Goal: Transaction & Acquisition: Purchase product/service

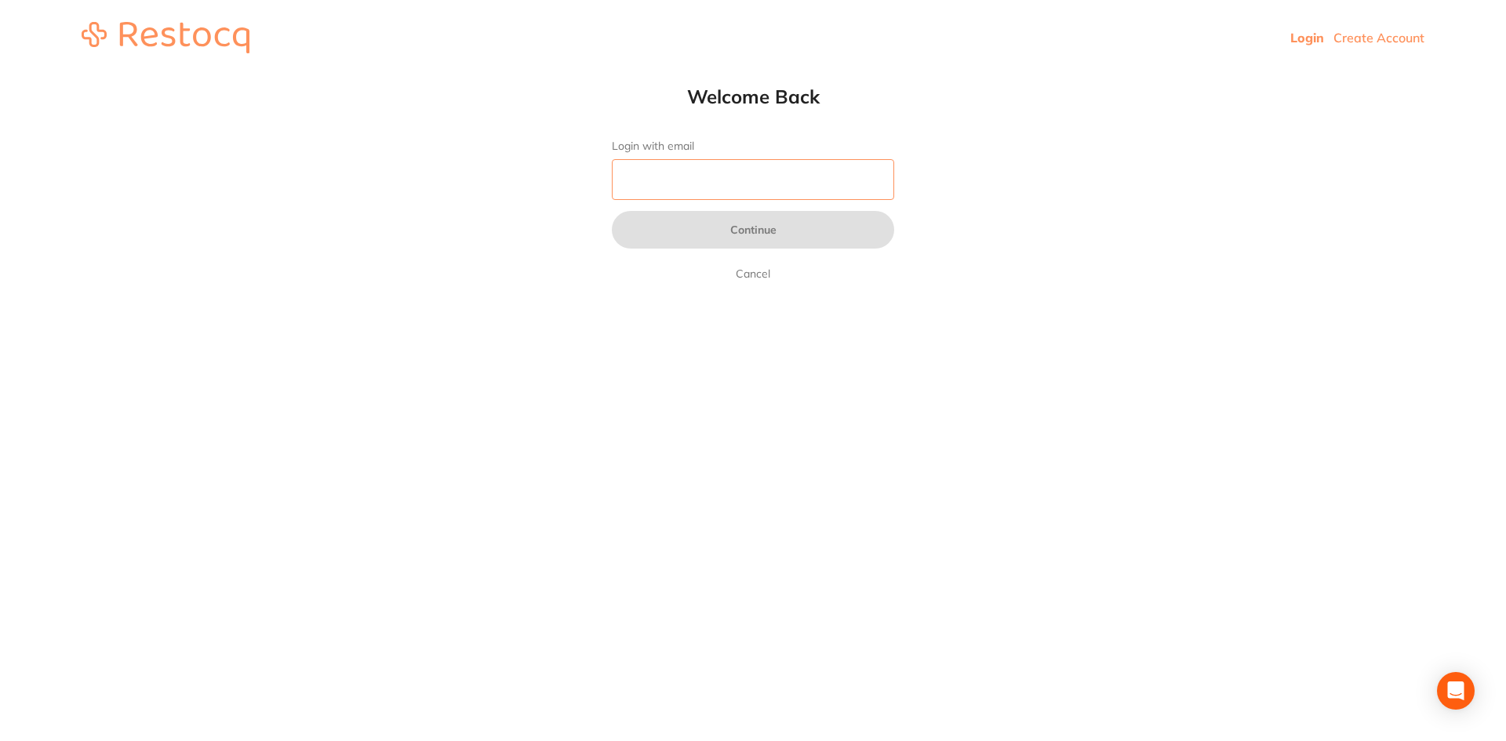
click at [677, 192] on input "Login with email" at bounding box center [753, 179] width 282 height 41
type input "[EMAIL_ADDRESS][DOMAIN_NAME]"
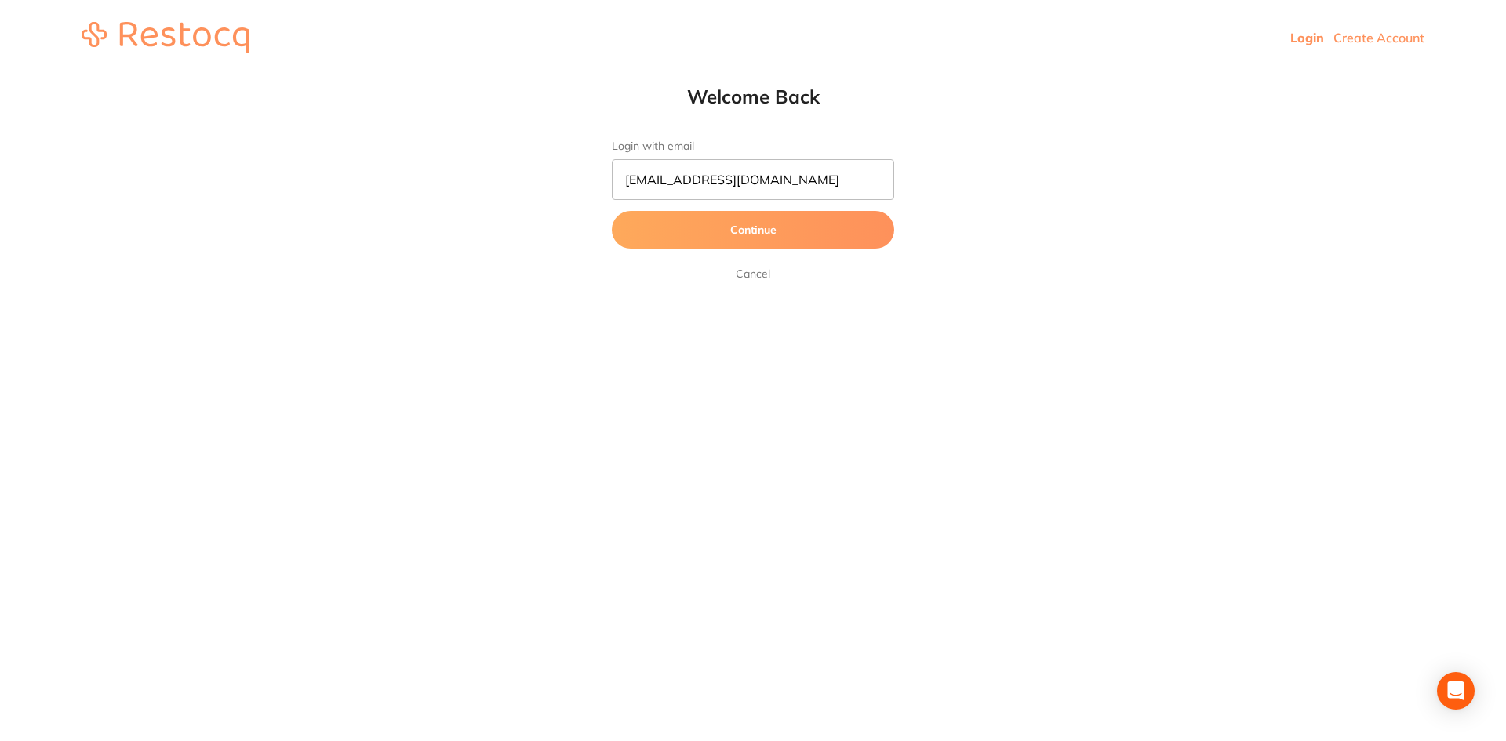
click at [728, 231] on button "Continue" at bounding box center [753, 230] width 282 height 38
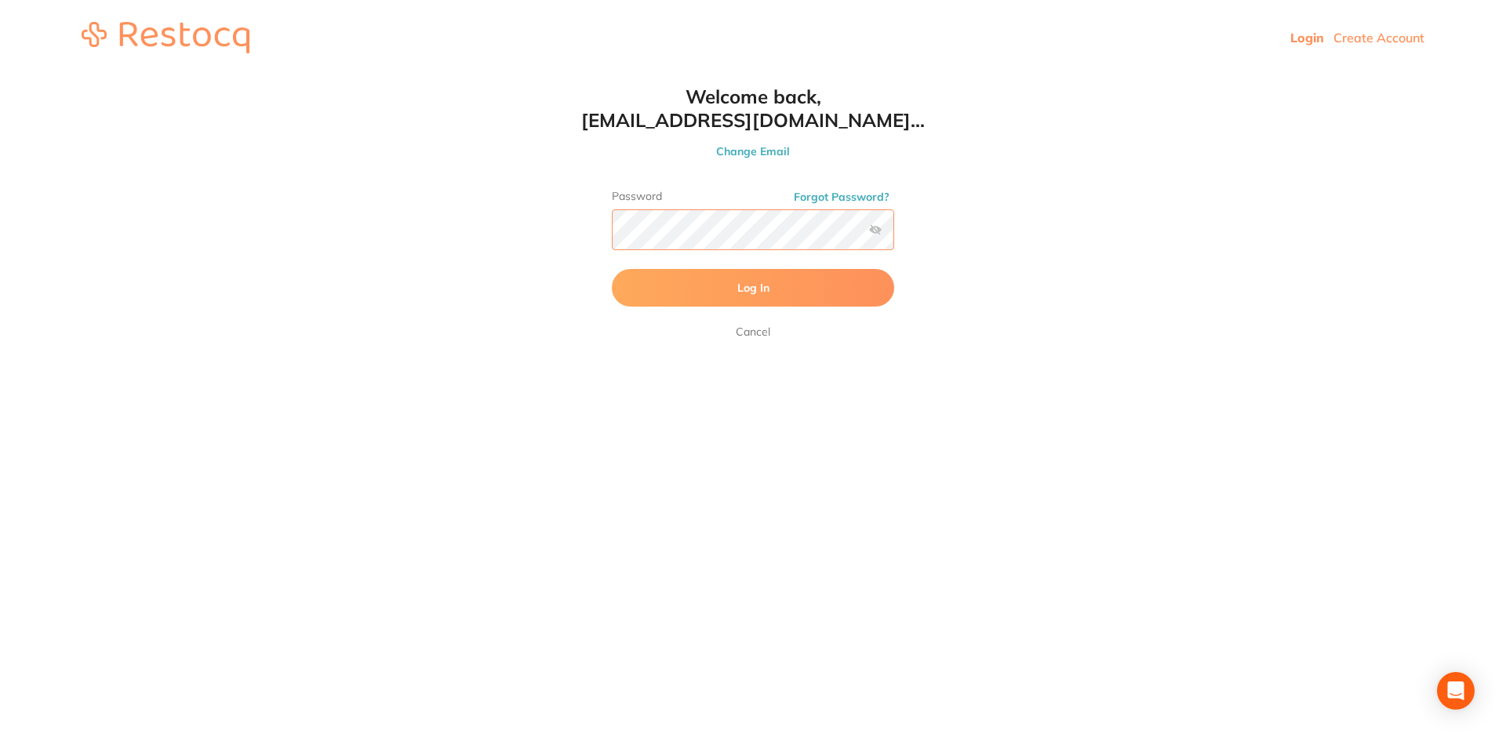
click at [612, 269] on button "Log In" at bounding box center [753, 288] width 282 height 38
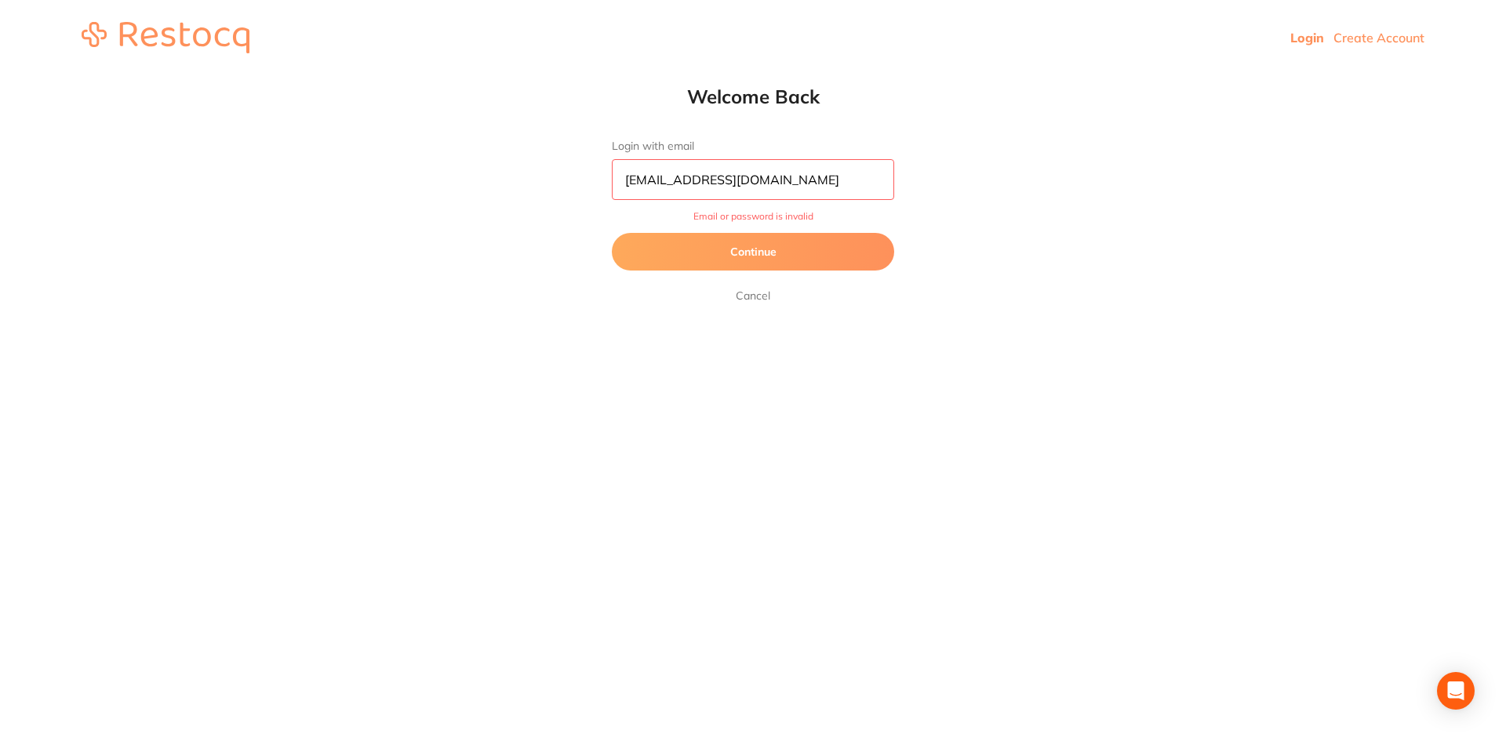
click at [760, 260] on button "Continue" at bounding box center [753, 252] width 282 height 38
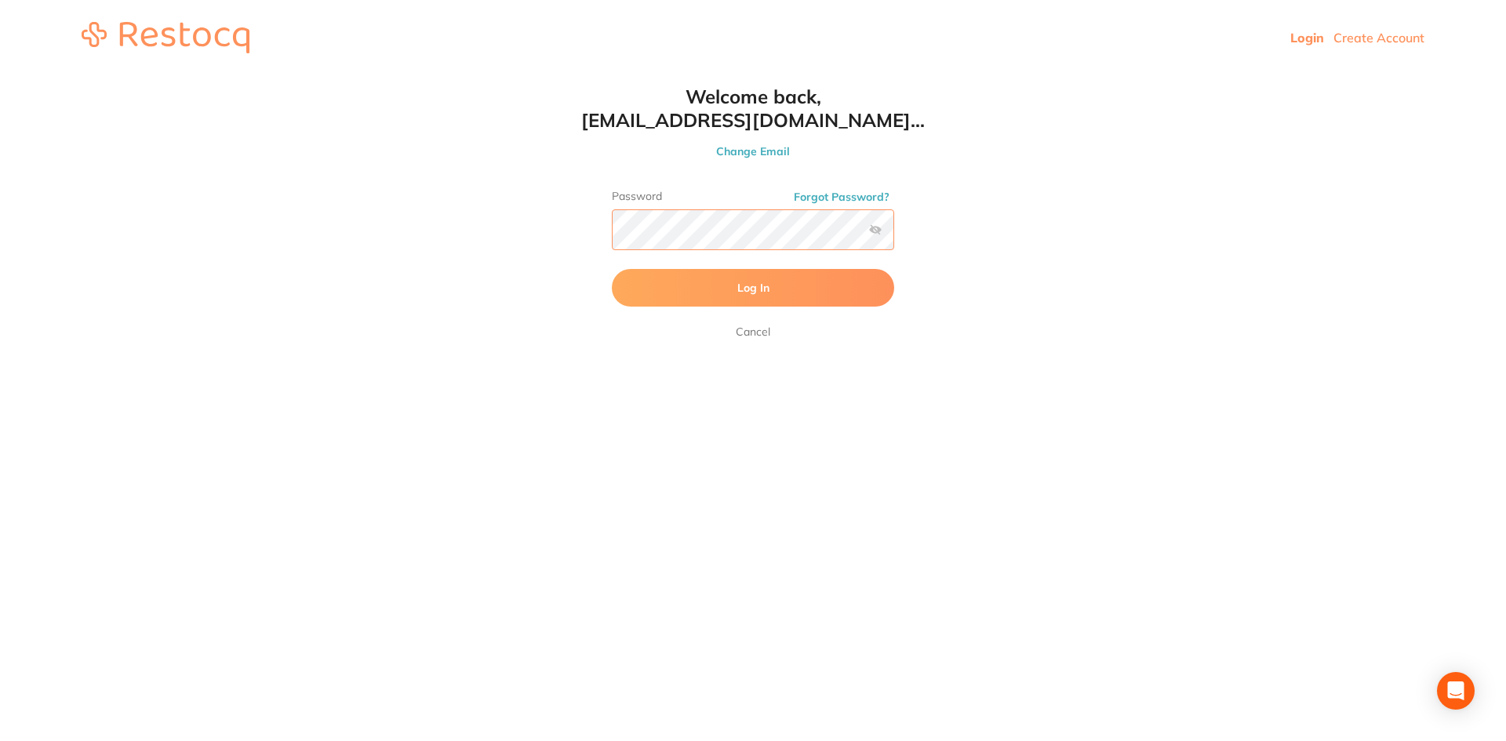
click at [612, 269] on button "Log In" at bounding box center [753, 288] width 282 height 38
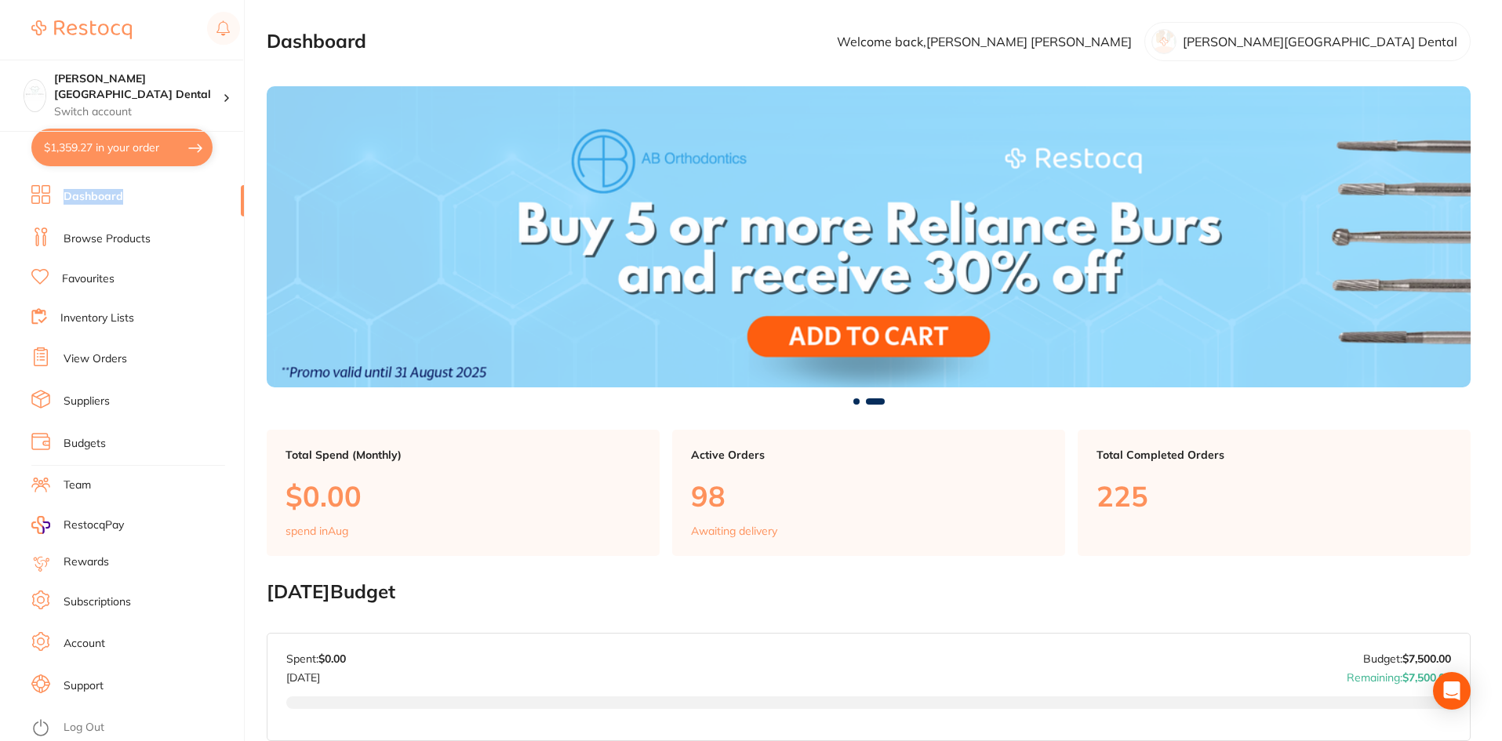
drag, startPoint x: 243, startPoint y: 201, endPoint x: 244, endPoint y: 147, distance: 54.1
click at [244, 147] on section "Maude Street Dental Switch account Maude Street Dental $1,359.27 in your order …" at bounding box center [122, 370] width 245 height 741
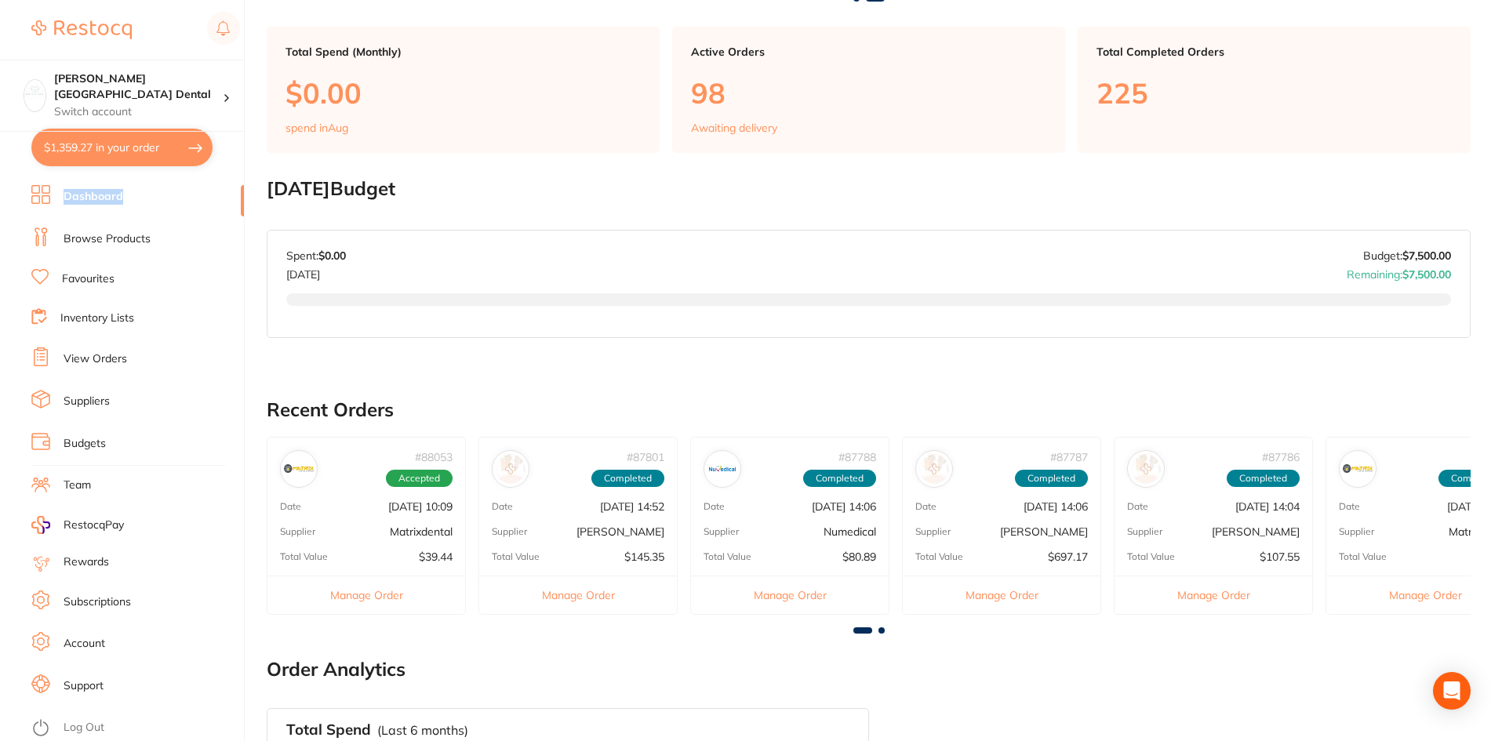
scroll to position [235, 0]
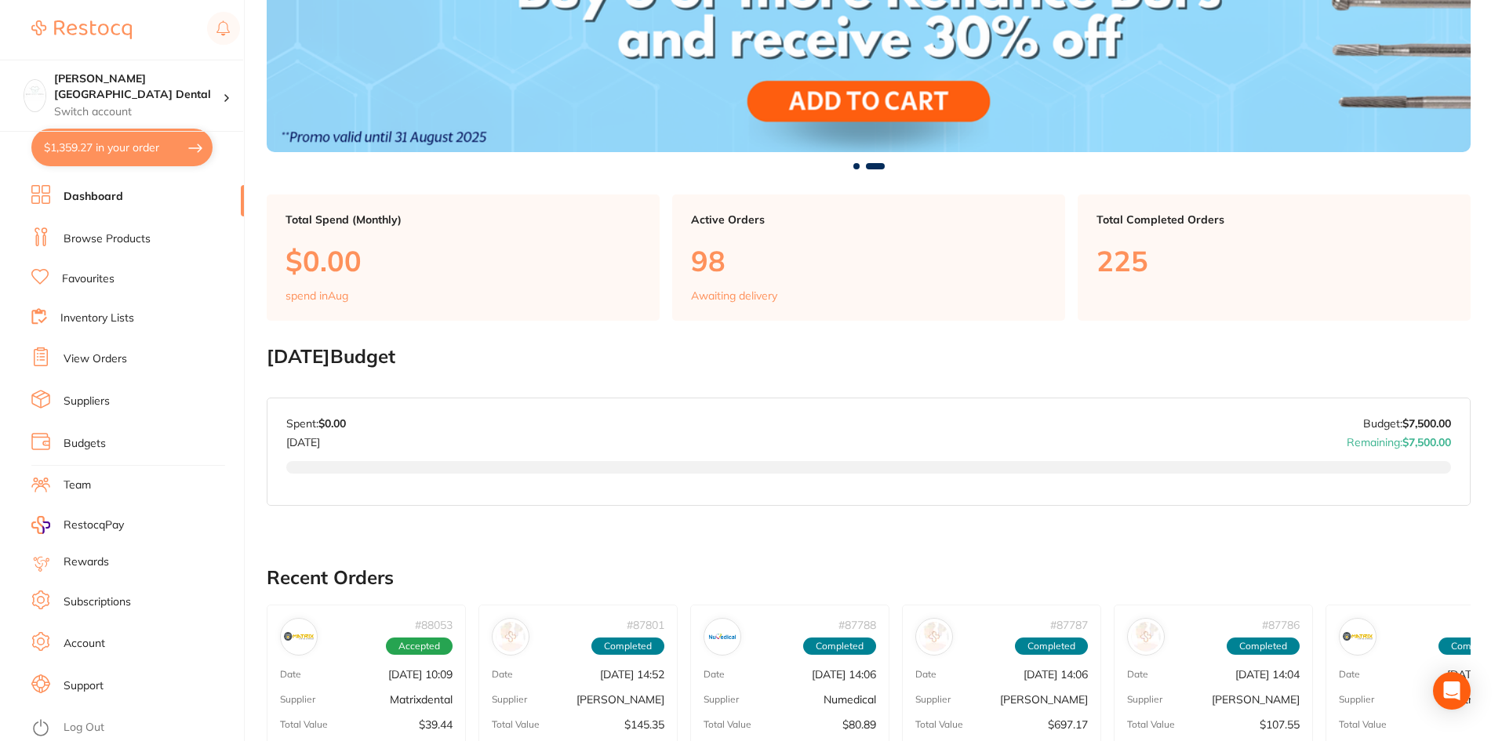
click at [104, 240] on link "Browse Products" at bounding box center [107, 239] width 87 height 16
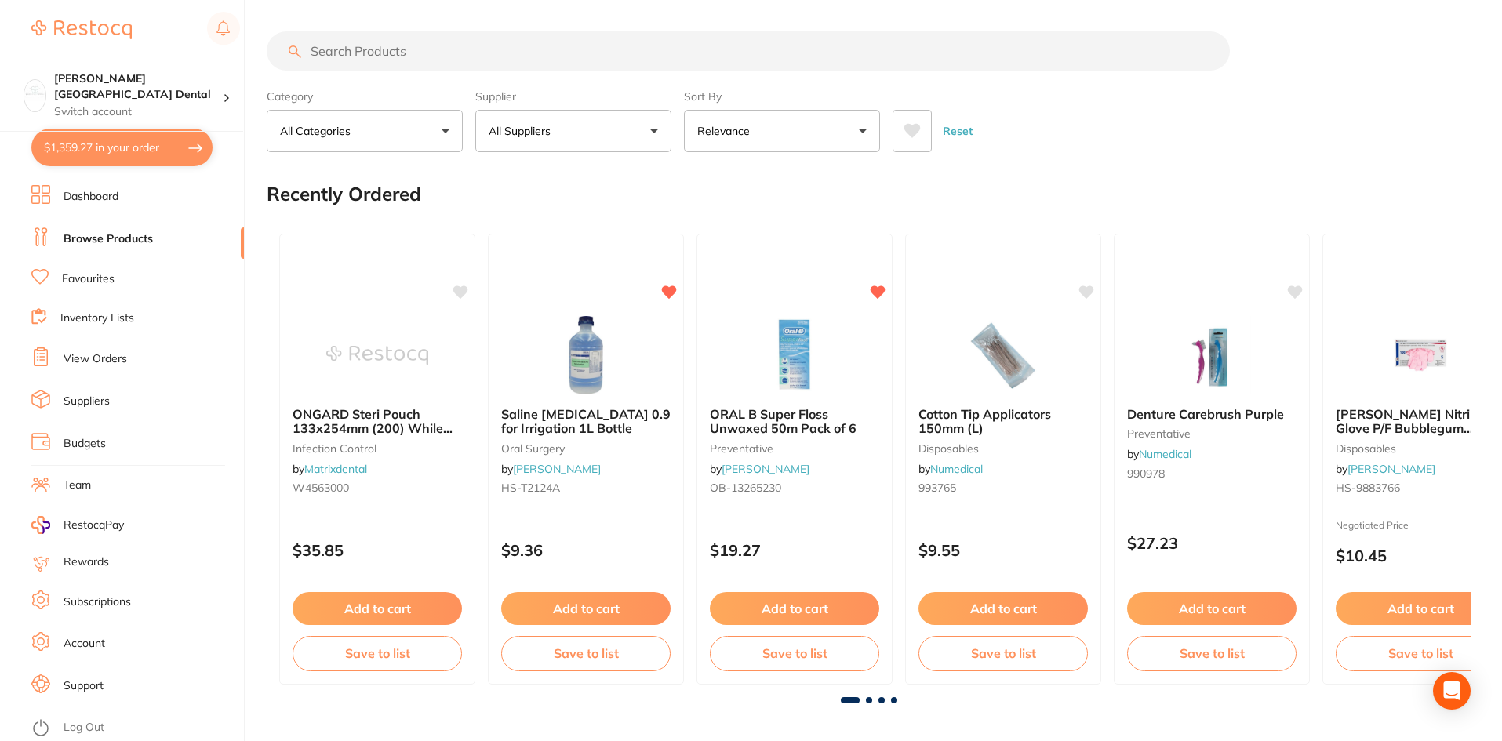
click at [449, 133] on button "All Categories" at bounding box center [365, 131] width 196 height 42
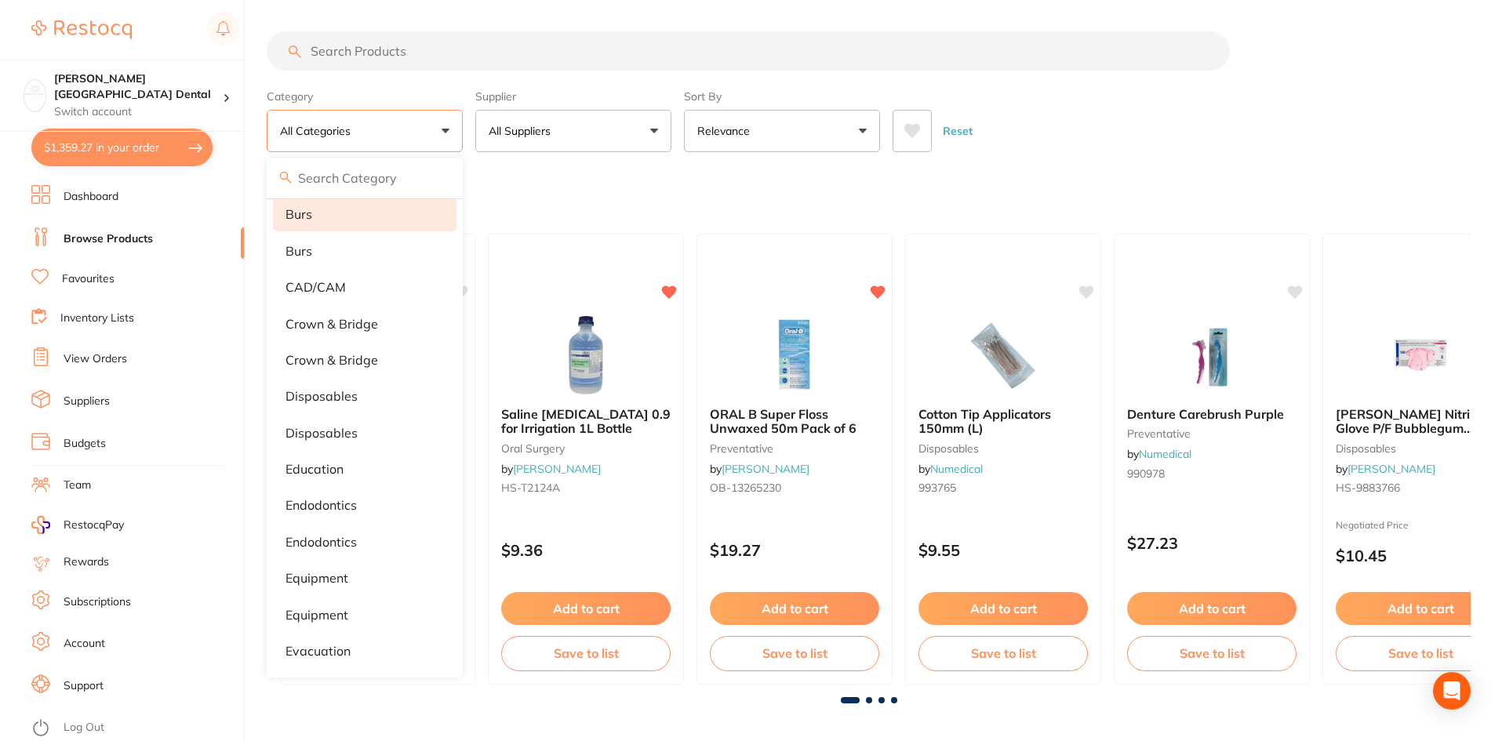
scroll to position [157, 0]
click at [664, 136] on button "All Suppliers" at bounding box center [573, 131] width 196 height 42
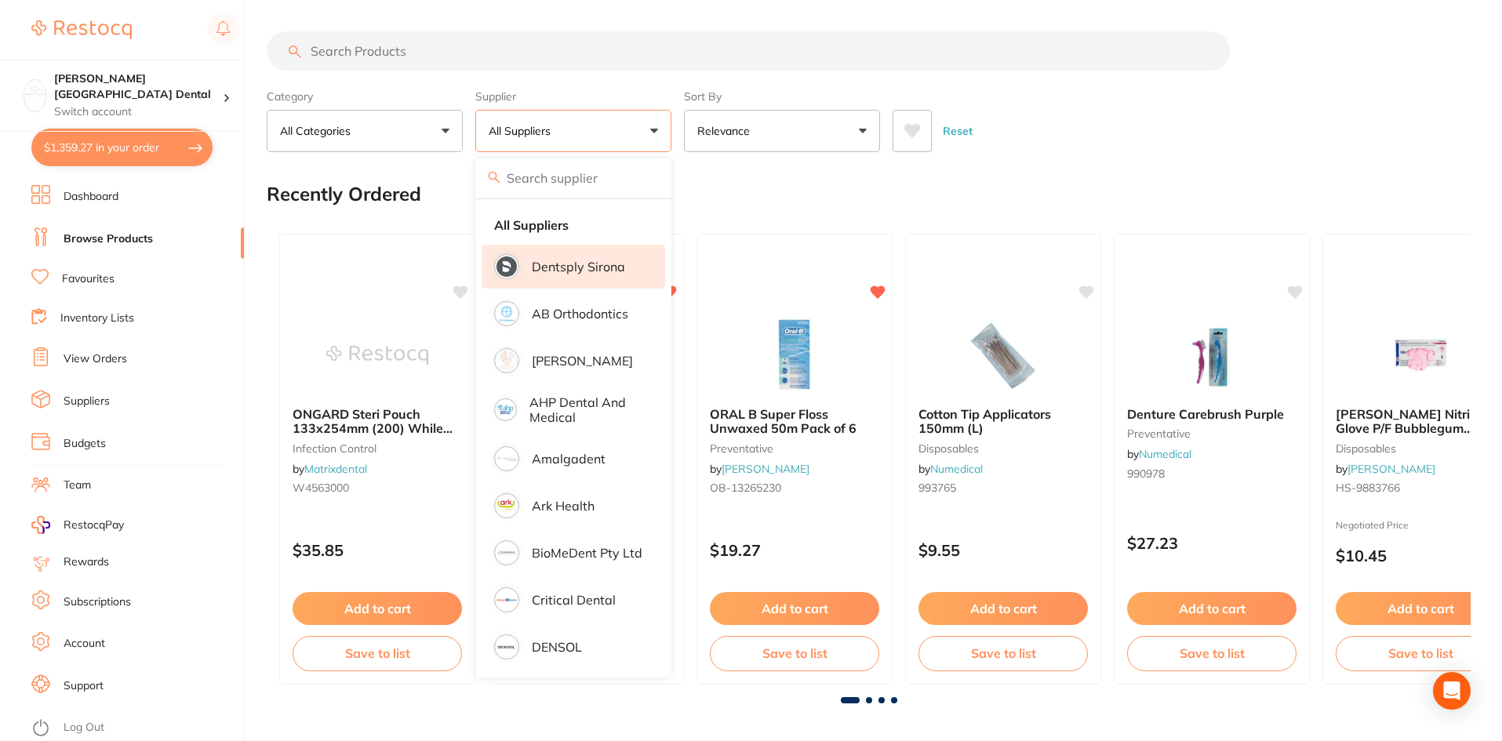
click at [590, 272] on p "Dentsply Sirona" at bounding box center [578, 267] width 93 height 14
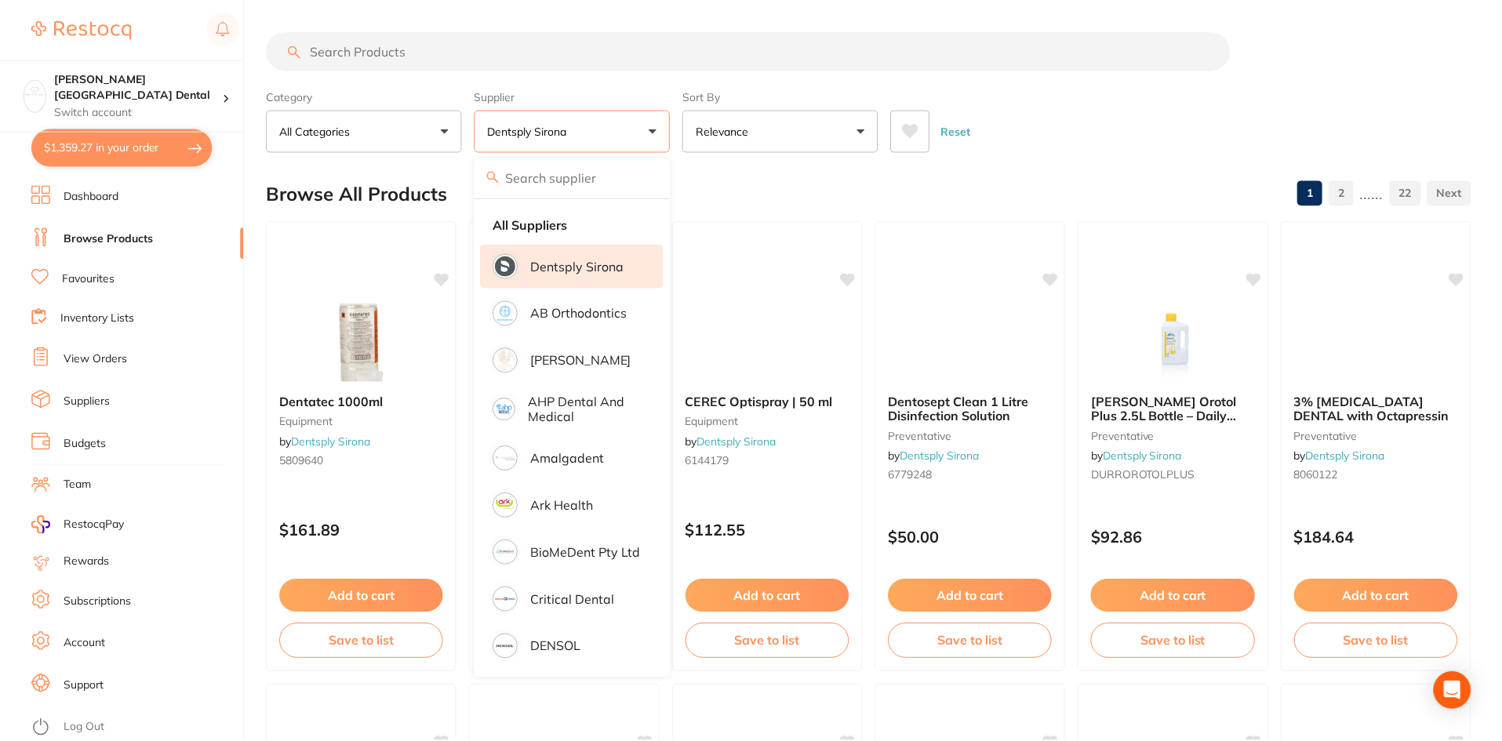
scroll to position [0, 0]
click at [444, 128] on button "All Categories" at bounding box center [365, 131] width 196 height 42
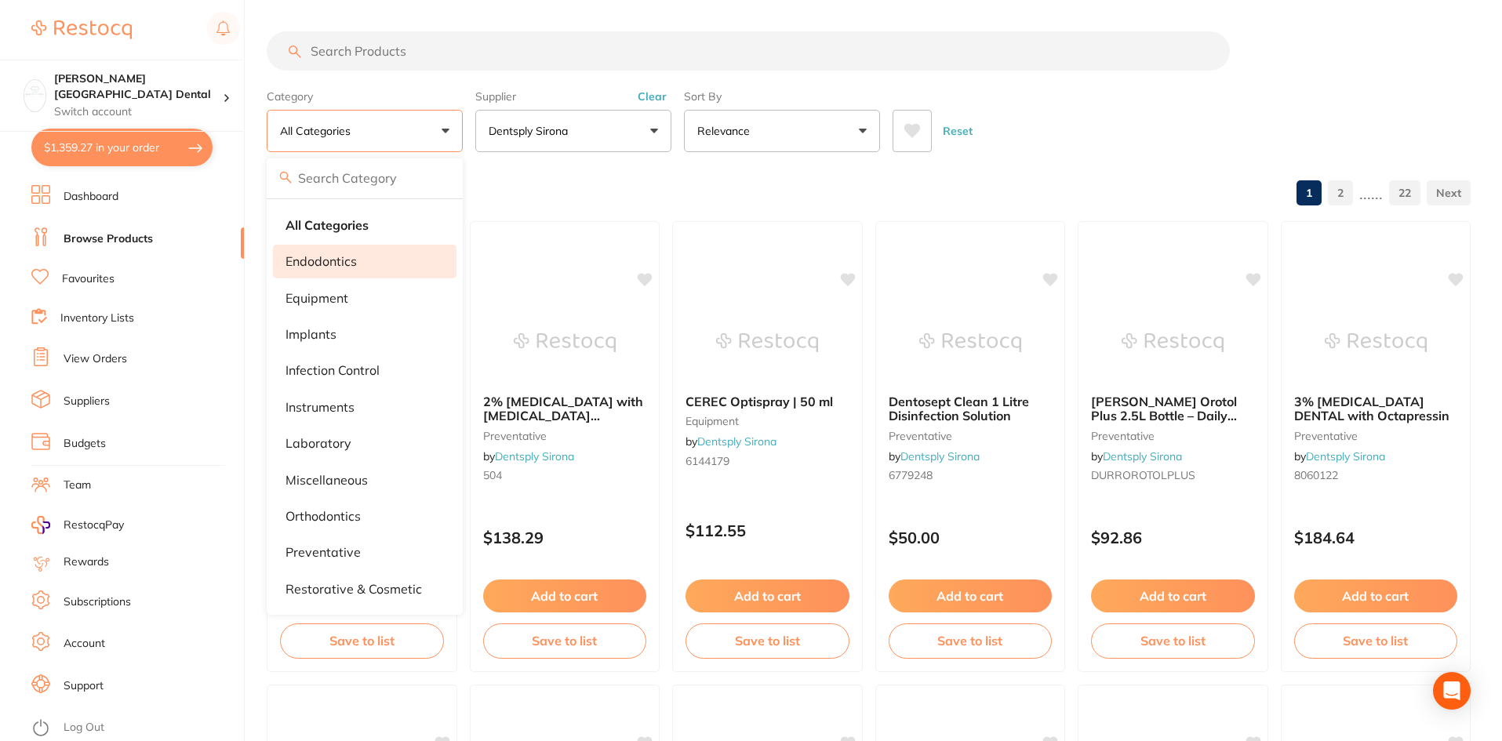
click at [344, 258] on p "endodontics" at bounding box center [320, 261] width 71 height 14
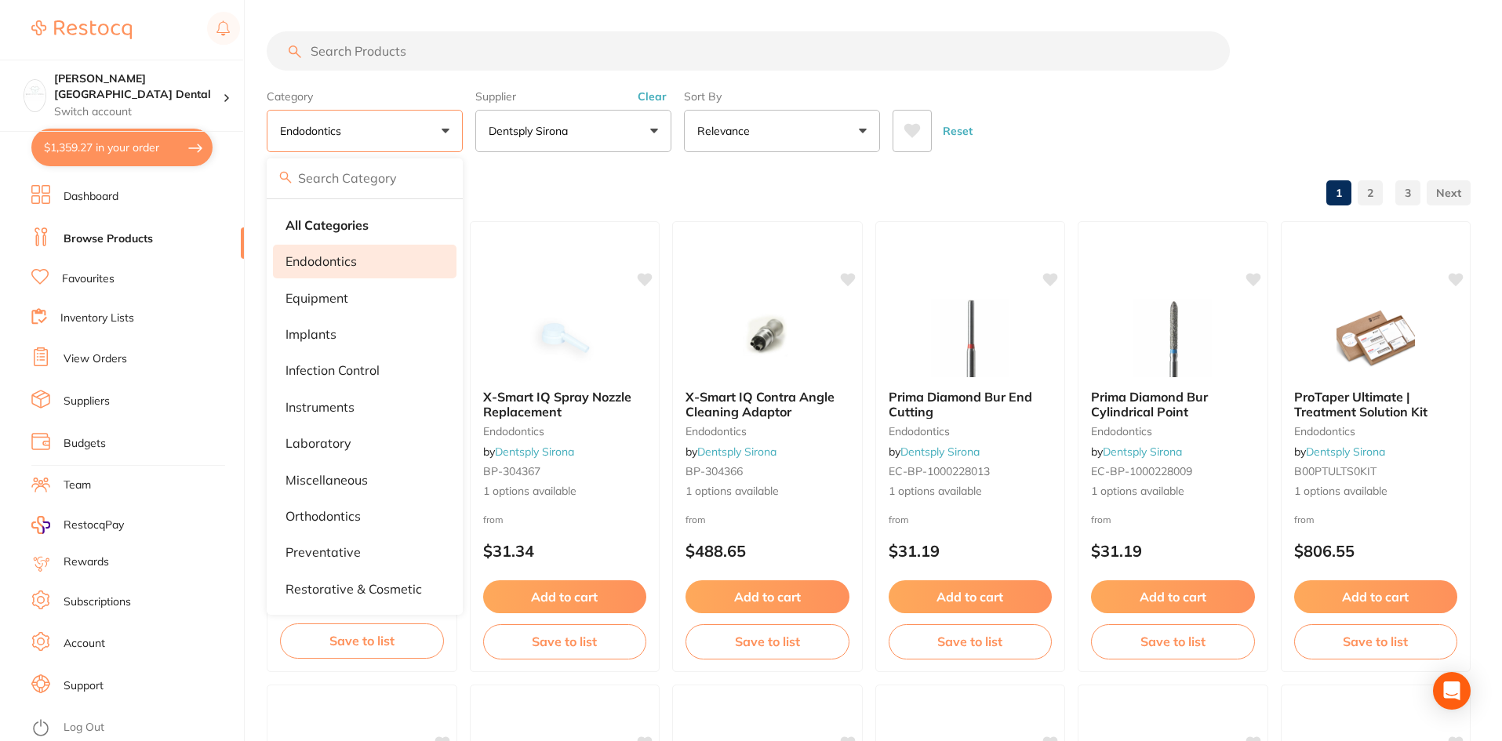
click at [384, 49] on input "search" at bounding box center [748, 50] width 963 height 39
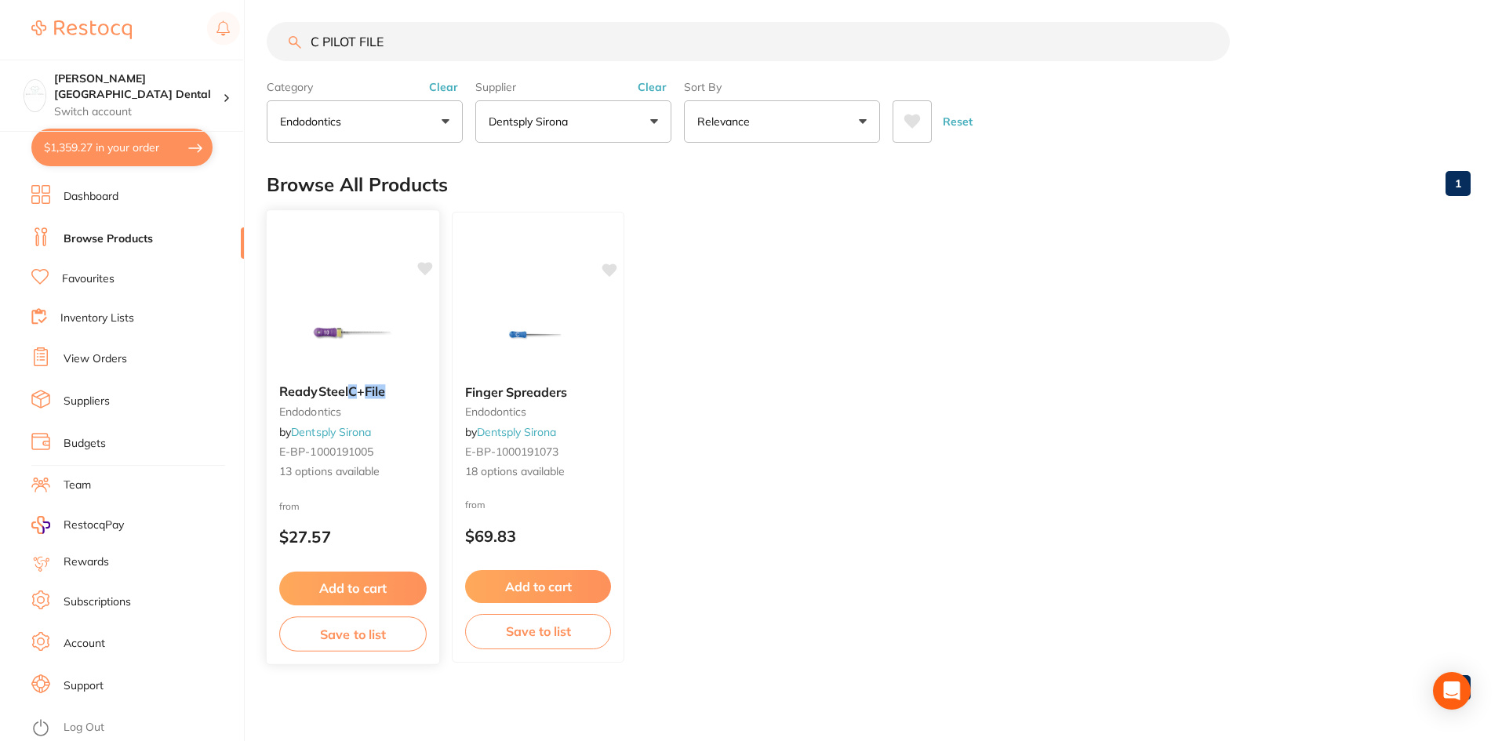
scroll to position [13, 0]
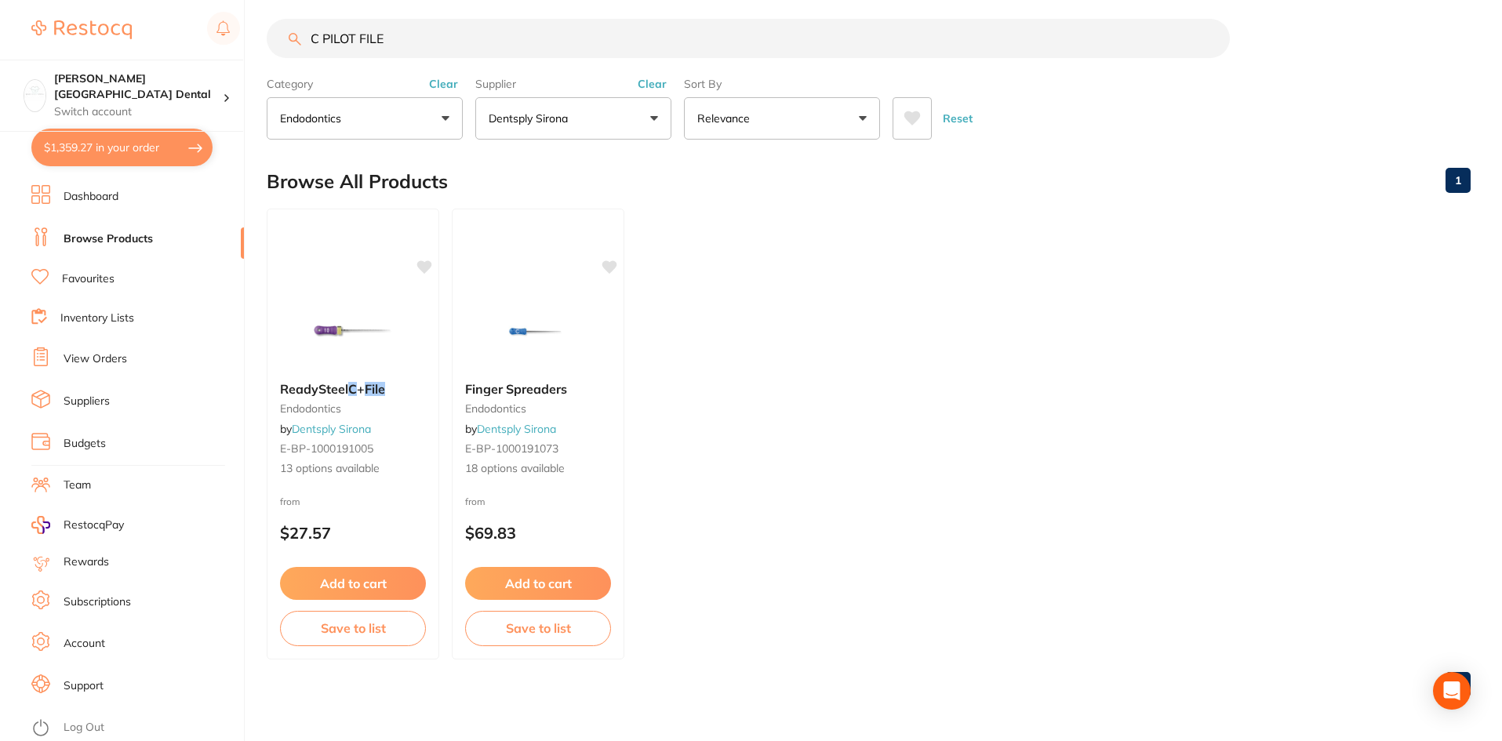
drag, startPoint x: 409, startPoint y: 46, endPoint x: 281, endPoint y: 32, distance: 129.4
click at [281, 32] on input "C PILOT FILE" at bounding box center [748, 38] width 963 height 39
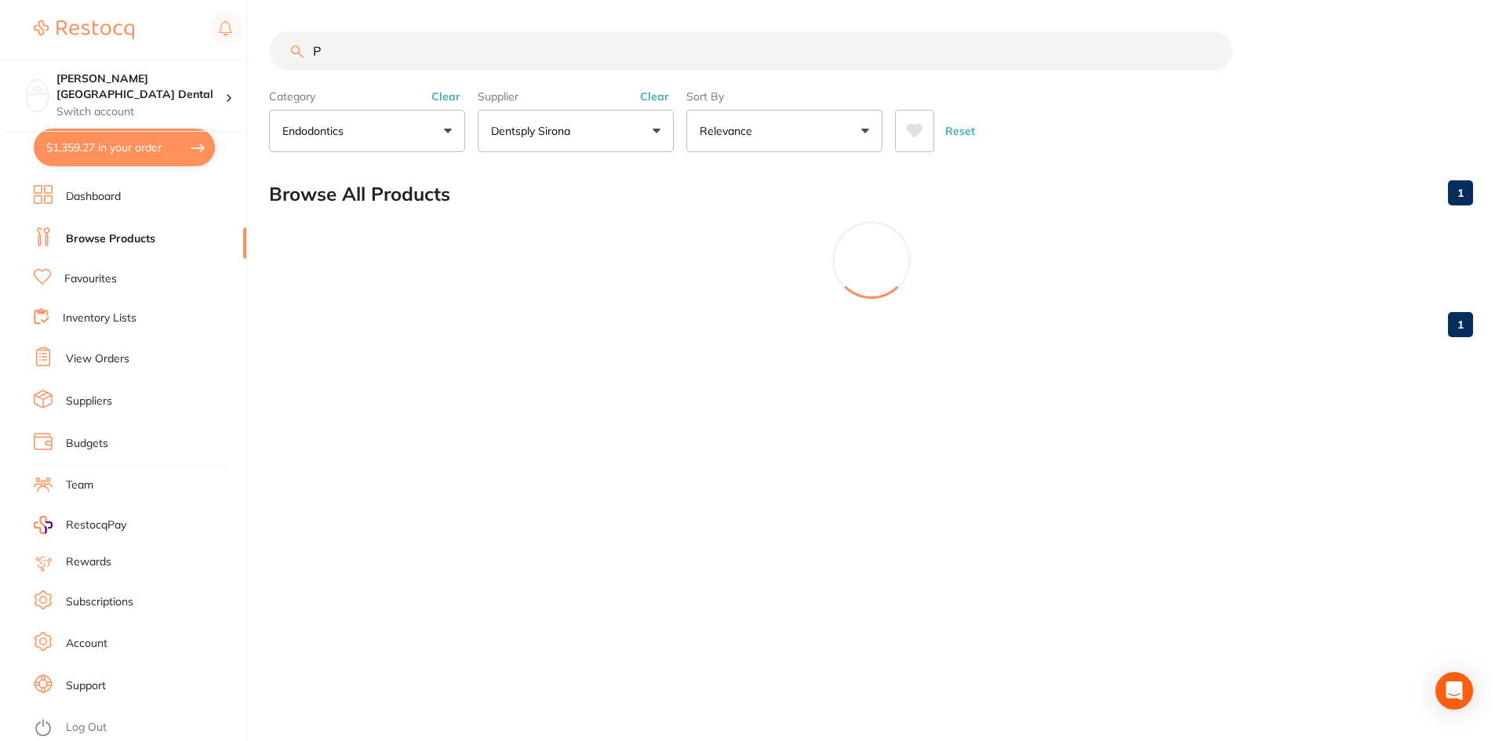
scroll to position [0, 0]
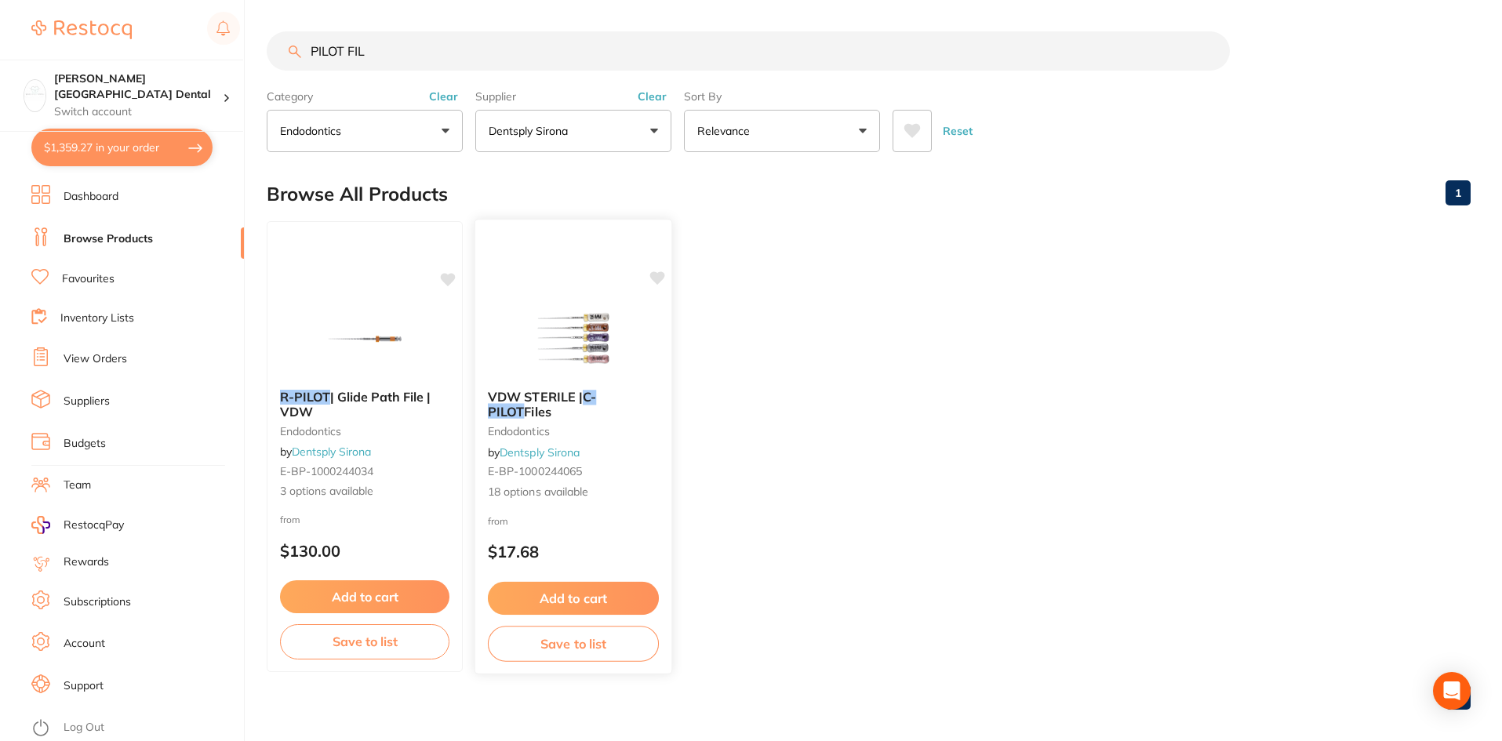
type input "PILOT FIL"
click at [596, 393] on em "C-PILOT" at bounding box center [542, 404] width 108 height 31
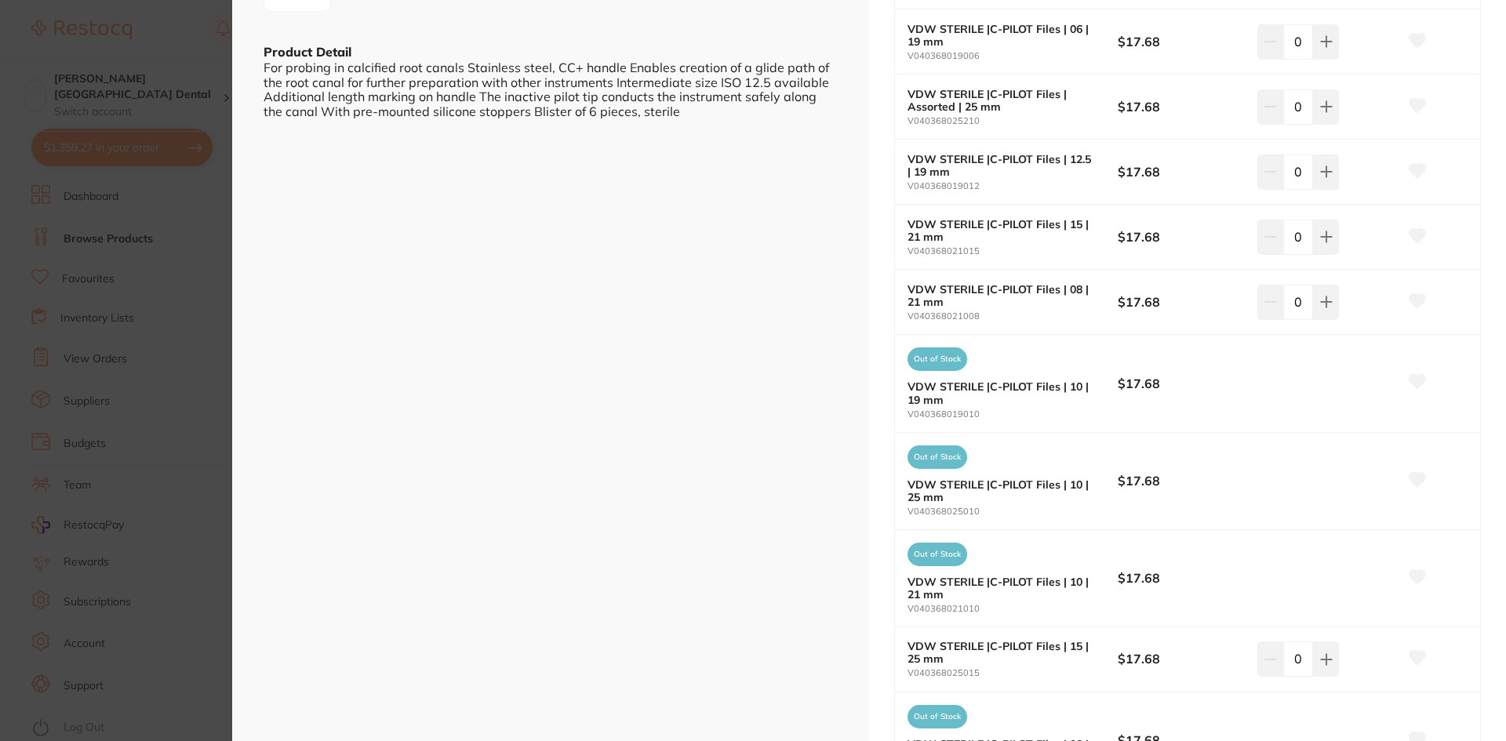
scroll to position [392, 0]
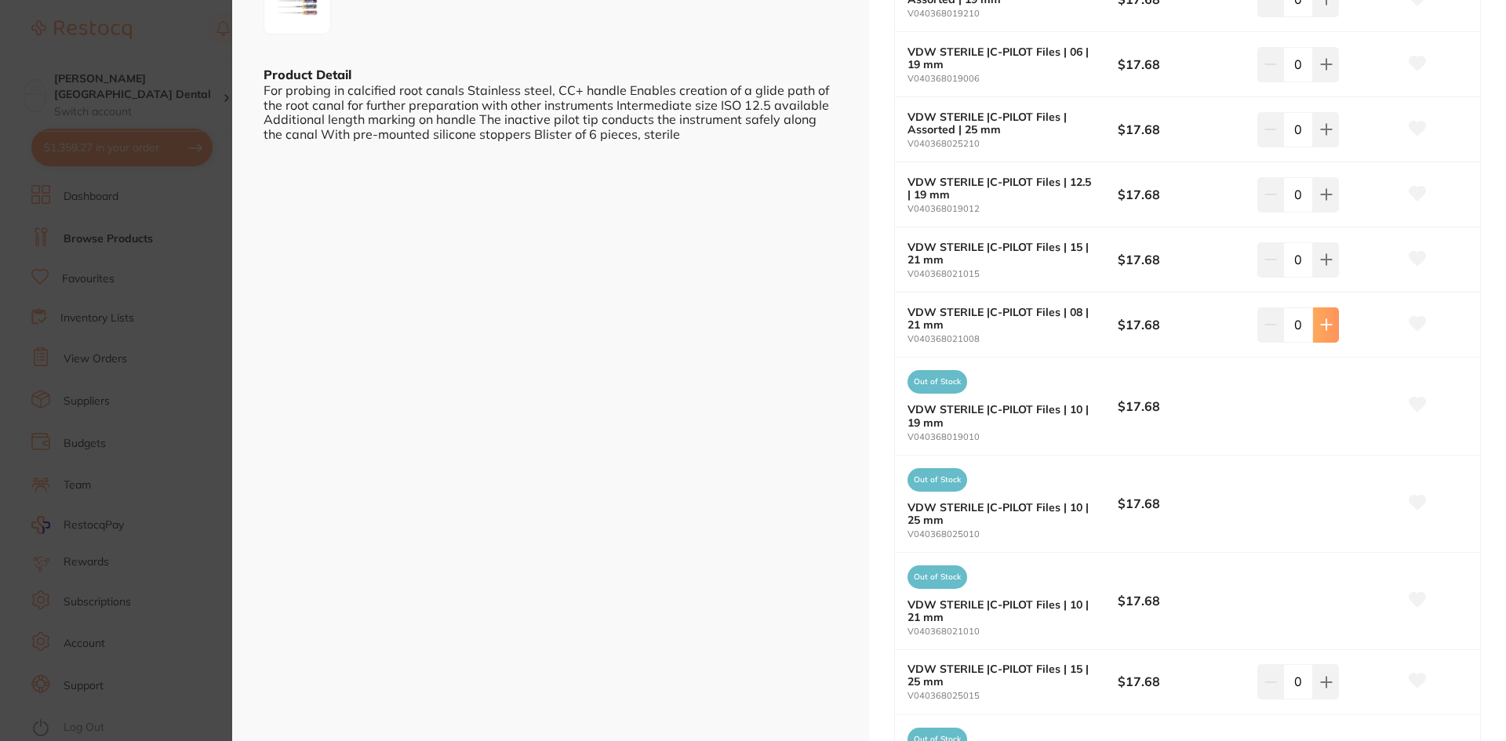
type input "1"
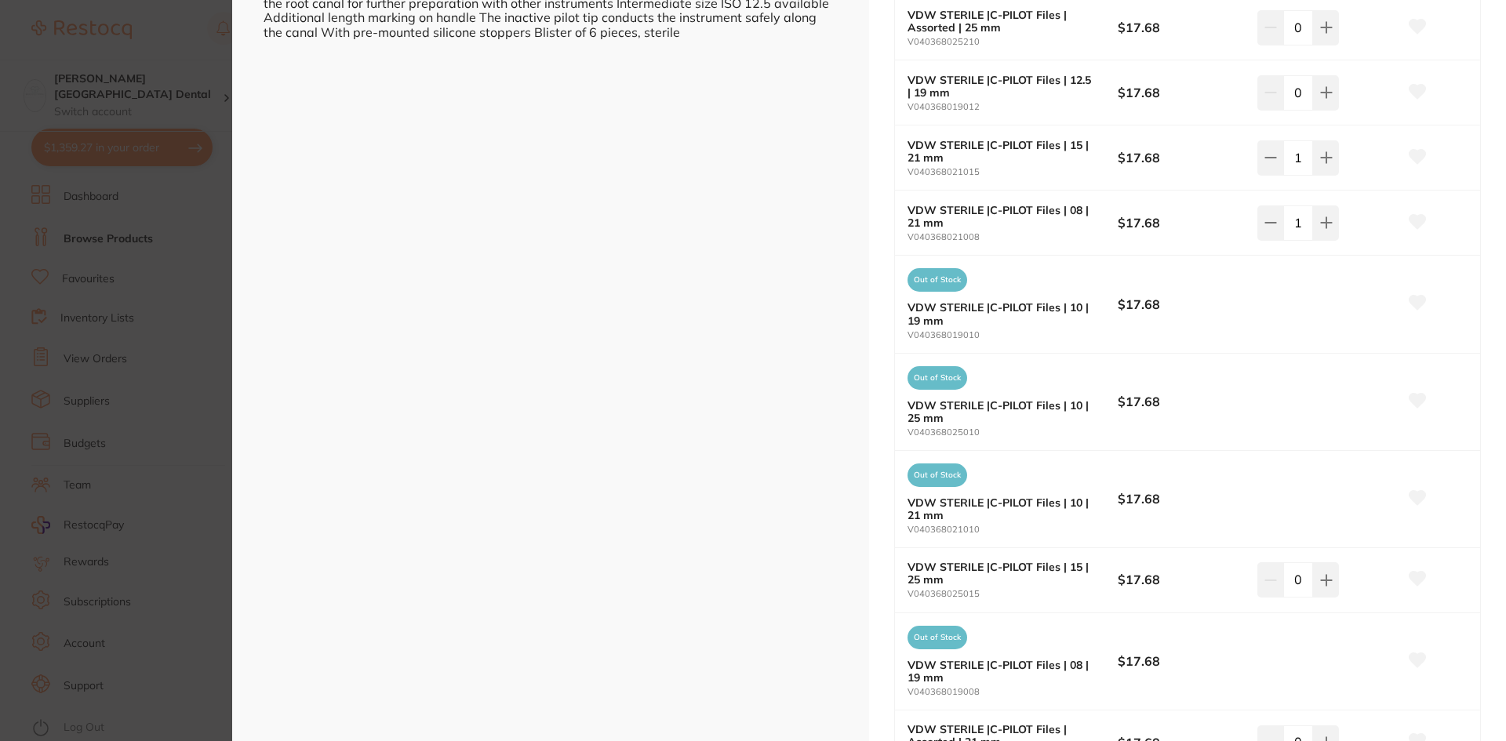
scroll to position [470, 0]
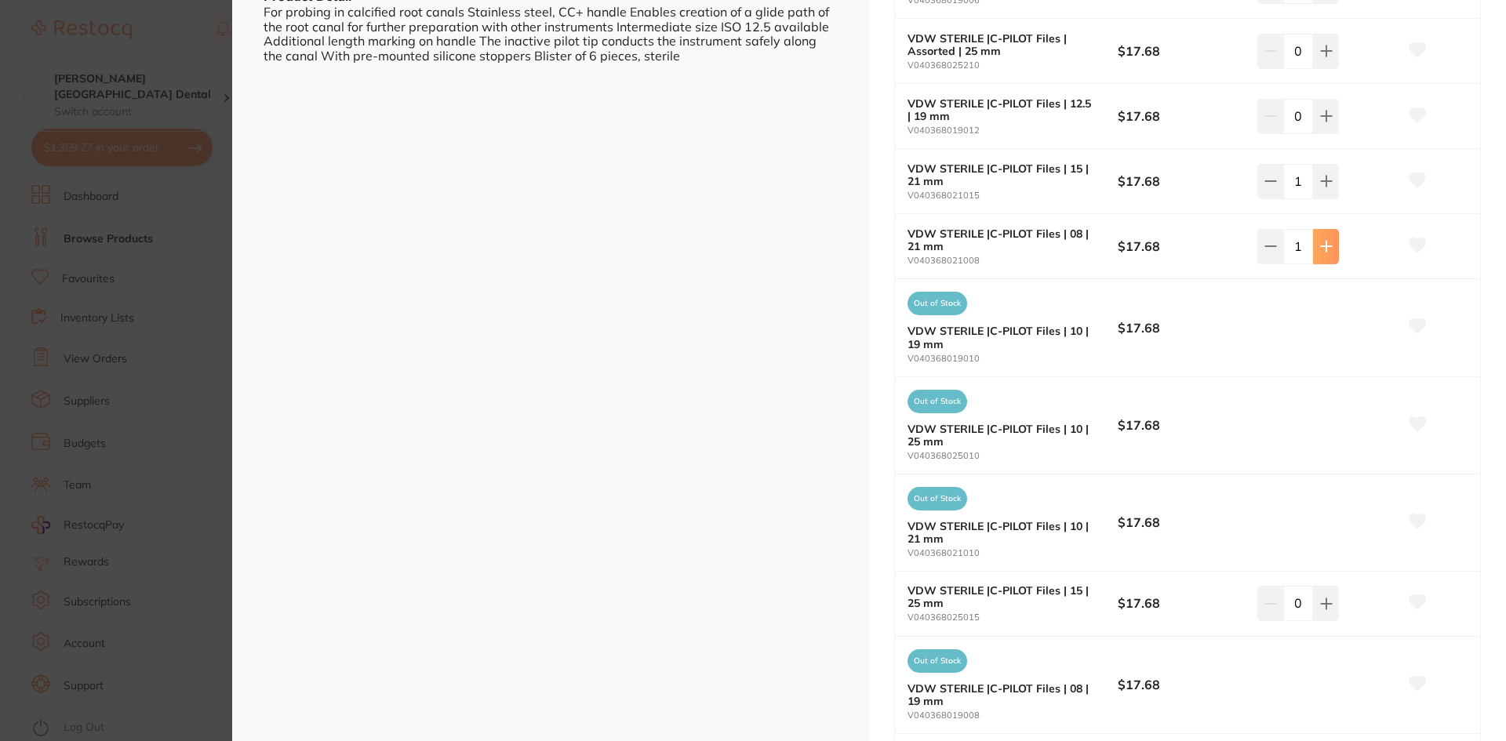
type input "2"
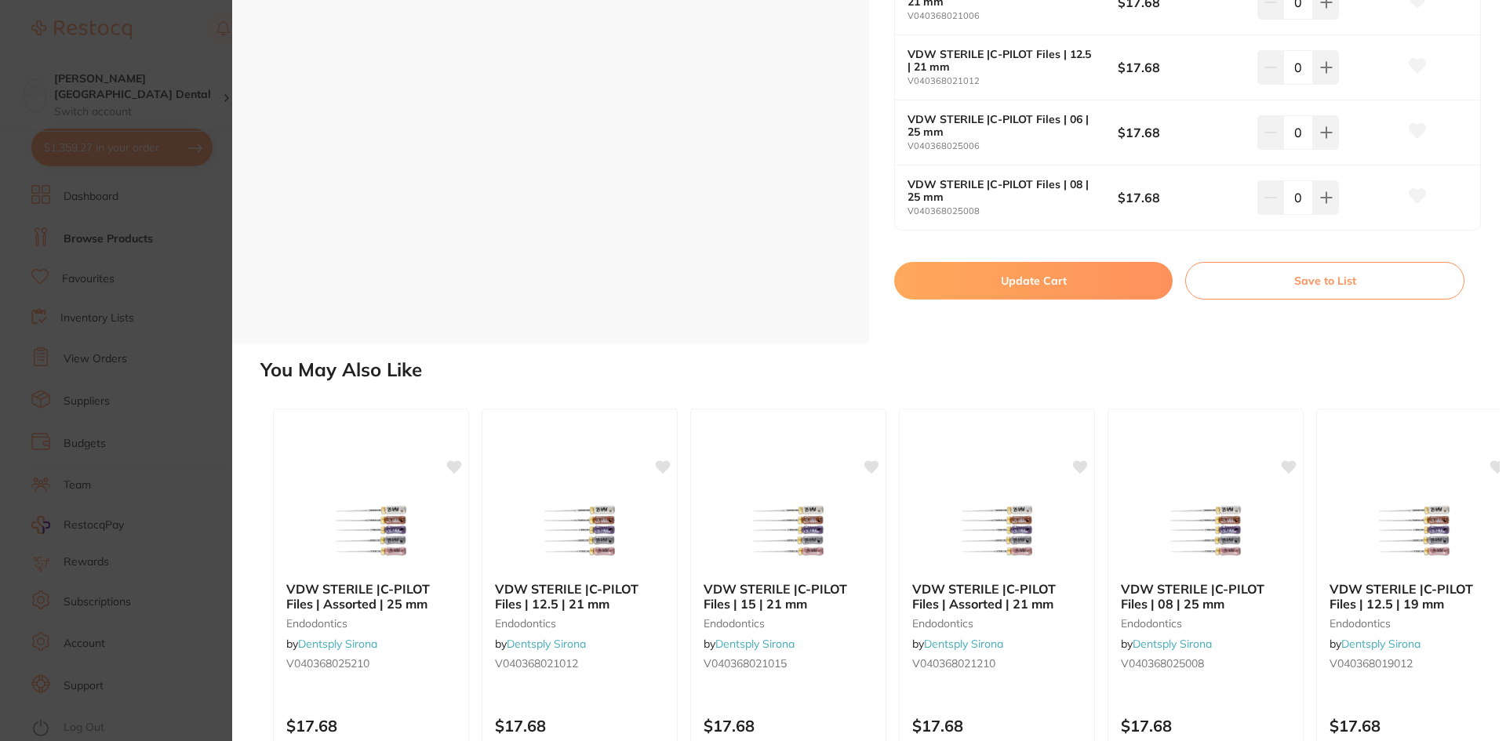
scroll to position [1490, 0]
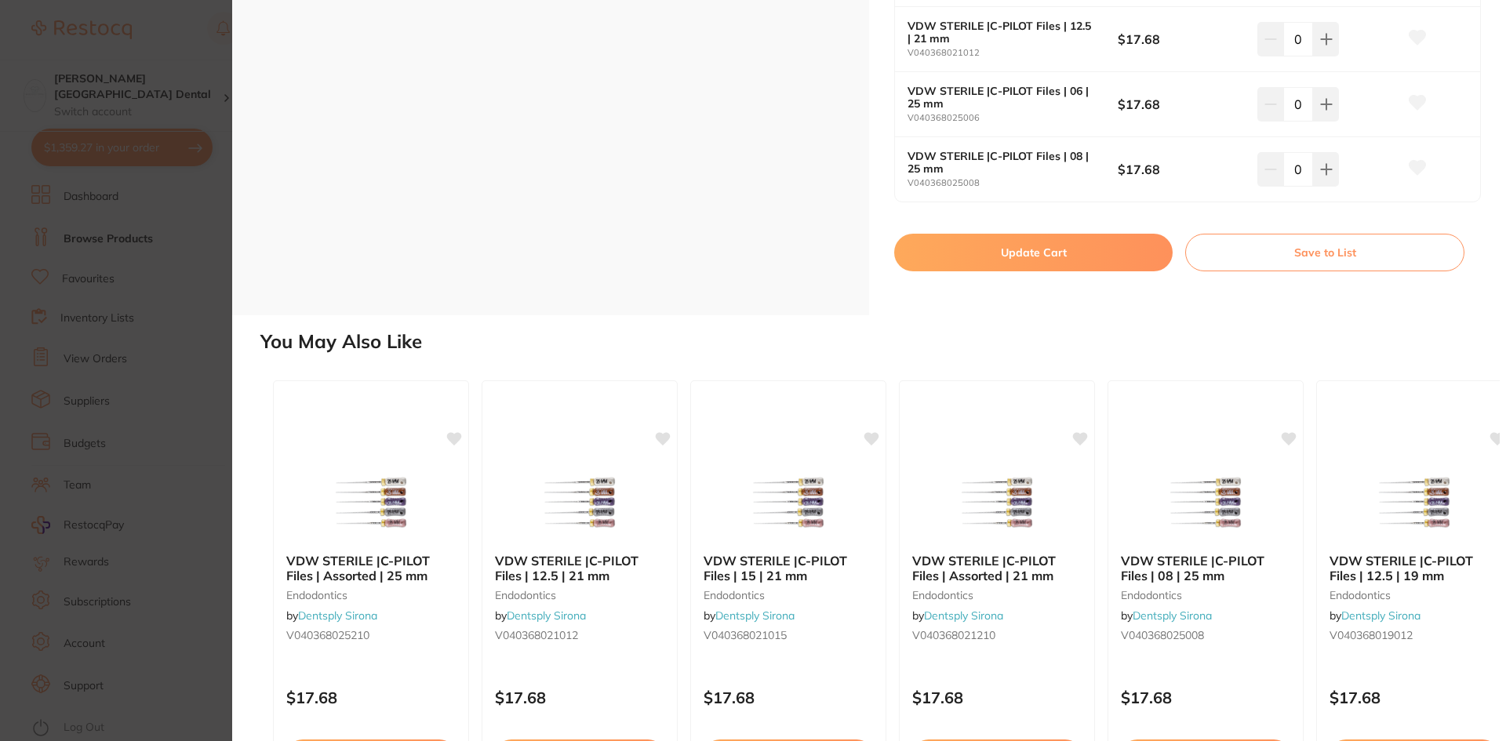
click at [1032, 255] on button "Update Cart" at bounding box center [1033, 253] width 278 height 38
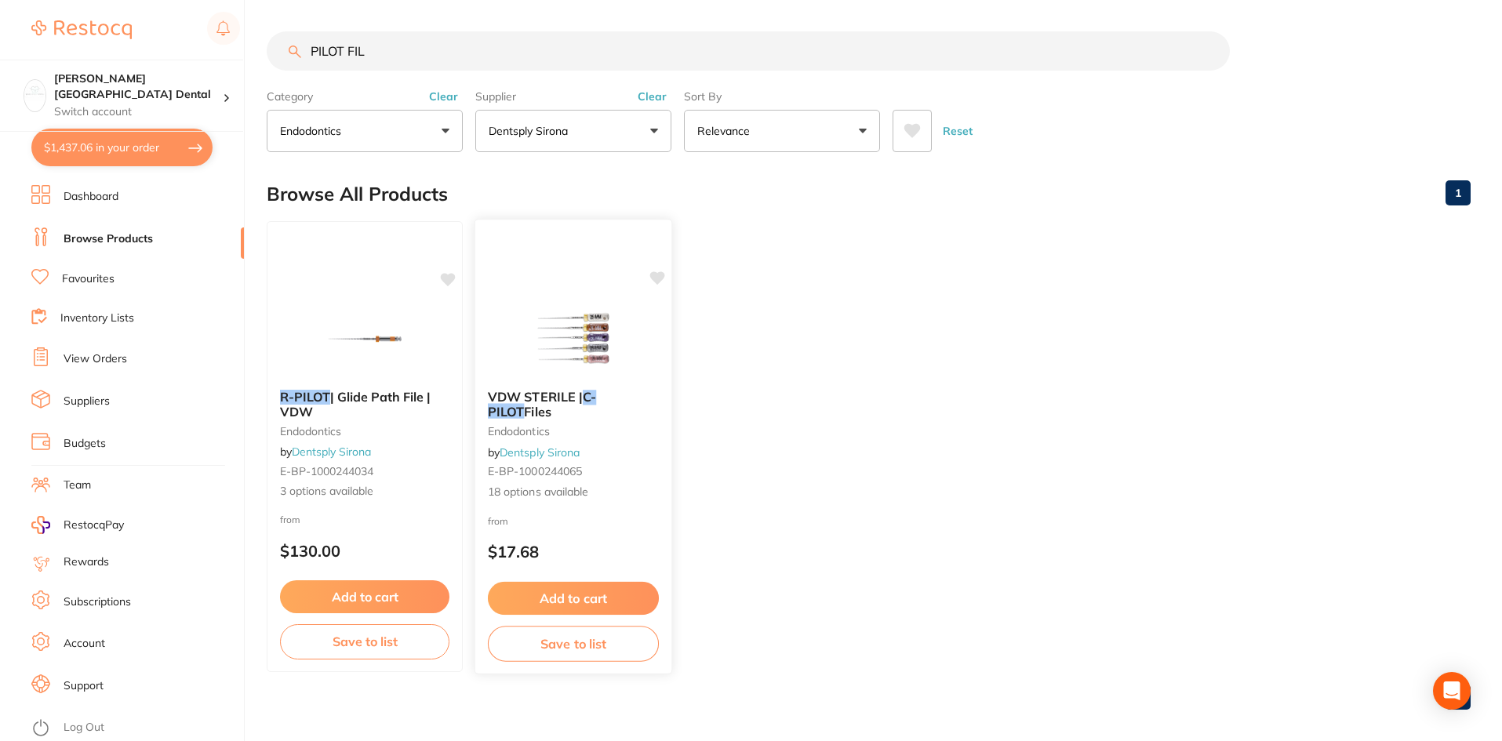
click at [565, 392] on span "VDW STERILE |" at bounding box center [535, 397] width 95 height 16
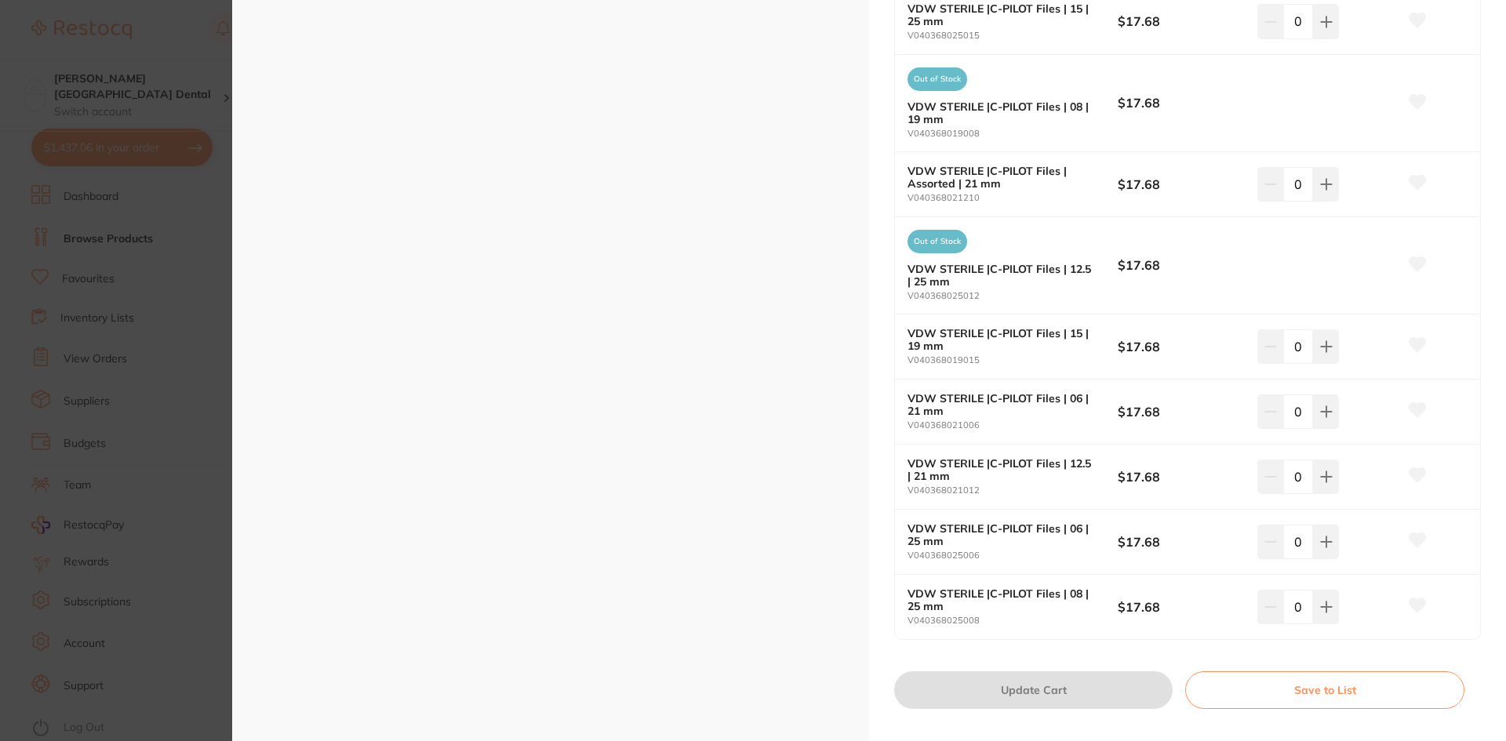
scroll to position [1098, 0]
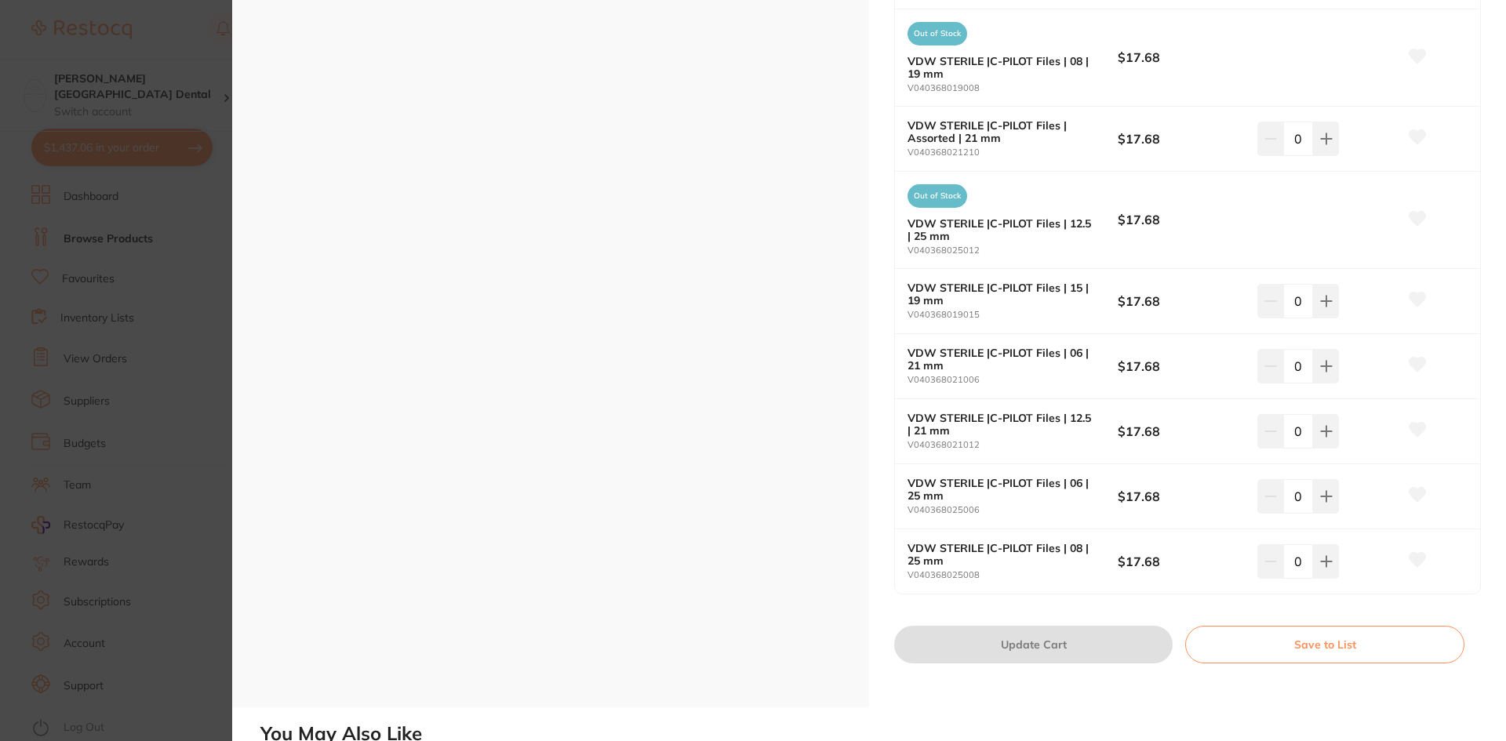
click at [925, 125] on b "VDW STERILE |C-PILOT Files | Assorted | 21 mm" at bounding box center [1001, 131] width 189 height 25
click at [1044, 129] on b "VDW STERILE |C-PILOT Files | Assorted | 21 mm" at bounding box center [1001, 131] width 189 height 25
click at [957, 147] on small "V040368021210" at bounding box center [1012, 152] width 210 height 10
click at [969, 133] on b "VDW STERILE |C-PILOT Files | Assorted | 21 mm" at bounding box center [1001, 131] width 189 height 25
click at [1002, 121] on b "VDW STERILE |C-PILOT Files | Assorted | 21 mm" at bounding box center [1001, 131] width 189 height 25
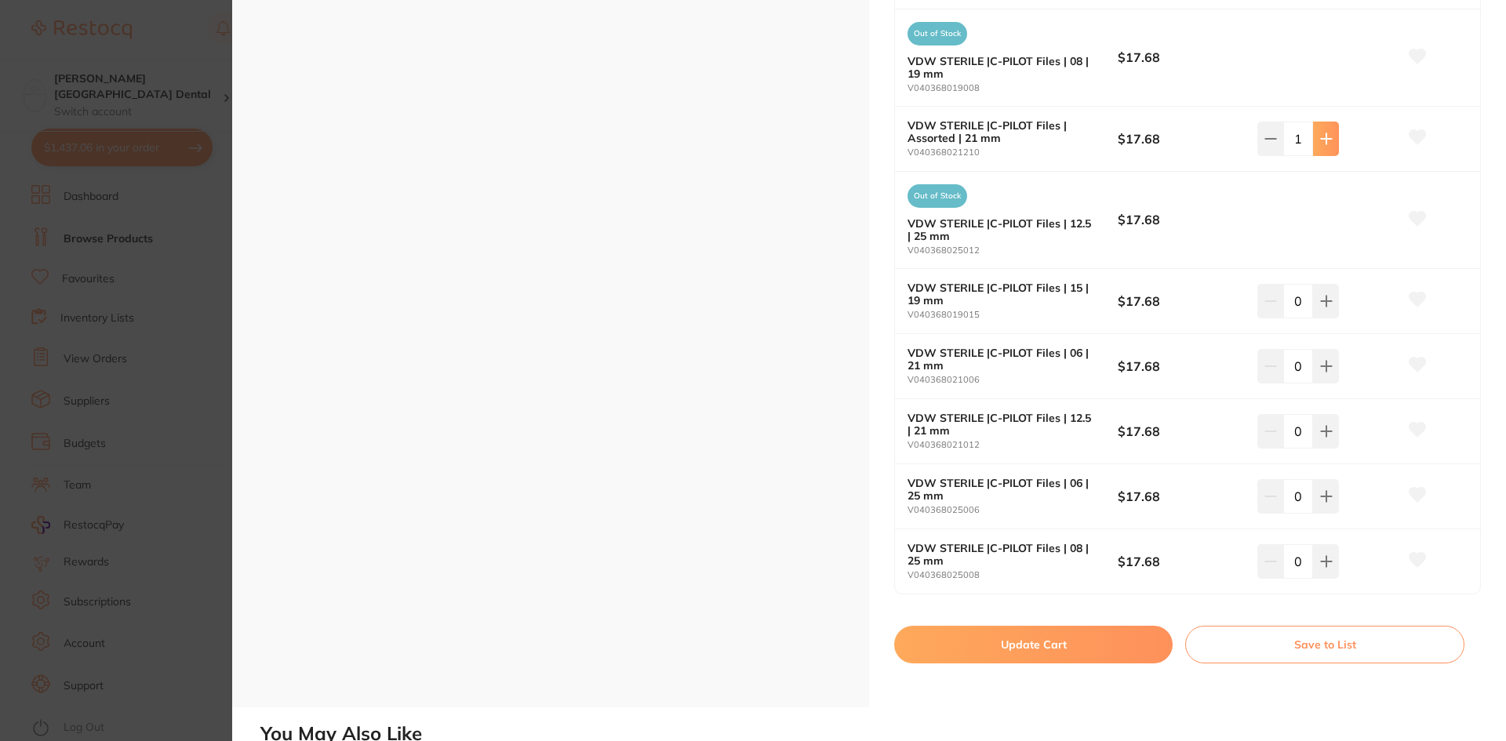
type input "2"
click at [1125, 648] on button "Update Cart" at bounding box center [1033, 645] width 278 height 38
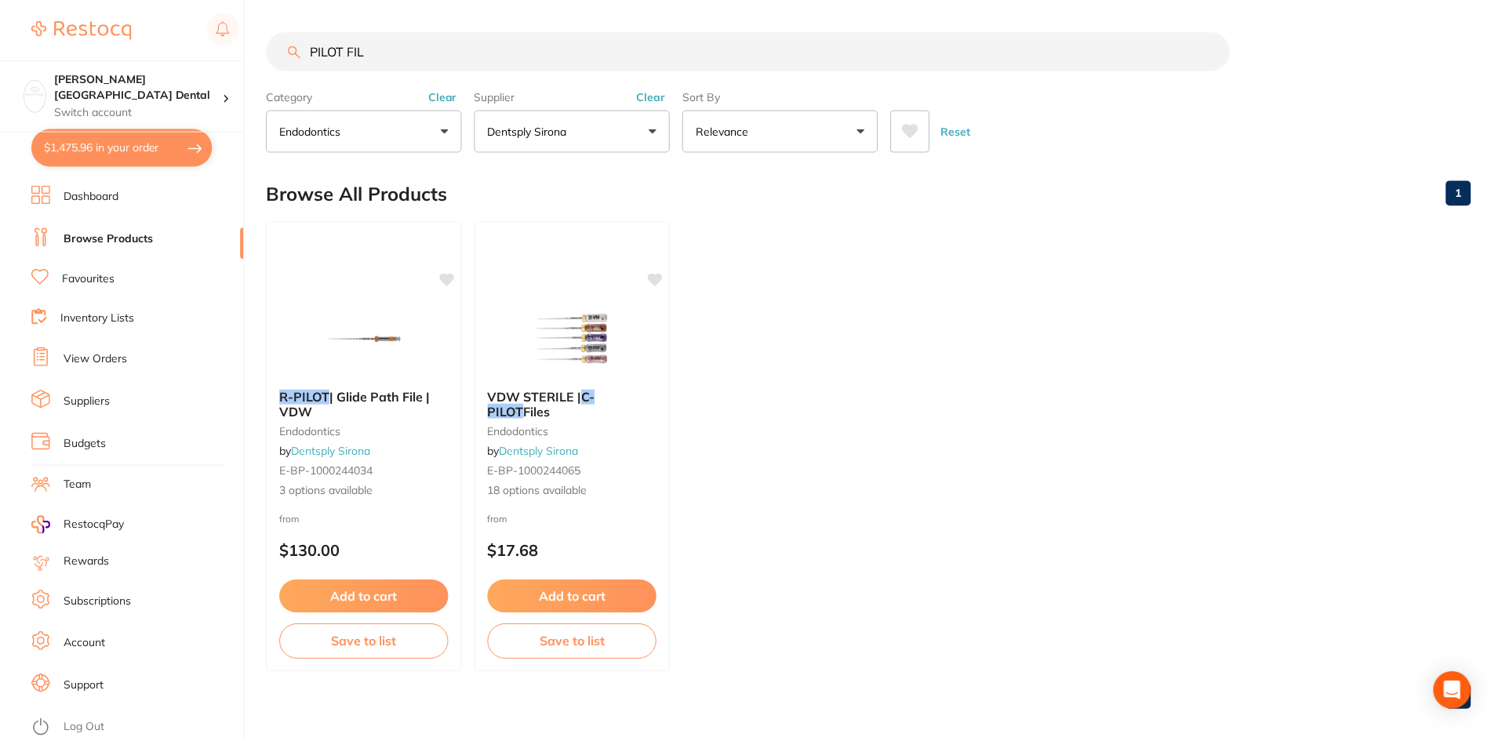
scroll to position [1, 0]
click at [143, 149] on button "$1,475.96 in your order" at bounding box center [121, 148] width 181 height 38
checkbox input "true"
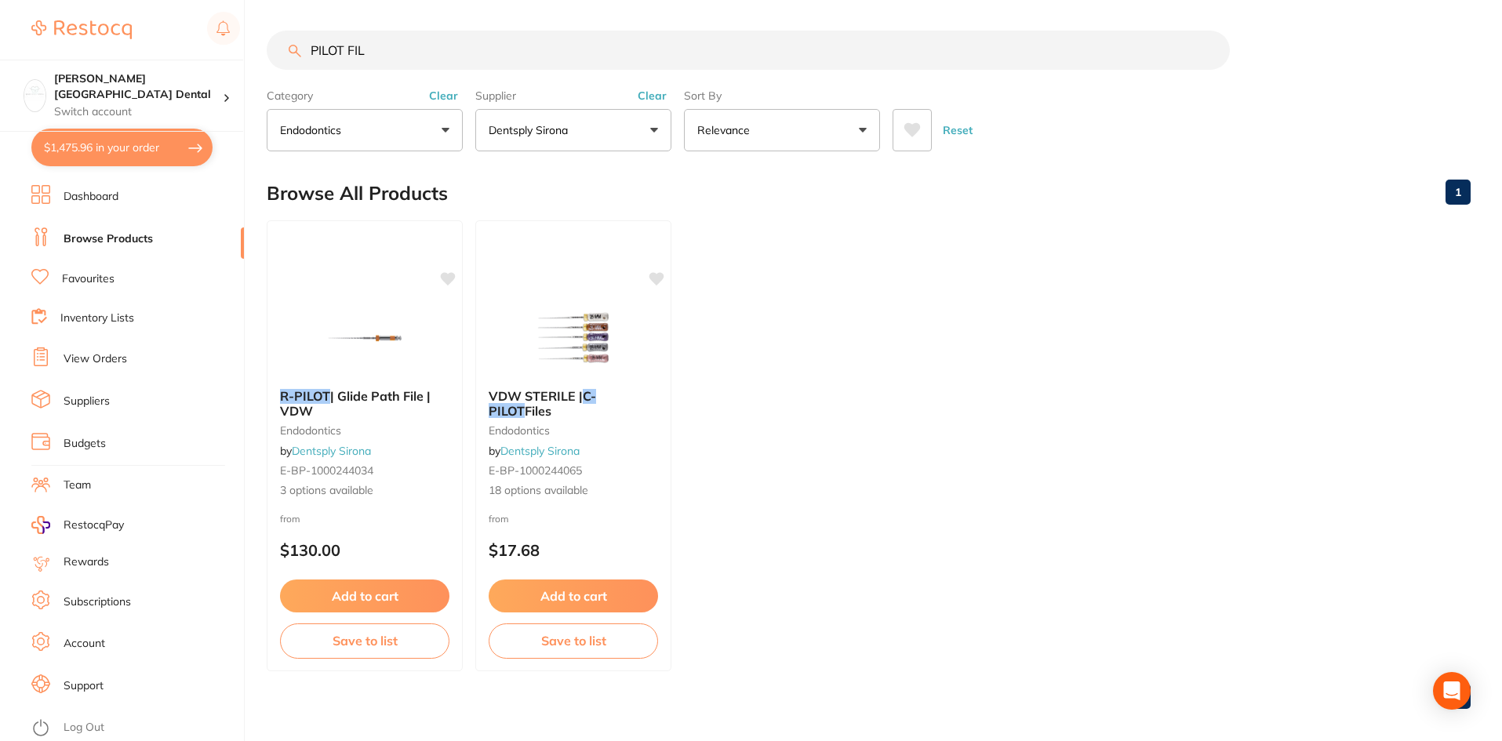
checkbox input "true"
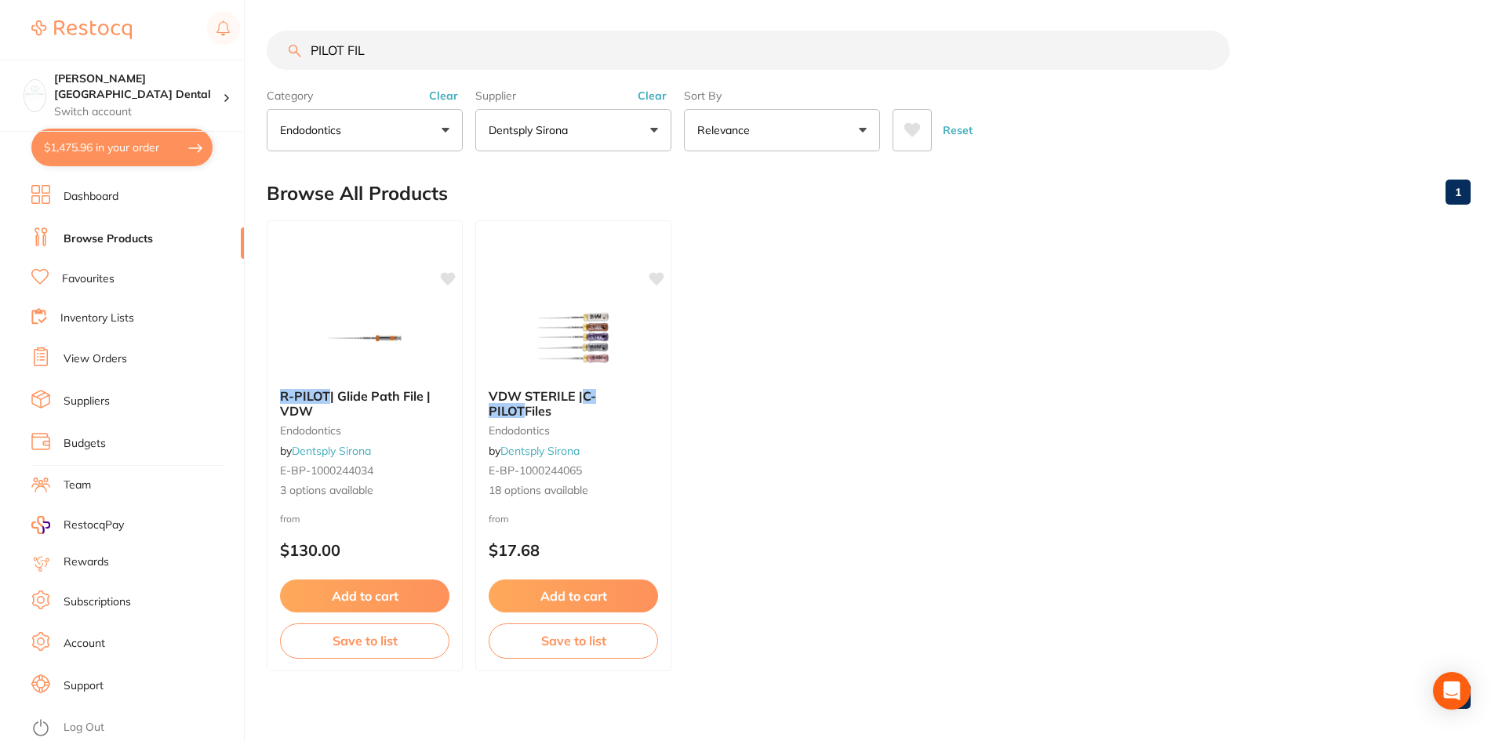
checkbox input "true"
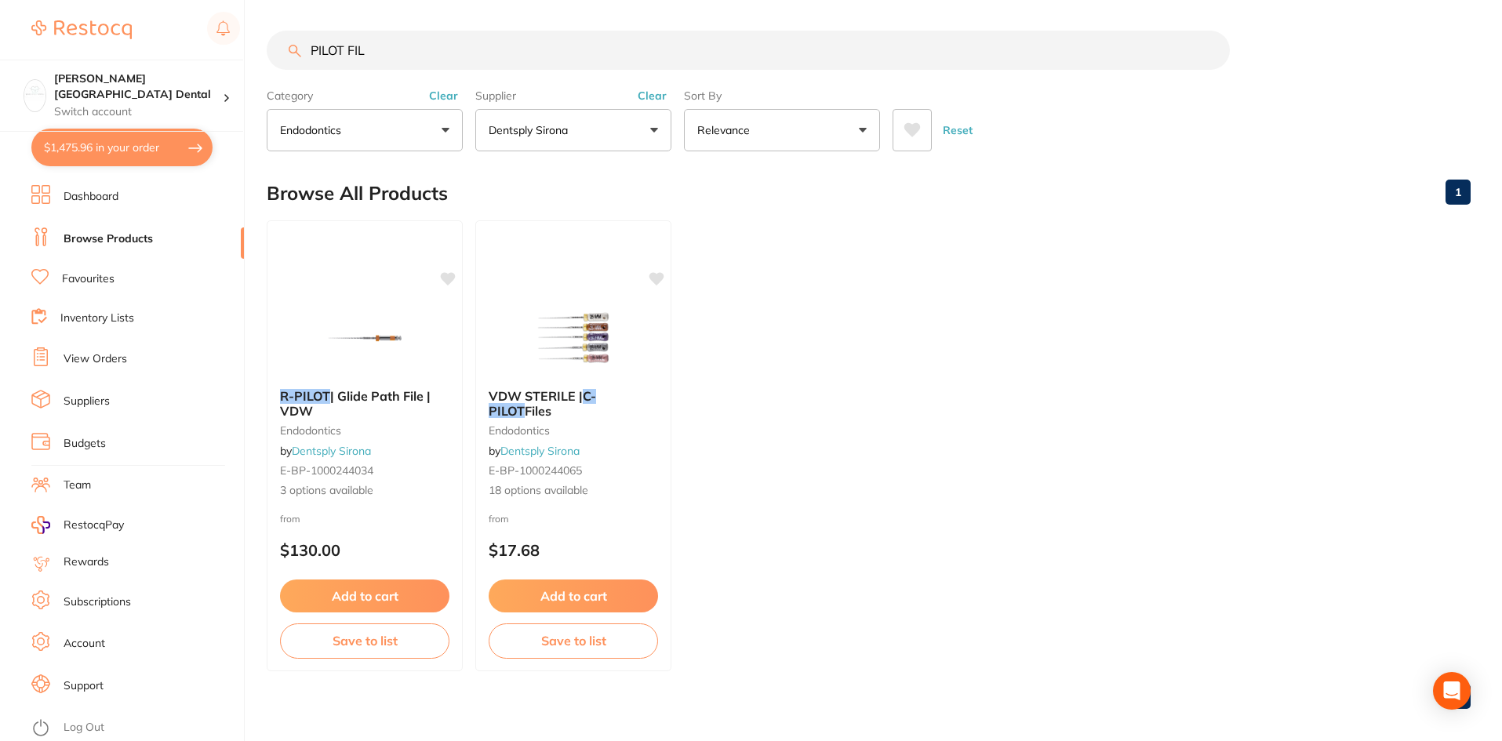
checkbox input "true"
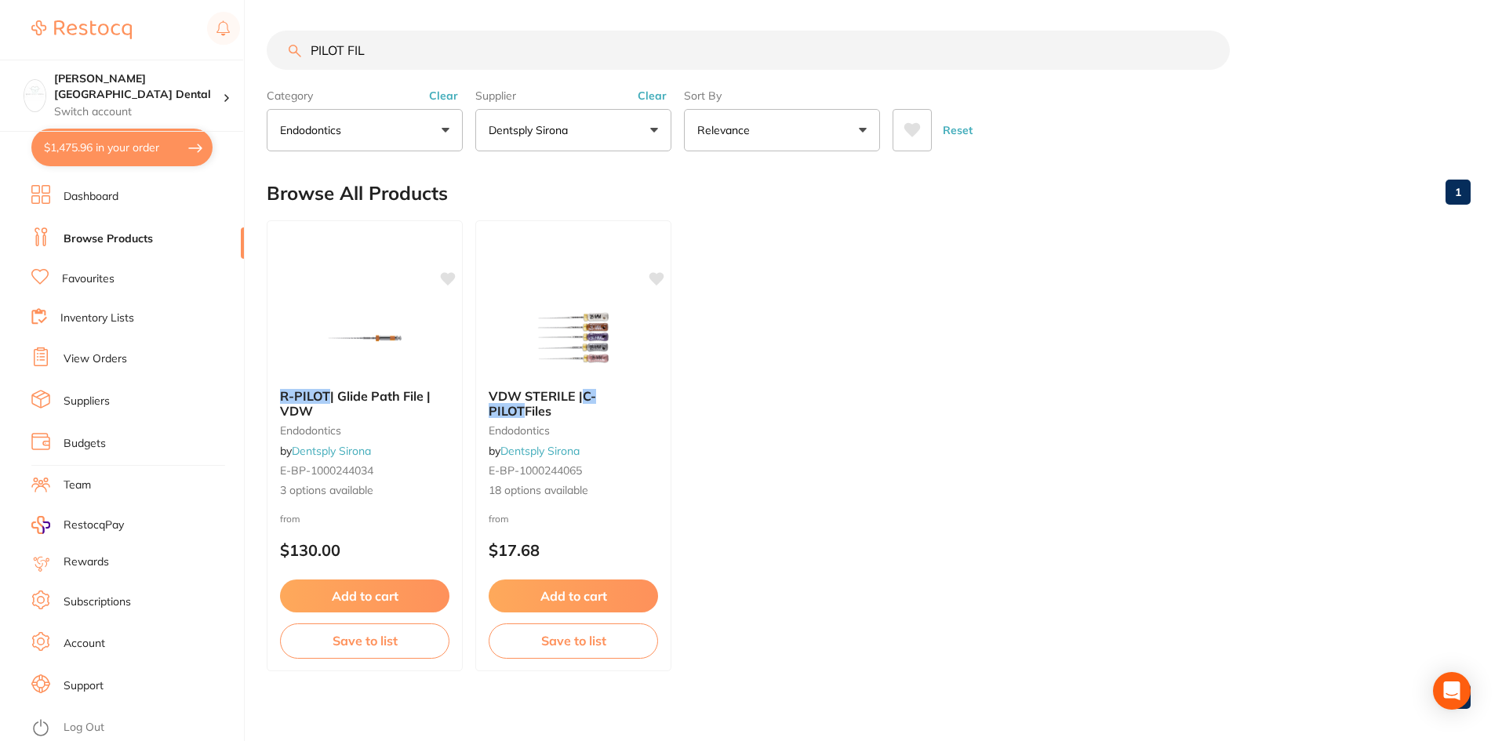
checkbox input "true"
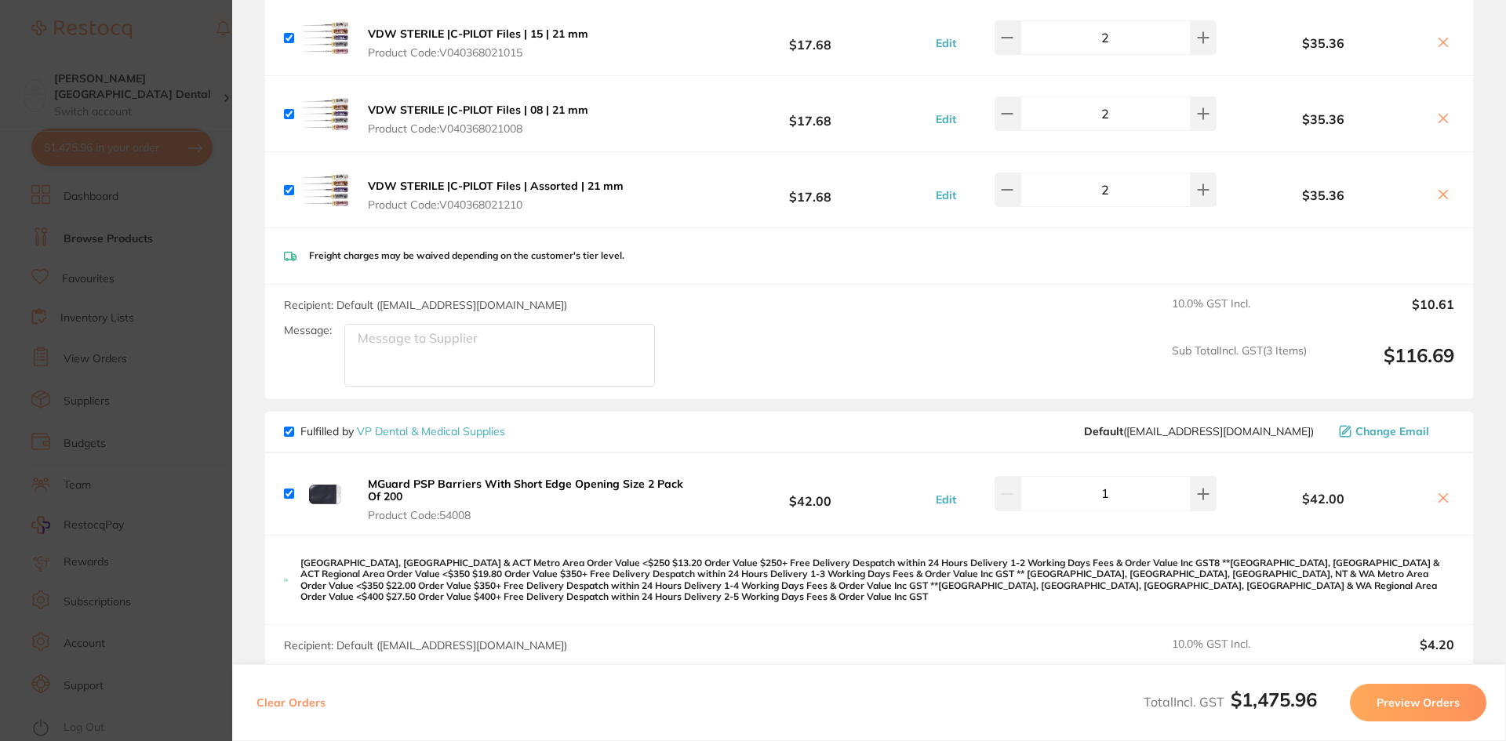
scroll to position [627, 0]
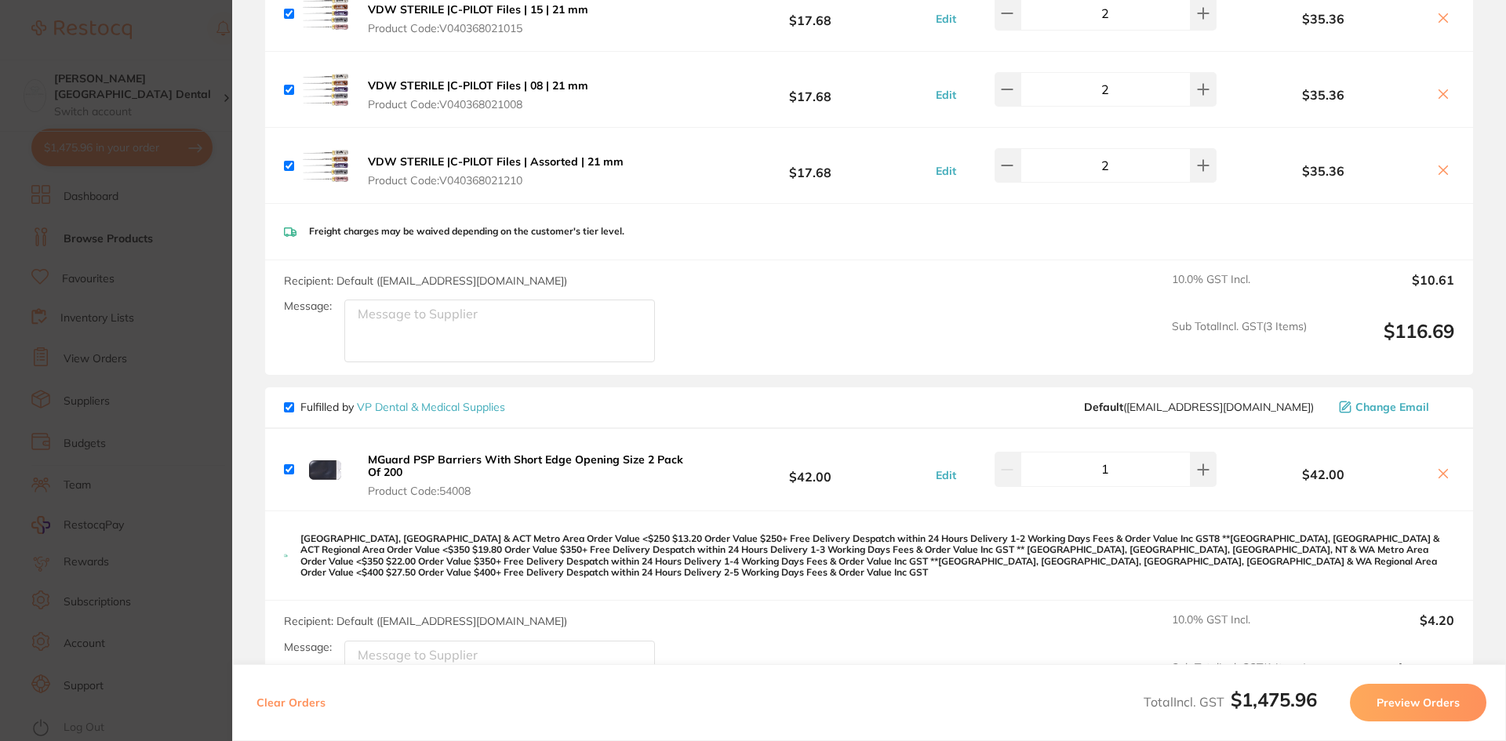
click at [1446, 467] on button at bounding box center [1443, 475] width 22 height 16
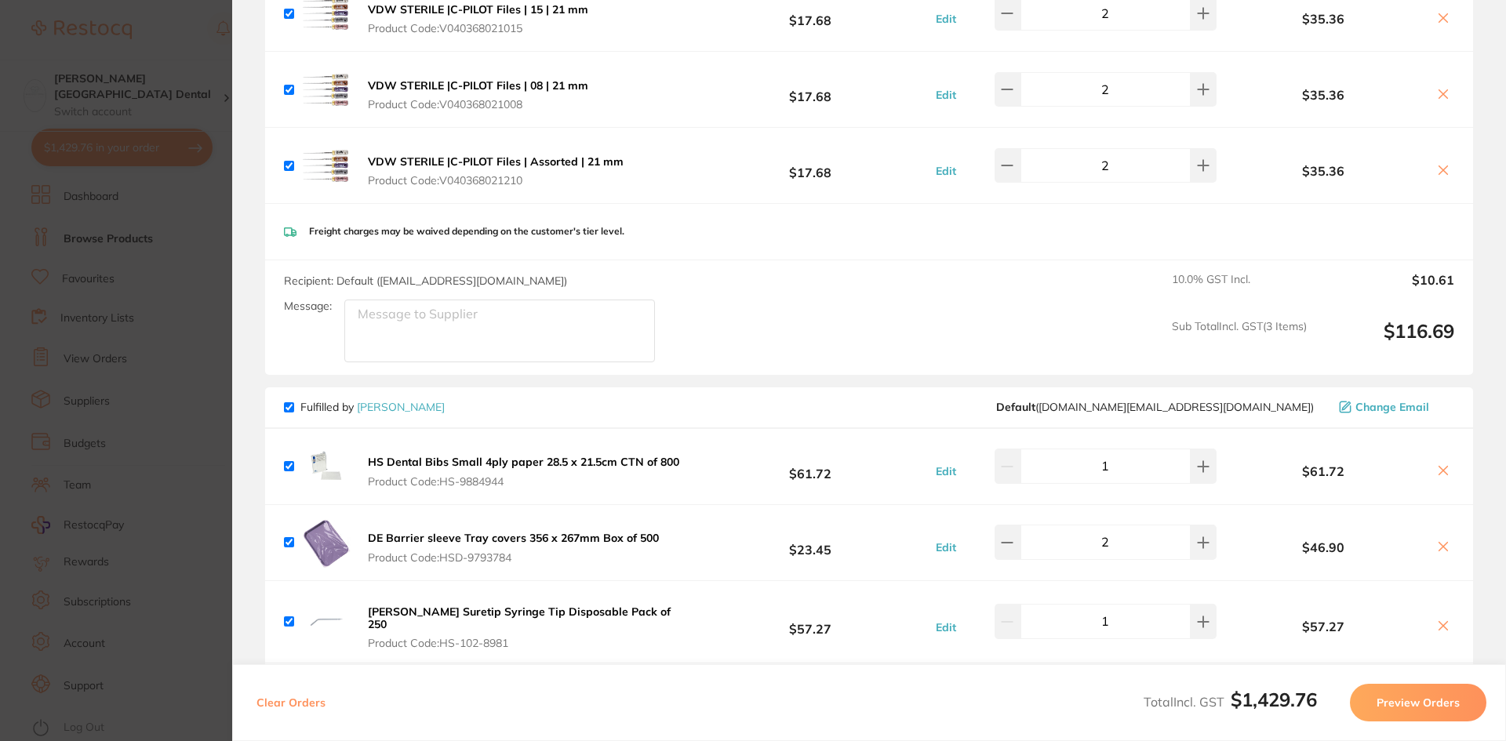
click at [1442, 464] on icon at bounding box center [1443, 470] width 13 height 13
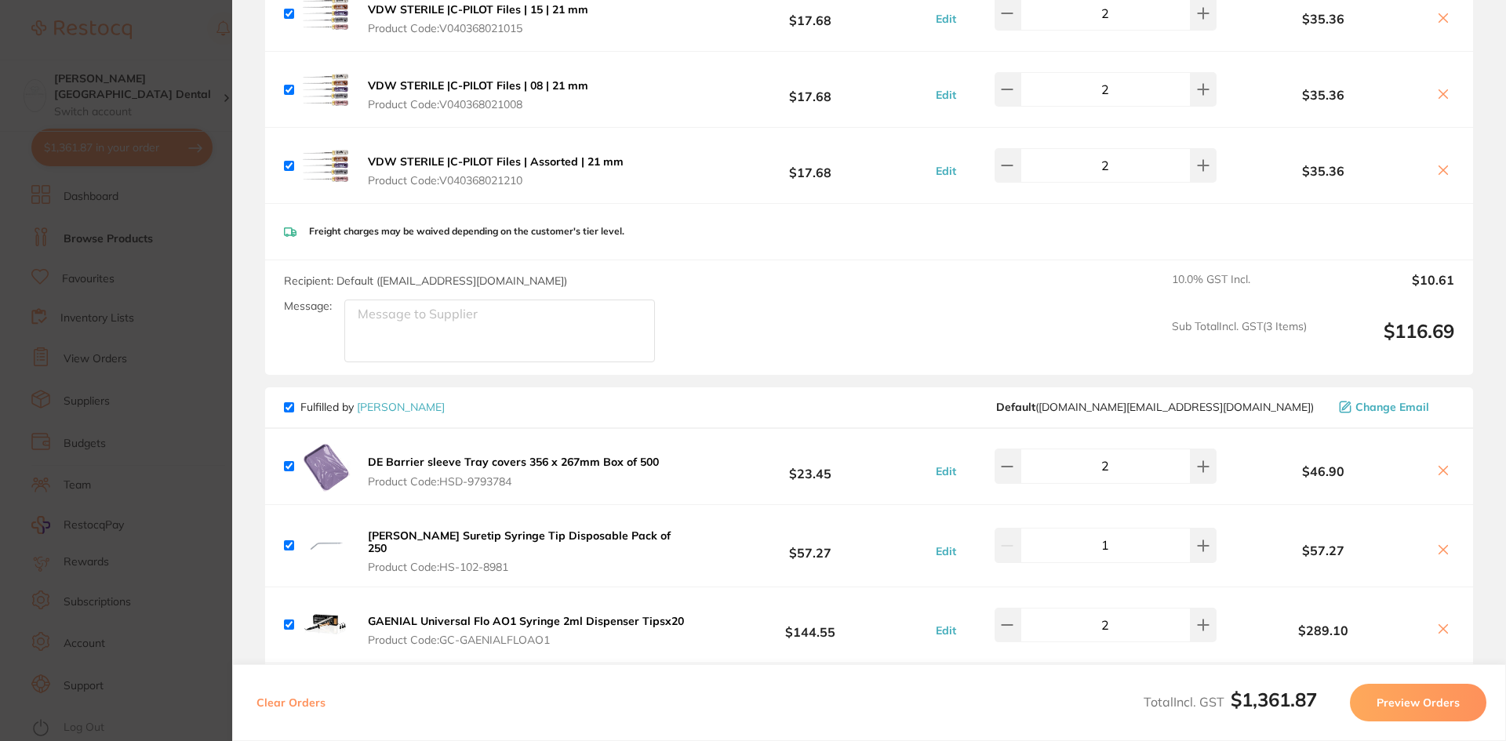
click at [1442, 464] on icon at bounding box center [1443, 470] width 13 height 13
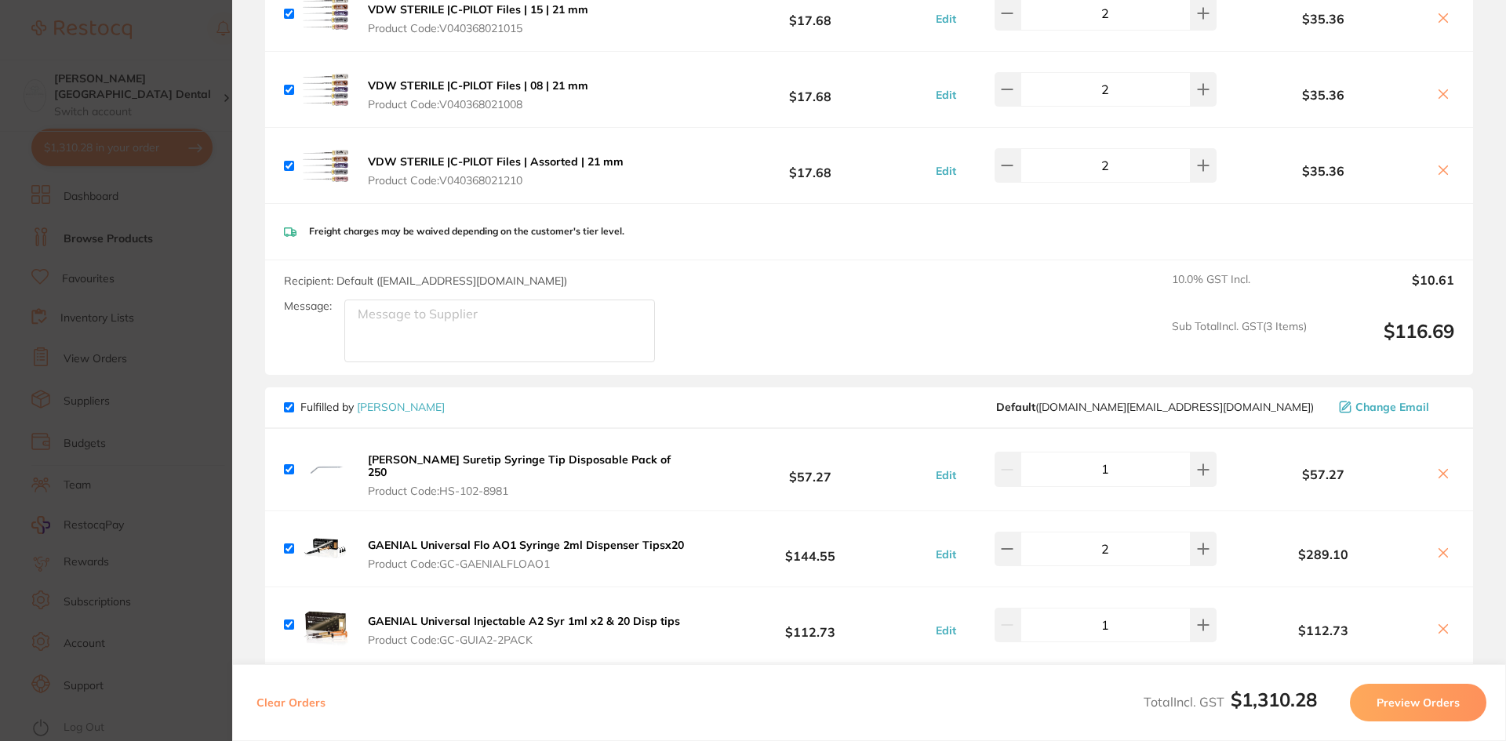
click at [1440, 470] on icon at bounding box center [1443, 474] width 9 height 9
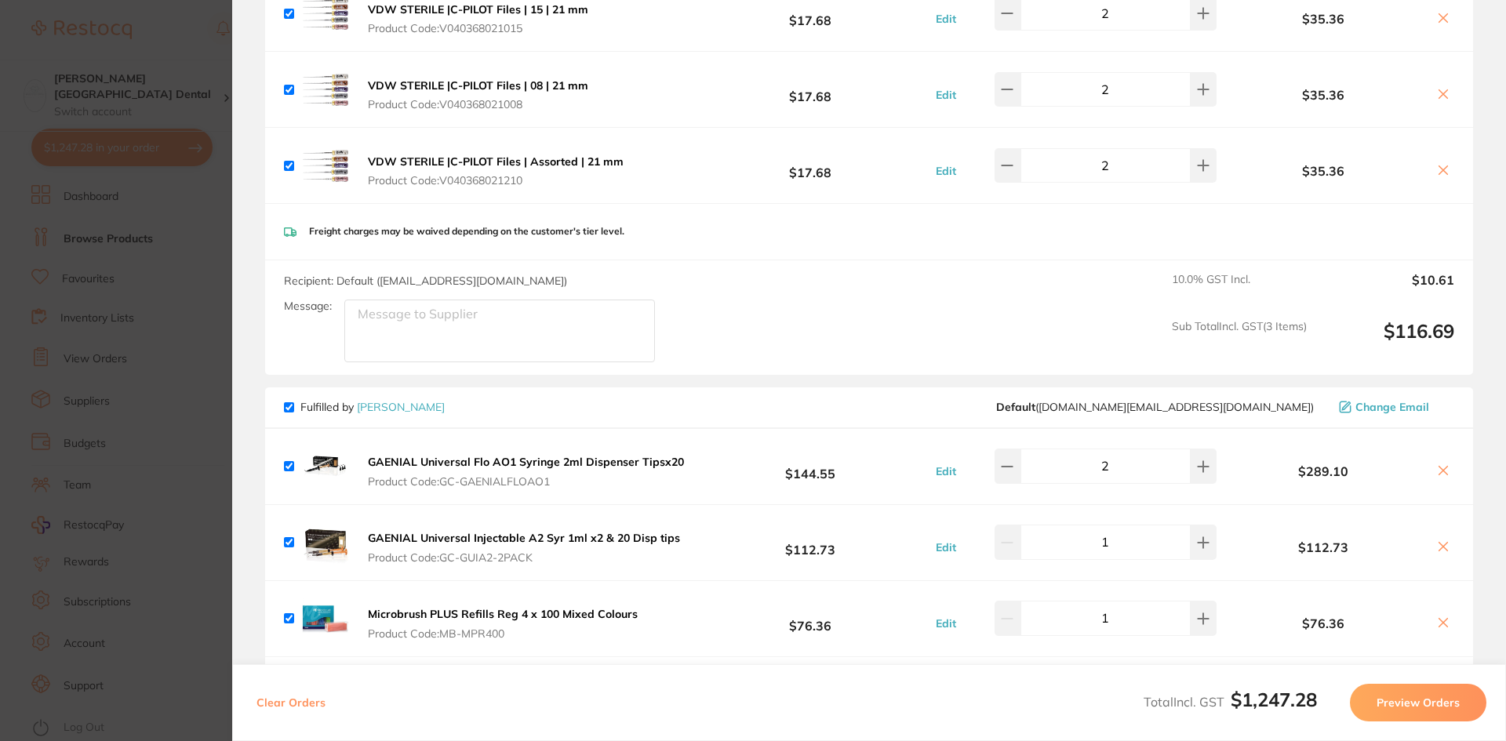
click at [1440, 467] on icon at bounding box center [1443, 471] width 9 height 9
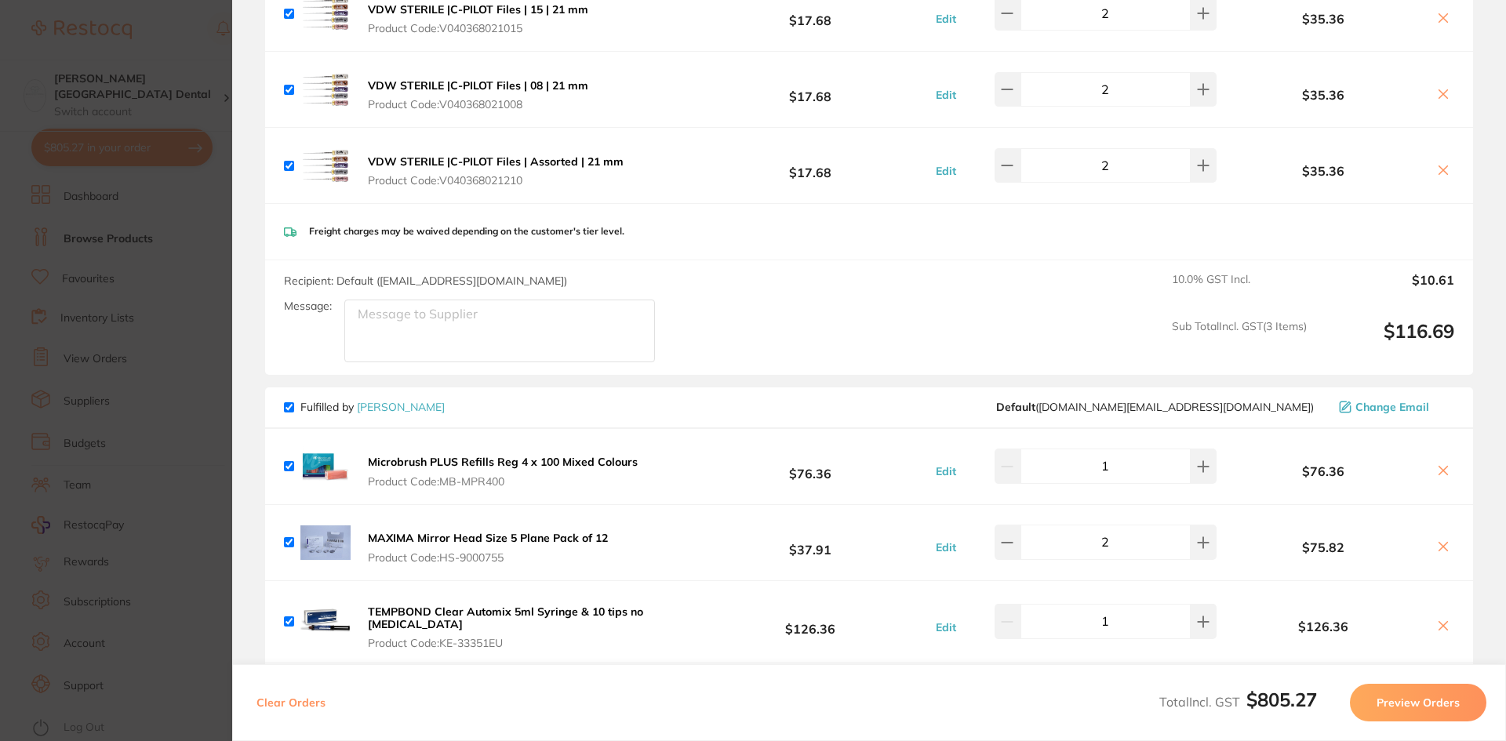
click at [1440, 467] on icon at bounding box center [1443, 471] width 9 height 9
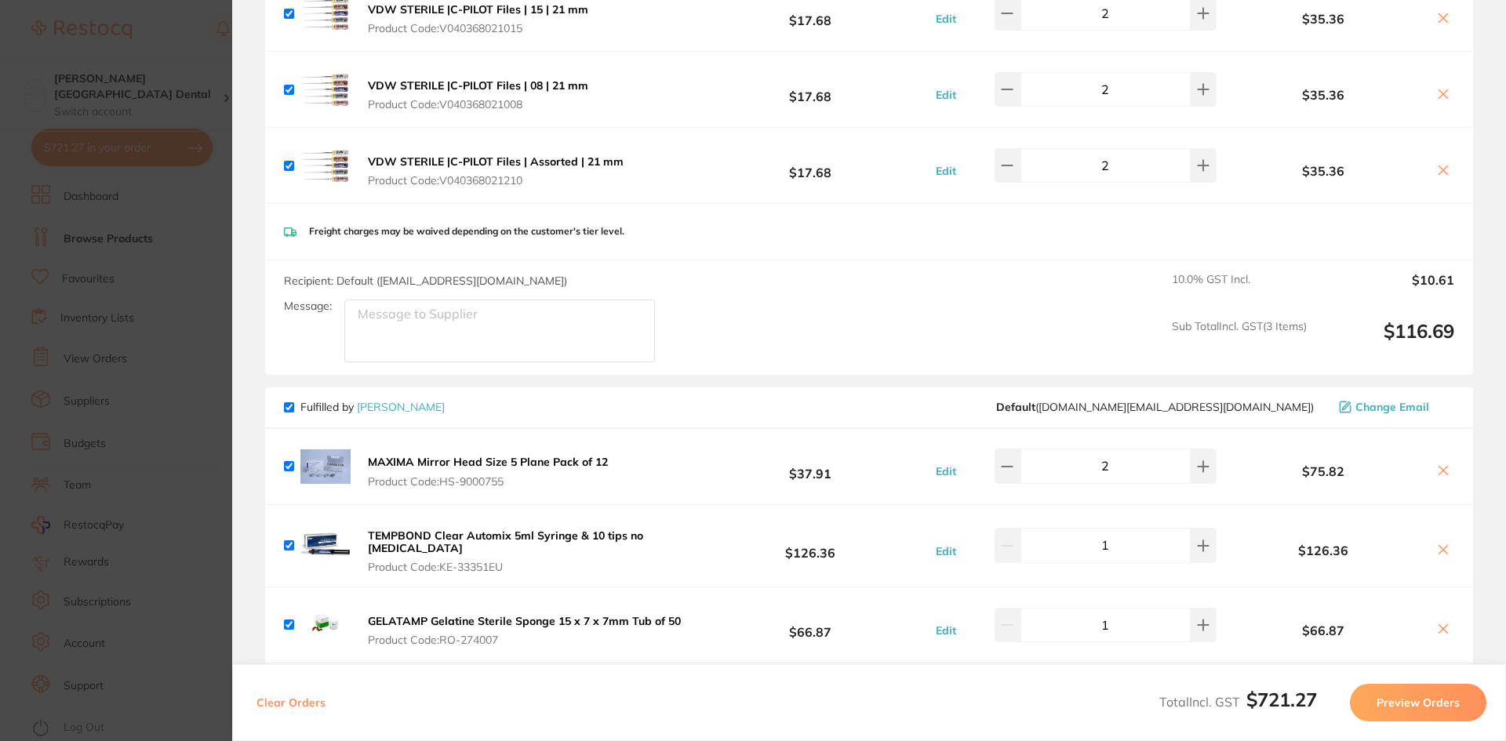
click at [1440, 467] on icon at bounding box center [1443, 471] width 9 height 9
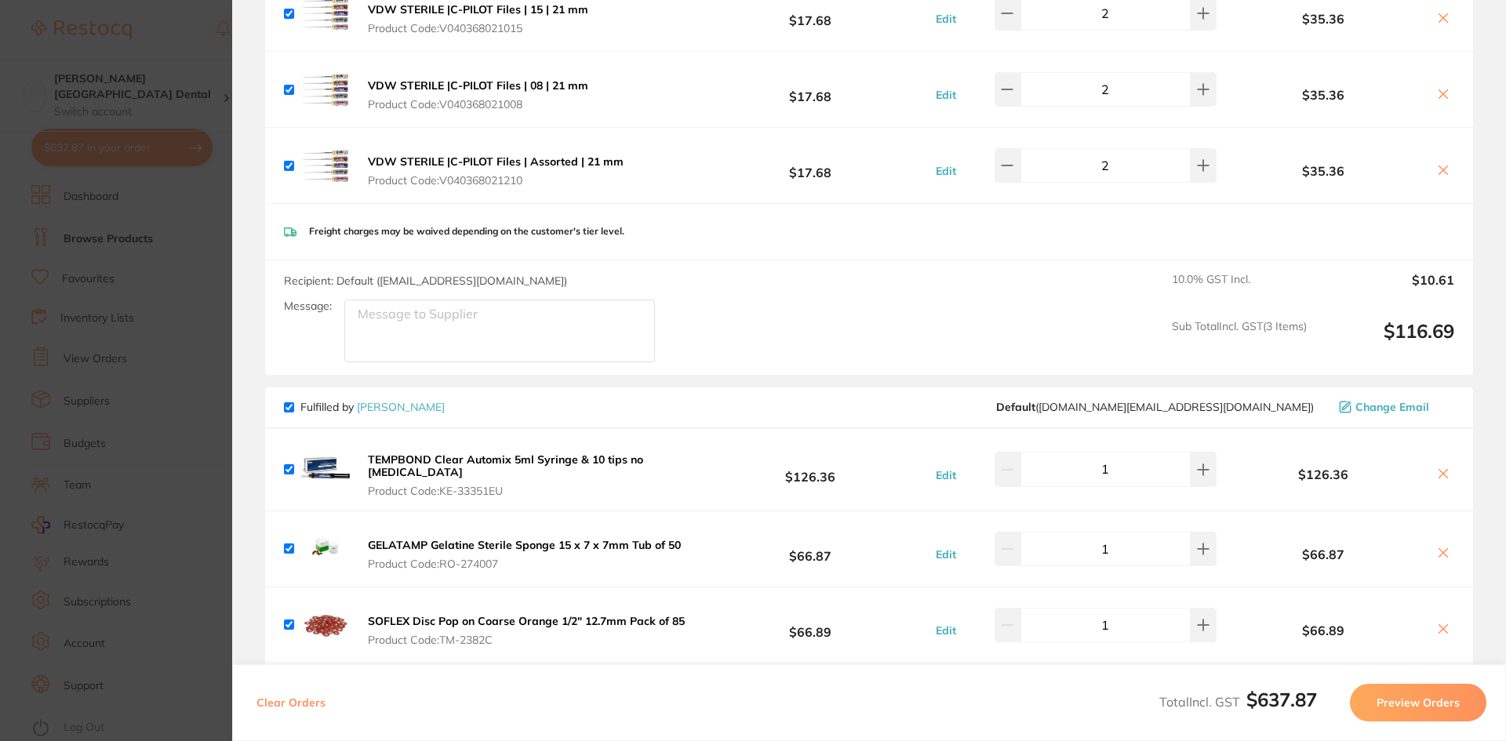
click at [1440, 470] on icon at bounding box center [1443, 474] width 9 height 9
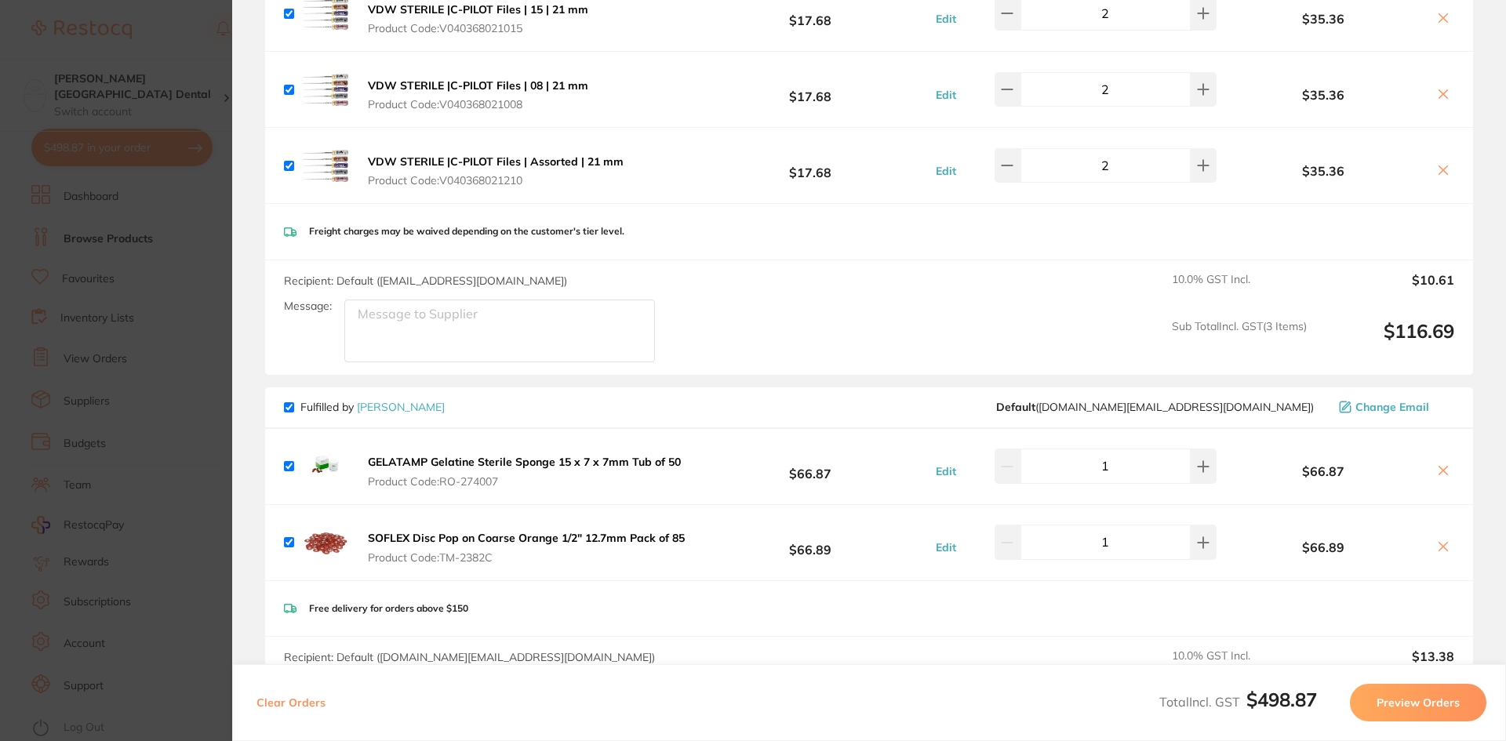
click at [1440, 467] on icon at bounding box center [1443, 471] width 9 height 9
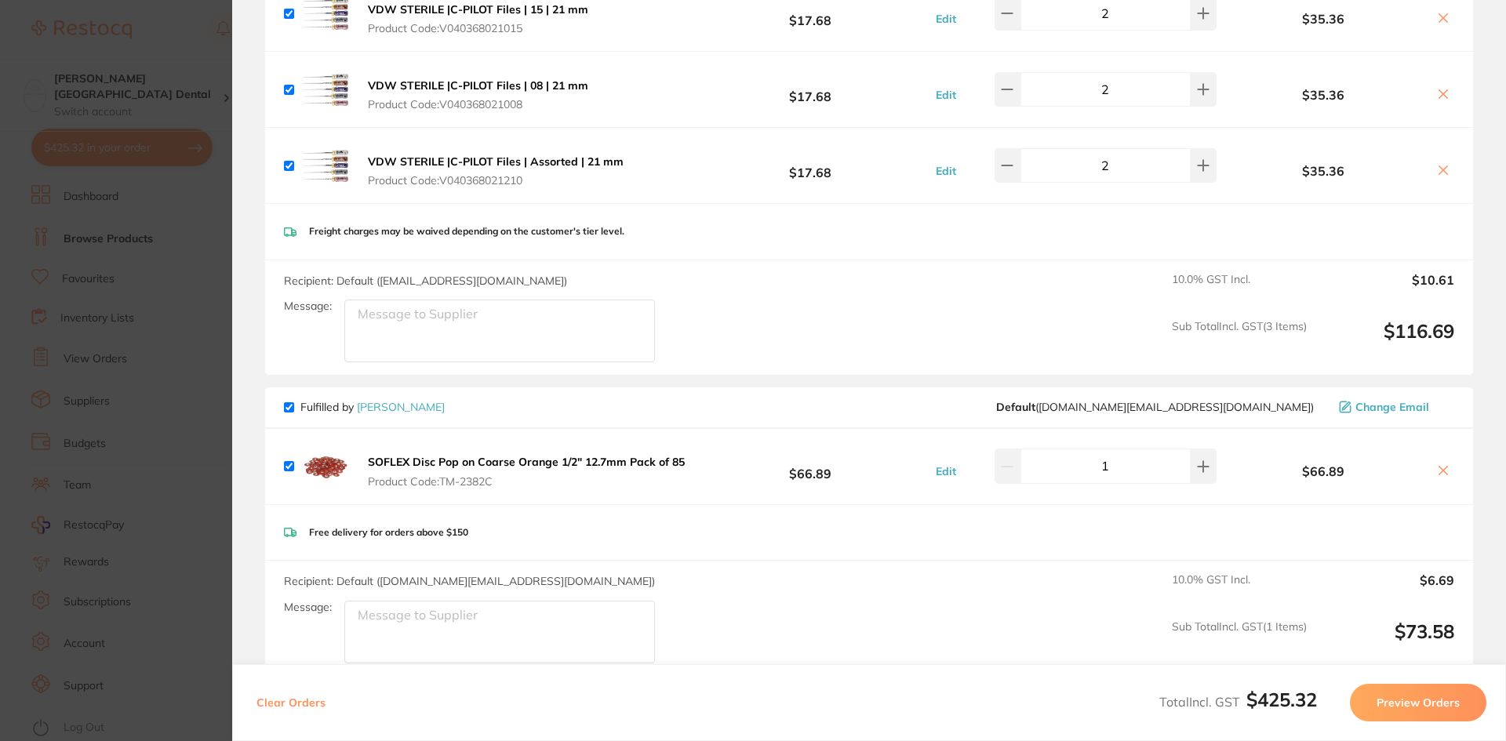
click at [1440, 467] on icon at bounding box center [1443, 471] width 9 height 9
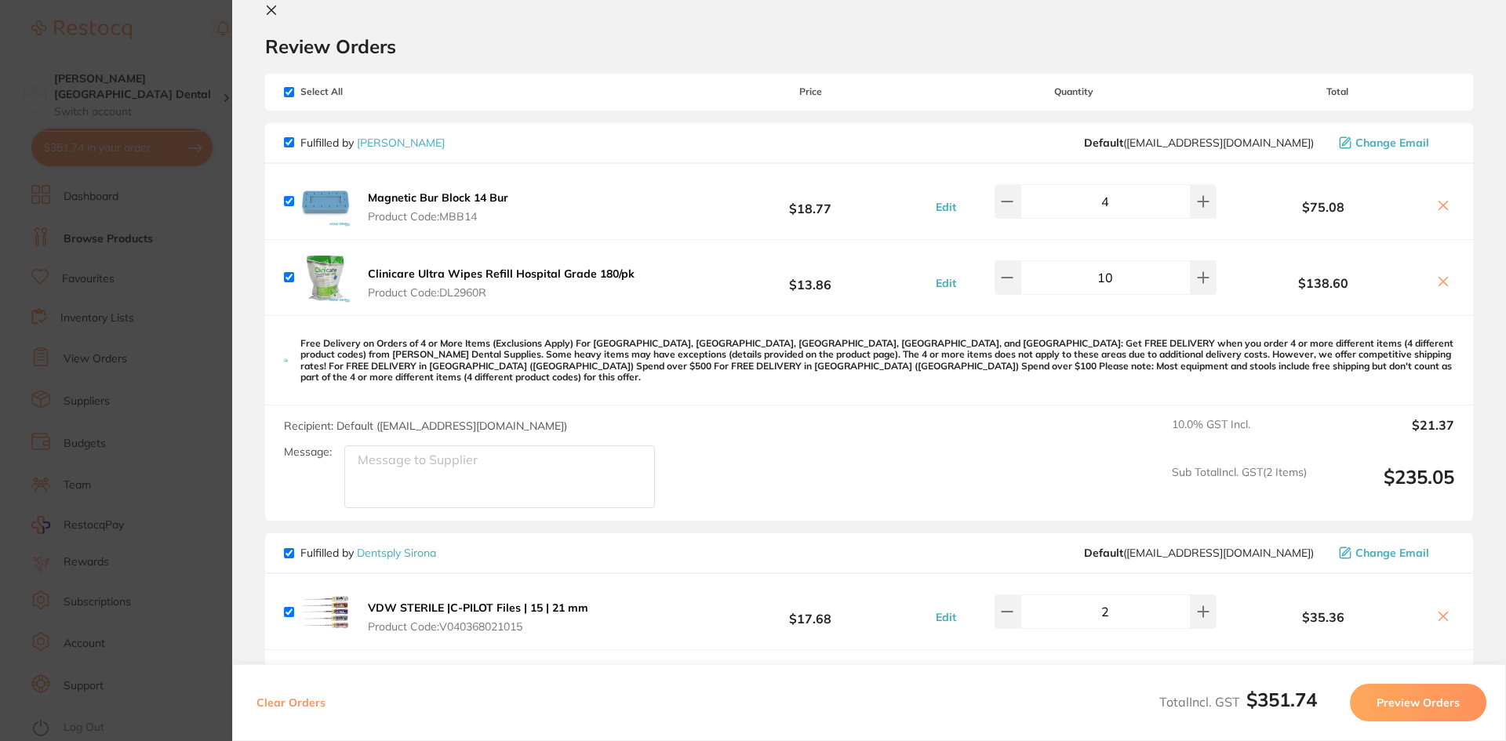
scroll to position [0, 0]
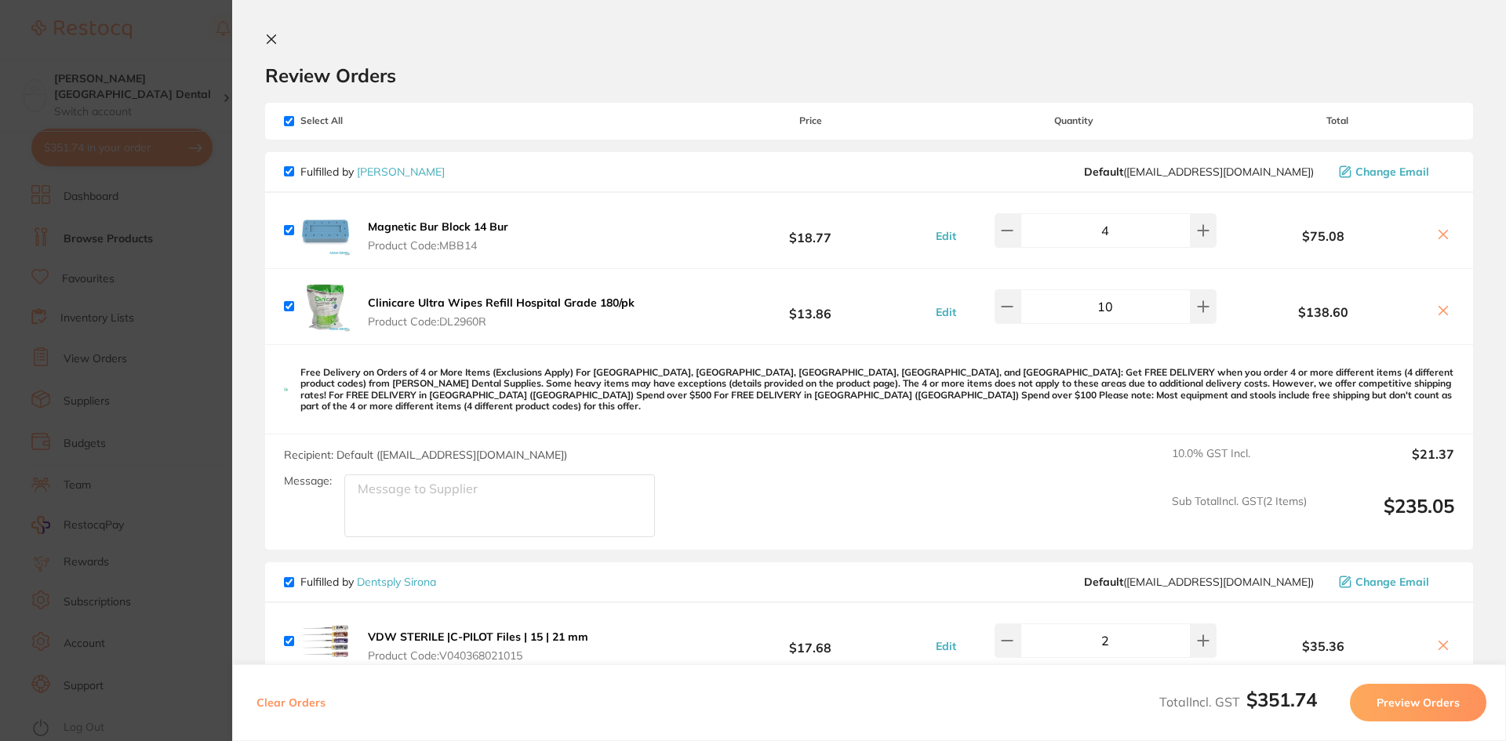
click at [1435, 303] on div "$138.60" at bounding box center [1337, 305] width 234 height 27
click at [1438, 308] on icon at bounding box center [1443, 310] width 13 height 13
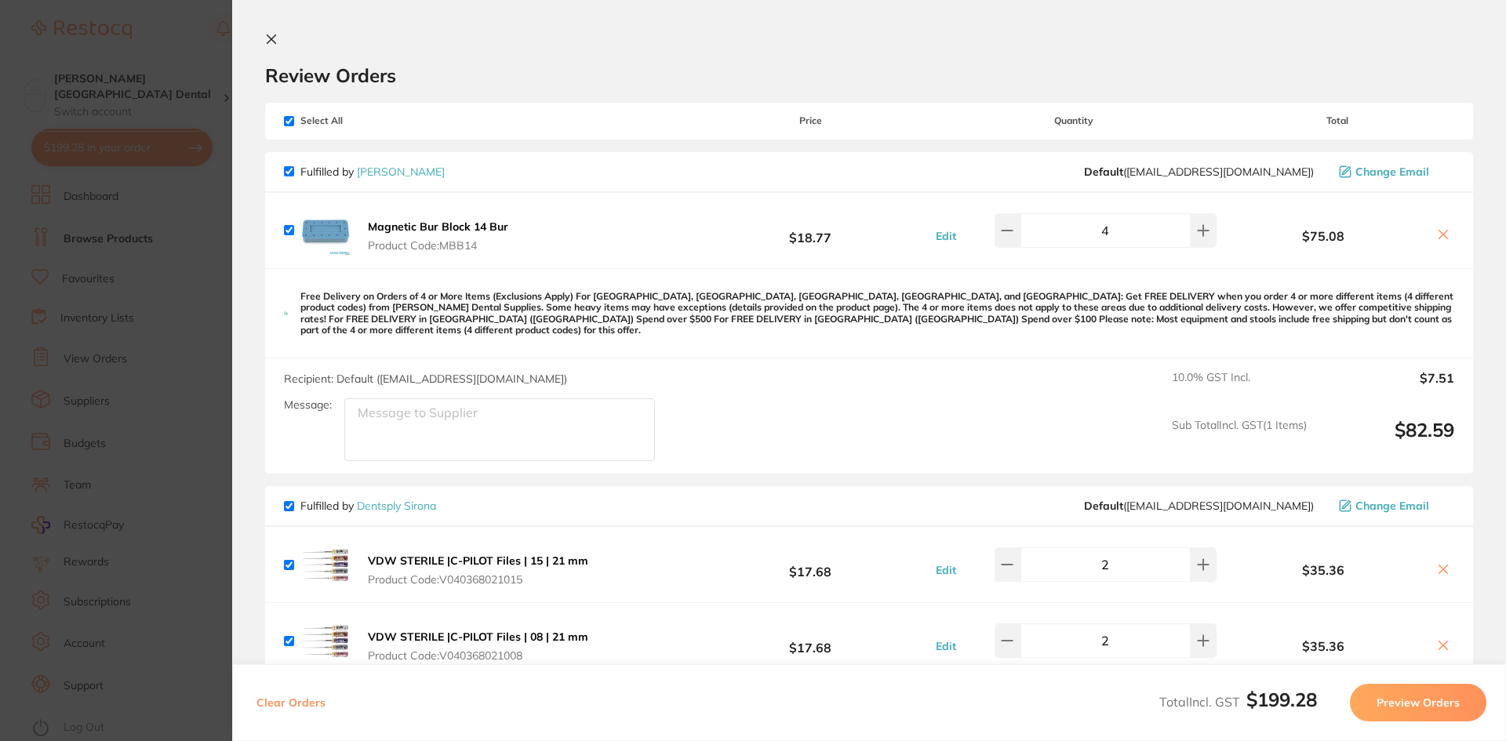
click at [1439, 227] on div "$75.08" at bounding box center [1337, 229] width 234 height 27
click at [1439, 229] on icon at bounding box center [1443, 234] width 13 height 13
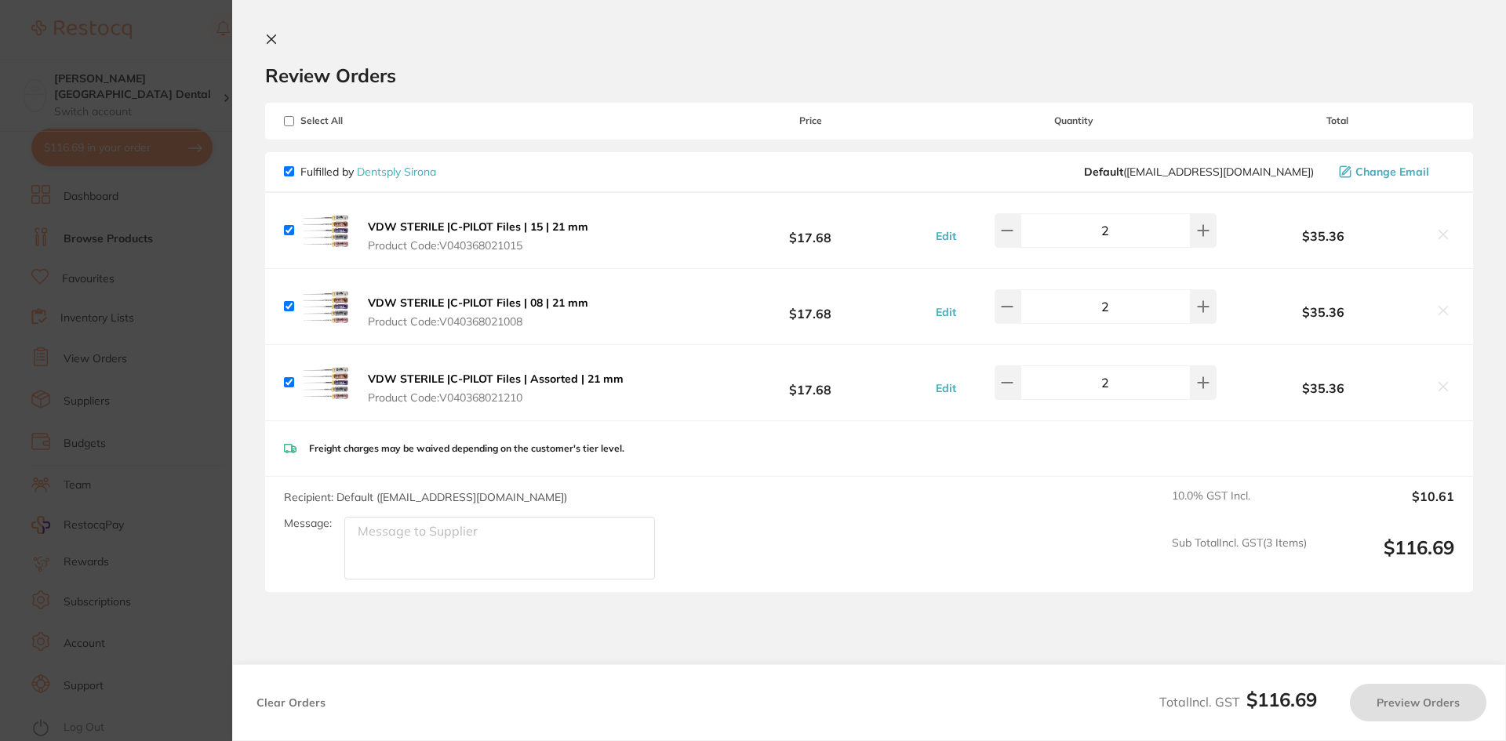
checkbox input "true"
click at [270, 42] on icon at bounding box center [271, 39] width 9 height 9
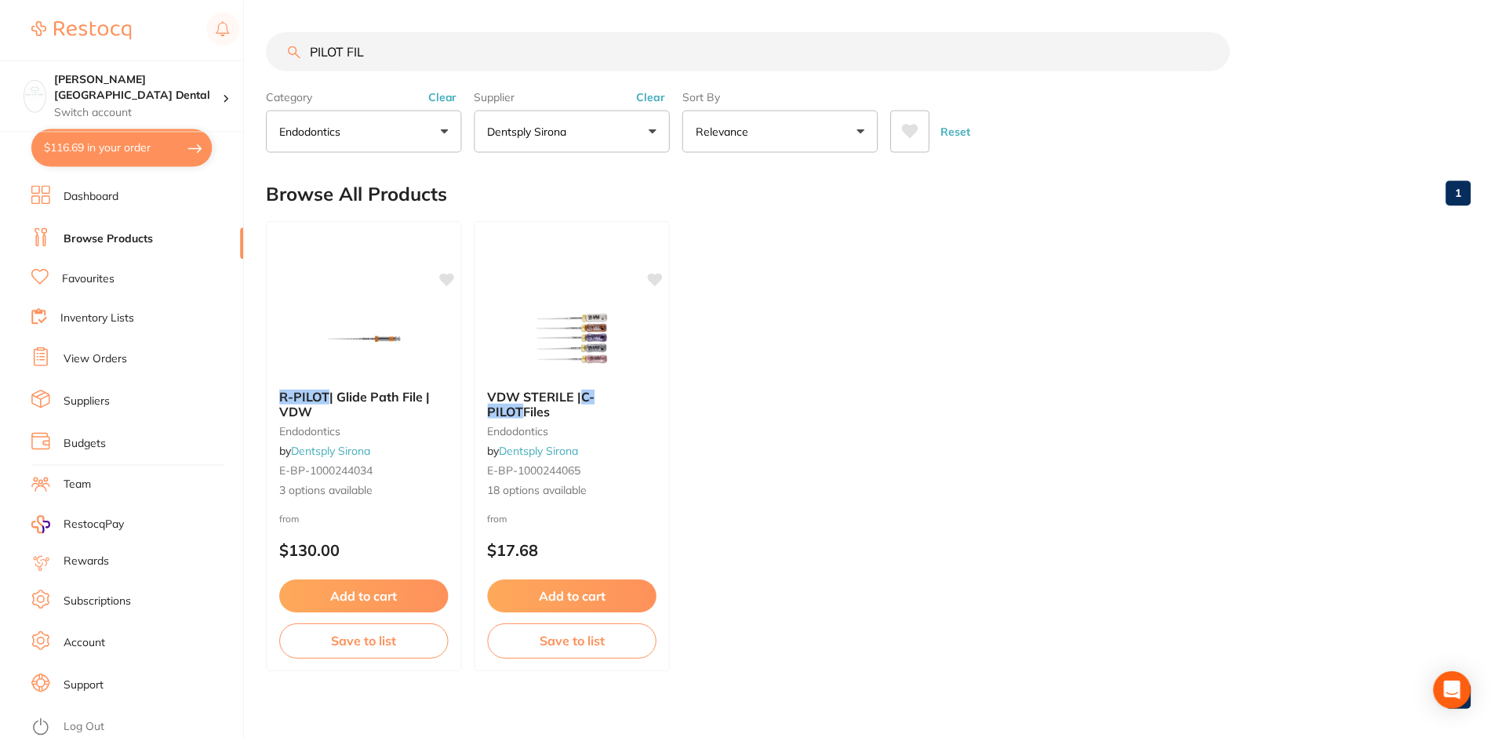
scroll to position [1, 0]
drag, startPoint x: 366, startPoint y: 50, endPoint x: 263, endPoint y: 54, distance: 103.6
click at [263, 54] on div "$116.69 Maude Street Dental Switch account Maude Street Dental $116.69 in your …" at bounding box center [751, 369] width 1502 height 741
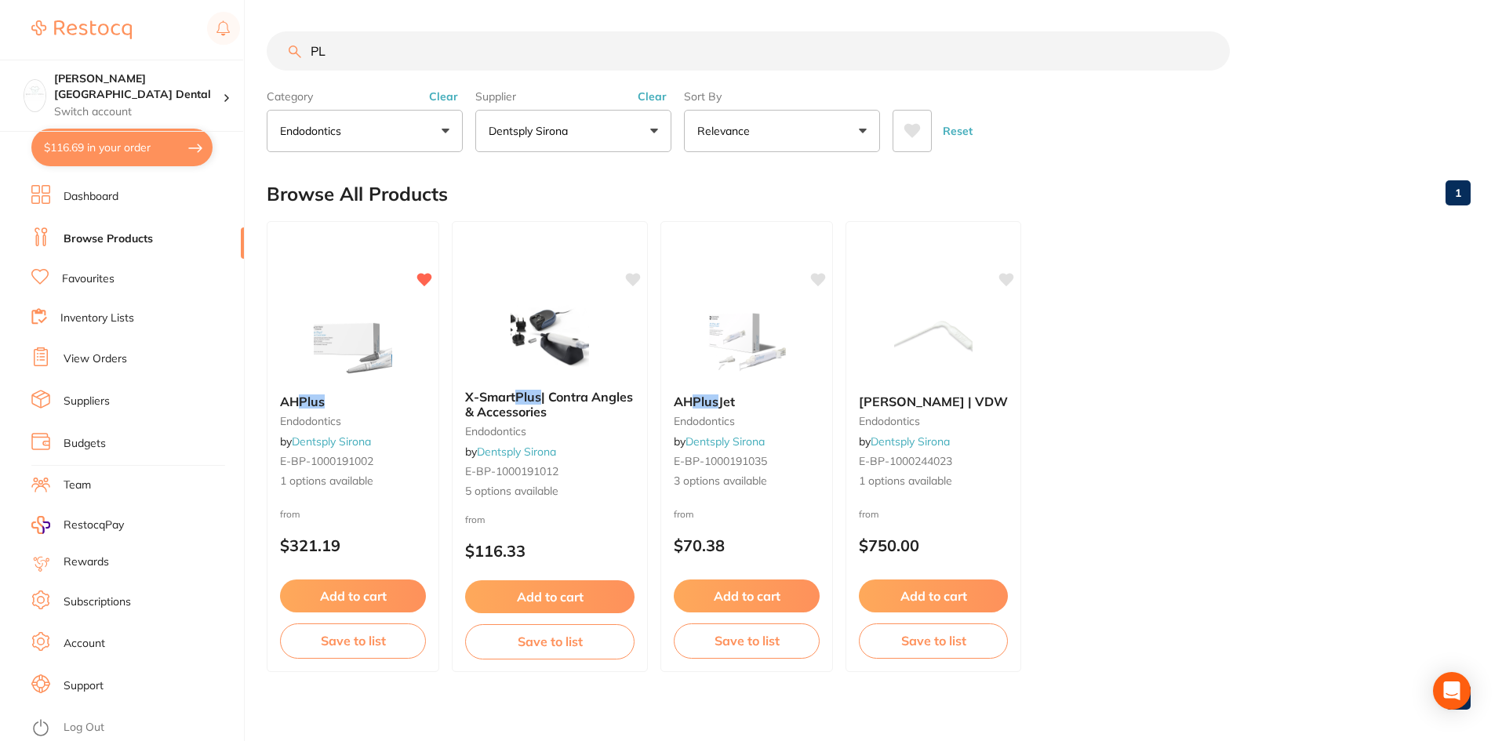
type input "P"
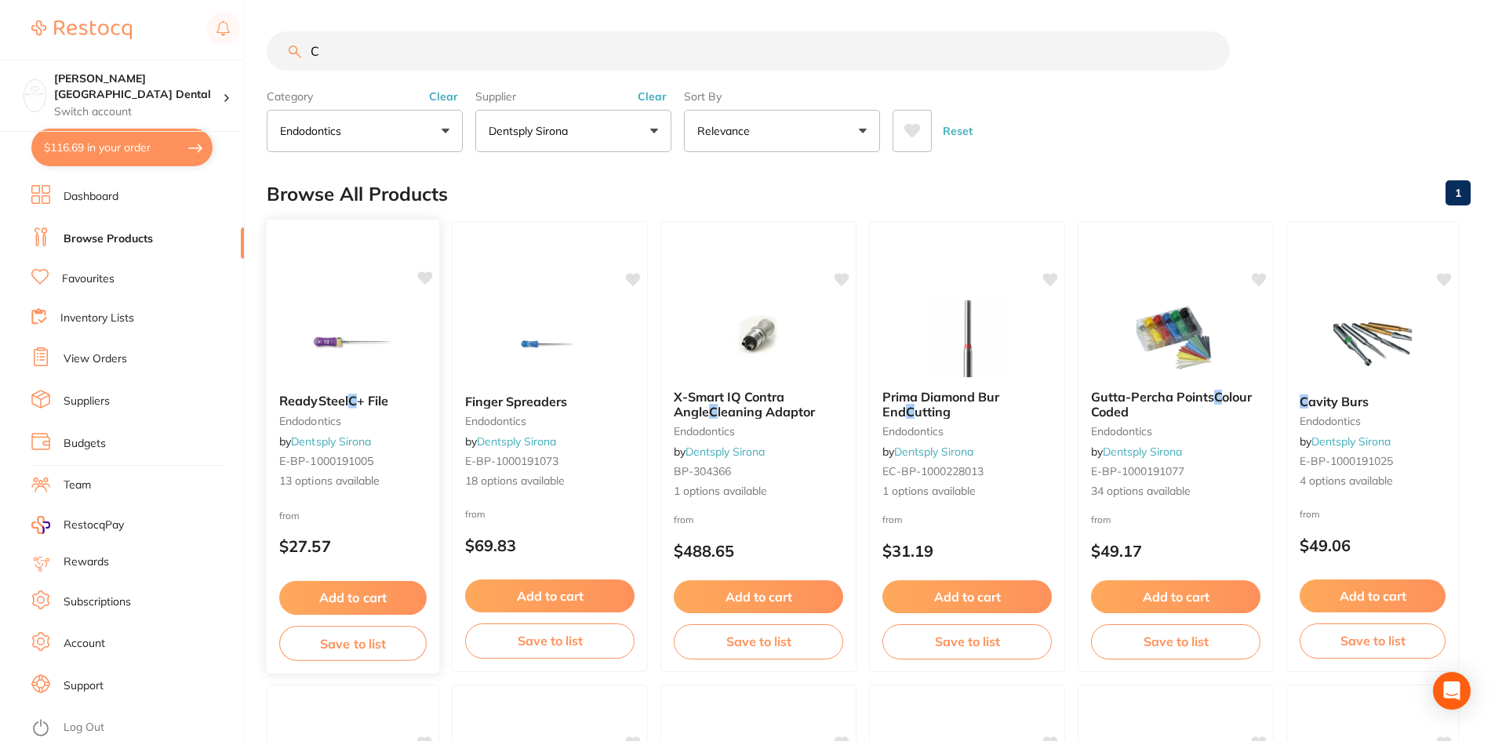
type input "C"
click at [343, 399] on span "ReadySteel" at bounding box center [313, 401] width 69 height 16
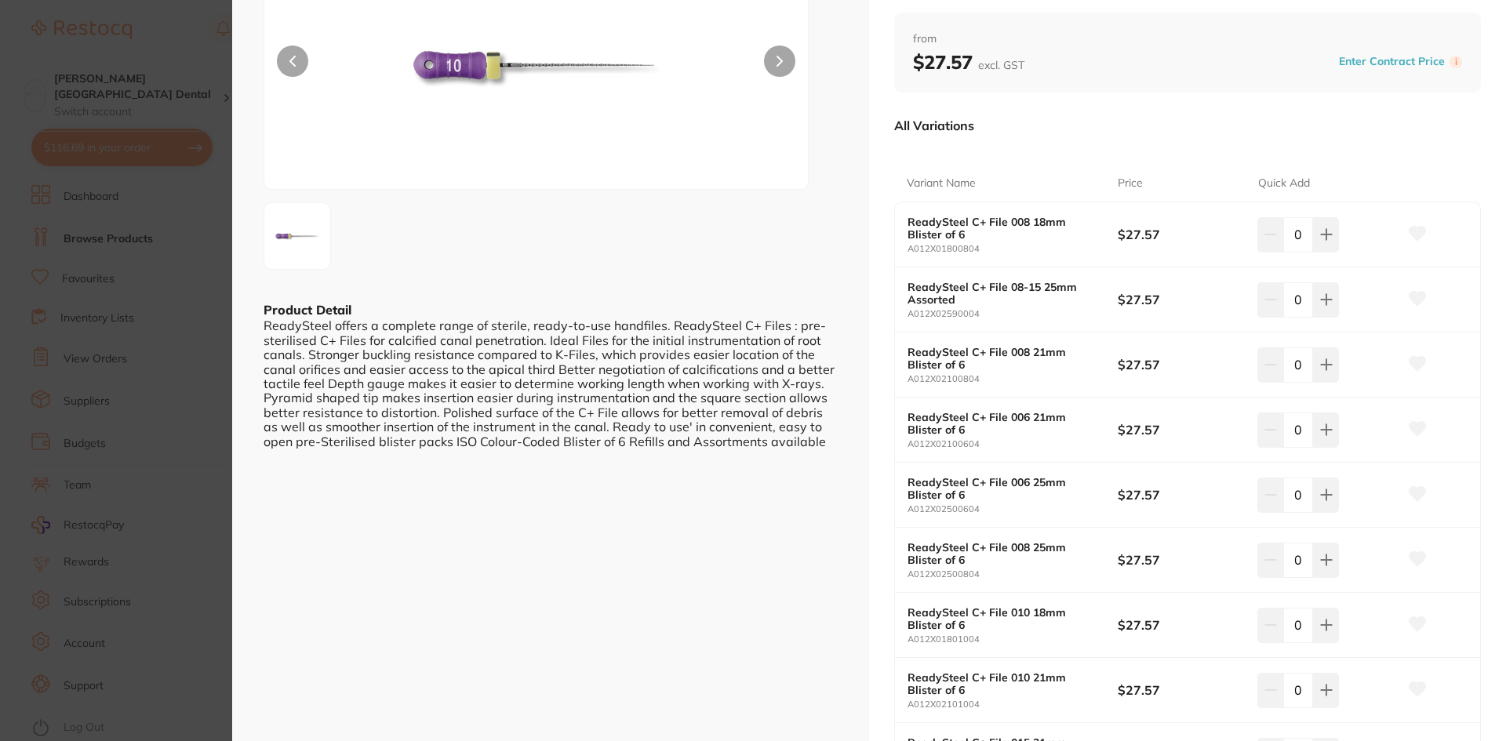
scroll to position [235, 0]
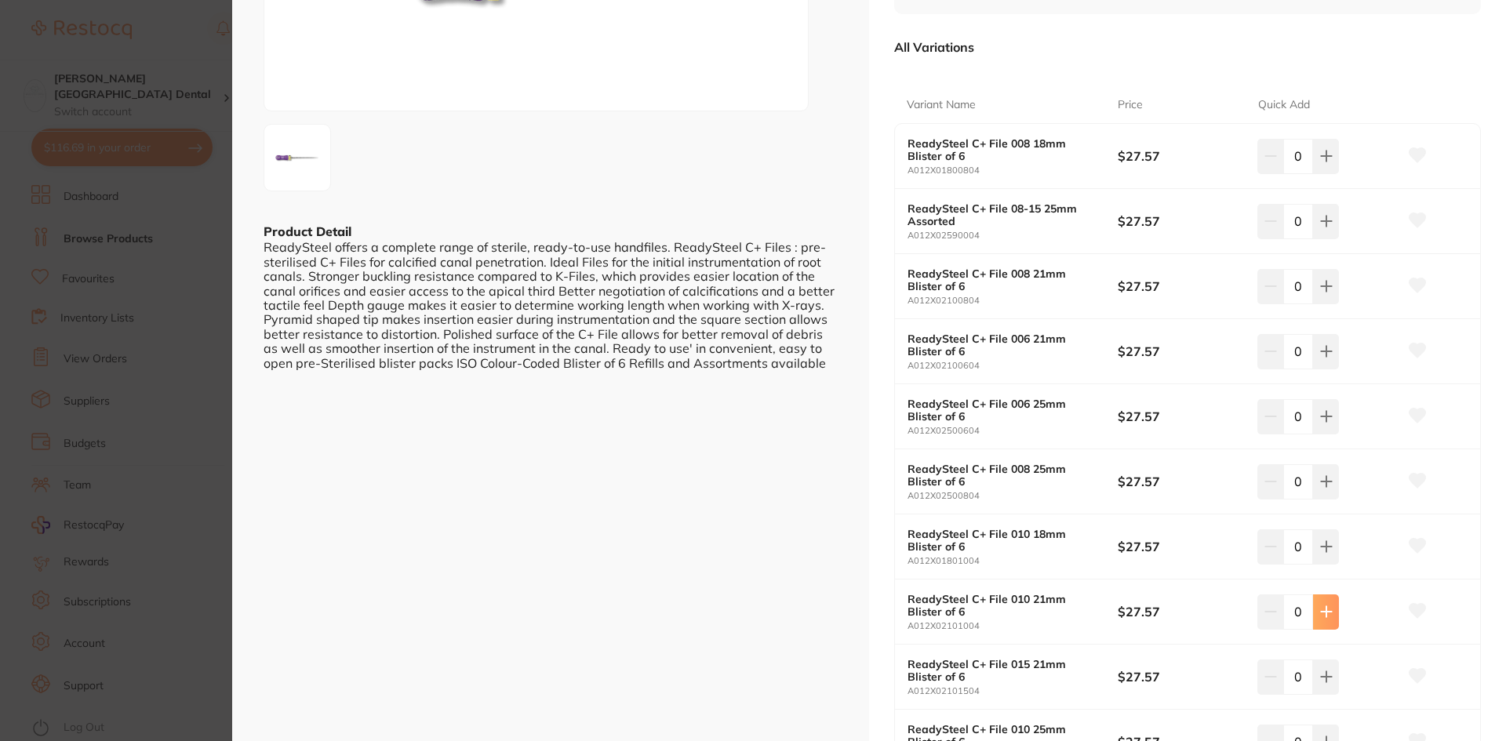
click at [1332, 173] on button at bounding box center [1326, 156] width 26 height 35
type input "1"
click at [1326, 173] on button at bounding box center [1326, 156] width 26 height 35
type input "1"
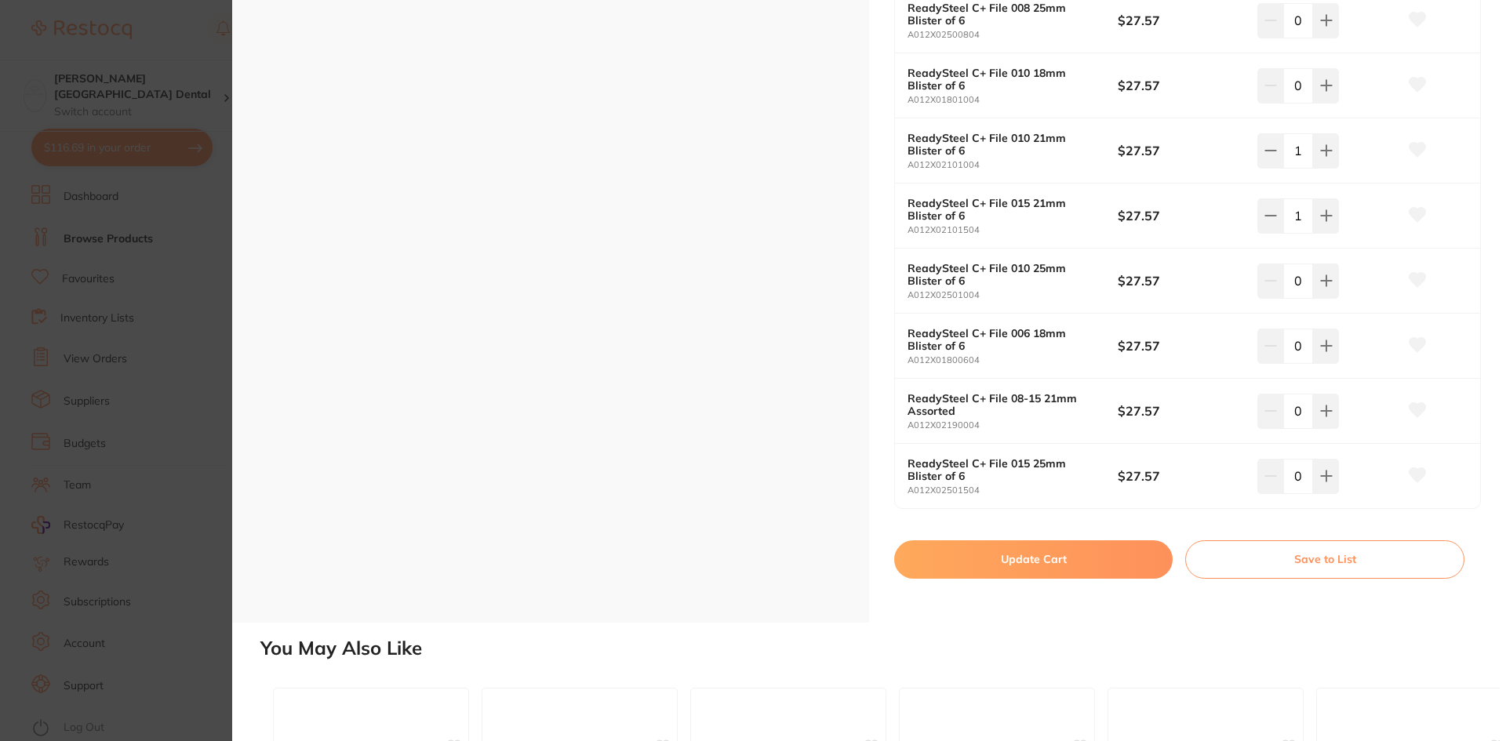
scroll to position [706, 0]
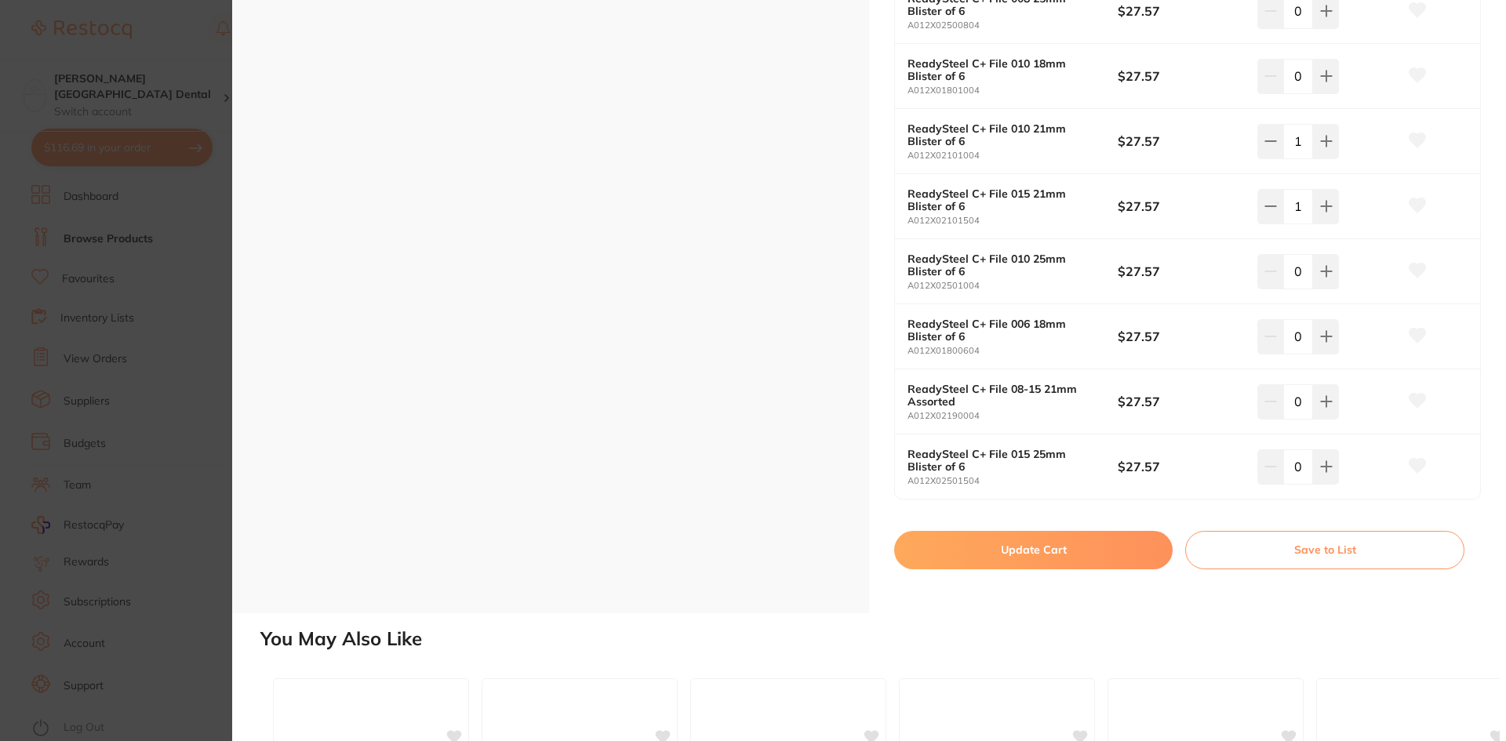
click at [1041, 555] on button "Update Cart" at bounding box center [1033, 550] width 278 height 38
checkbox input "false"
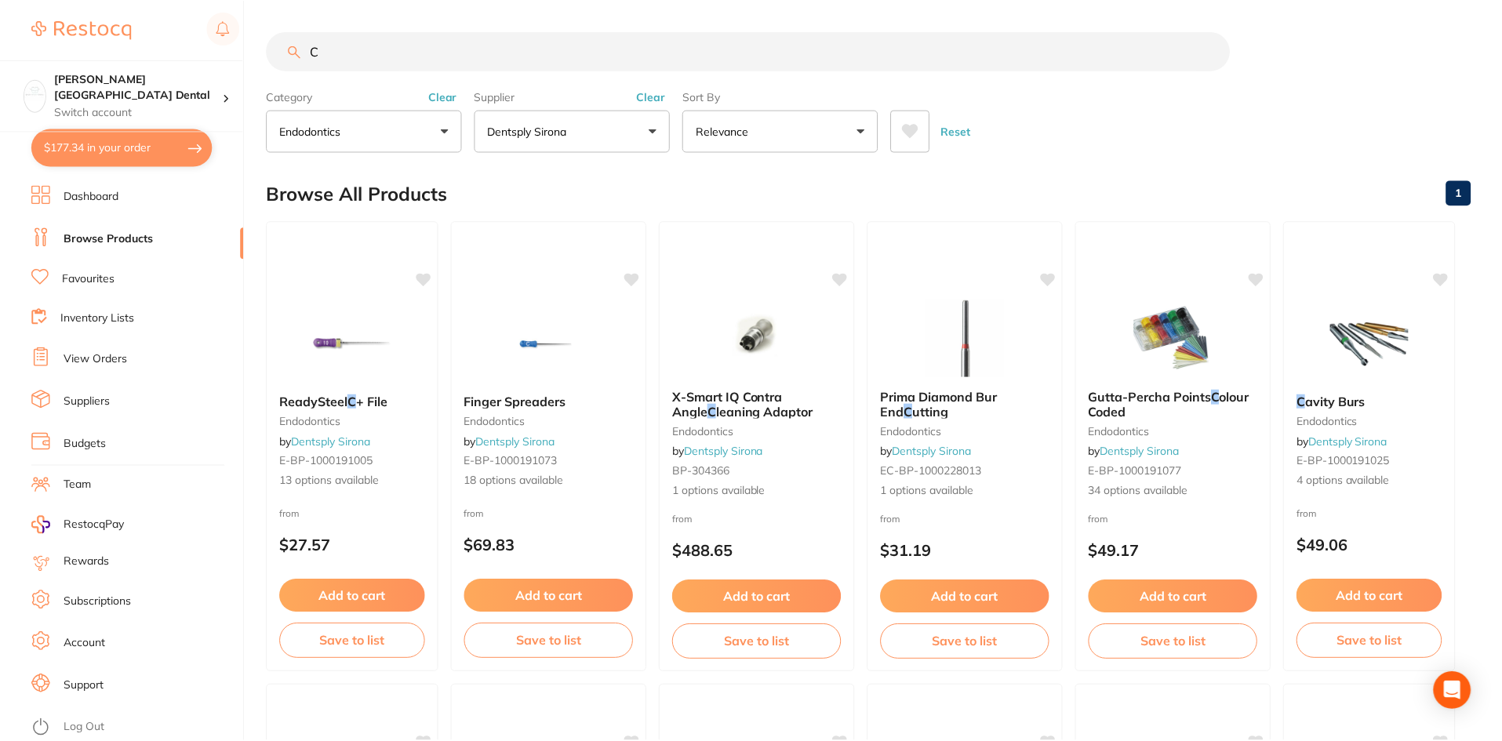
scroll to position [1, 0]
click at [643, 135] on button "Dentsply Sirona" at bounding box center [573, 130] width 196 height 42
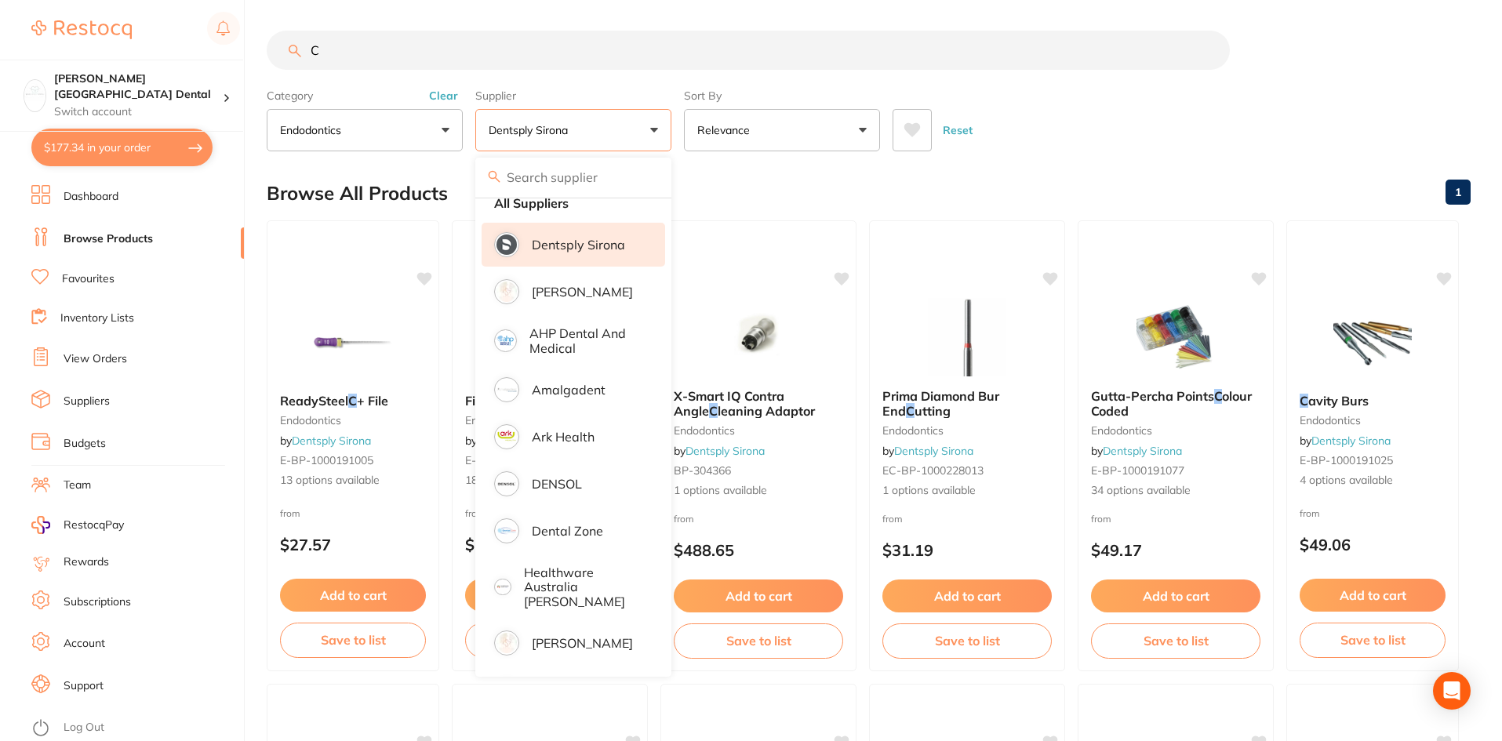
scroll to position [0, 0]
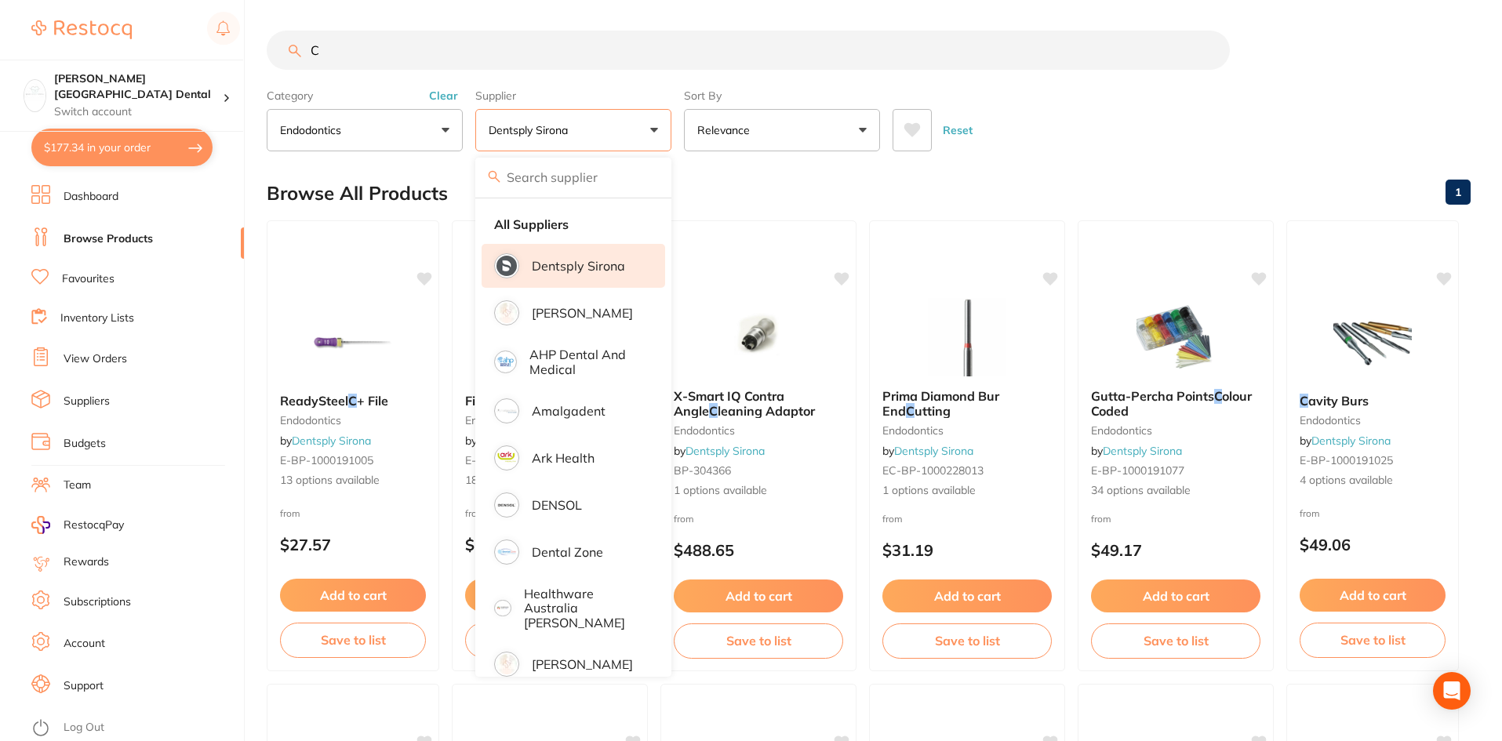
click at [657, 129] on button "Dentsply Sirona" at bounding box center [573, 130] width 196 height 42
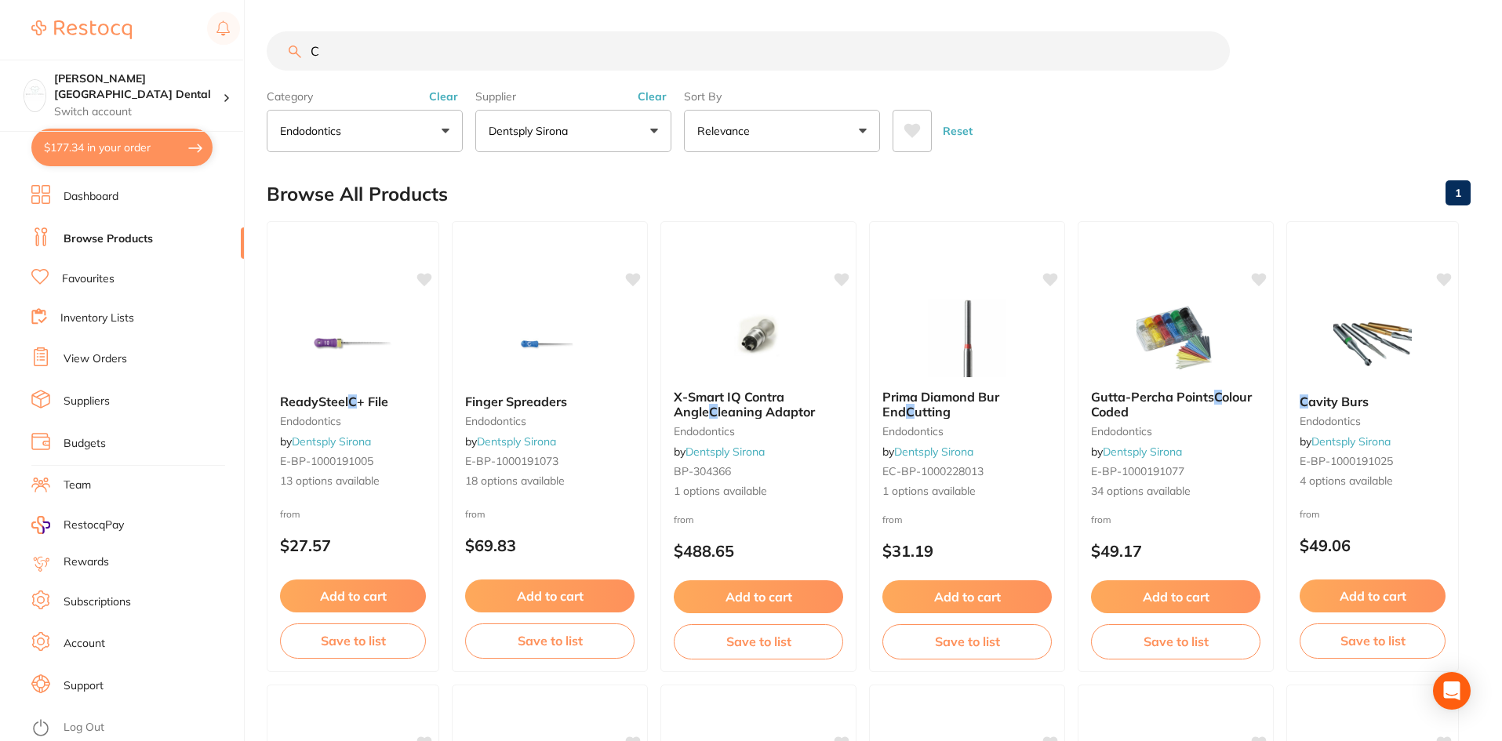
drag, startPoint x: 446, startPoint y: 47, endPoint x: 70, endPoint y: -14, distance: 381.3
click at [70, 0] on html "$177.34 Maude Street Dental Switch account Maude Street Dental $177.34 in your …" at bounding box center [751, 370] width 1502 height 741
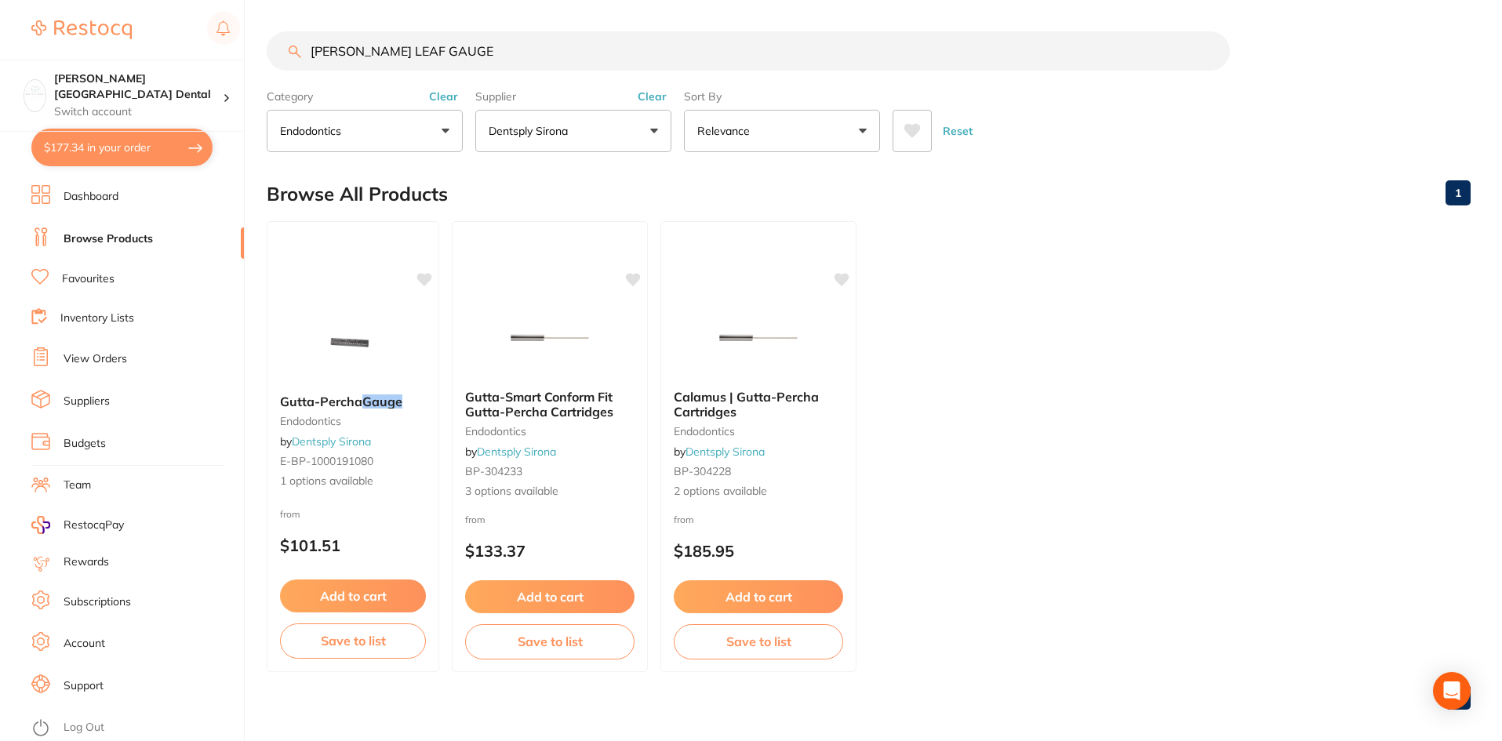
click at [656, 133] on button "Dentsply Sirona" at bounding box center [573, 131] width 196 height 42
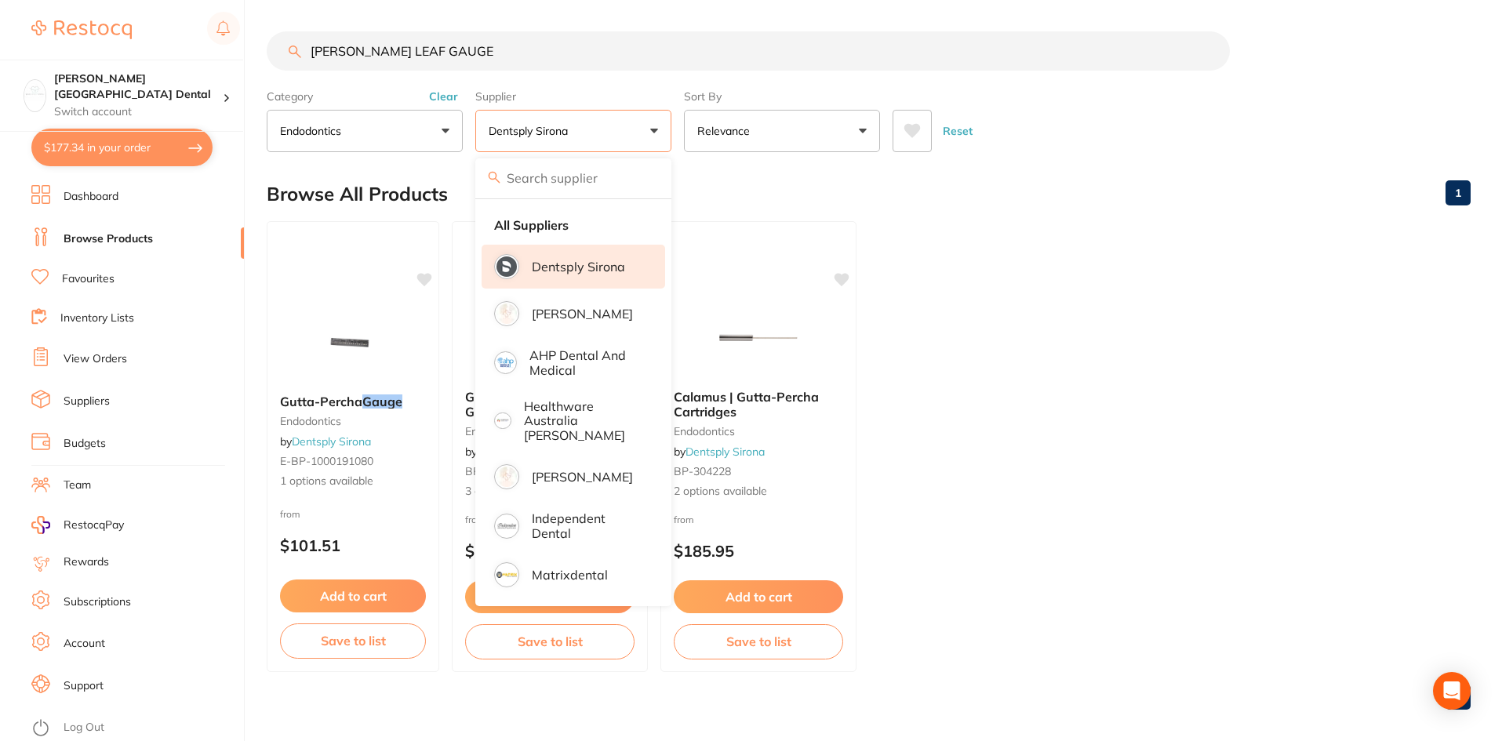
click at [543, 181] on input "search" at bounding box center [573, 177] width 196 height 39
click at [518, 230] on strong "All Suppliers" at bounding box center [531, 225] width 74 height 14
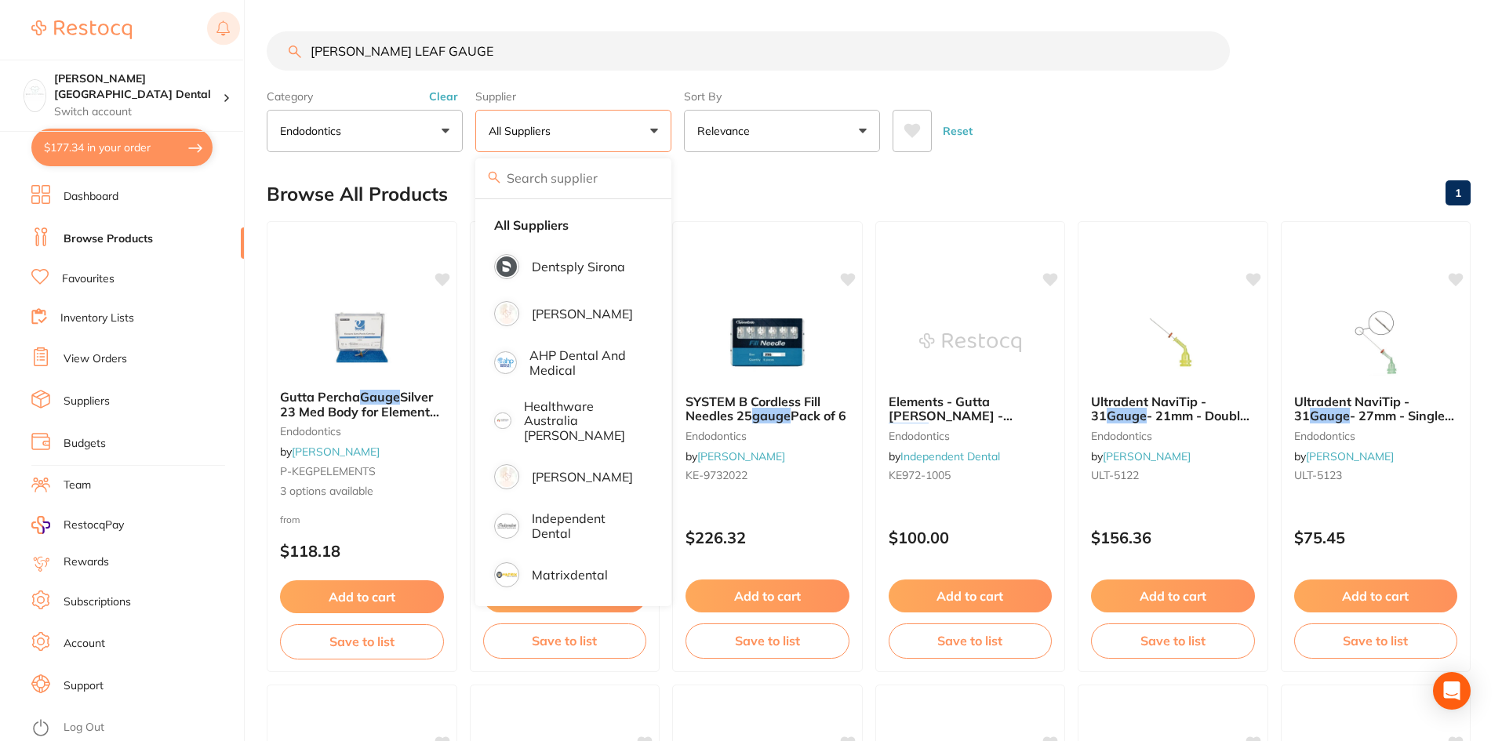
drag, startPoint x: 373, startPoint y: 53, endPoint x: 228, endPoint y: 34, distance: 146.3
click at [228, 34] on div "$177.34 Maude Street Dental Switch account Maude Street Dental $177.34 in your …" at bounding box center [751, 370] width 1502 height 741
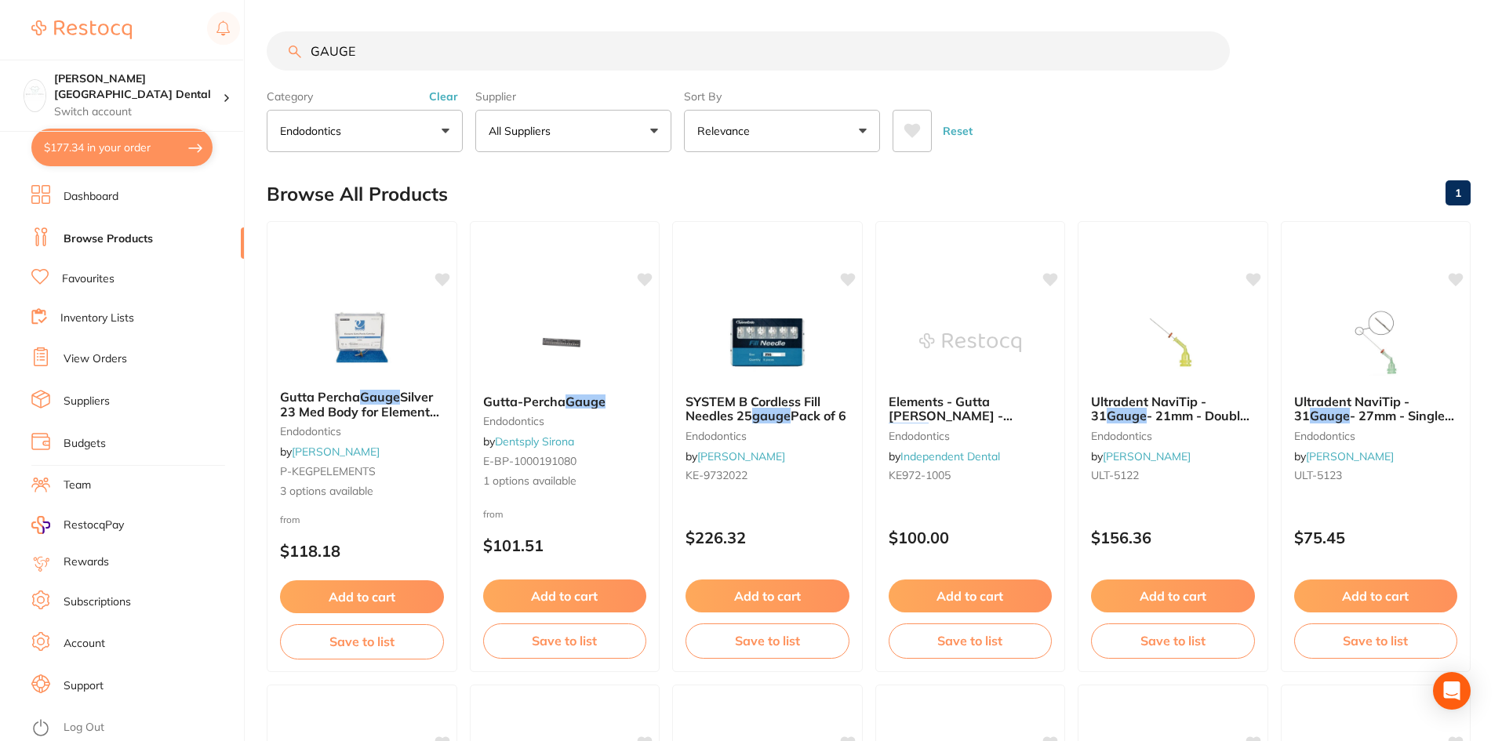
click at [452, 128] on button "endodontics" at bounding box center [365, 131] width 196 height 42
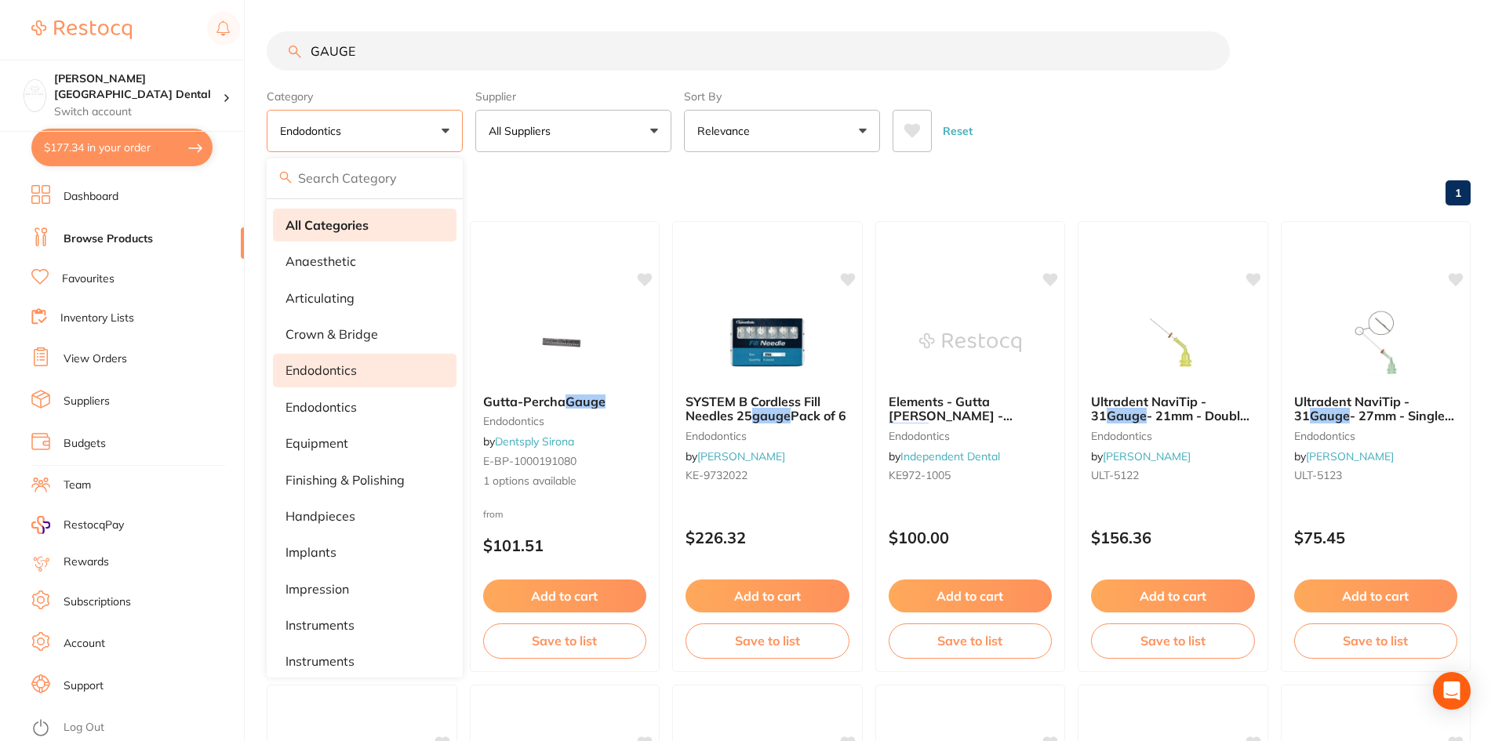
click at [370, 217] on li "All Categories" at bounding box center [364, 225] width 183 height 33
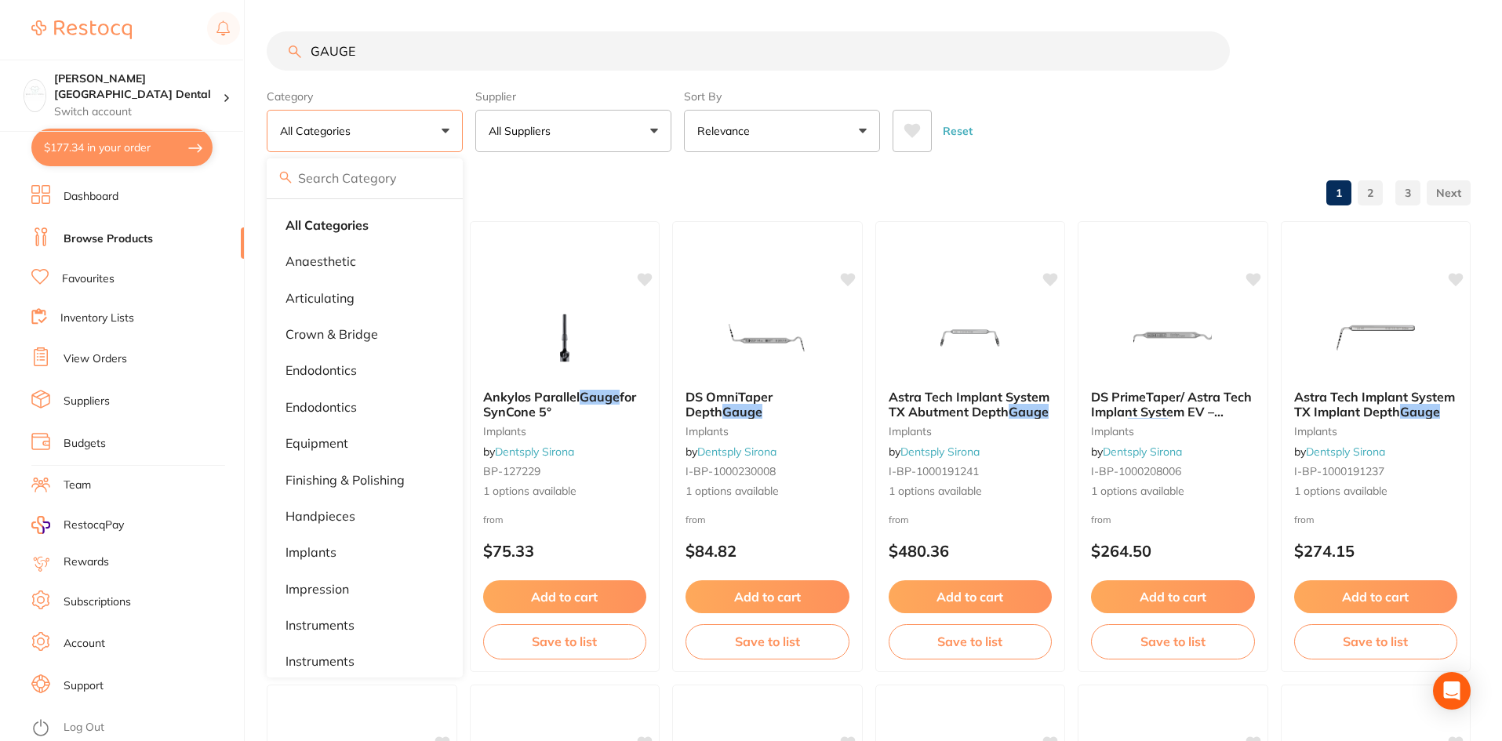
click at [319, 48] on input "GAUGE" at bounding box center [748, 50] width 963 height 39
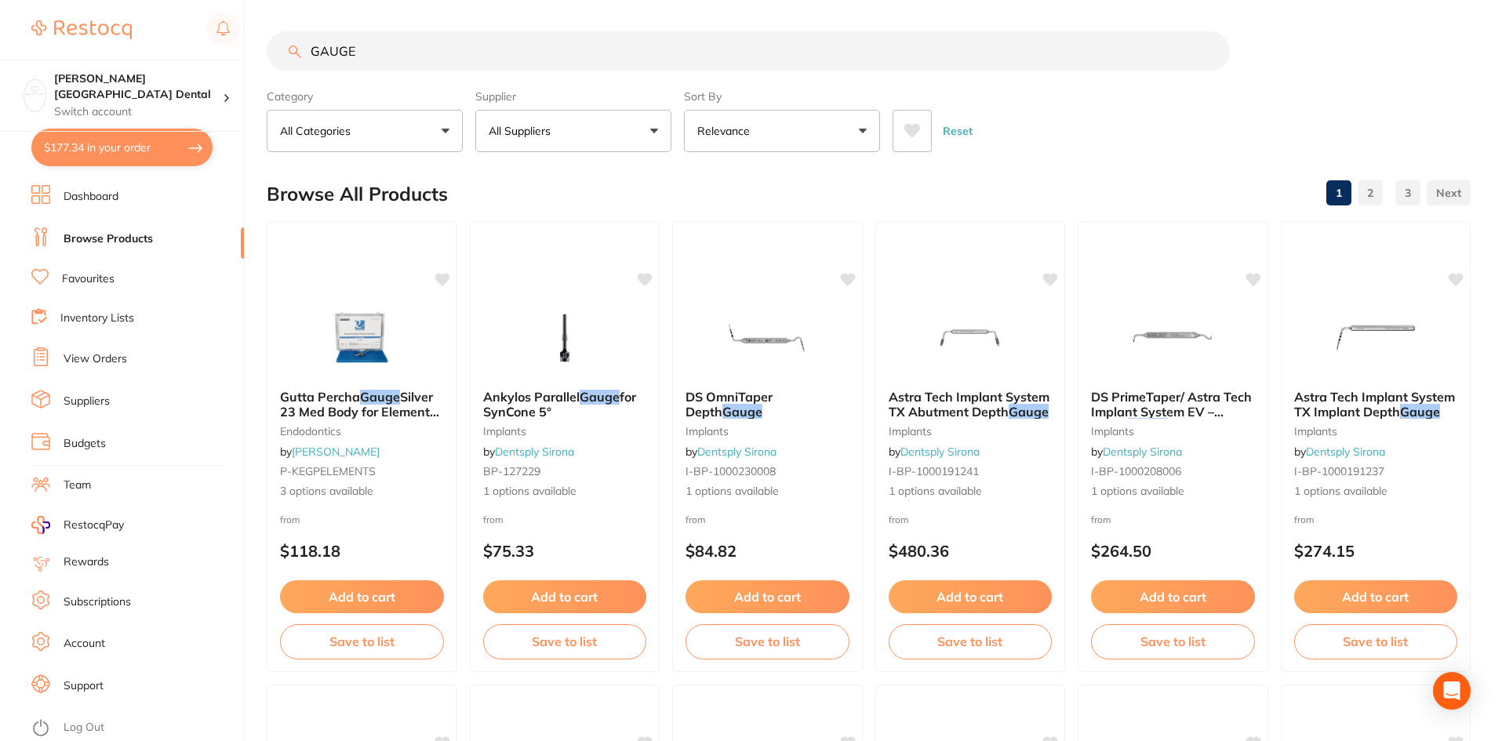
click at [312, 49] on input "GAUGE" at bounding box center [748, 50] width 963 height 39
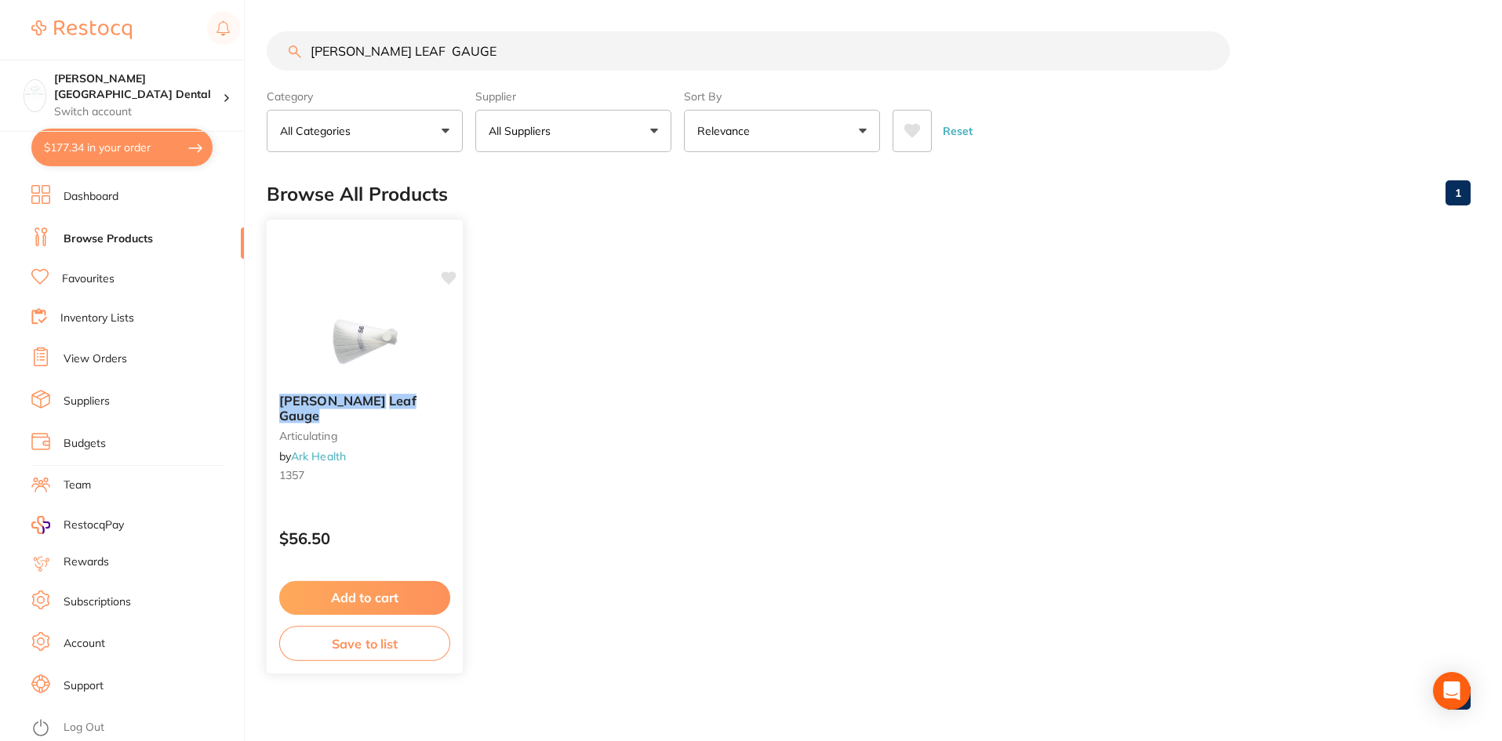
type input "HUFFMAN LEAF GAUGE"
click at [351, 594] on button "Add to cart" at bounding box center [364, 598] width 171 height 34
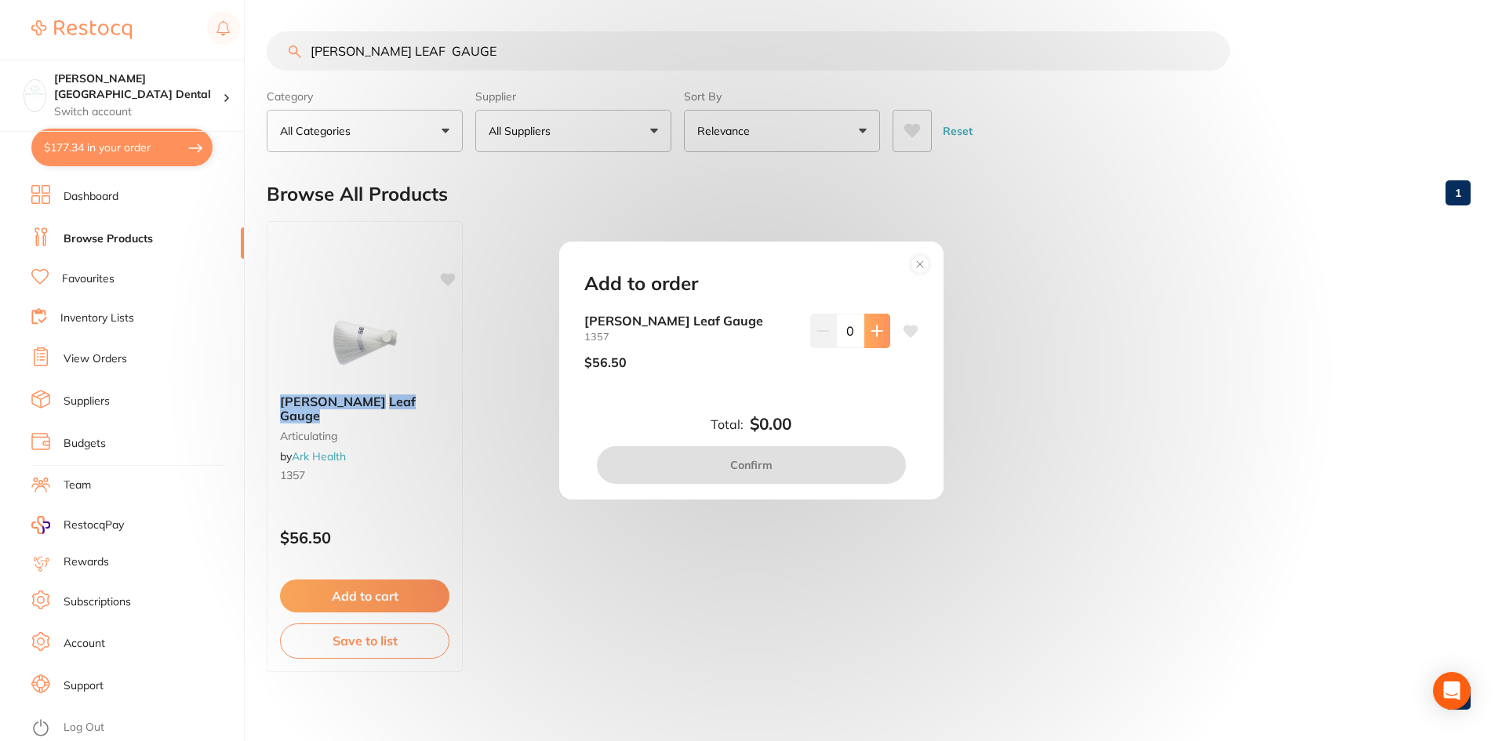
click at [870, 326] on icon at bounding box center [876, 331] width 13 height 13
click at [874, 329] on icon at bounding box center [876, 331] width 13 height 13
type input "2"
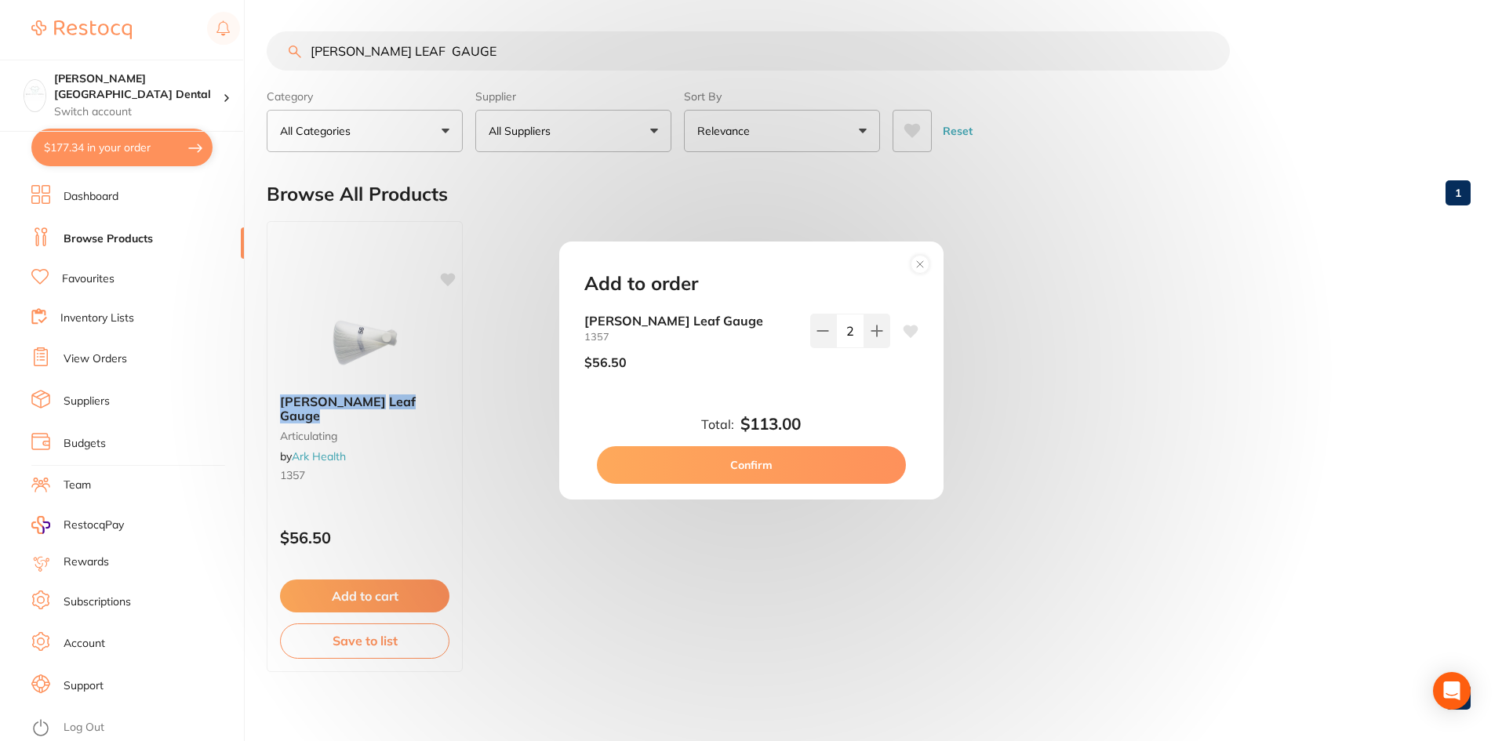
click at [764, 461] on button "Confirm" at bounding box center [751, 465] width 309 height 38
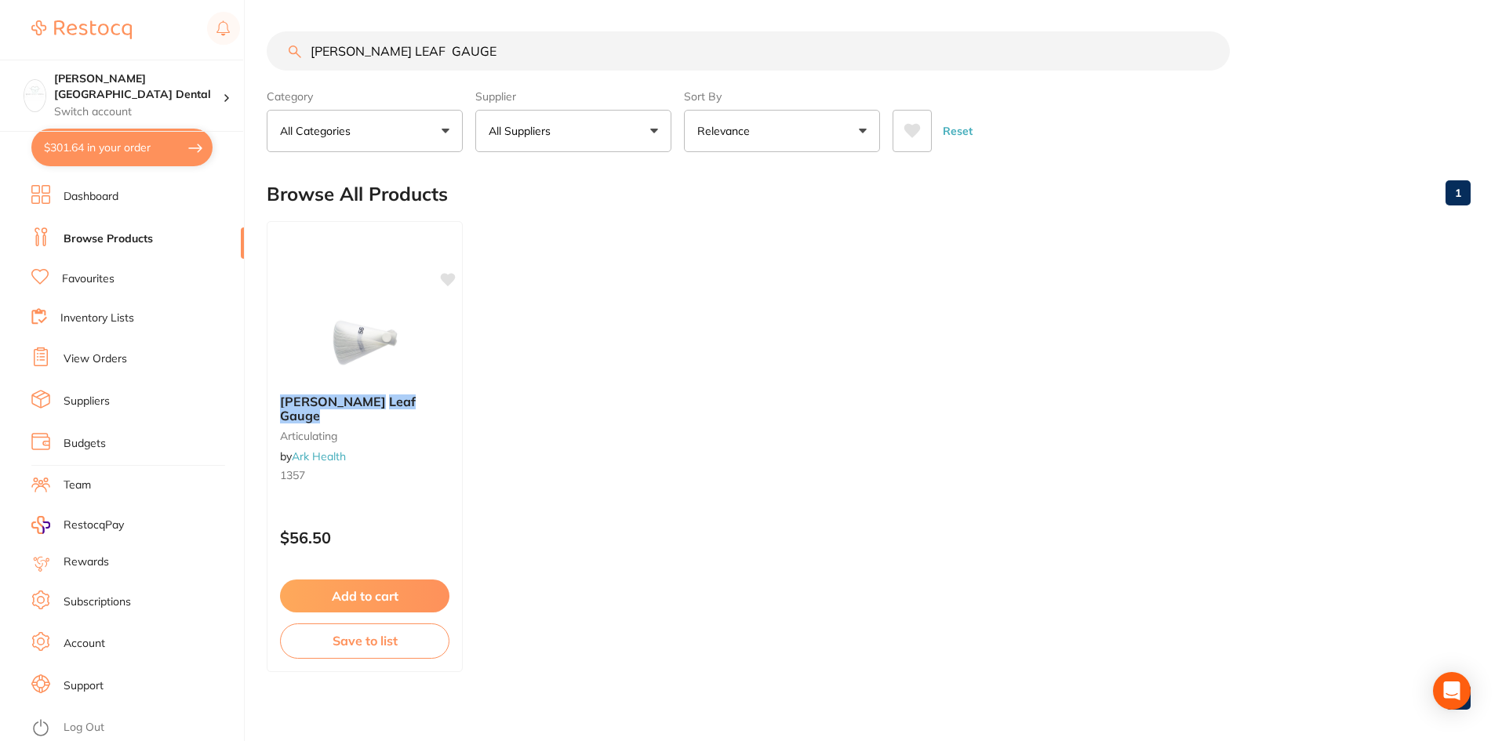
drag, startPoint x: 488, startPoint y: 50, endPoint x: 287, endPoint y: 28, distance: 201.9
click at [156, 35] on div "$301.64 Maude Street Dental Switch account Maude Street Dental $301.64 in your …" at bounding box center [751, 370] width 1502 height 741
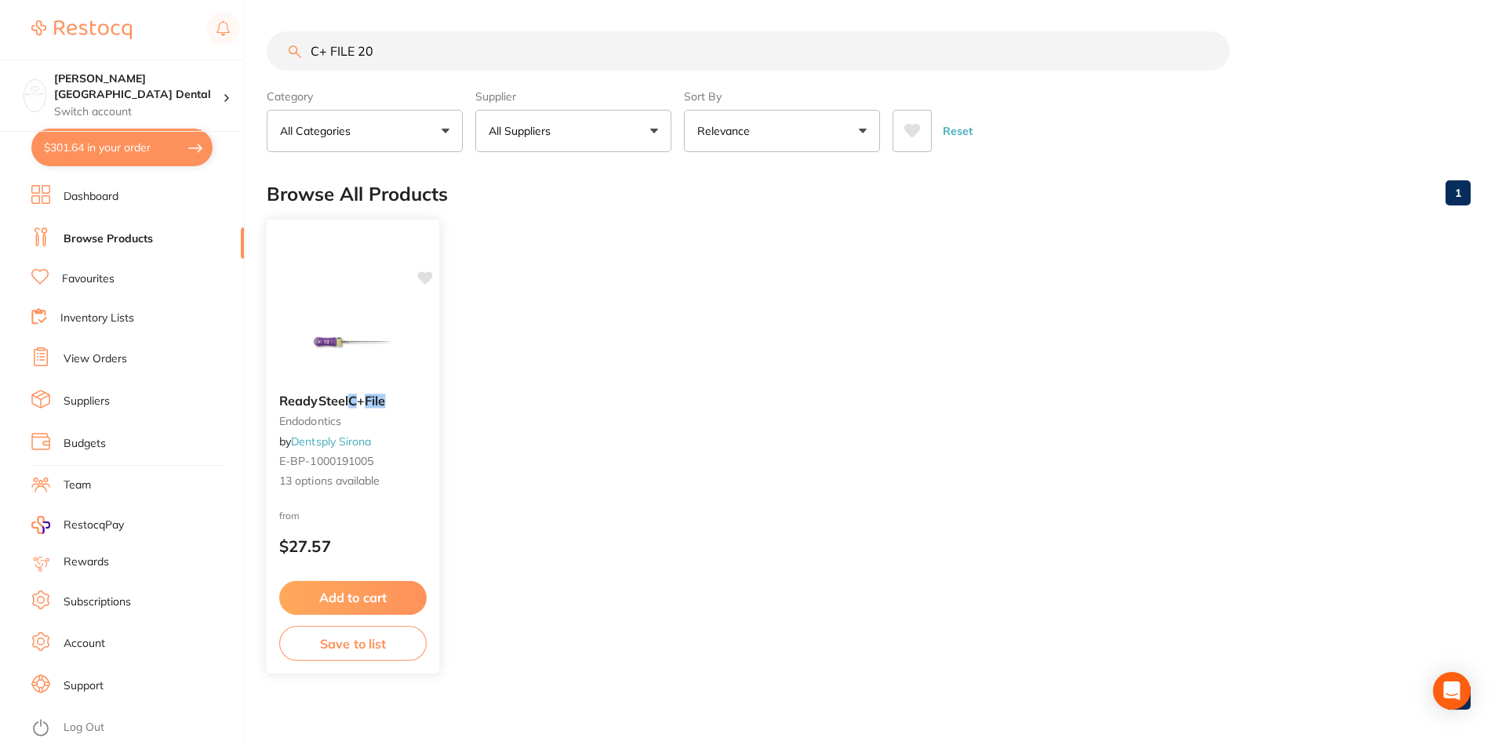
click at [303, 400] on span "ReadySteel" at bounding box center [313, 401] width 69 height 16
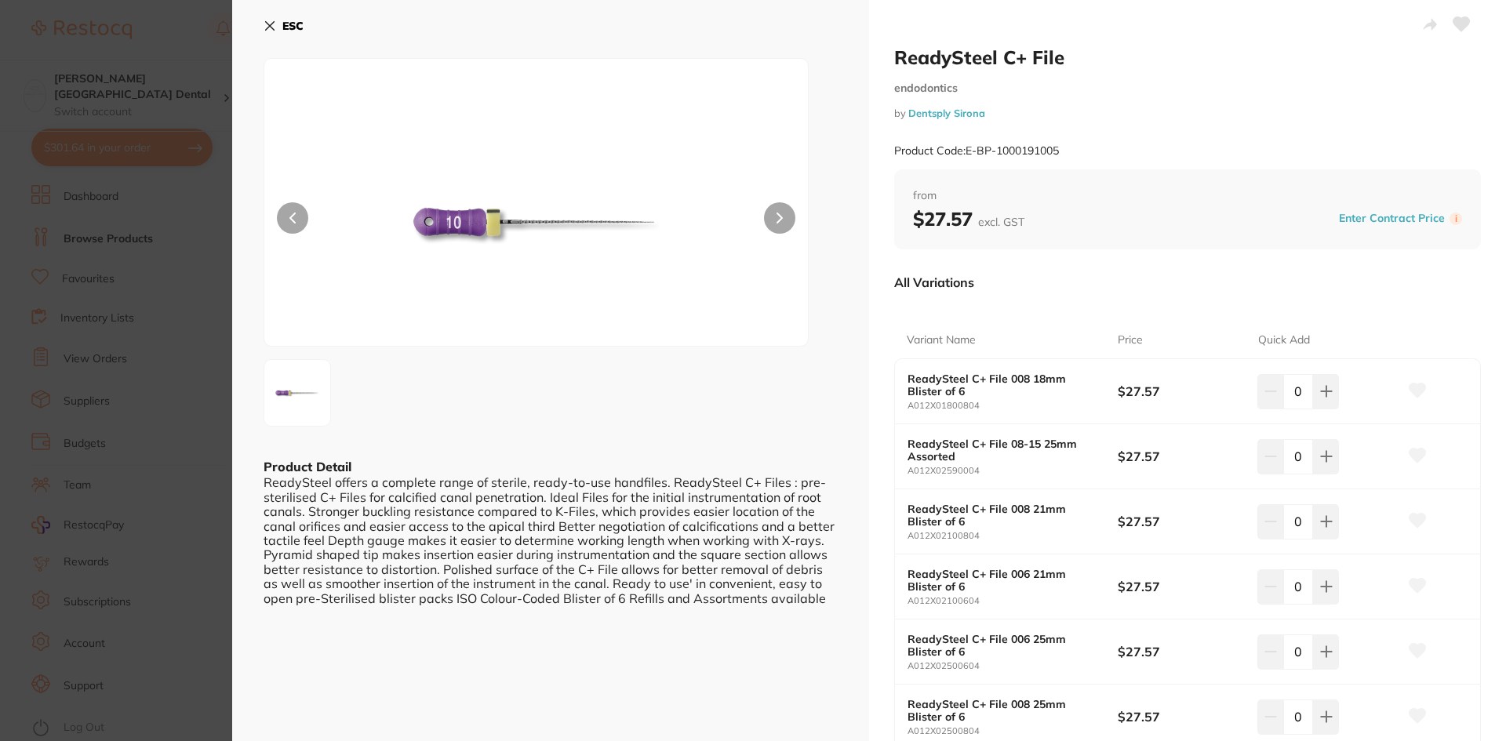
click at [264, 20] on icon at bounding box center [269, 26] width 13 height 13
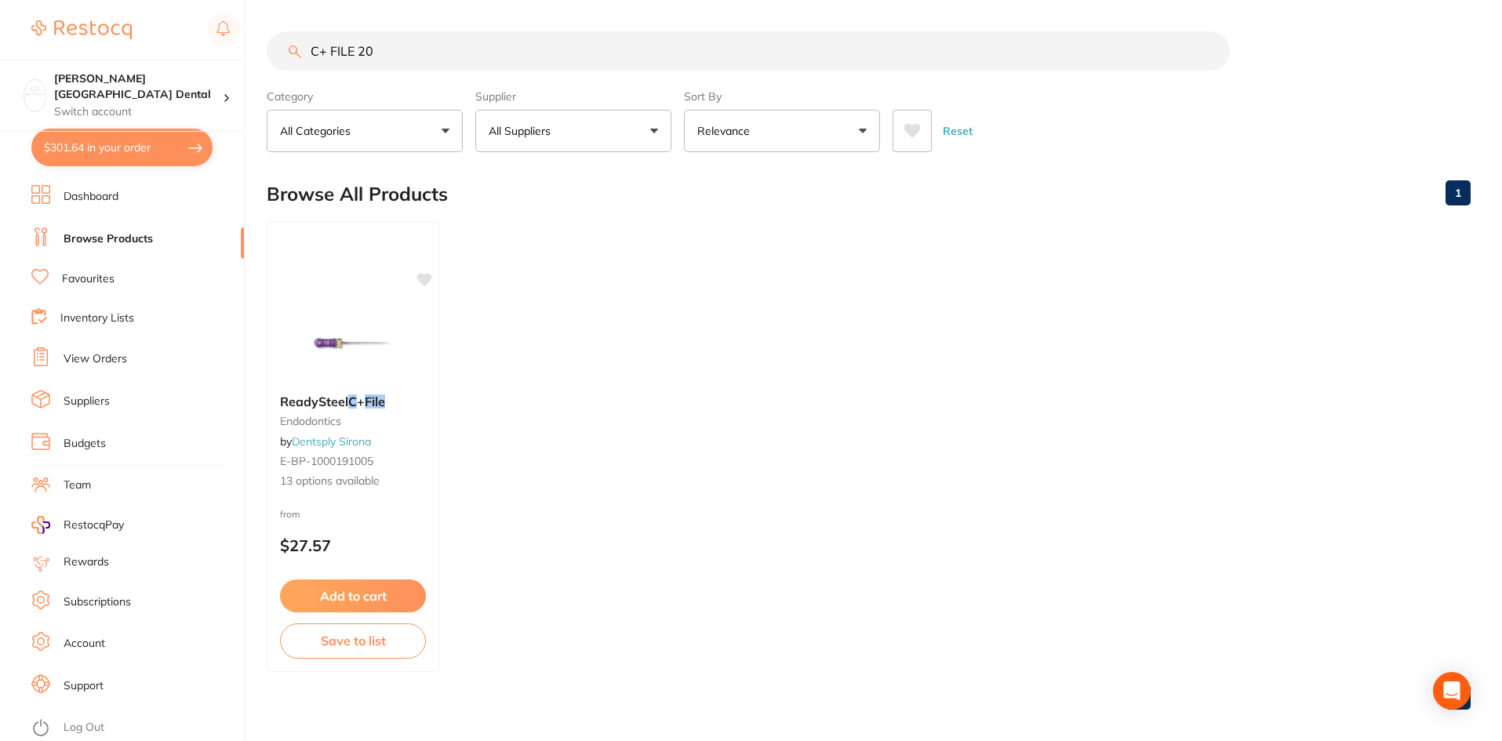
drag, startPoint x: 413, startPoint y: 50, endPoint x: 52, endPoint y: -9, distance: 366.4
click at [52, 0] on html "$301.64 Maude Street Dental Switch account Maude Street Dental $301.64 in your …" at bounding box center [751, 370] width 1502 height 741
click at [378, 56] on input "ENDO FILE 21MM" at bounding box center [748, 50] width 963 height 39
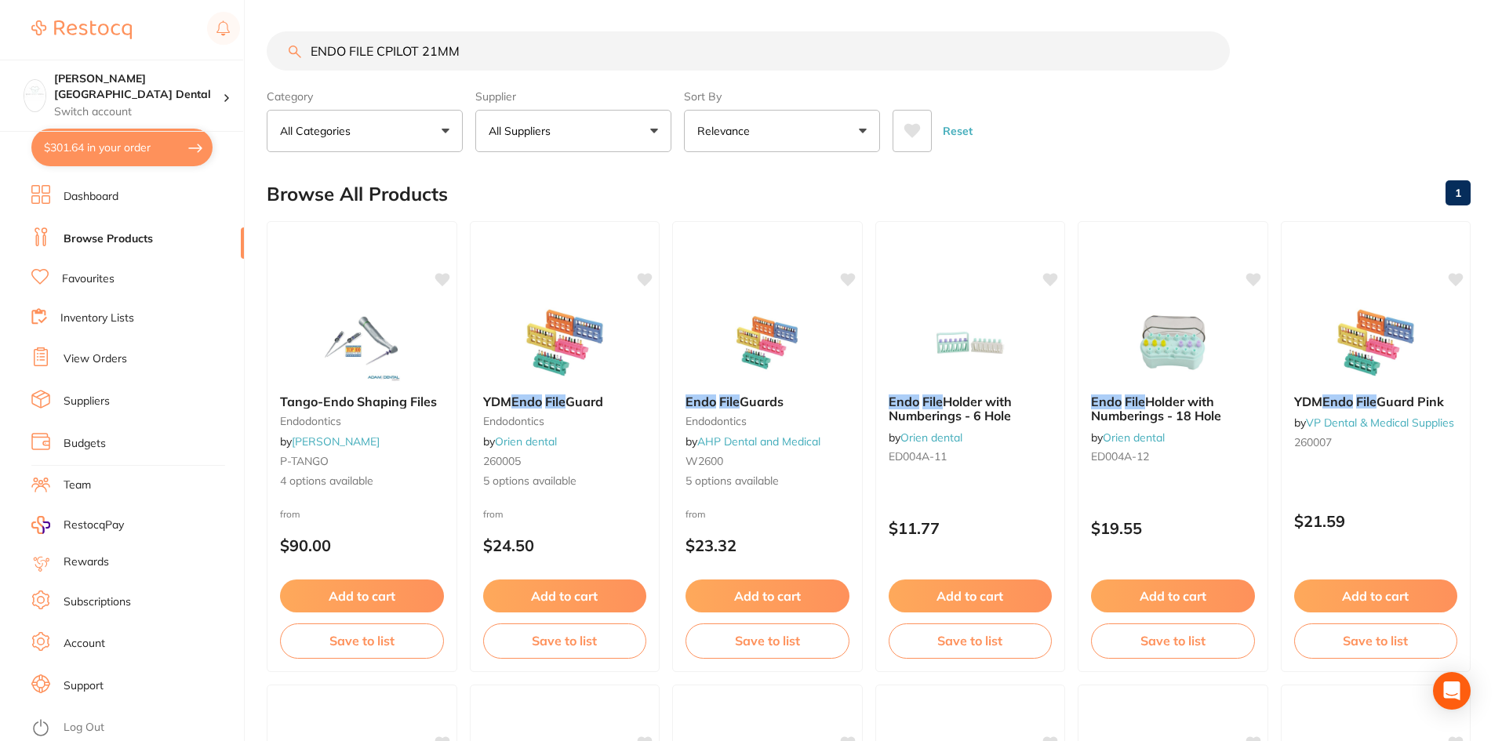
type input "ENDO FILE CPILOT 21MM"
click at [82, 151] on button "$301.64 in your order" at bounding box center [121, 148] width 181 height 38
checkbox input "true"
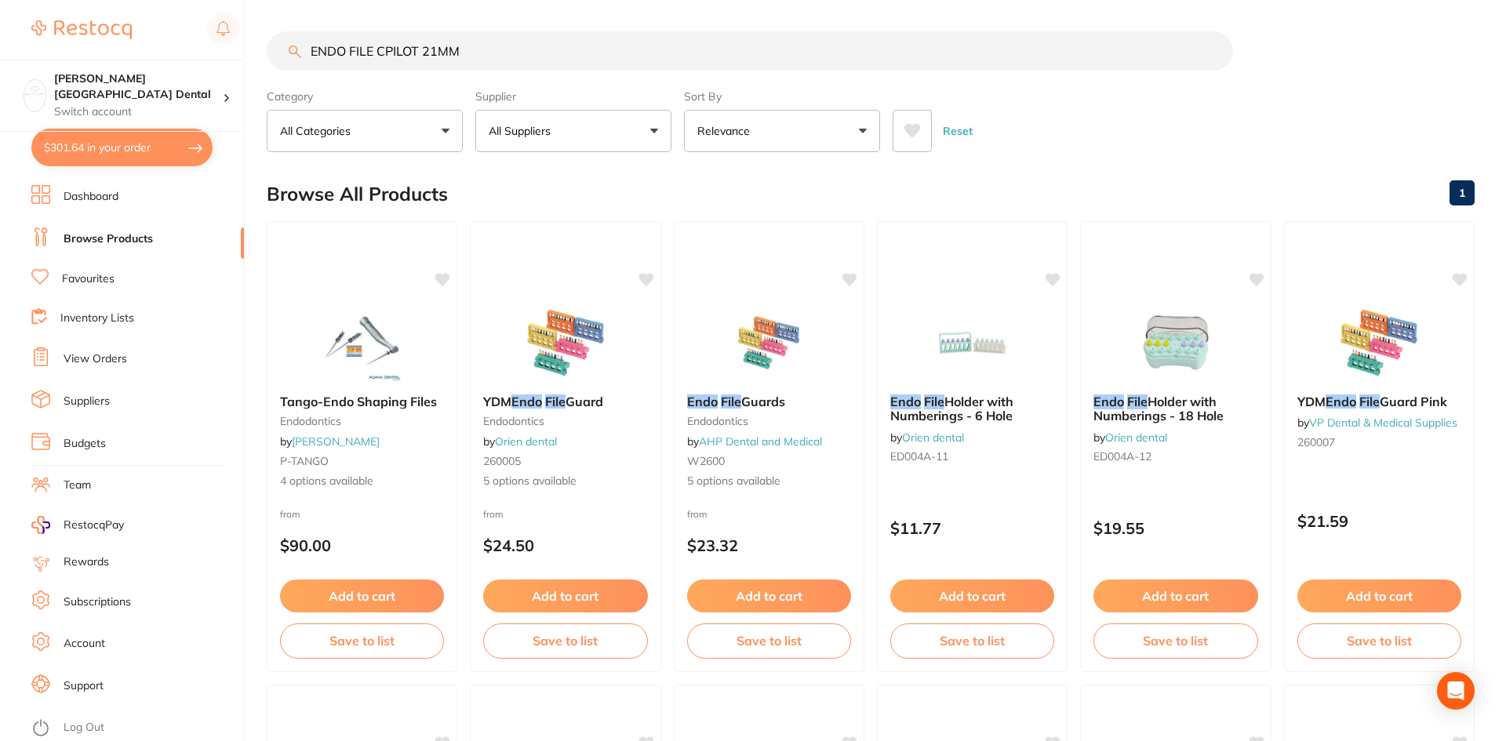
checkbox input "true"
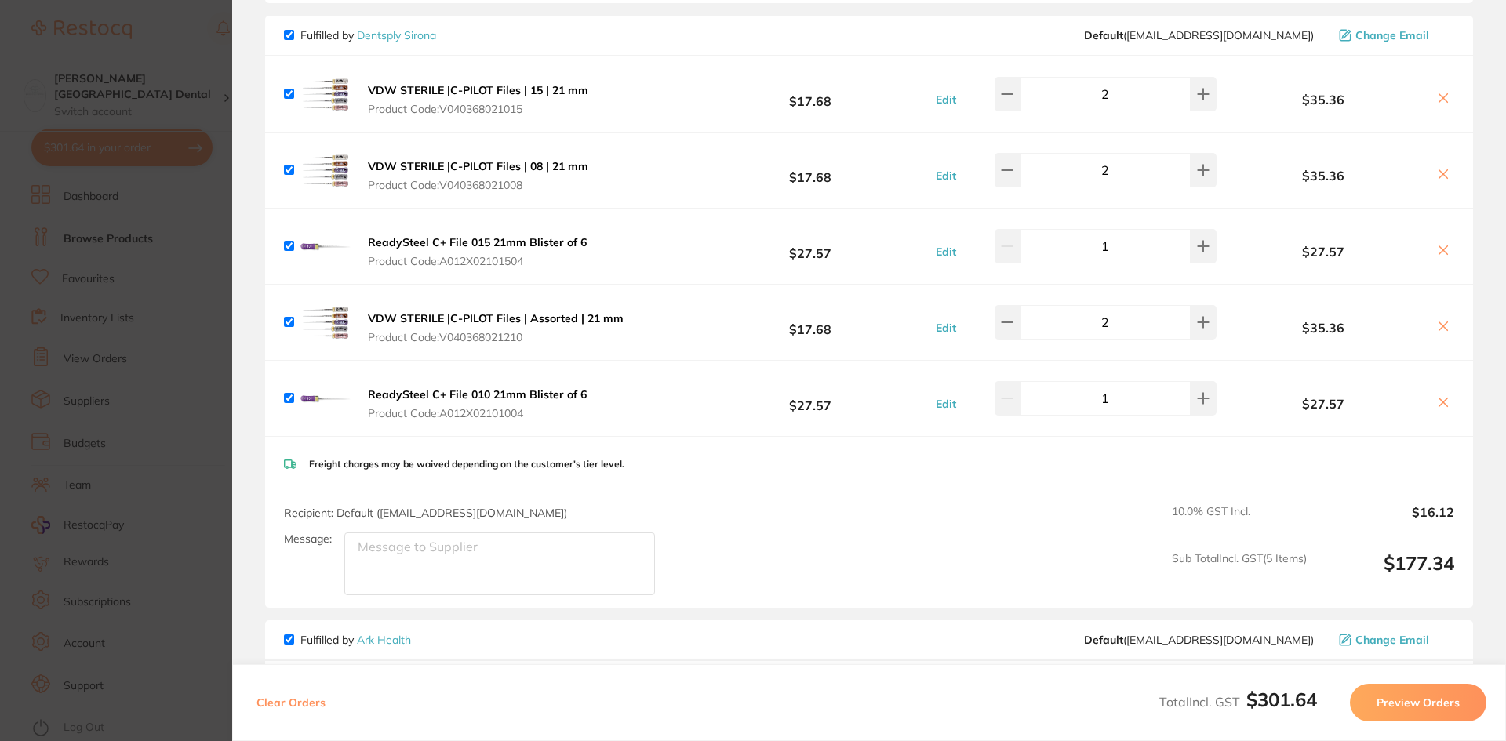
scroll to position [111, 0]
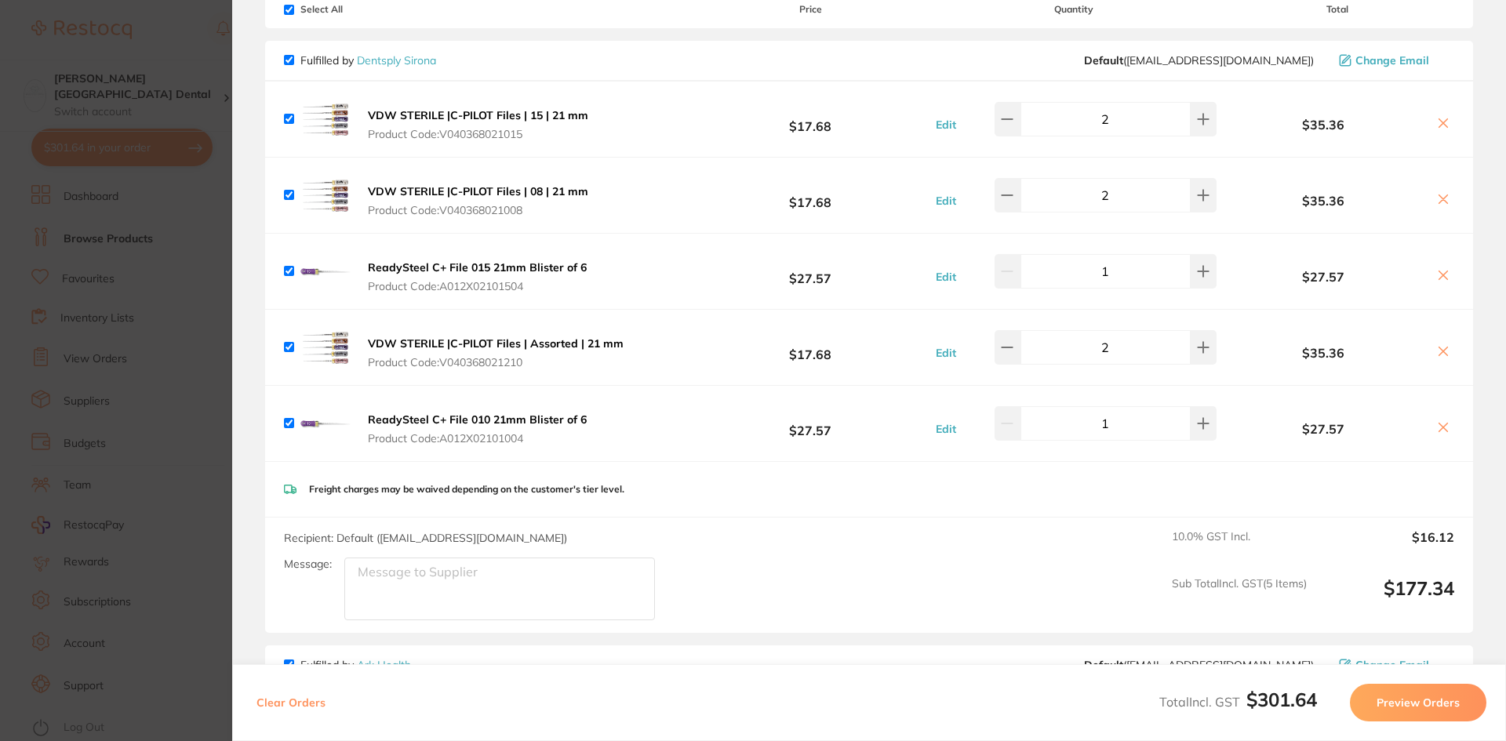
click at [485, 343] on b "VDW STERILE |C-PILOT Files | Assorted | 21 mm" at bounding box center [496, 343] width 256 height 14
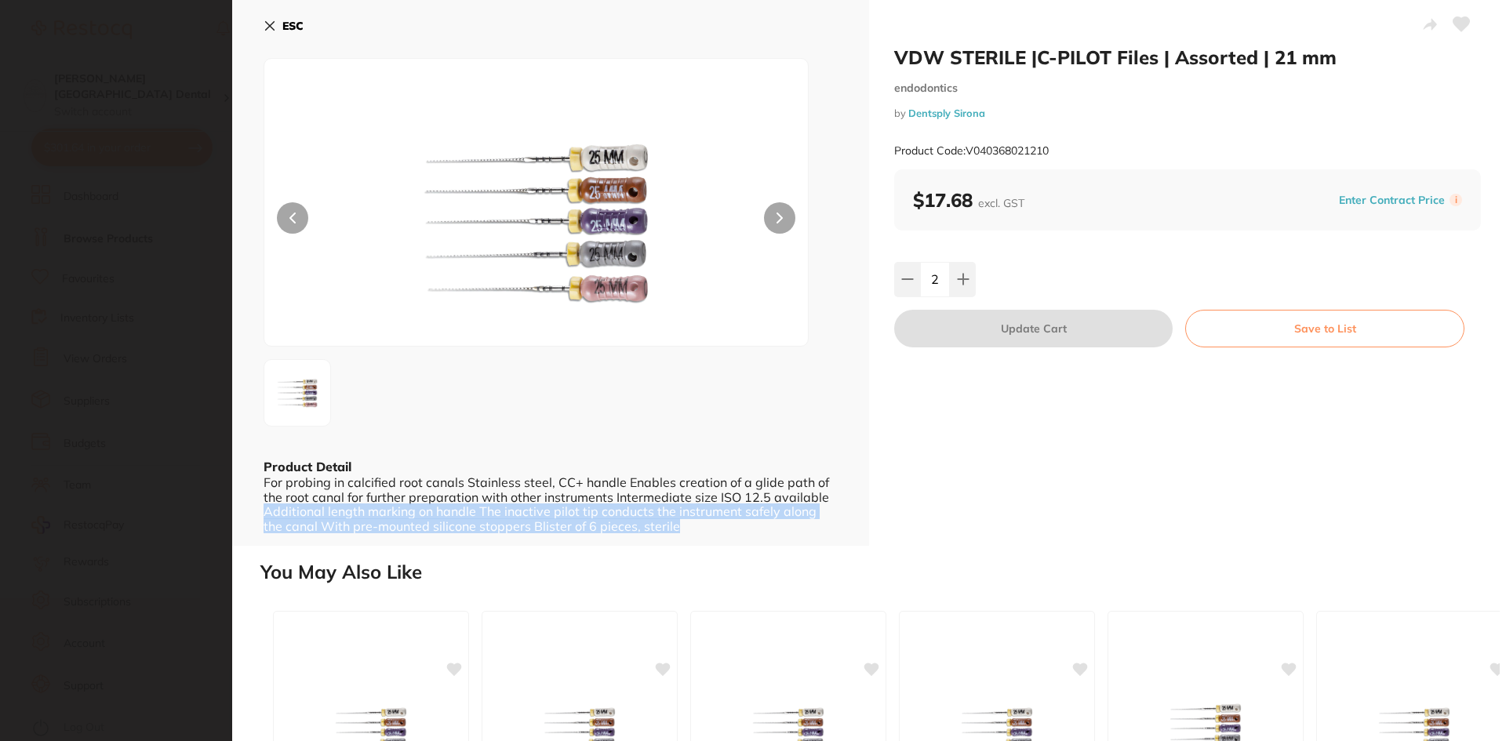
drag, startPoint x: 836, startPoint y: 500, endPoint x: 836, endPoint y: 521, distance: 20.4
click at [836, 521] on div "ESC Product Detail For probing in calcified root canals Stainless steel, CC+ ha…" at bounding box center [550, 273] width 637 height 546
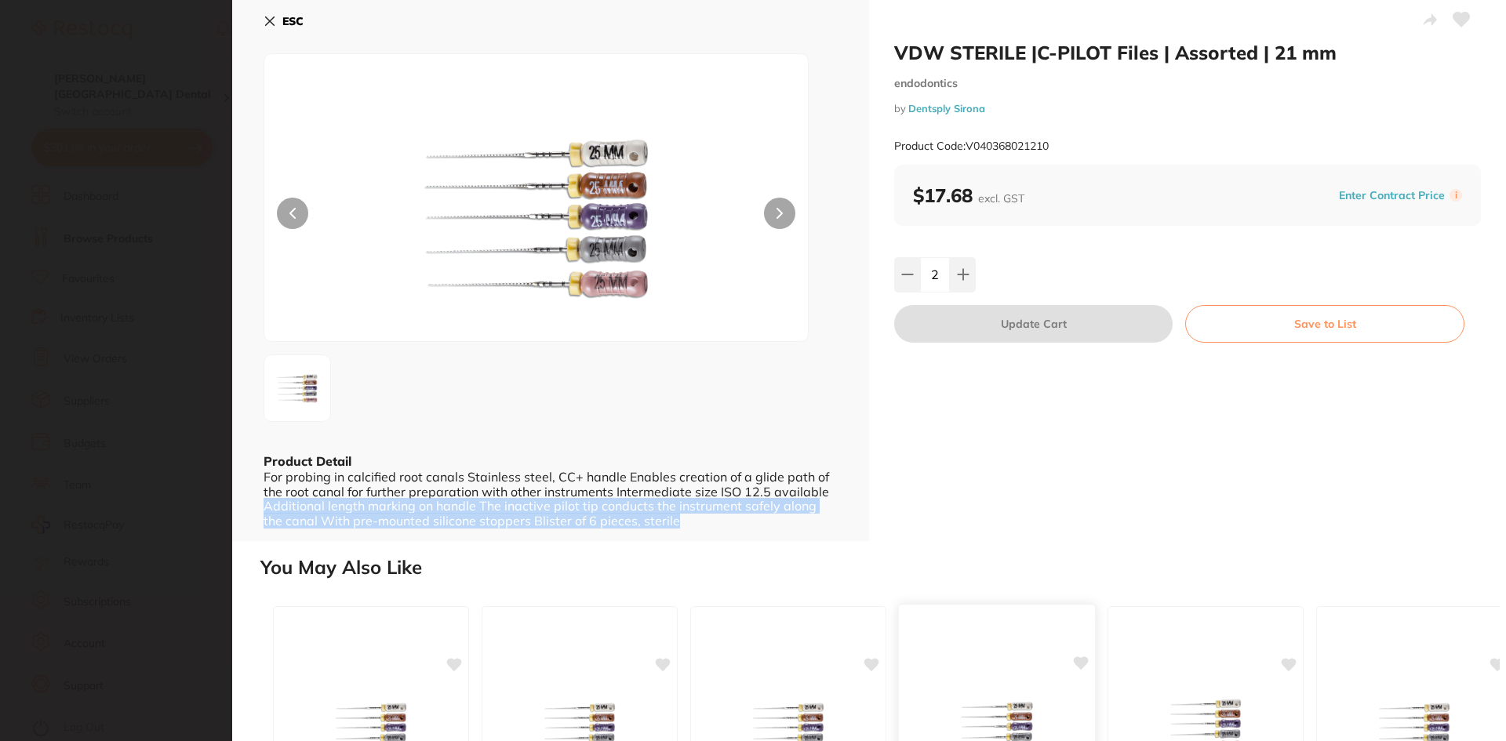
scroll to position [0, 0]
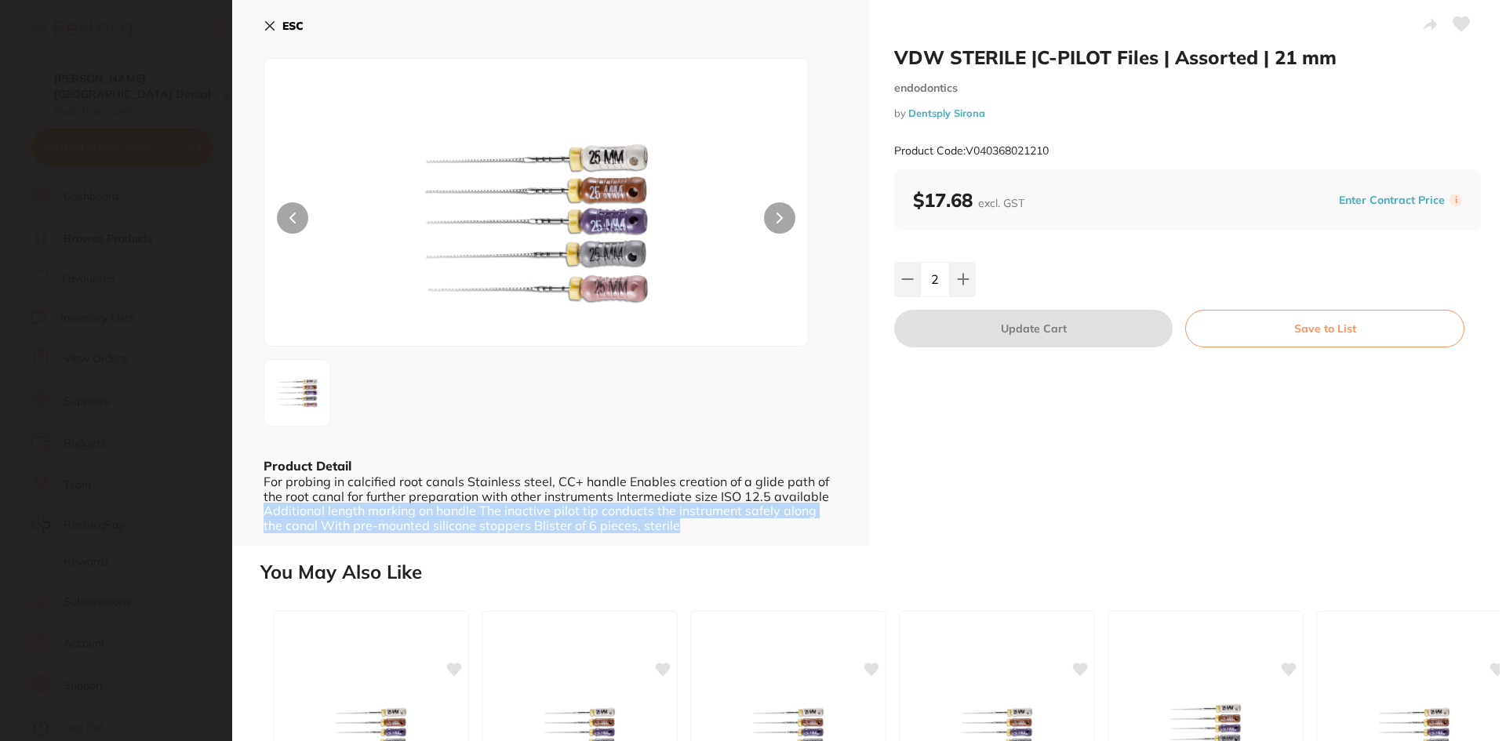
click at [779, 229] on button at bounding box center [779, 217] width 31 height 31
click at [267, 30] on icon at bounding box center [270, 26] width 9 height 9
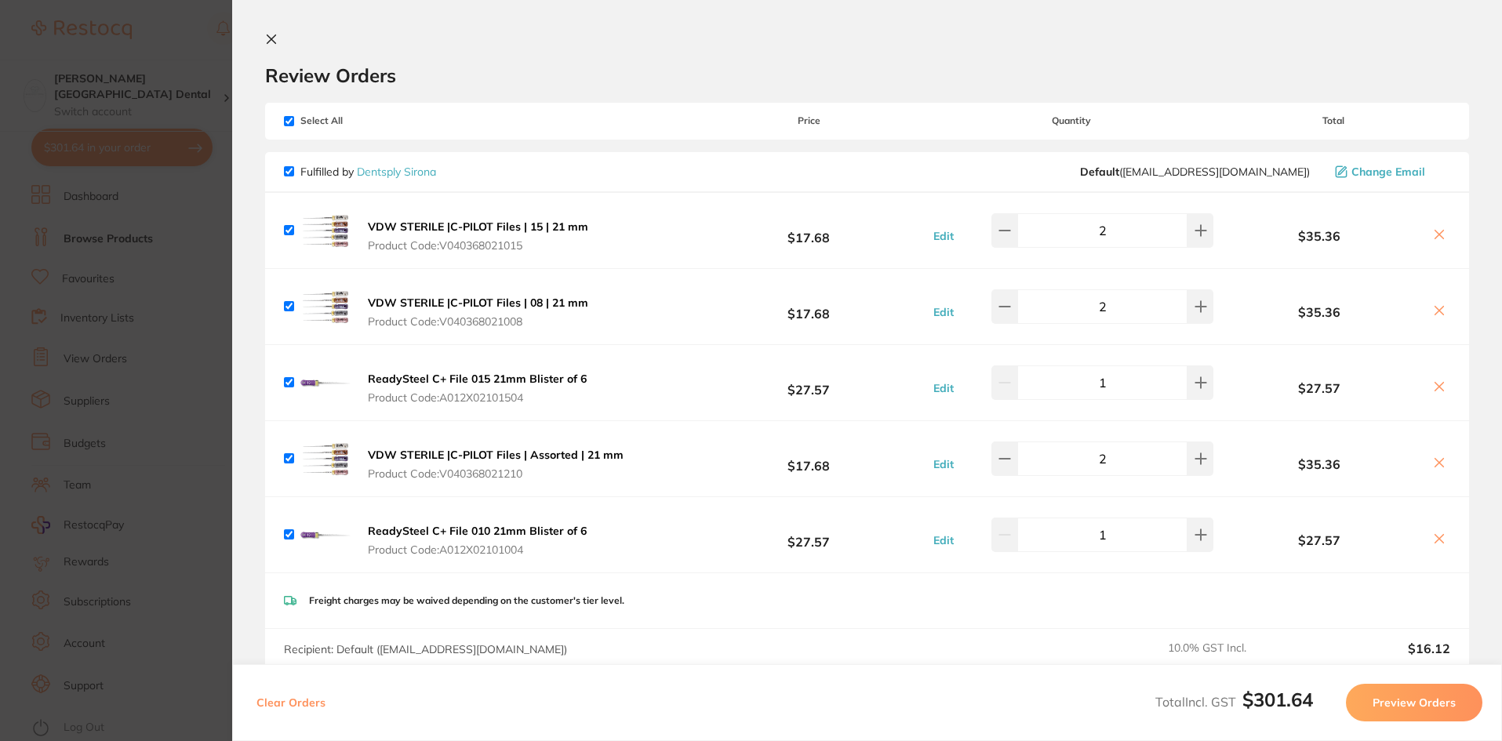
click at [269, 39] on icon at bounding box center [271, 39] width 13 height 13
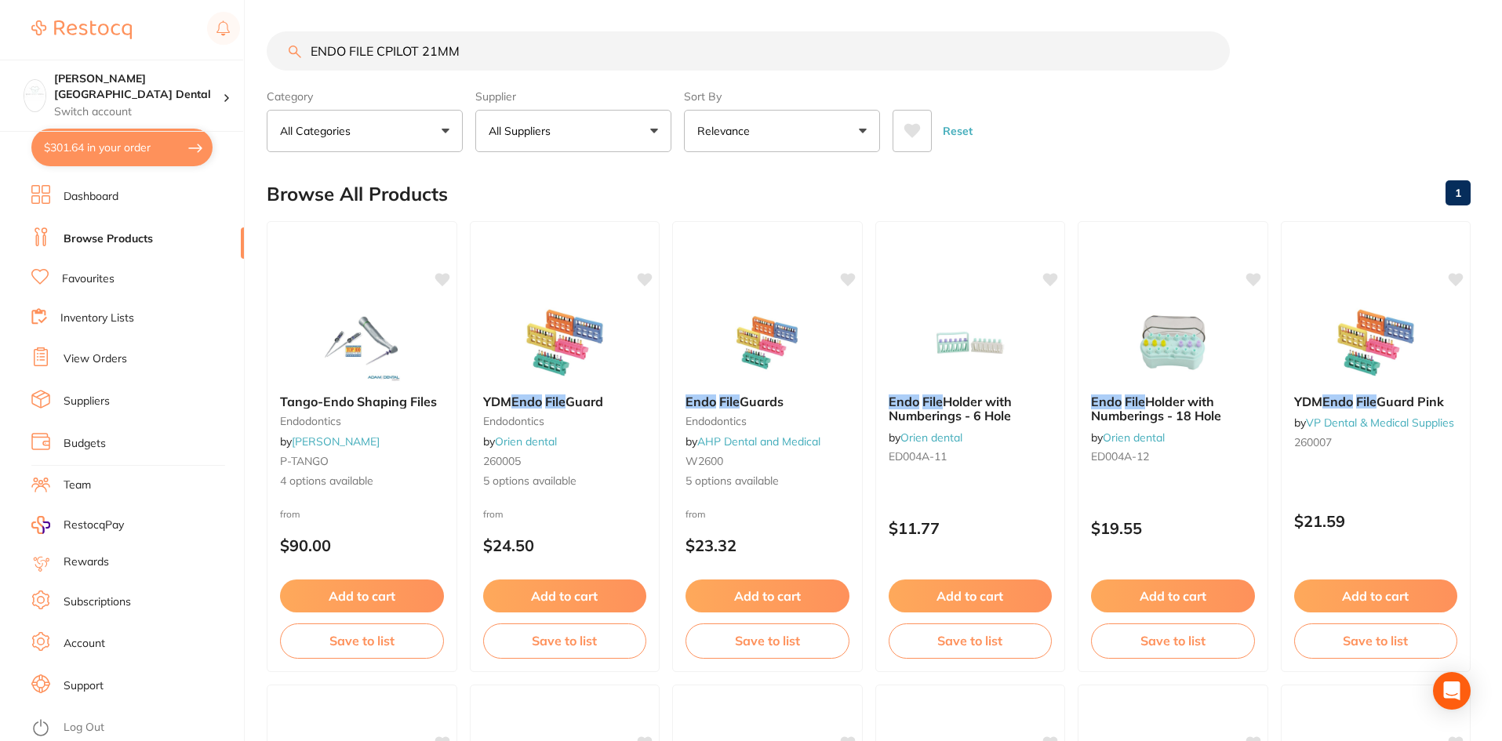
drag, startPoint x: 492, startPoint y: 56, endPoint x: 136, endPoint y: 55, distance: 355.2
click at [136, 55] on div "$301.64 Maude Street Dental Switch account Maude Street Dental $301.64 in your …" at bounding box center [751, 370] width 1502 height 741
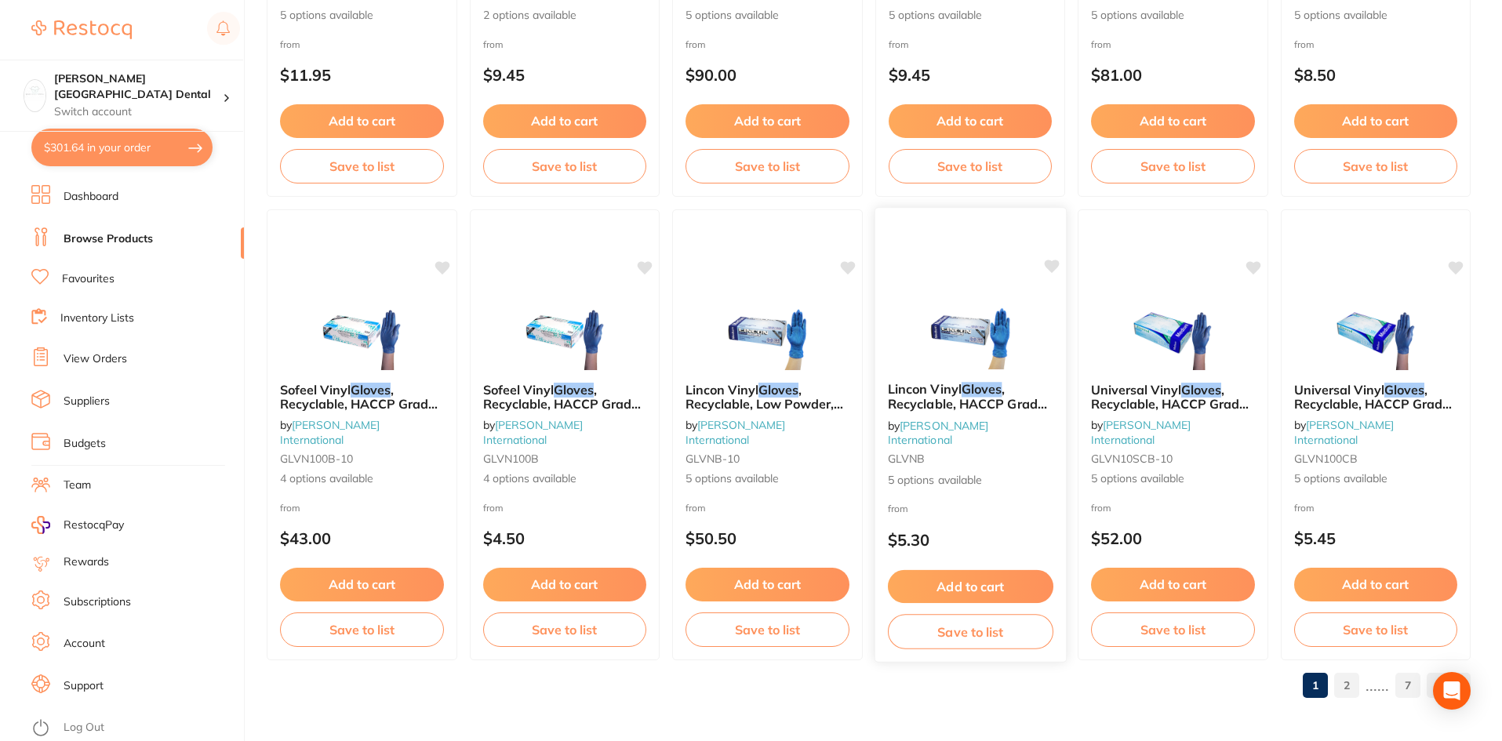
scroll to position [3720, 0]
click at [1345, 691] on link "2" at bounding box center [1346, 684] width 25 height 31
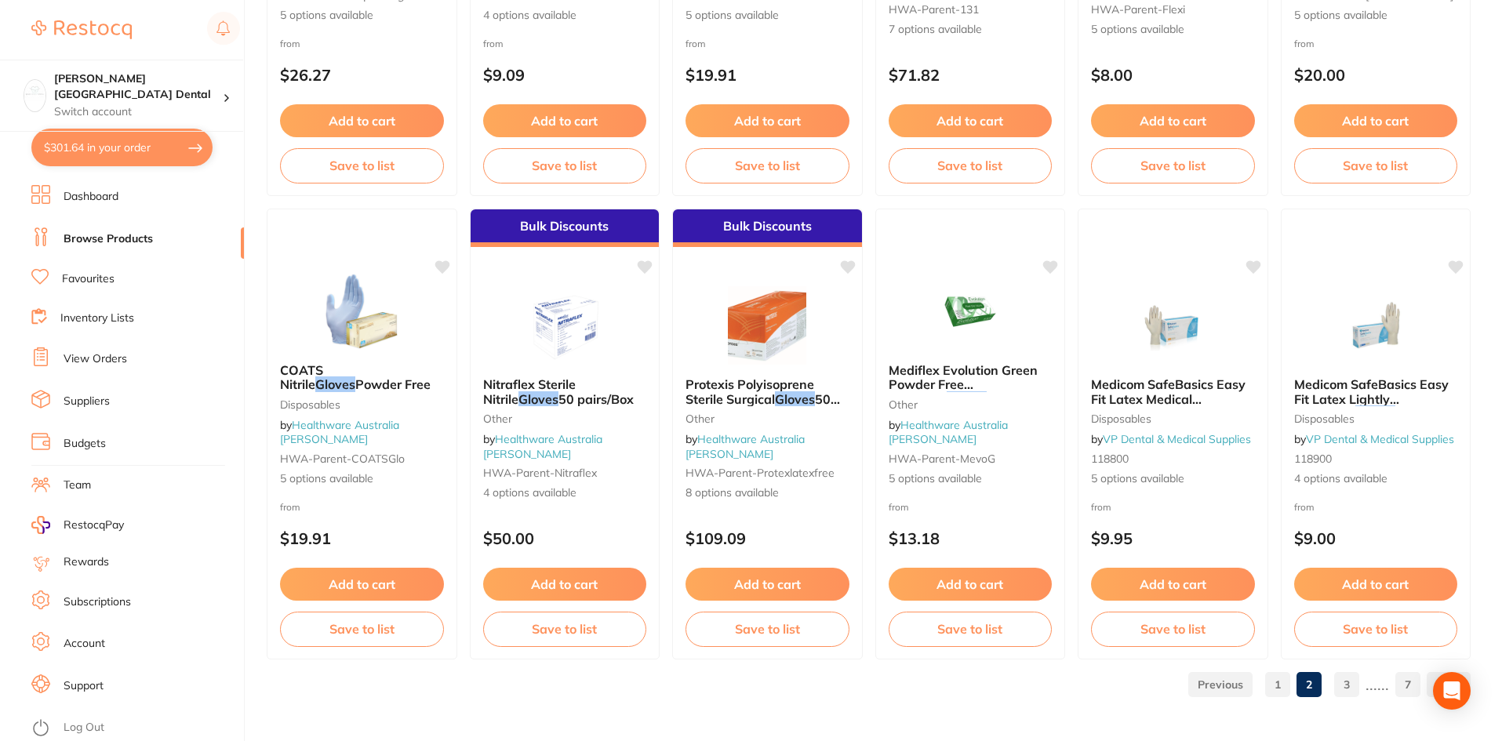
click at [1350, 688] on link "3" at bounding box center [1346, 684] width 25 height 31
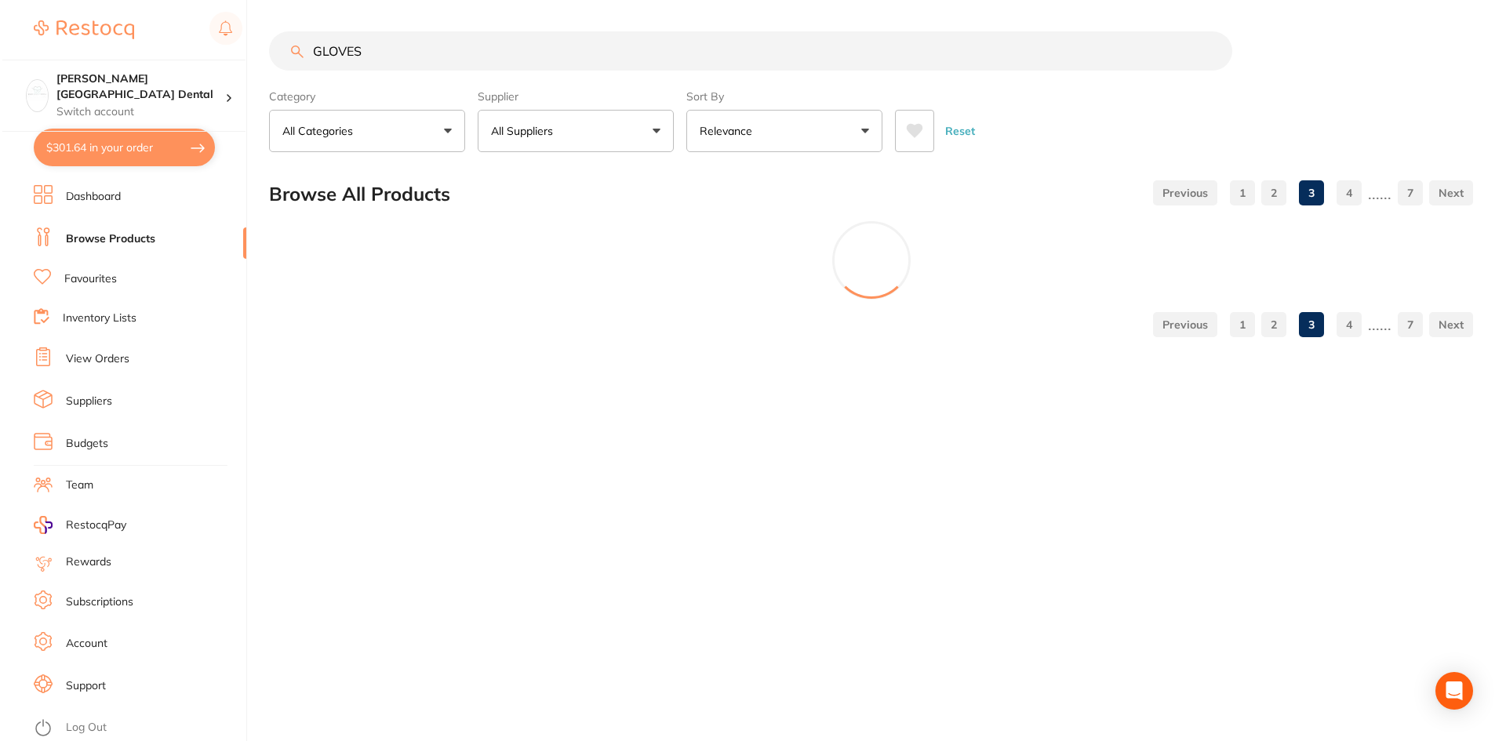
scroll to position [0, 0]
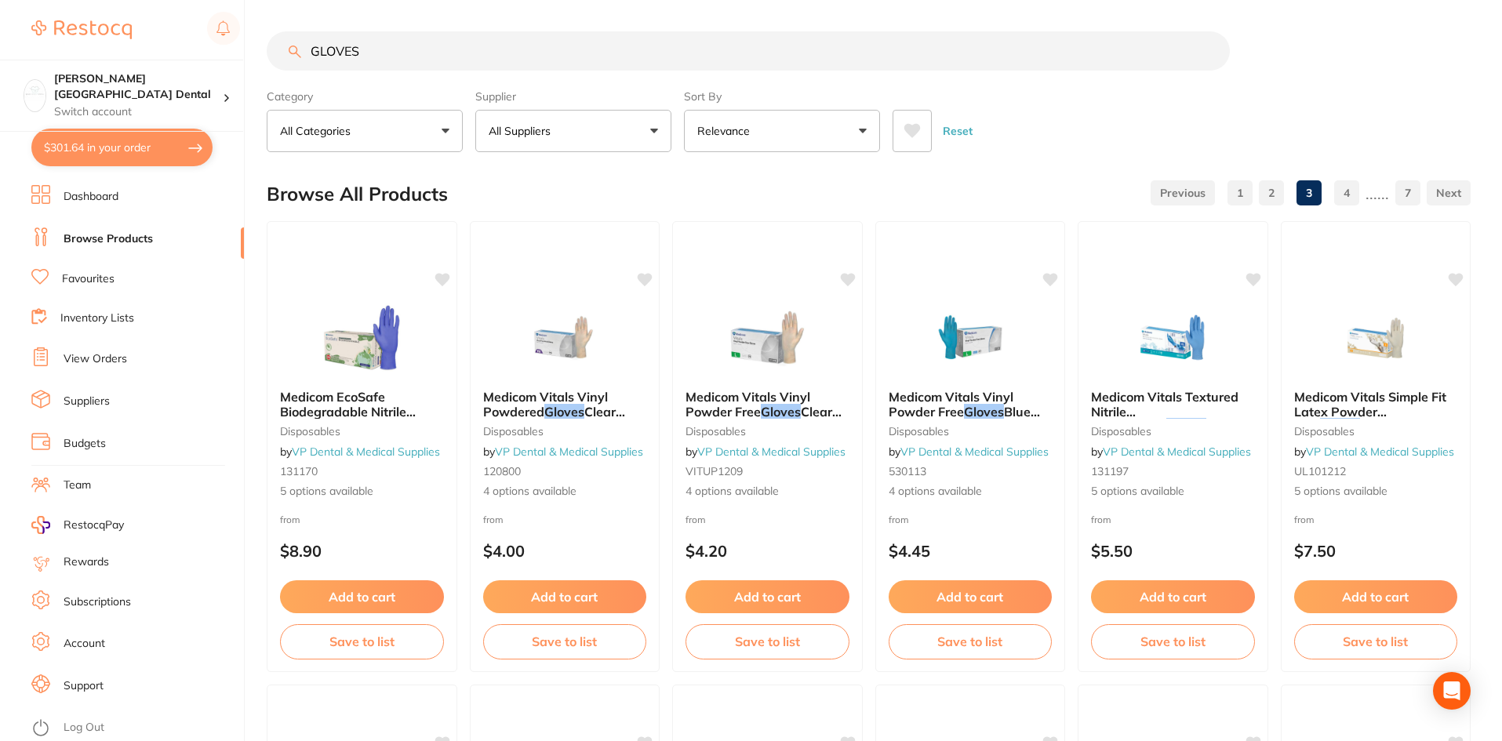
click at [128, 145] on button "$301.64 in your order" at bounding box center [121, 148] width 181 height 38
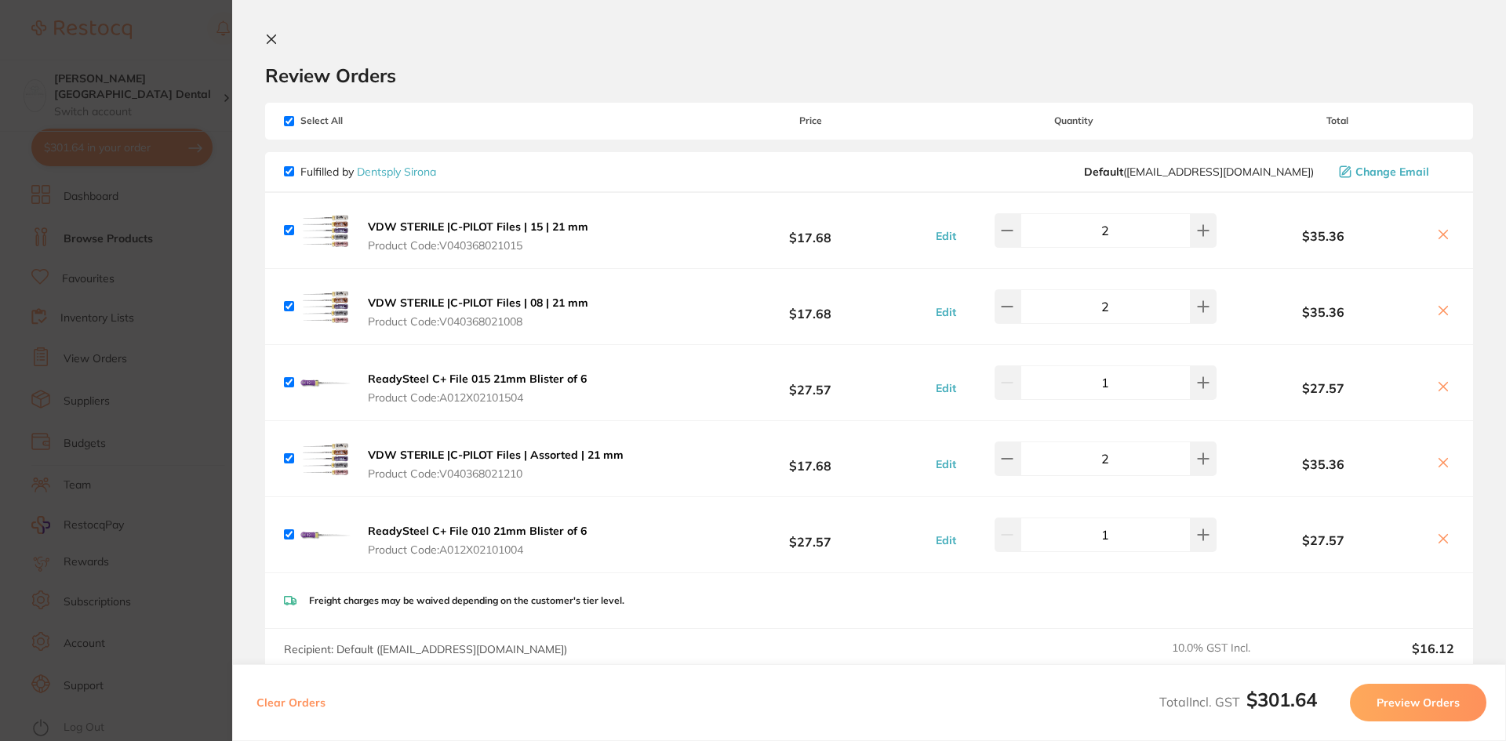
drag, startPoint x: 269, startPoint y: 35, endPoint x: 270, endPoint y: 43, distance: 7.9
click at [270, 35] on icon at bounding box center [271, 39] width 13 height 13
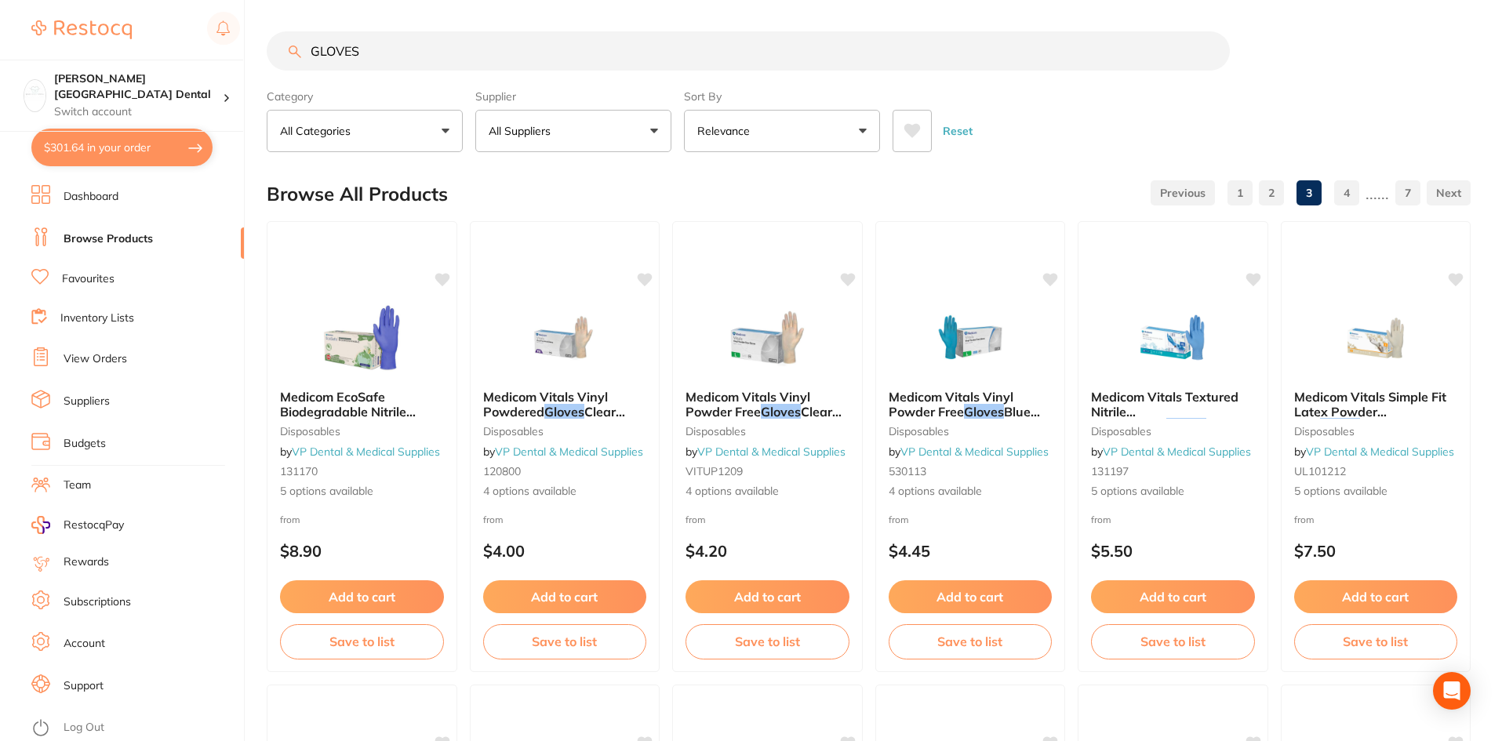
click at [582, 147] on button "All Suppliers" at bounding box center [573, 131] width 196 height 42
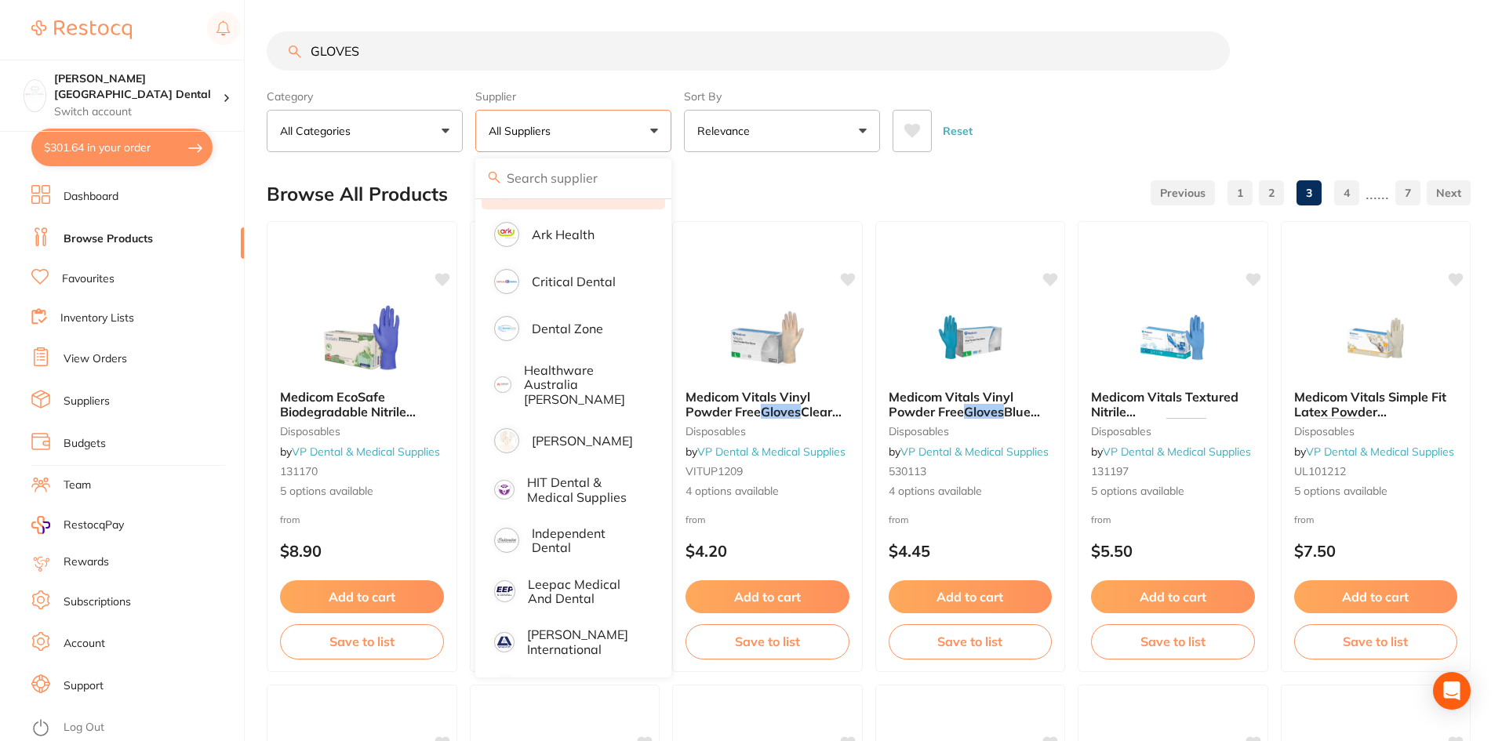
scroll to position [157, 0]
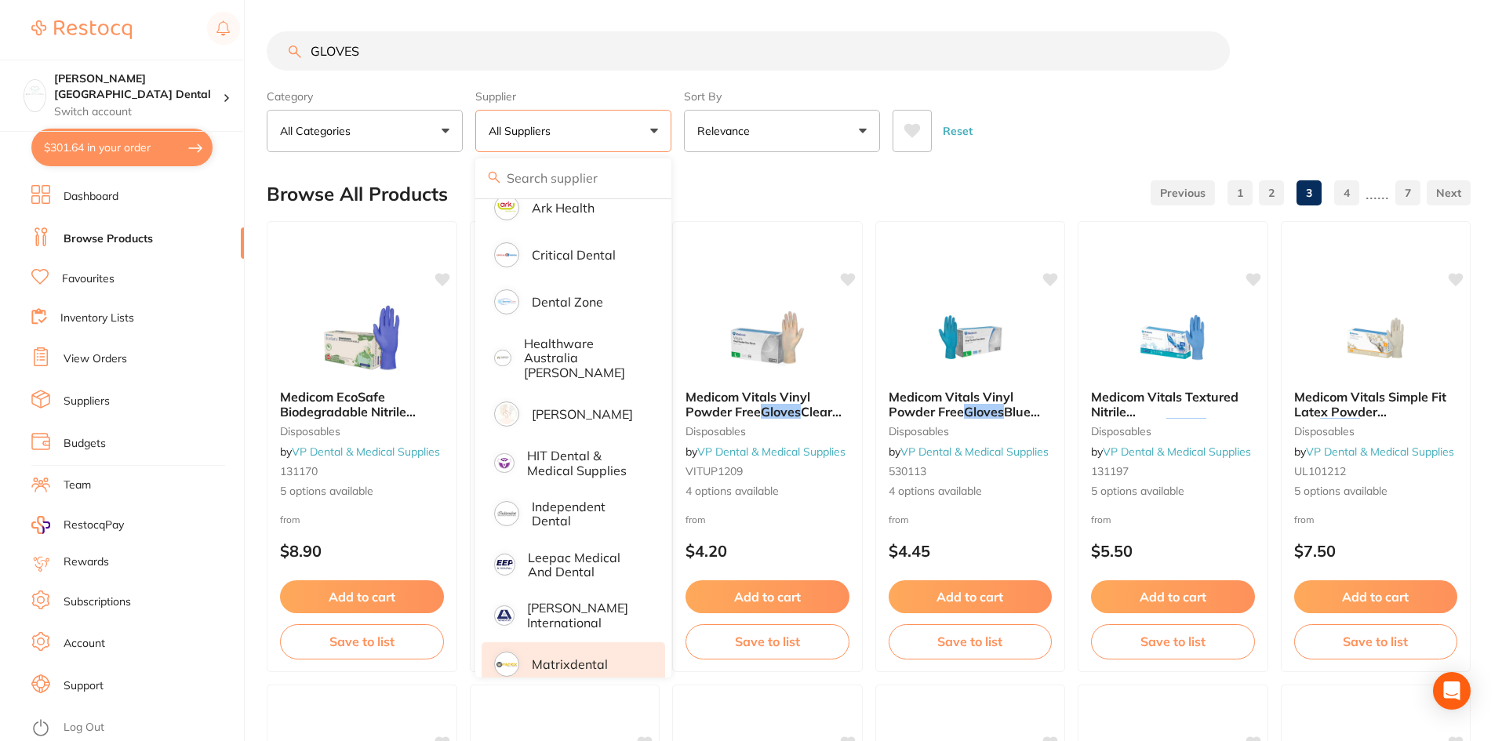
click at [583, 657] on p "Matrixdental" at bounding box center [570, 664] width 76 height 14
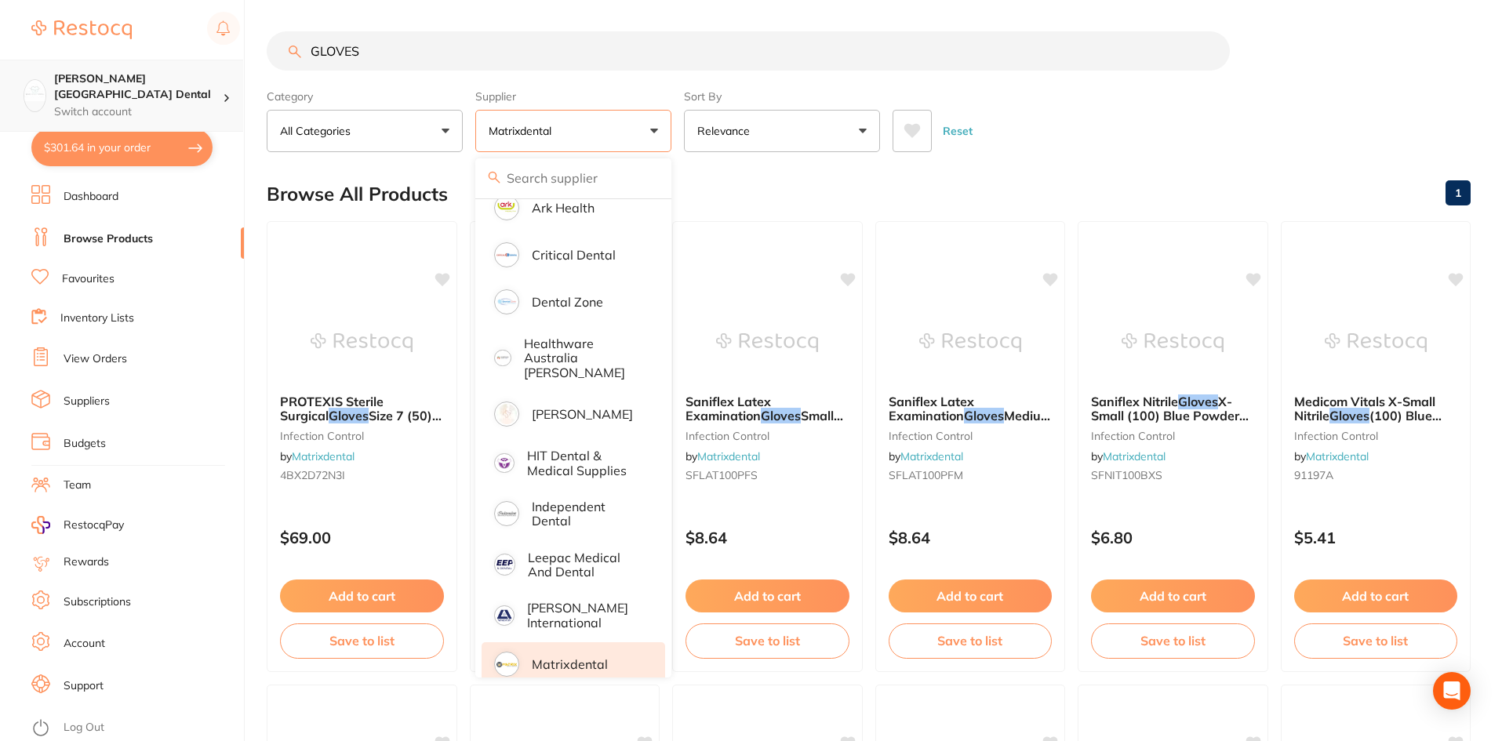
drag, startPoint x: 427, startPoint y: 75, endPoint x: 226, endPoint y: 82, distance: 200.9
click at [226, 82] on div "$301.64 Maude Street Dental Switch account Maude Street Dental $301.64 in your …" at bounding box center [751, 370] width 1502 height 741
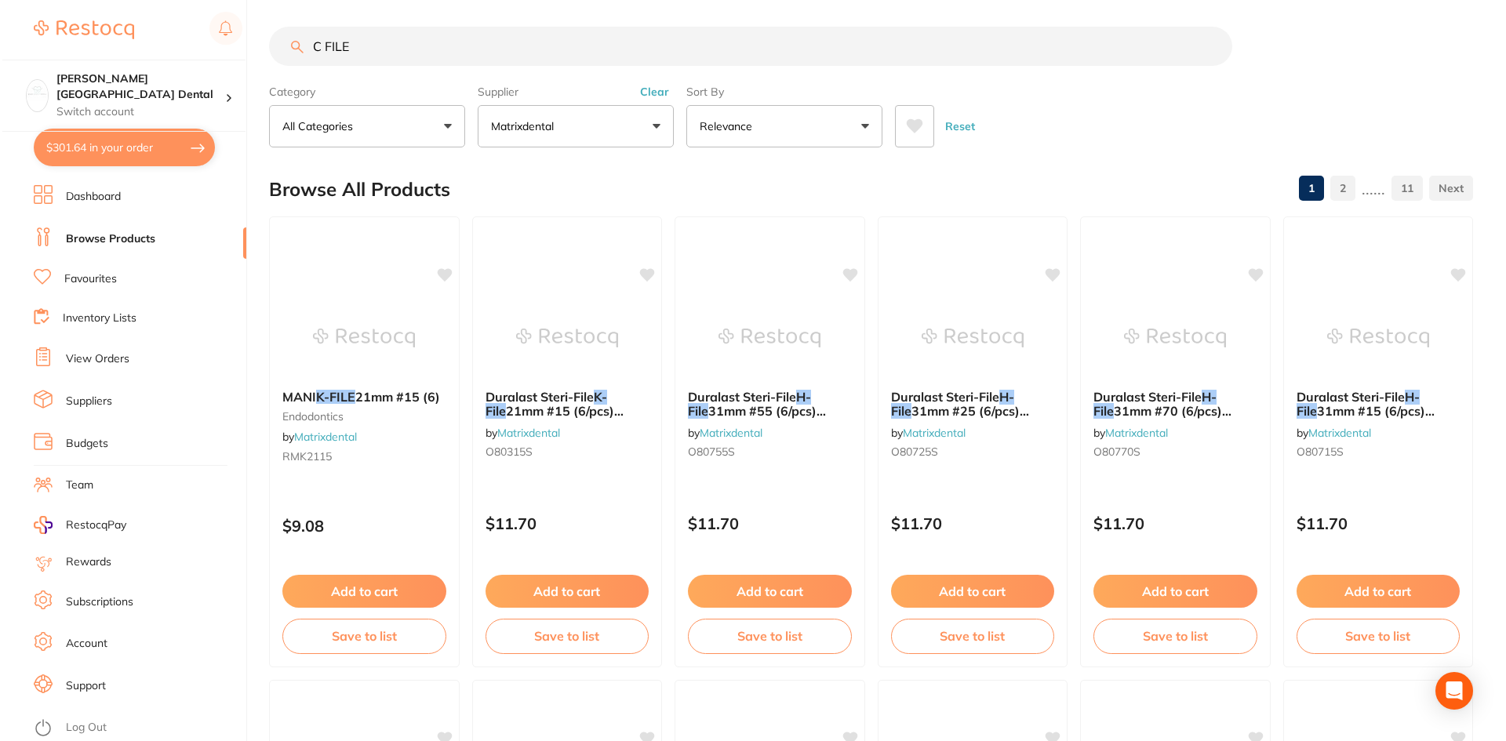
scroll to position [0, 0]
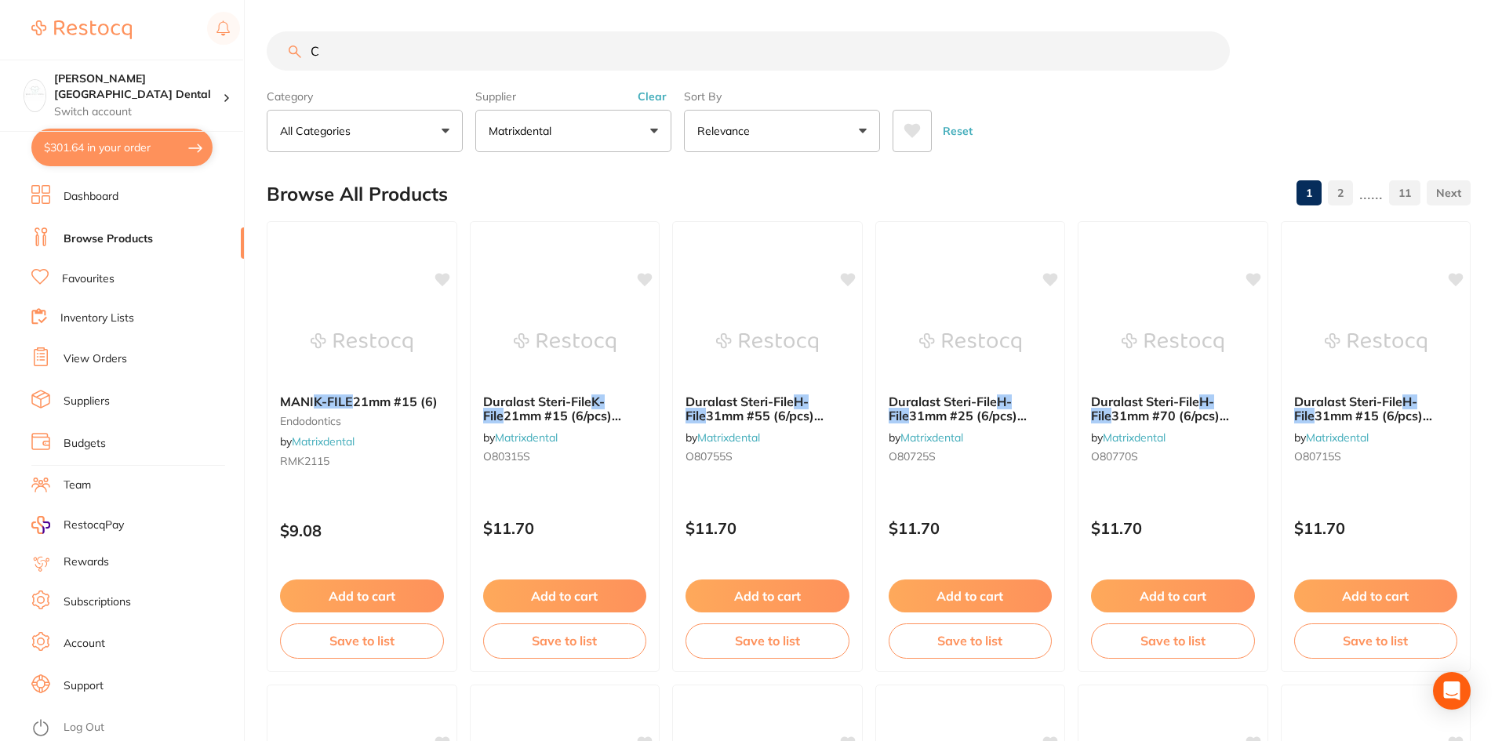
type input "C"
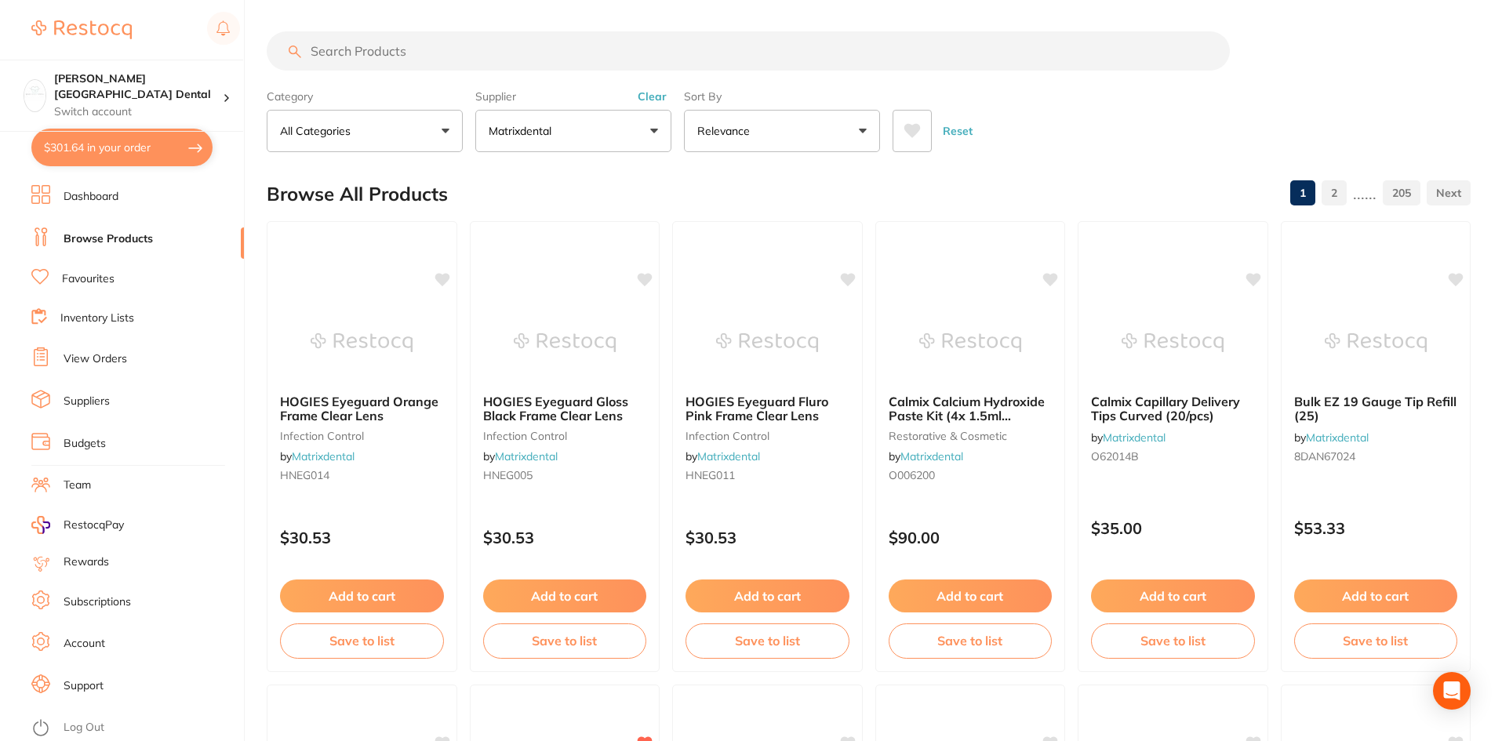
click at [187, 147] on button "$301.64 in your order" at bounding box center [121, 148] width 181 height 38
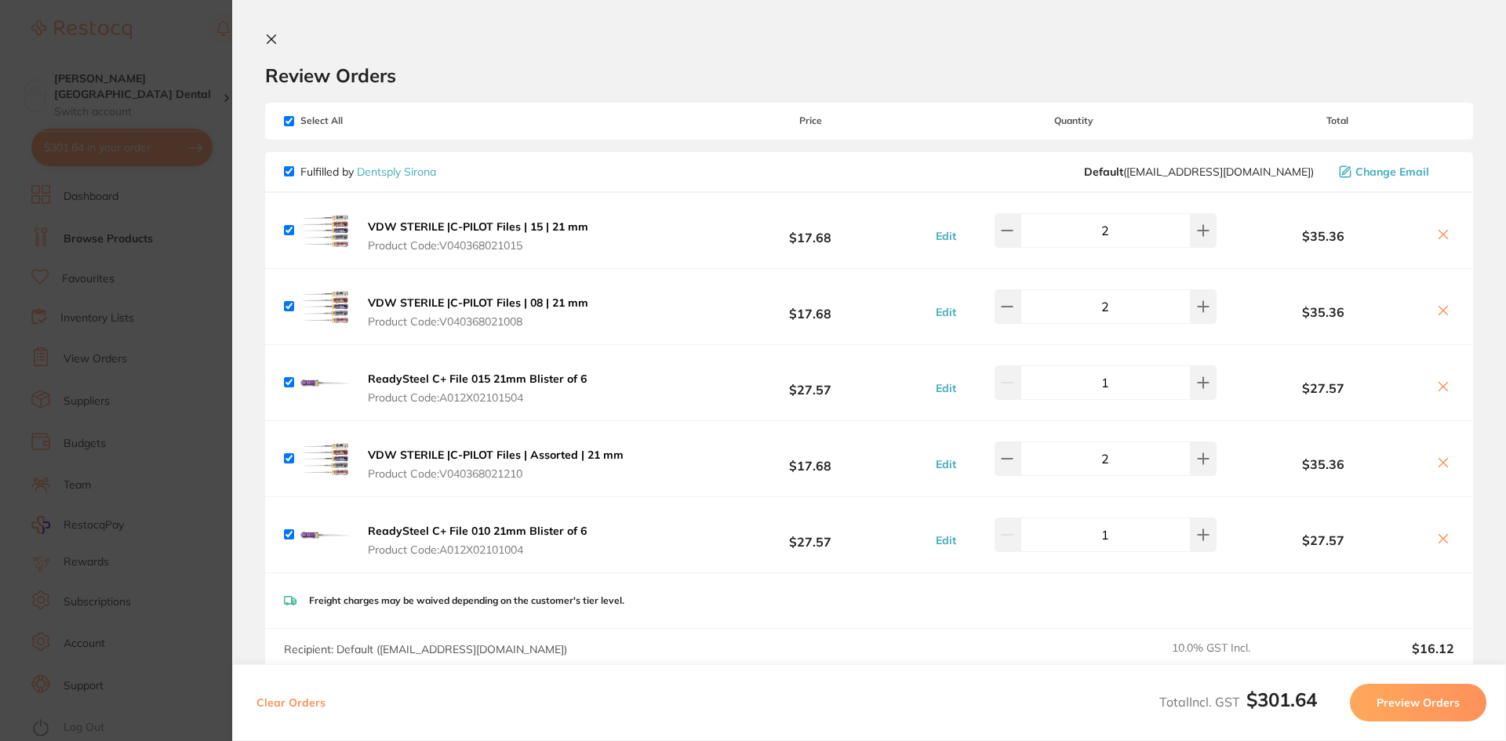
click at [460, 231] on b "VDW STERILE |C-PILOT Files | 15 | 21 mm" at bounding box center [478, 227] width 220 height 14
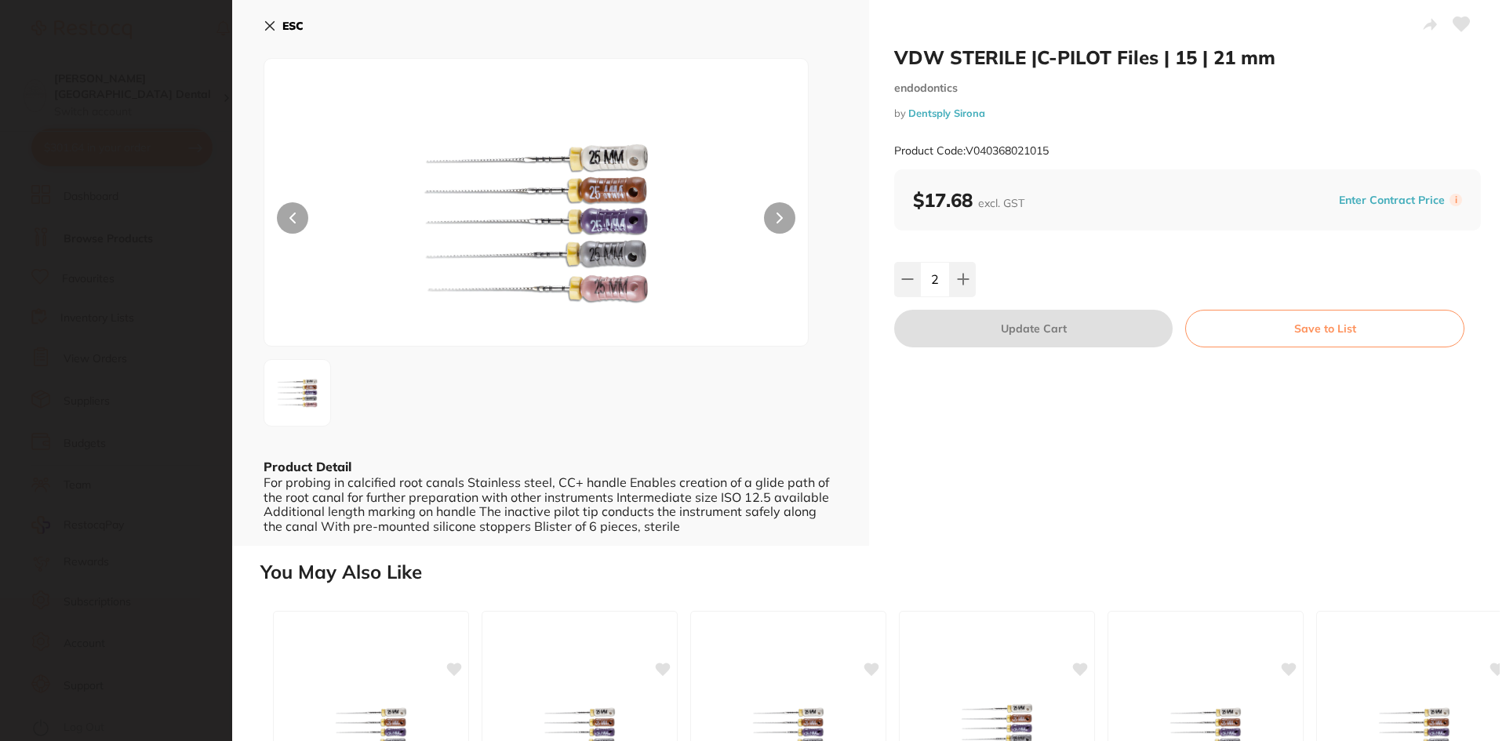
click at [769, 216] on button at bounding box center [779, 217] width 31 height 31
click at [264, 23] on icon at bounding box center [269, 26] width 13 height 13
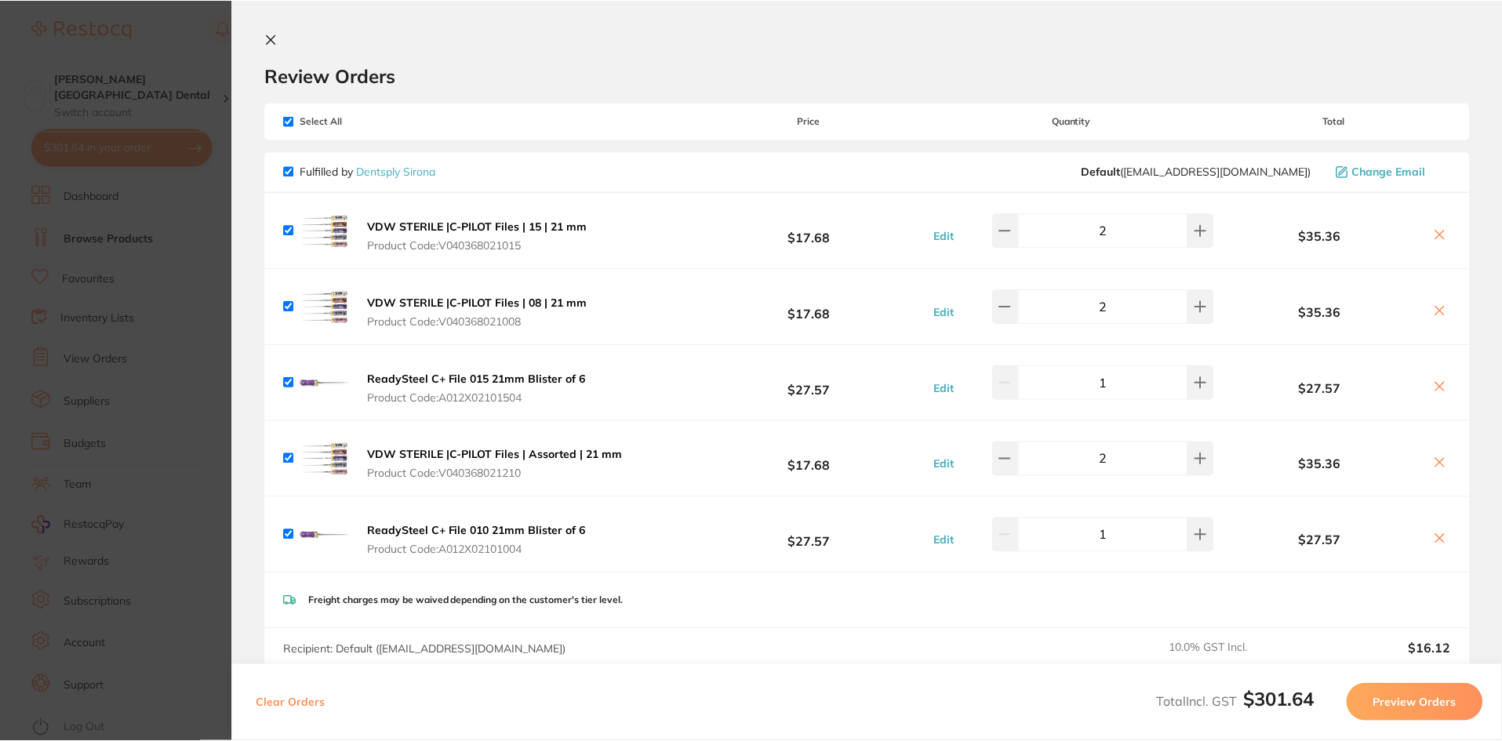
scroll to position [1, 0]
click at [521, 530] on b "ReadySteel C+ File 010 21mm Blister of 6" at bounding box center [477, 531] width 219 height 14
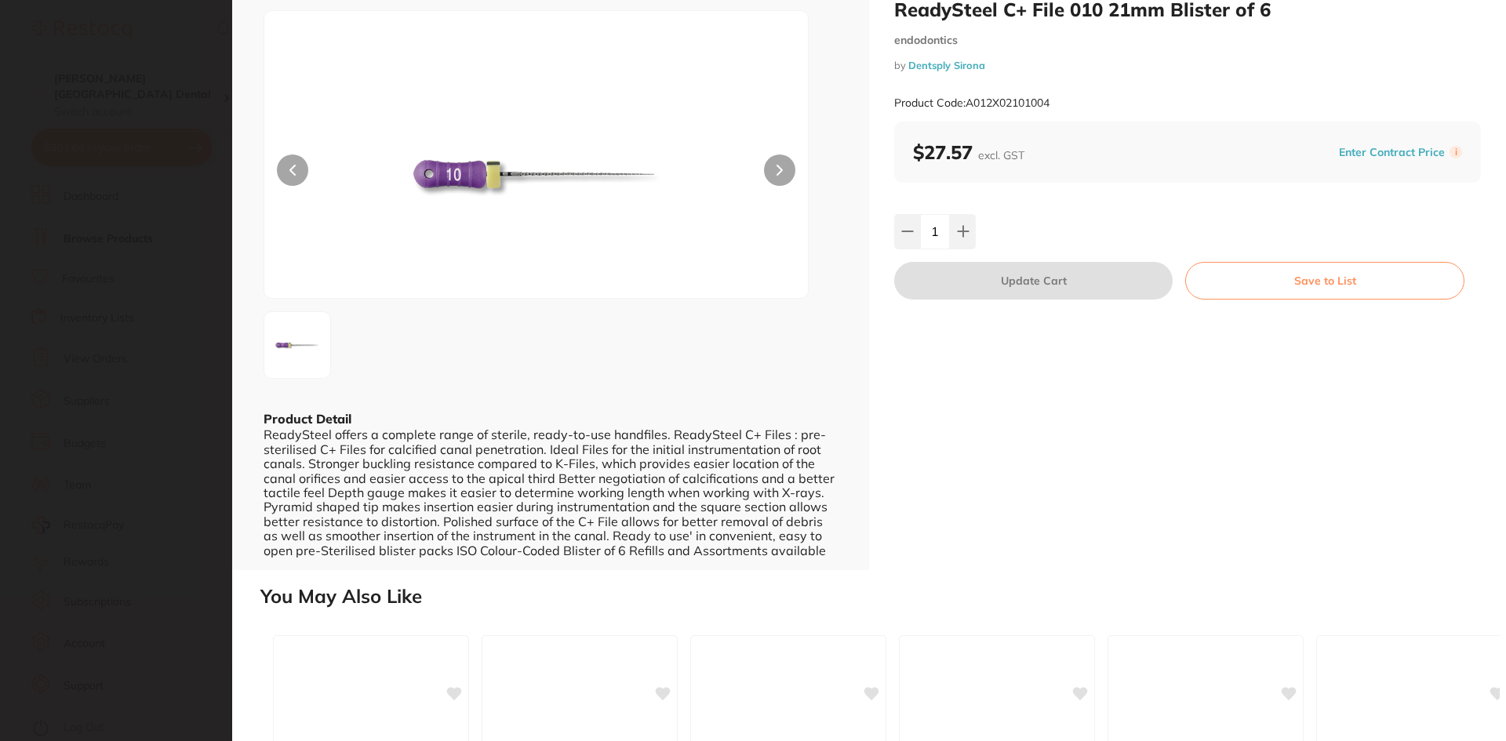
scroll to position [0, 0]
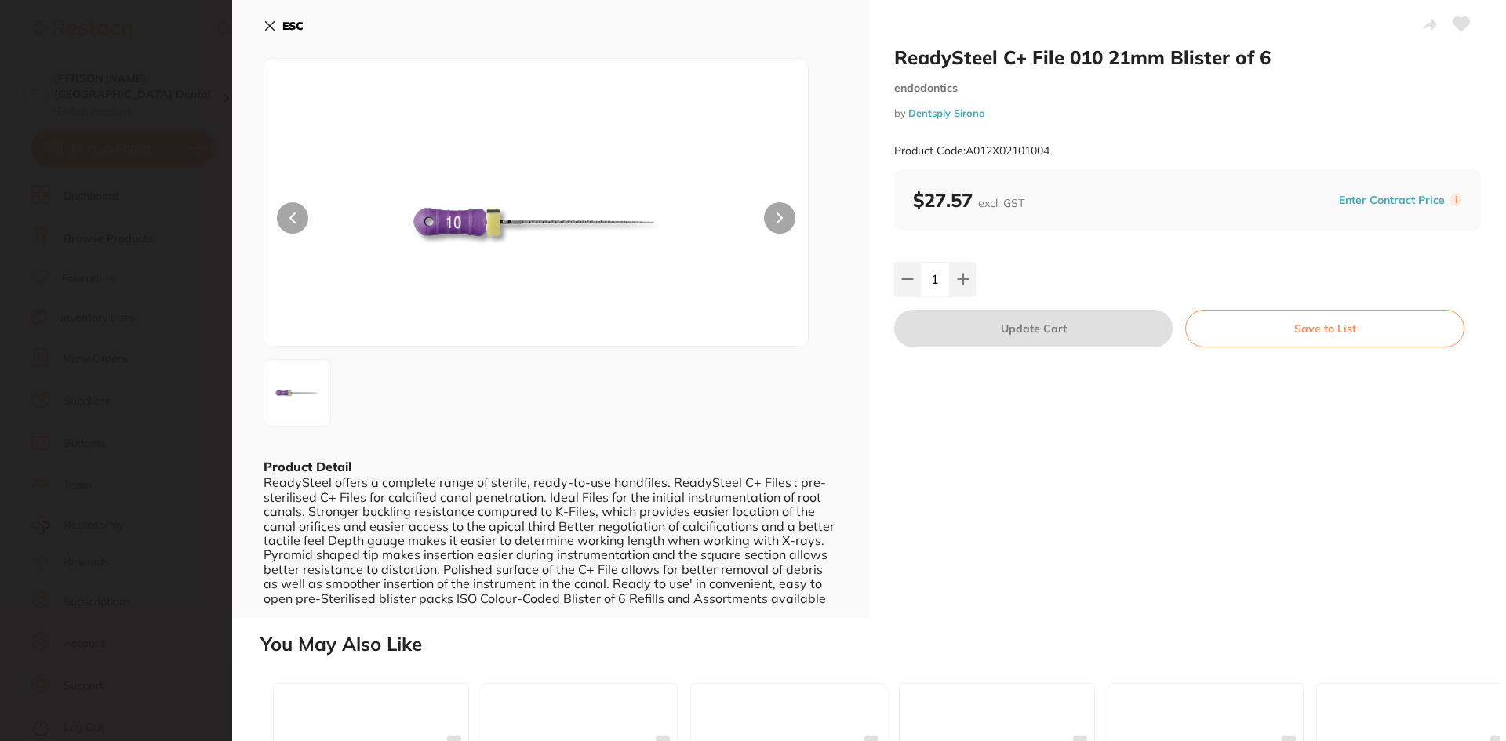
click at [271, 24] on icon at bounding box center [270, 26] width 9 height 9
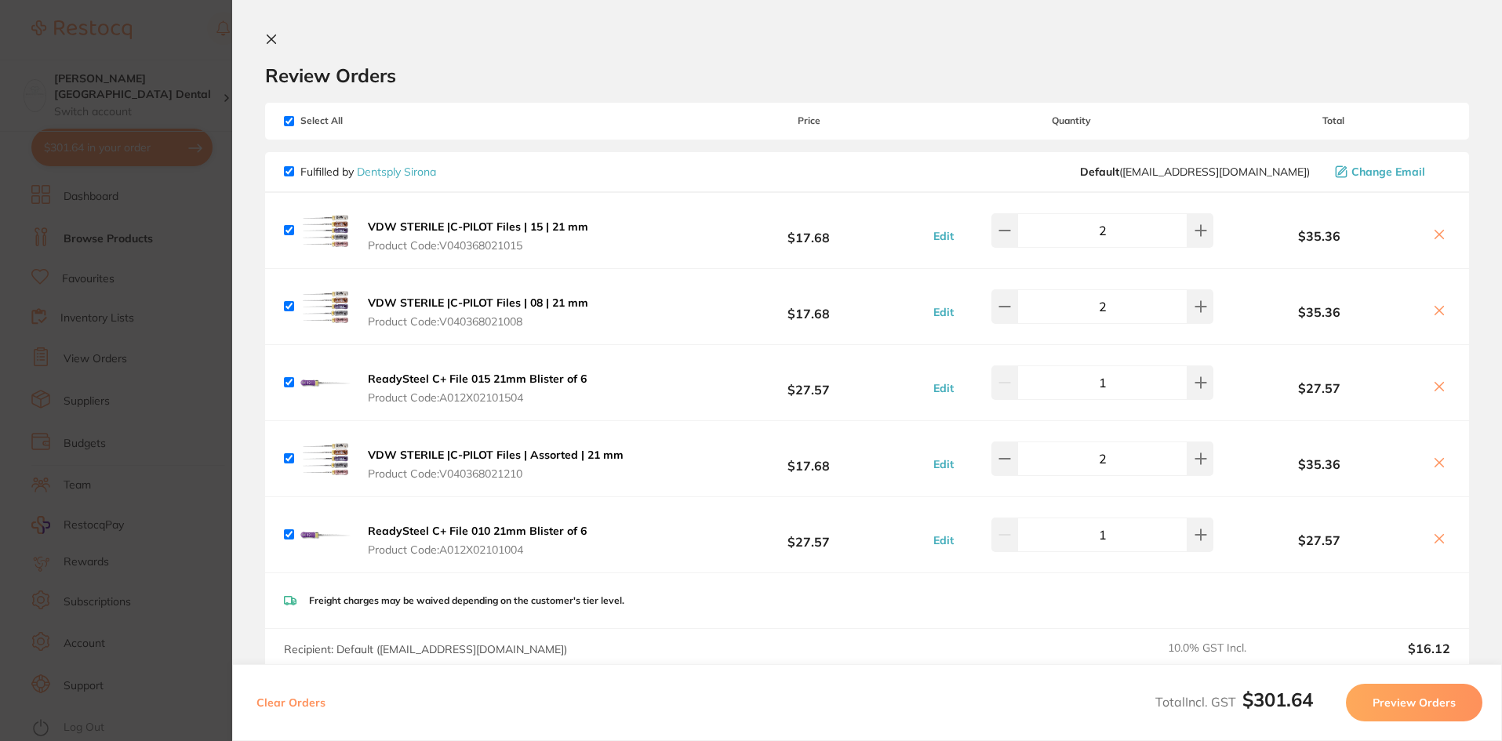
click at [272, 40] on icon at bounding box center [271, 39] width 13 height 13
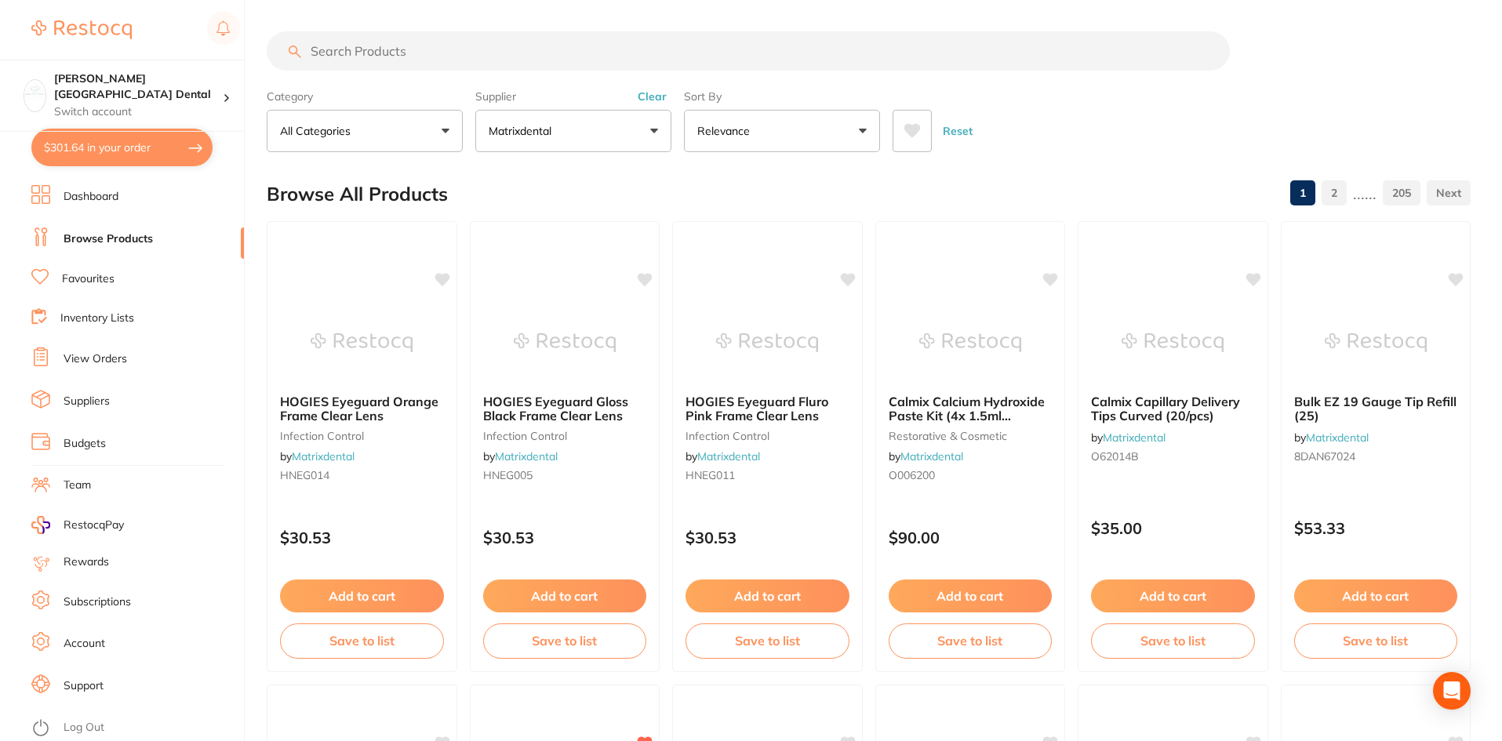
click at [399, 47] on input "search" at bounding box center [748, 50] width 963 height 39
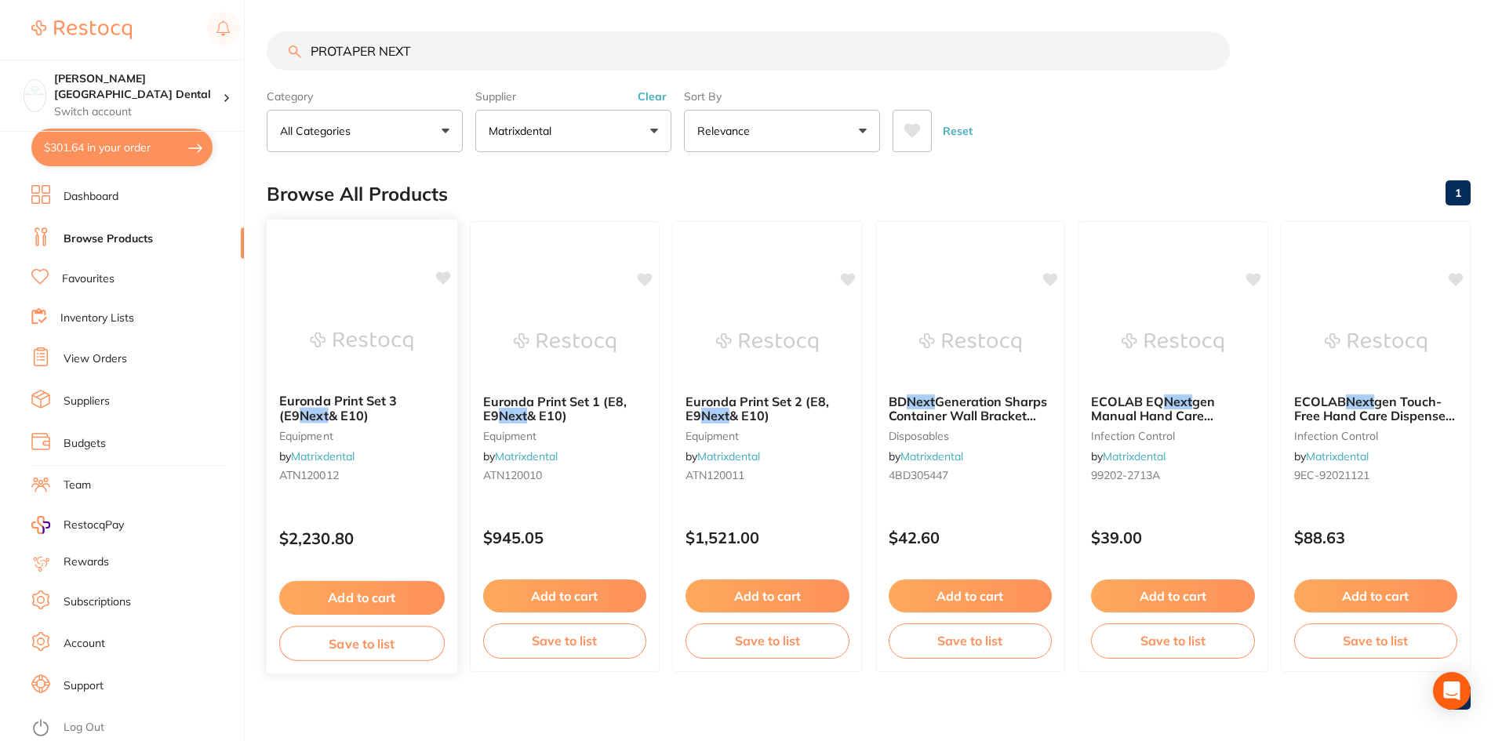
click at [364, 398] on span "Euronda Print Set 3 (E9" at bounding box center [338, 408] width 118 height 31
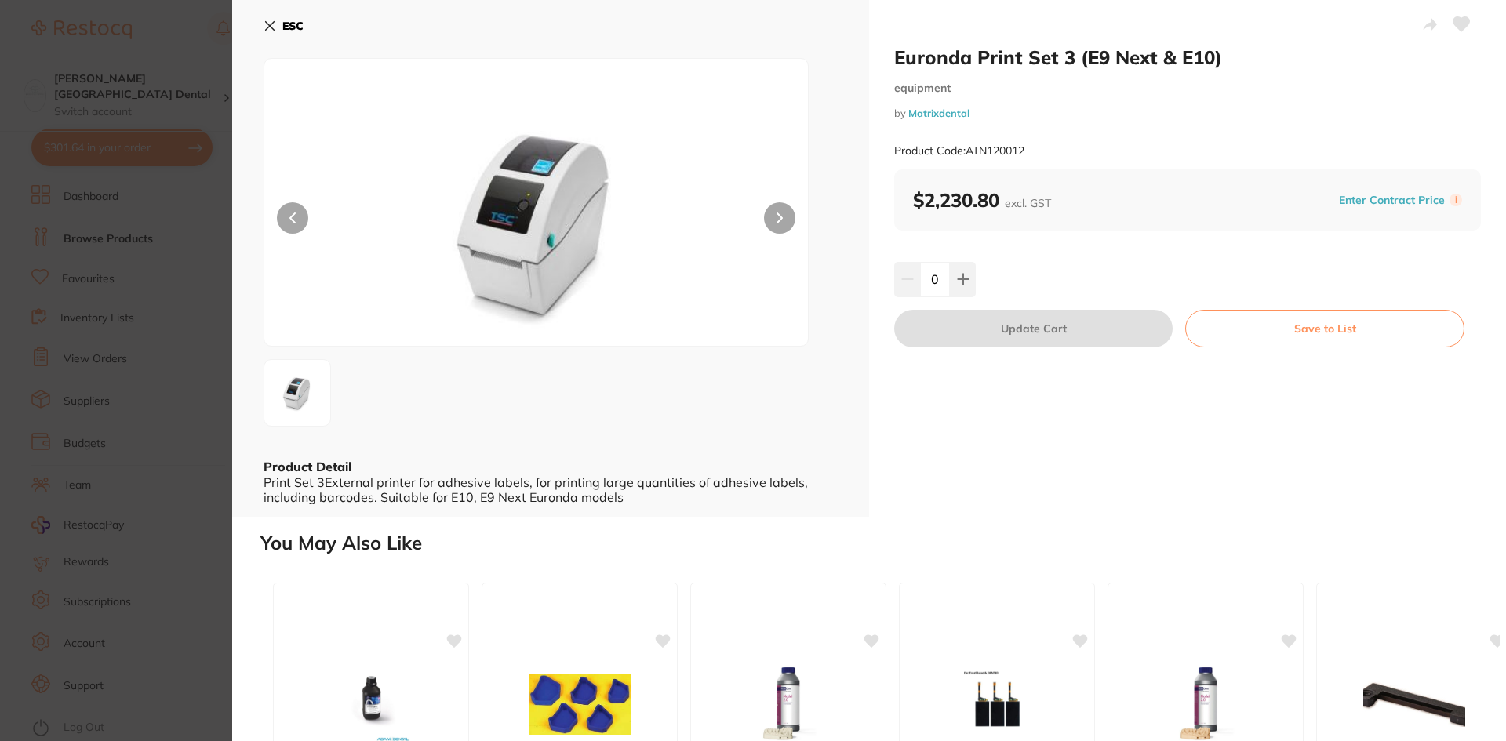
click at [777, 221] on icon at bounding box center [779, 217] width 5 height 9
click at [282, 27] on button "ESC" at bounding box center [283, 26] width 40 height 27
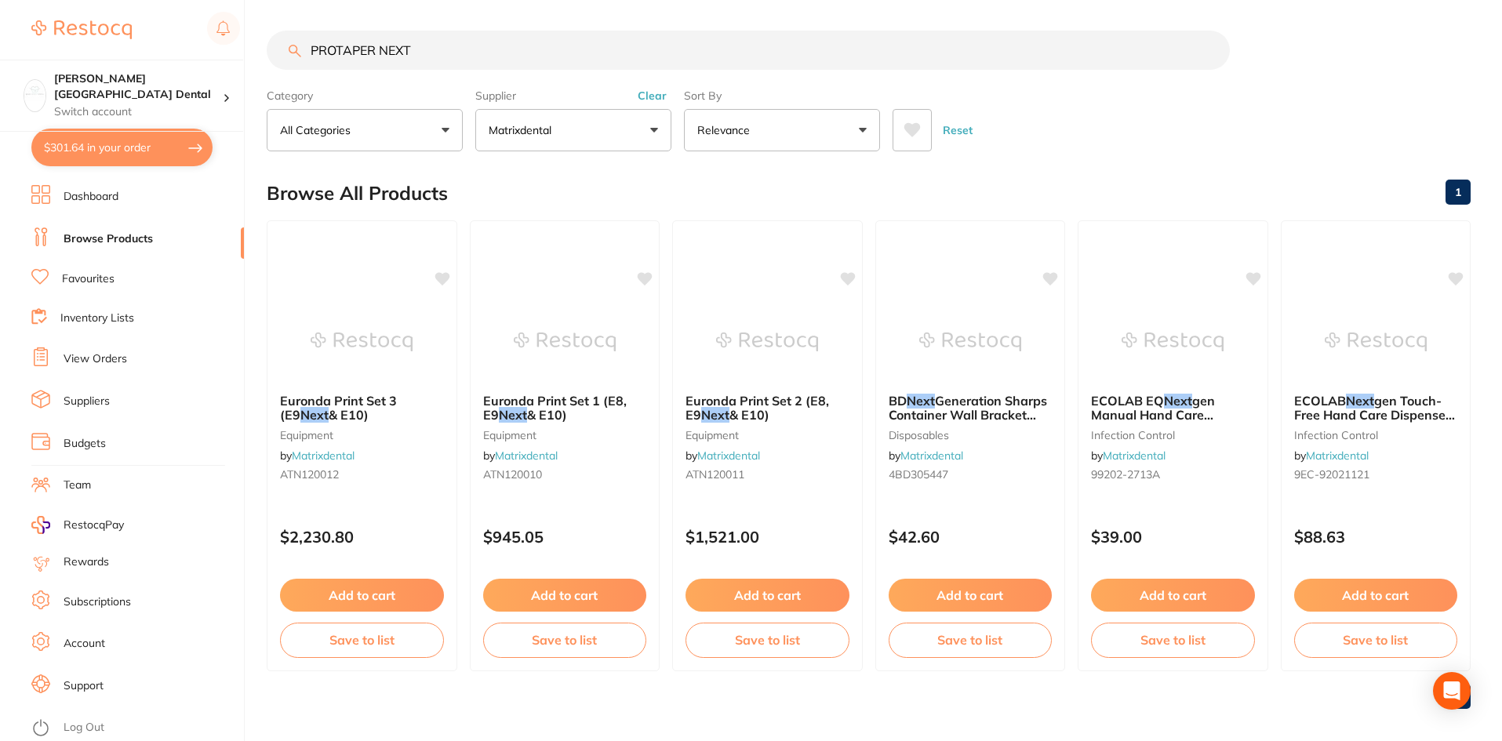
drag, startPoint x: 447, startPoint y: 57, endPoint x: 234, endPoint y: 55, distance: 213.3
click at [234, 55] on div "$301.64 Maude Street Dental Switch account Maude Street Dental $301.64 in your …" at bounding box center [751, 369] width 1502 height 741
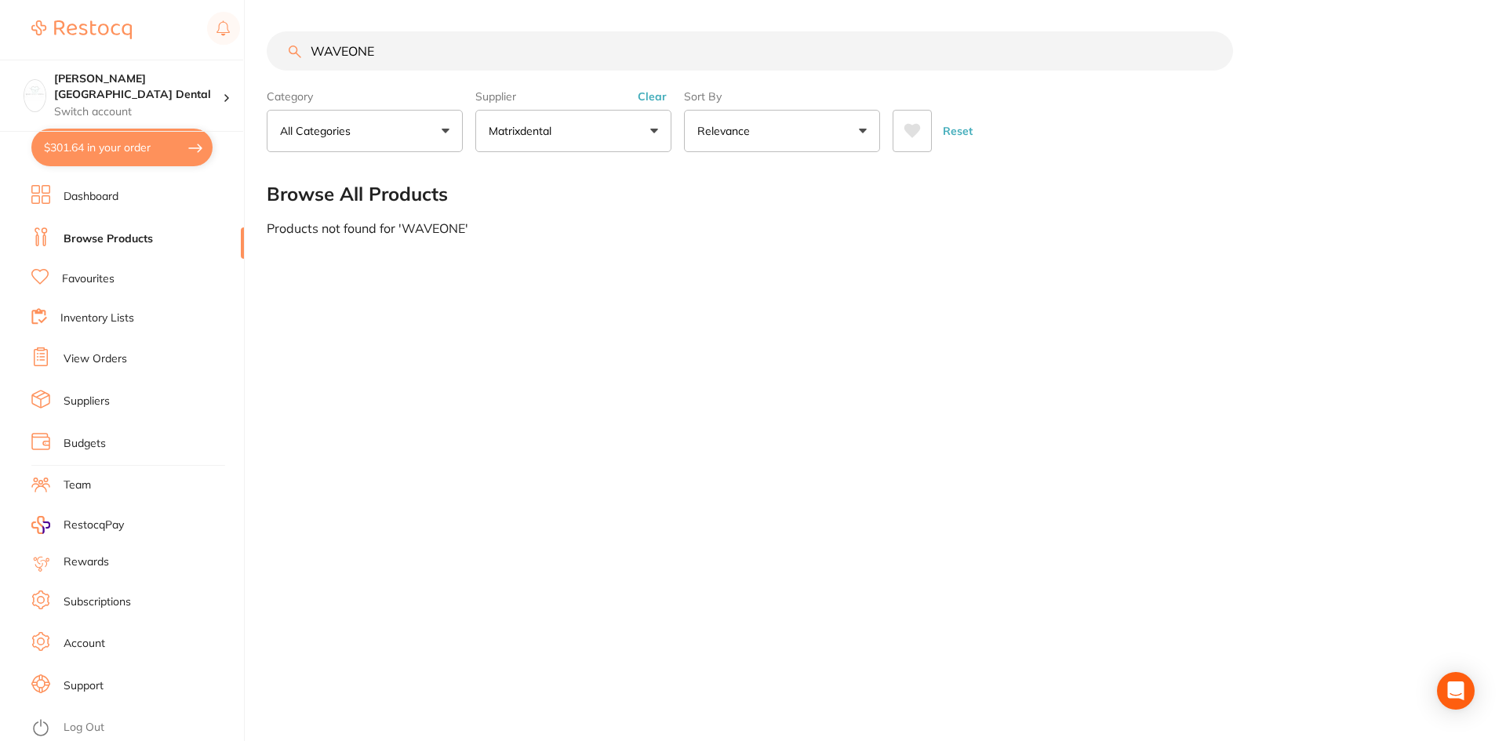
click at [348, 51] on input "WAVEONE" at bounding box center [750, 50] width 966 height 39
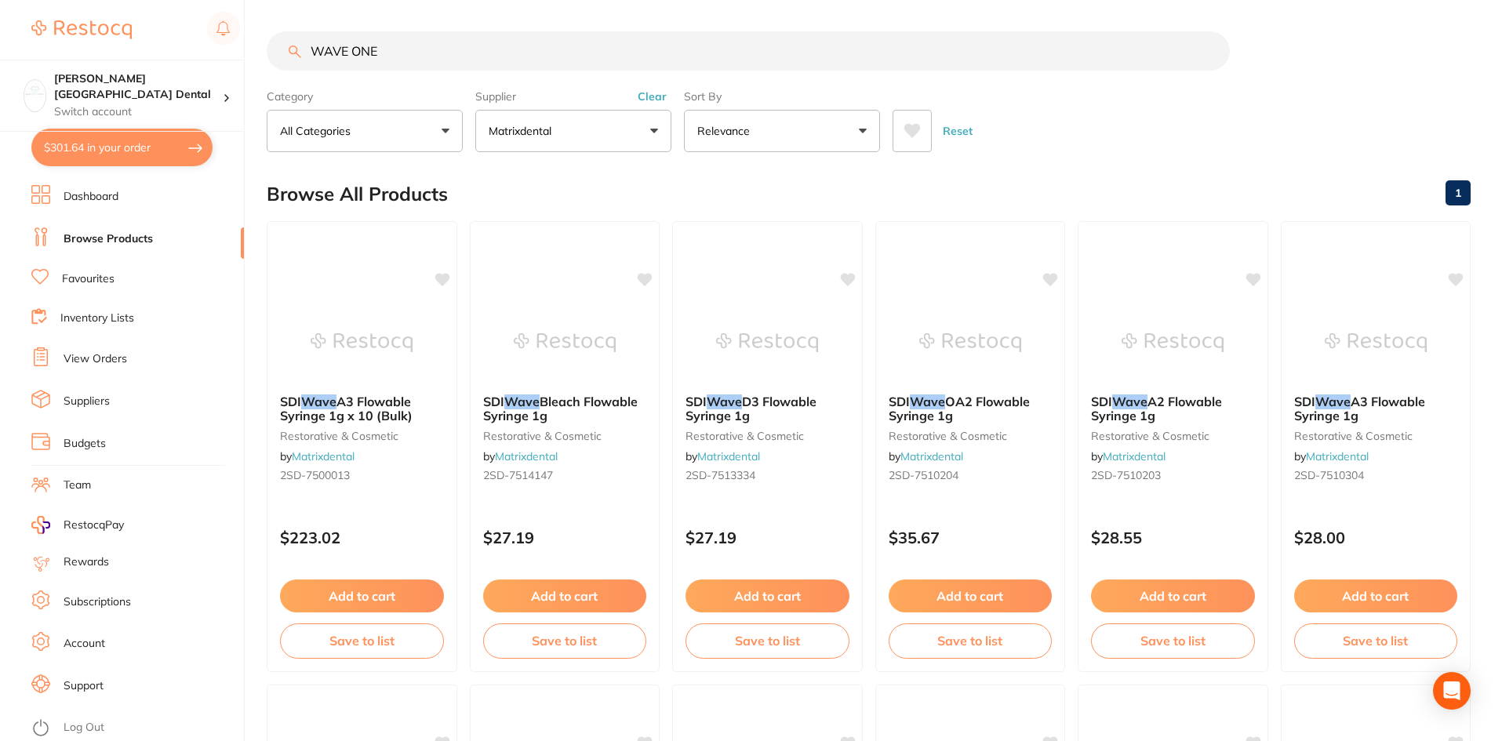
click at [474, 53] on input "WAVE ONE" at bounding box center [748, 50] width 963 height 39
type input "WAVE ONE FILES"
click at [543, 120] on button "Matrixdental" at bounding box center [573, 131] width 196 height 42
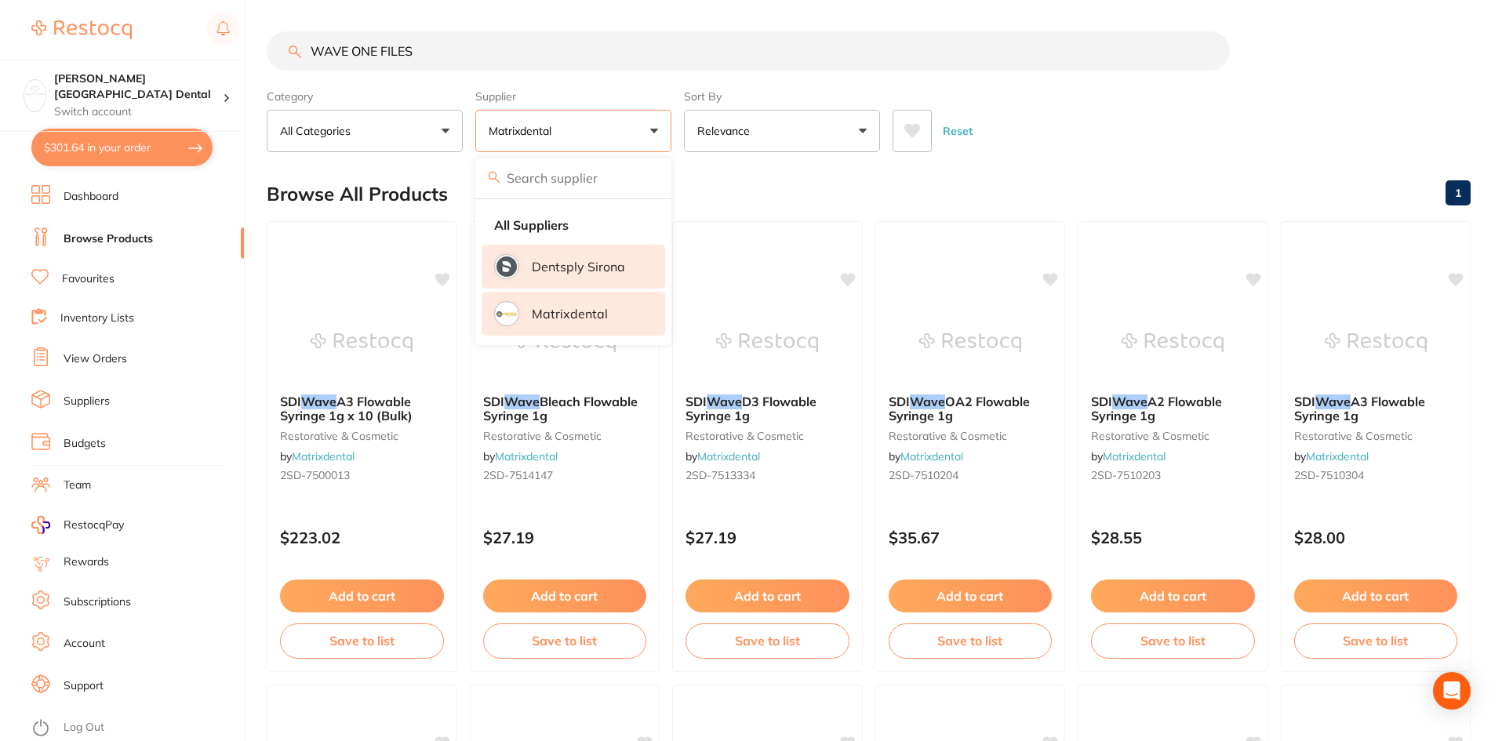
click at [562, 267] on p "Dentsply Sirona" at bounding box center [578, 267] width 93 height 14
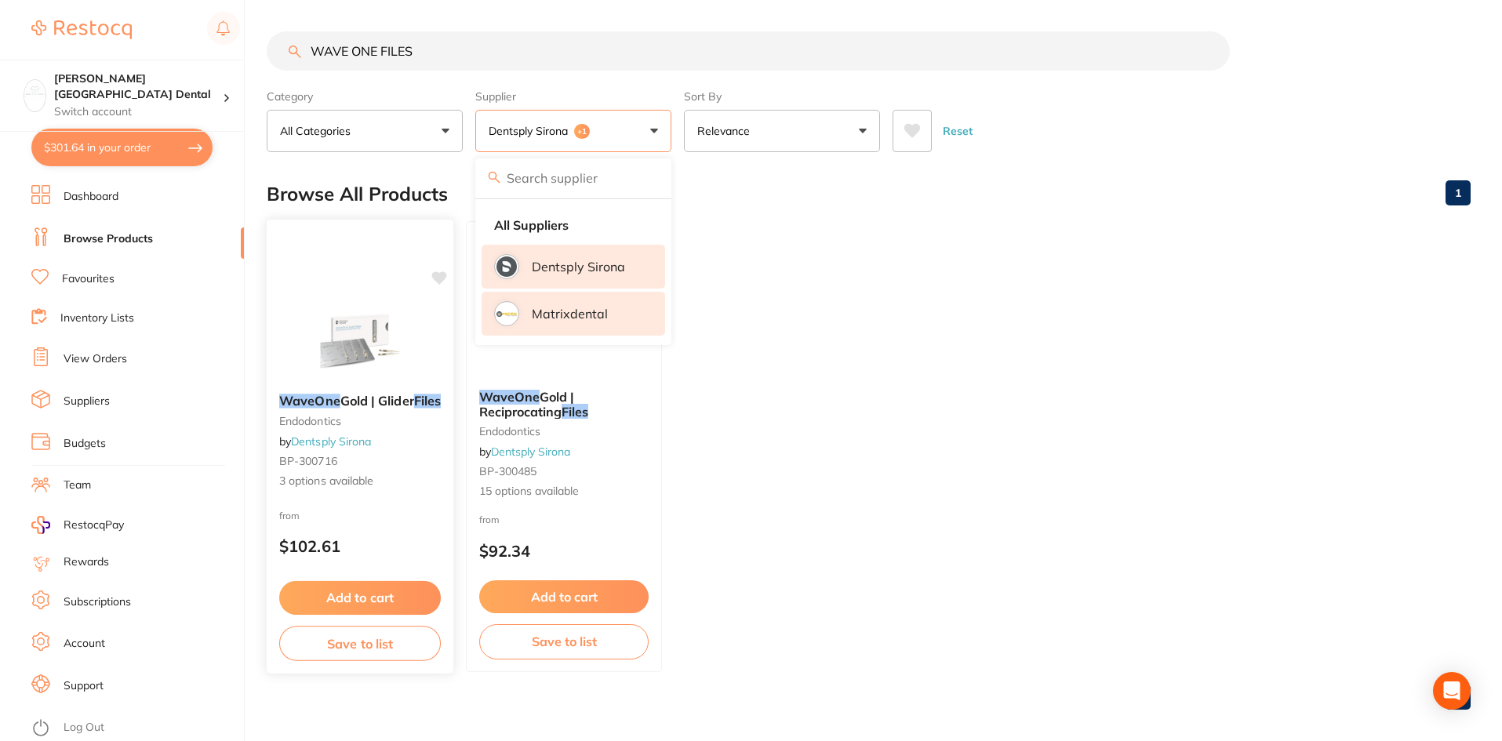
click at [331, 409] on div "WaveOne Gold | Glider Files endodontics by Dentsply Sirona BP-300716 3 options …" at bounding box center [360, 441] width 187 height 121
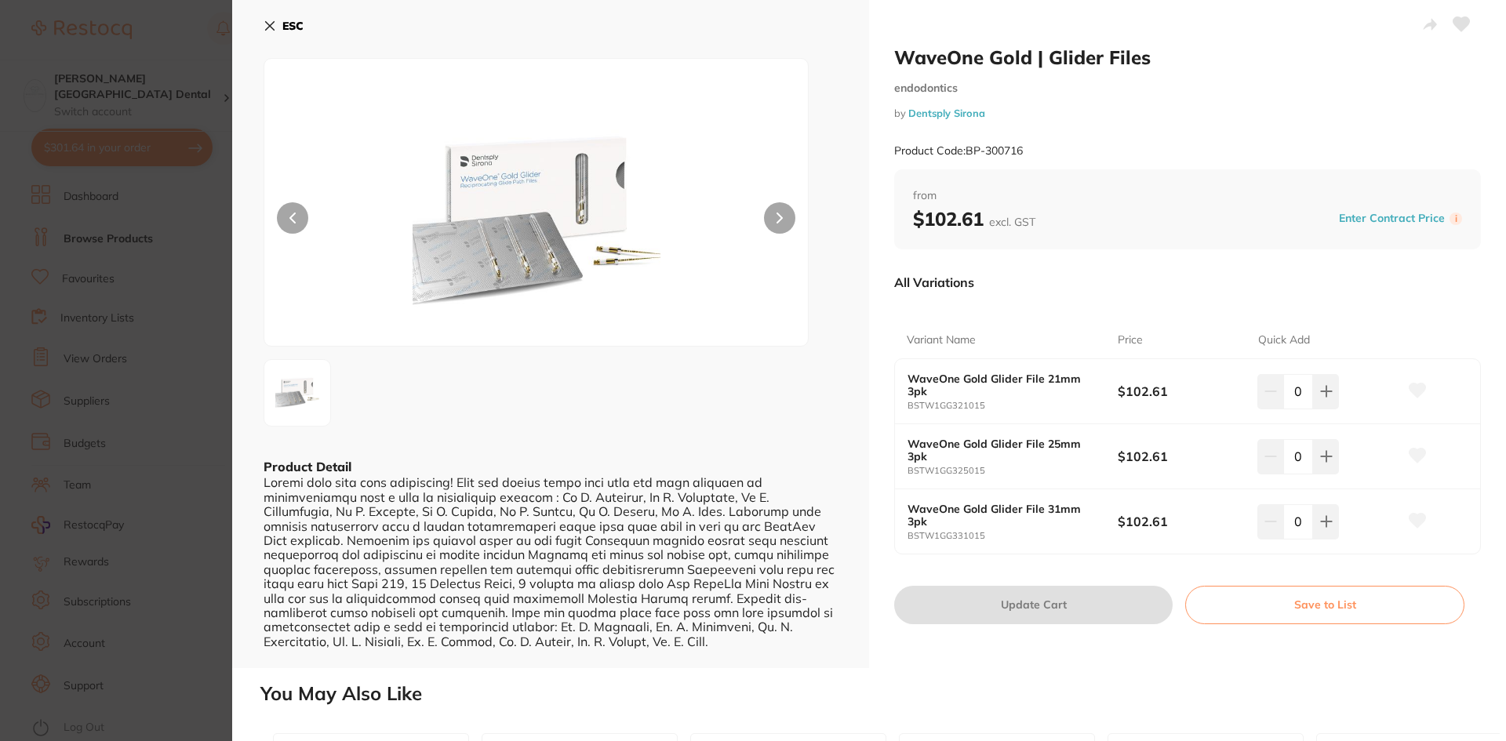
click at [266, 24] on icon at bounding box center [269, 26] width 13 height 13
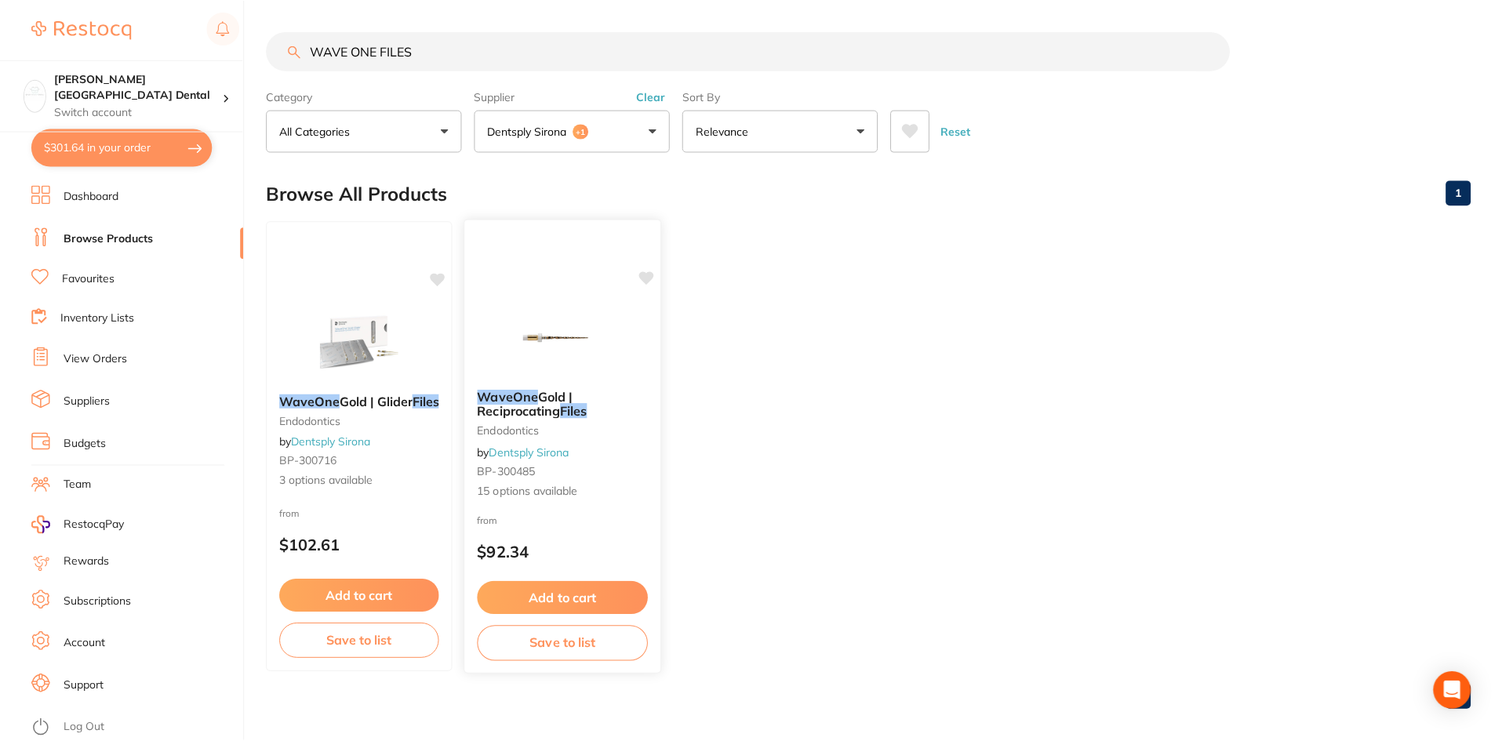
scroll to position [4, 0]
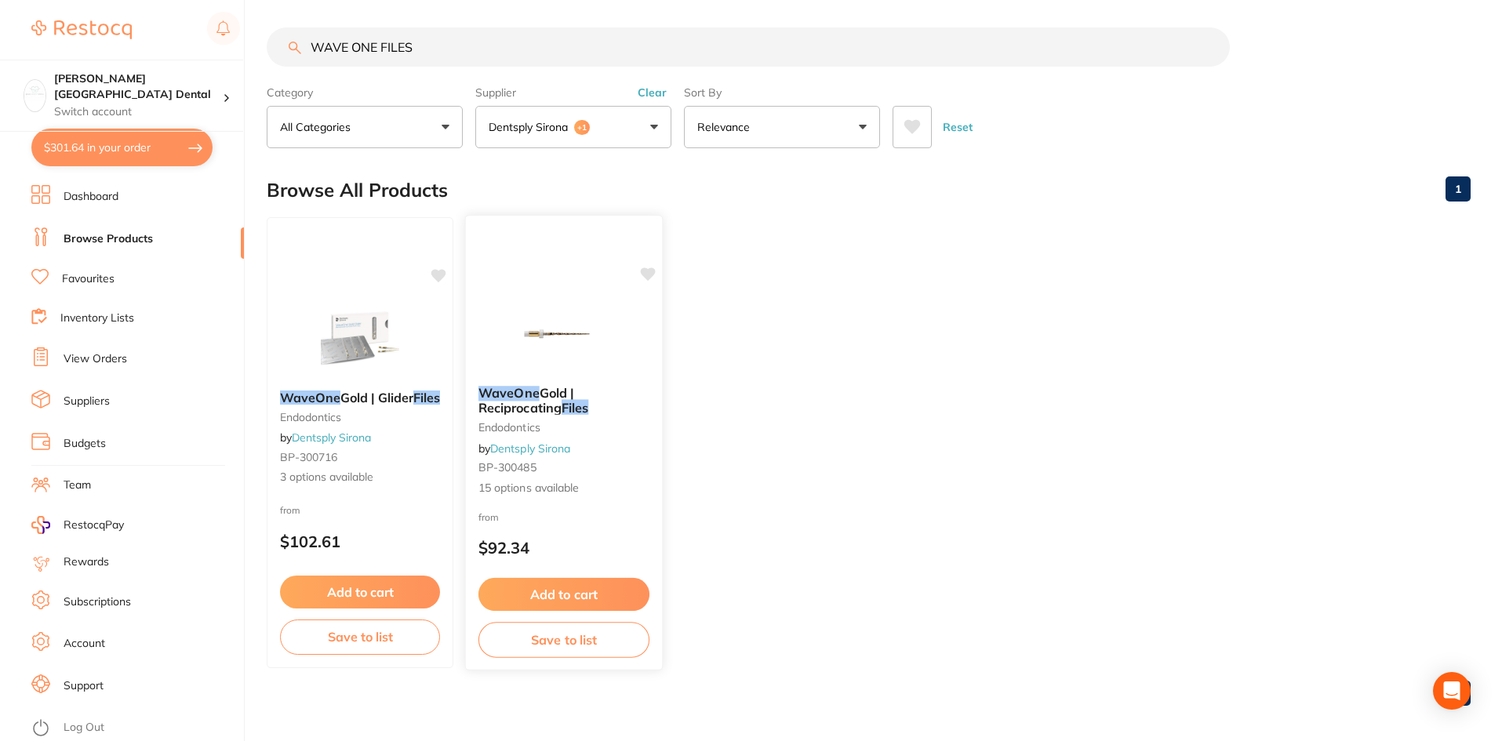
click at [527, 412] on span "Gold | Reciprocating" at bounding box center [526, 400] width 96 height 31
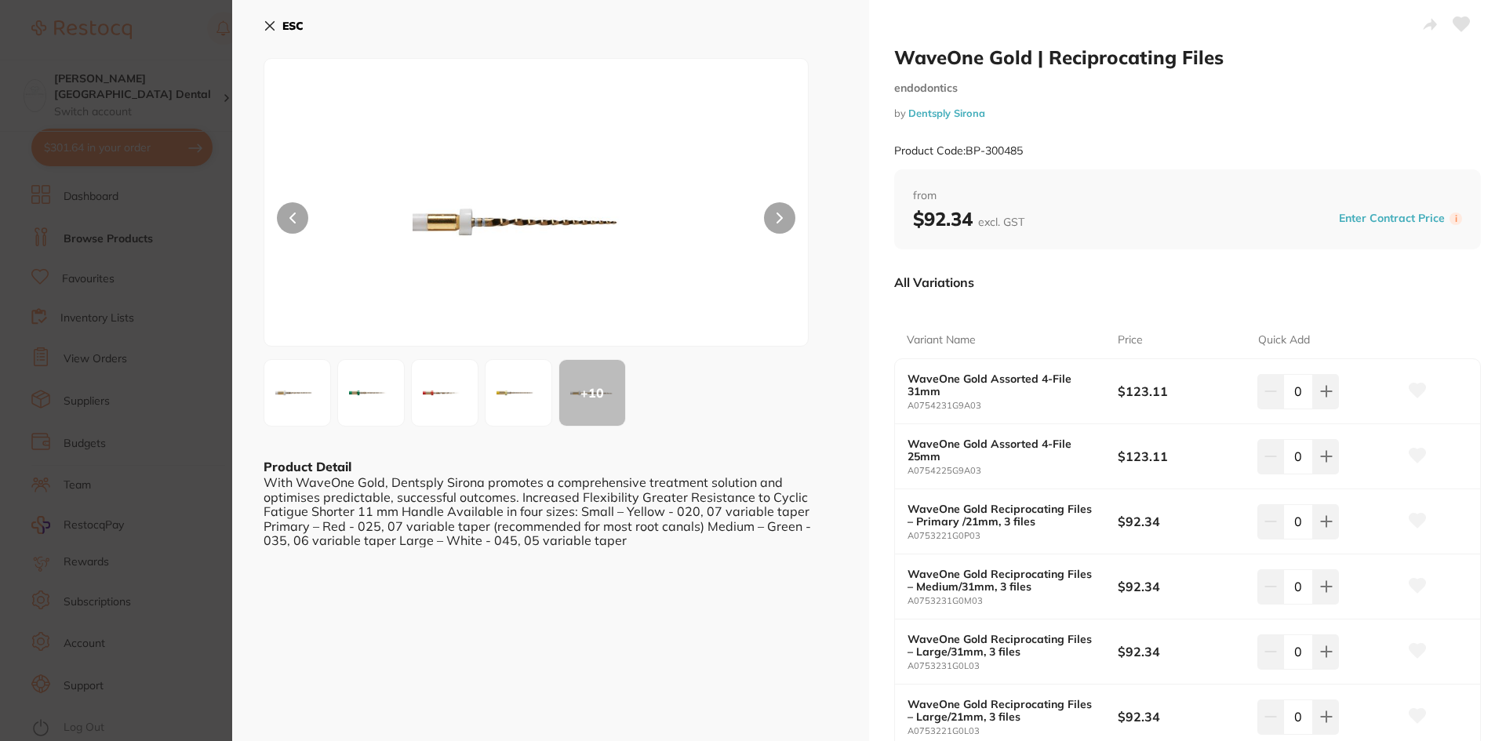
scroll to position [157, 0]
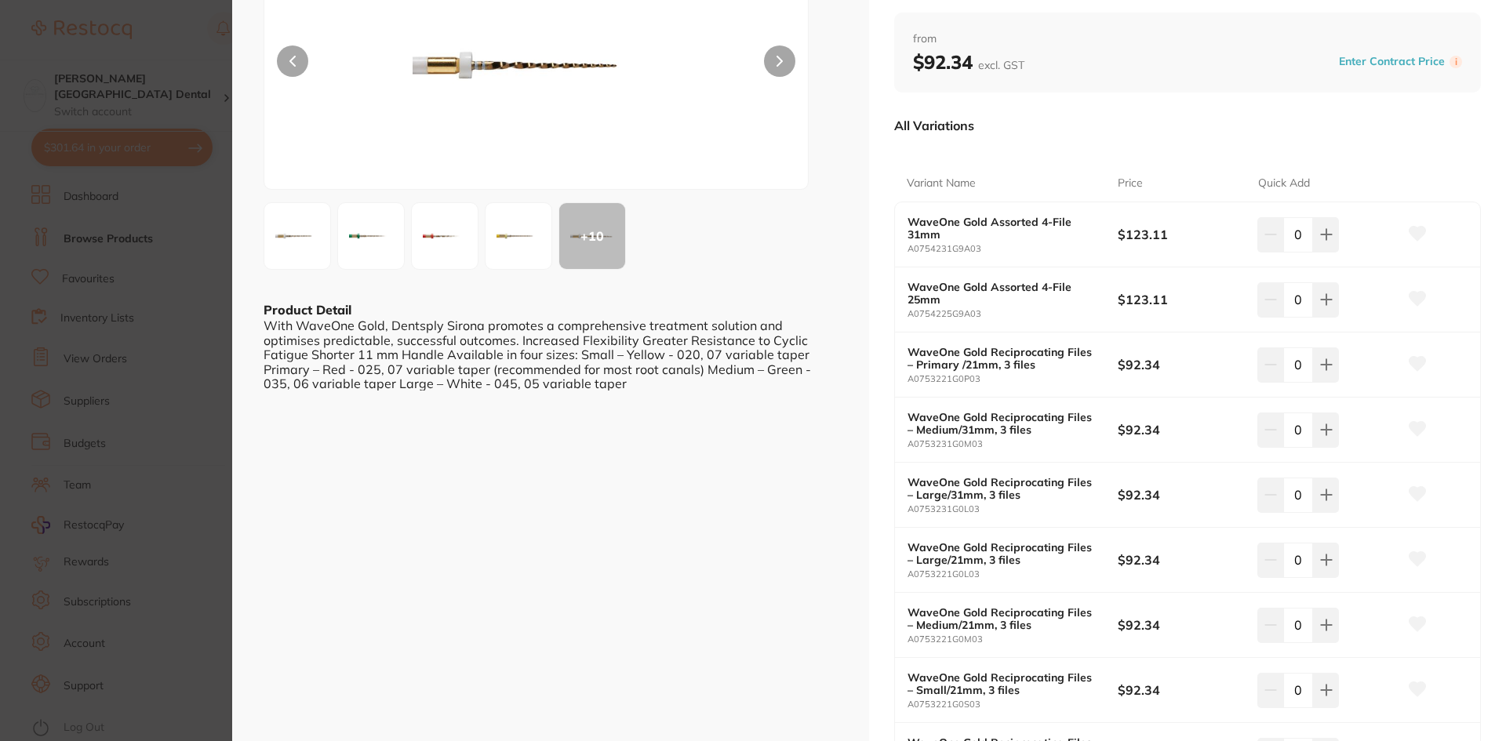
click at [186, 332] on section "WaveOne Gold | Reciprocating Files endodontics by Dentsply Sirona Product Code:…" at bounding box center [753, 370] width 1506 height 741
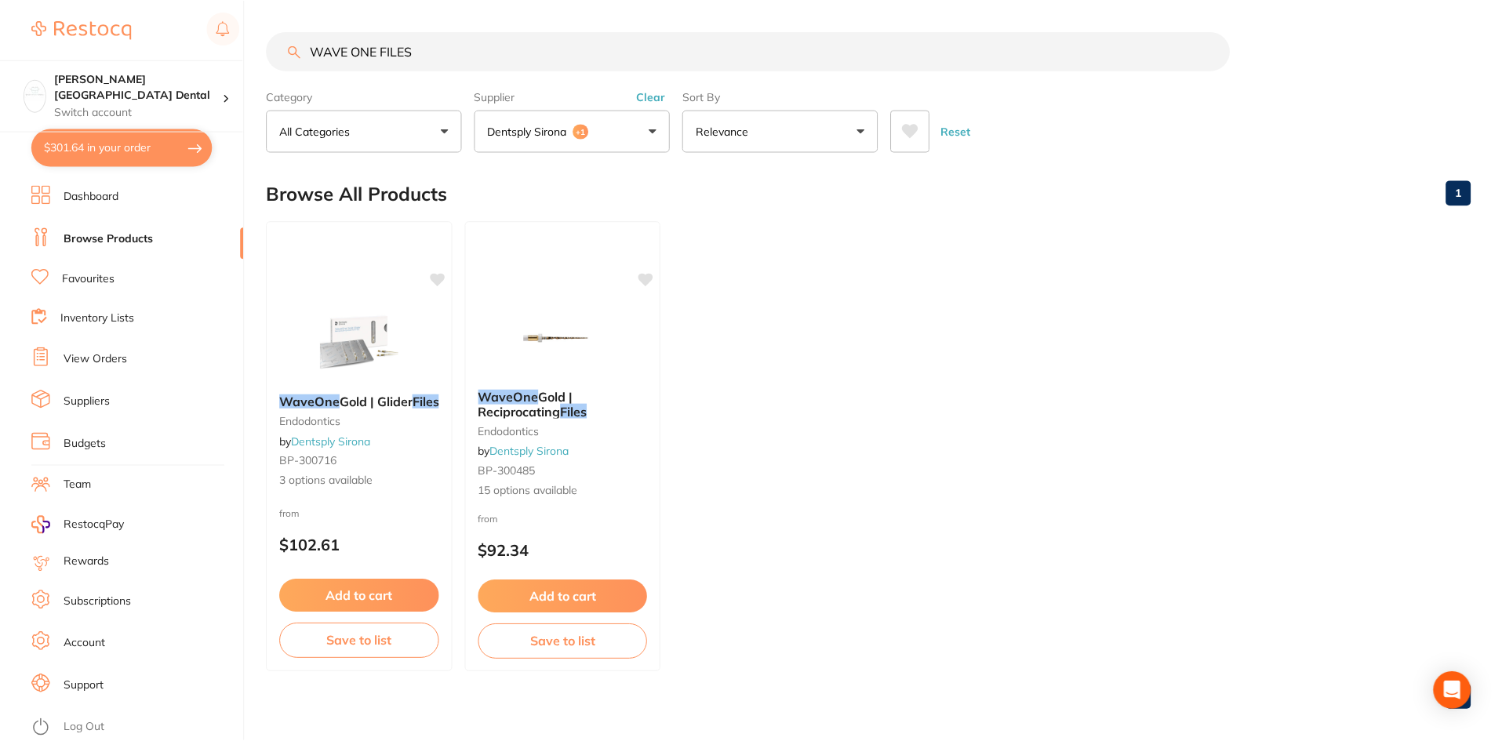
scroll to position [4, 0]
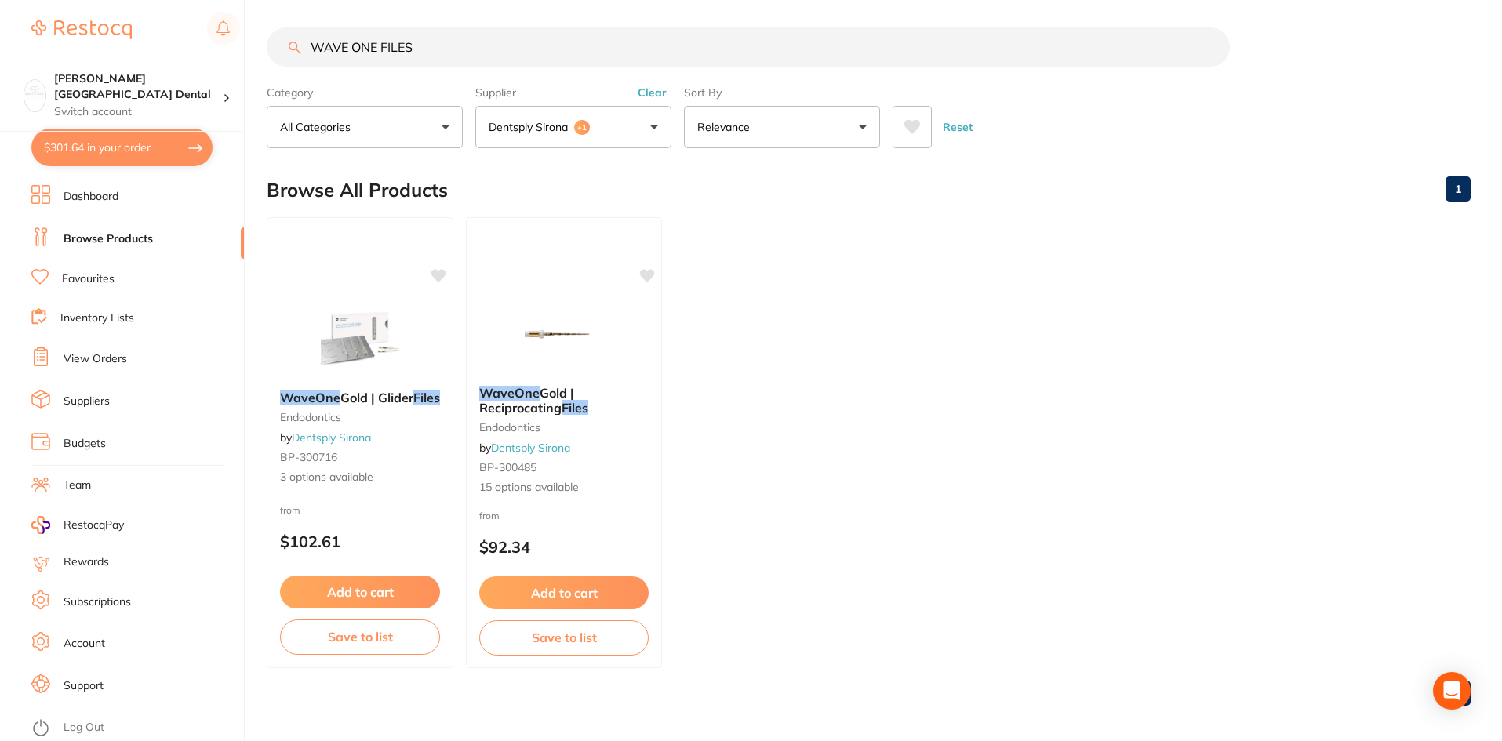
click at [127, 142] on button "$301.64 in your order" at bounding box center [121, 148] width 181 height 38
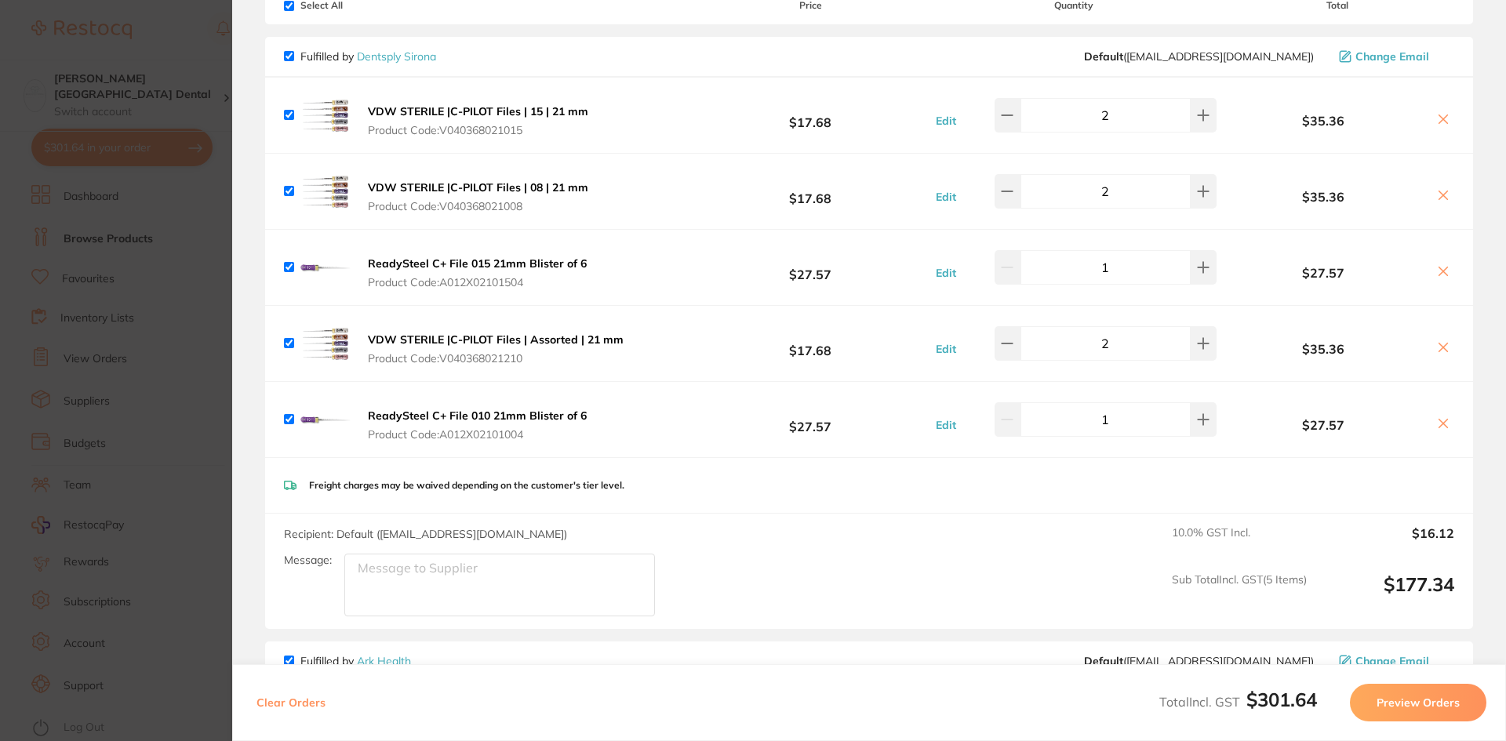
scroll to position [0, 0]
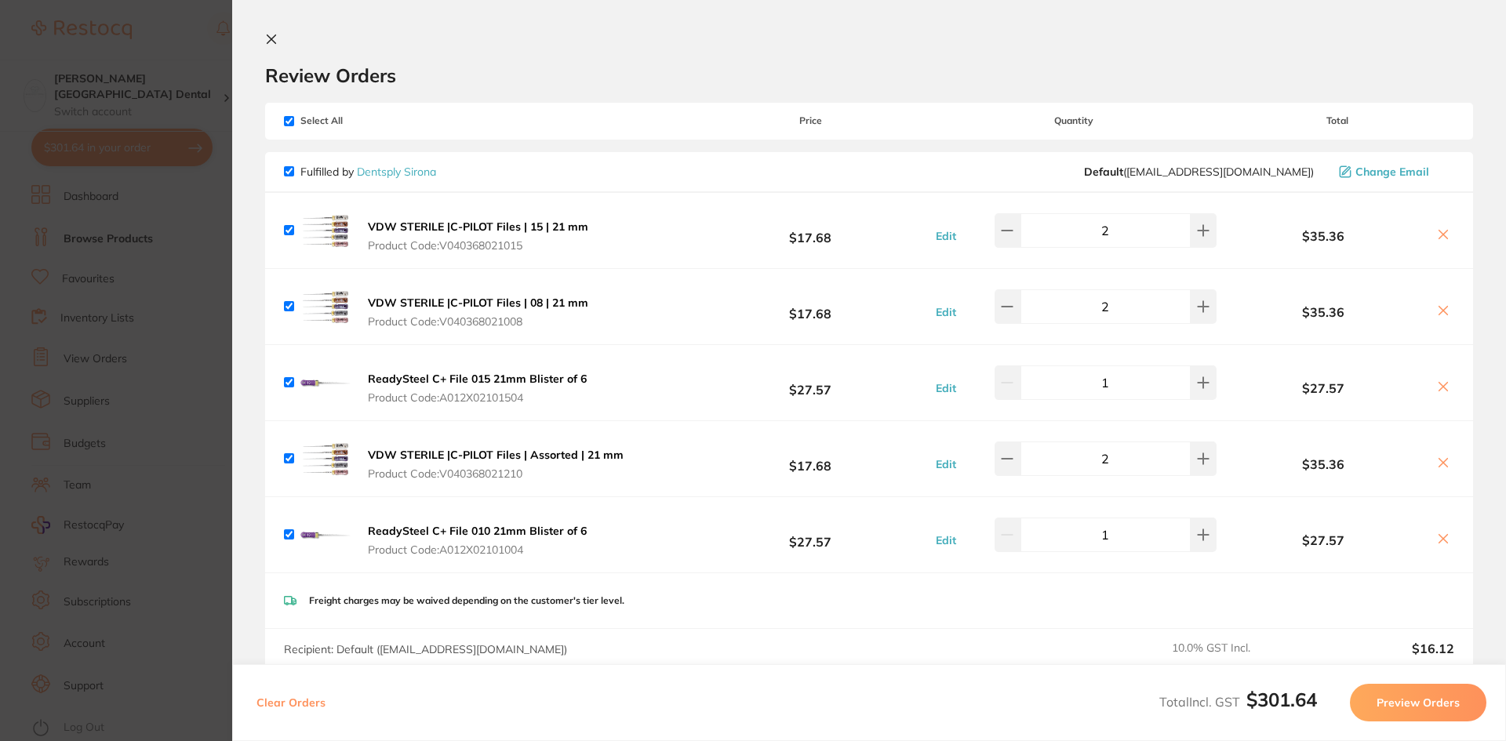
click at [265, 36] on icon at bounding box center [271, 39] width 13 height 13
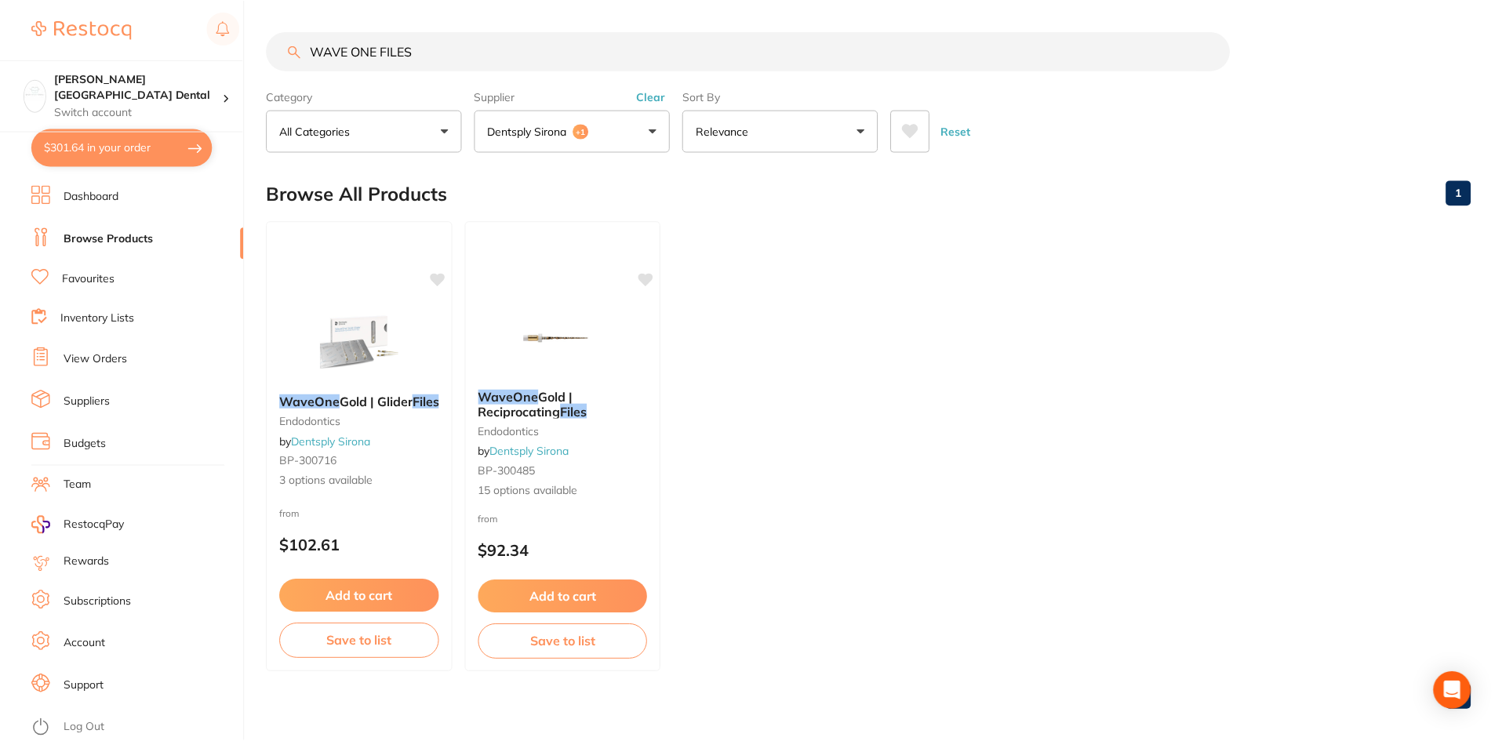
scroll to position [4, 0]
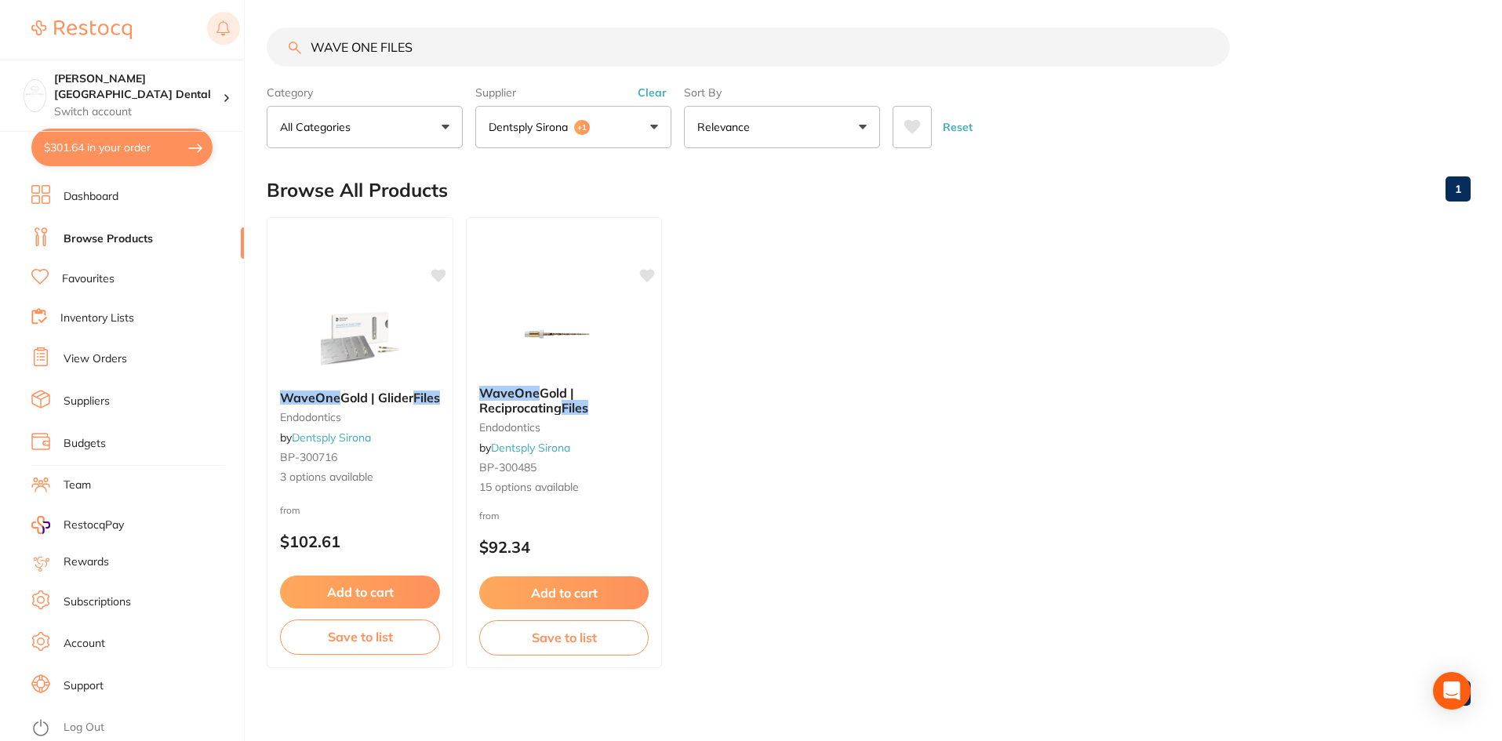
drag, startPoint x: 481, startPoint y: 55, endPoint x: 234, endPoint y: 20, distance: 249.5
click at [234, 20] on div "$301.64 Maude Street Dental Switch account Maude Street Dental $301.64 in your …" at bounding box center [751, 366] width 1502 height 741
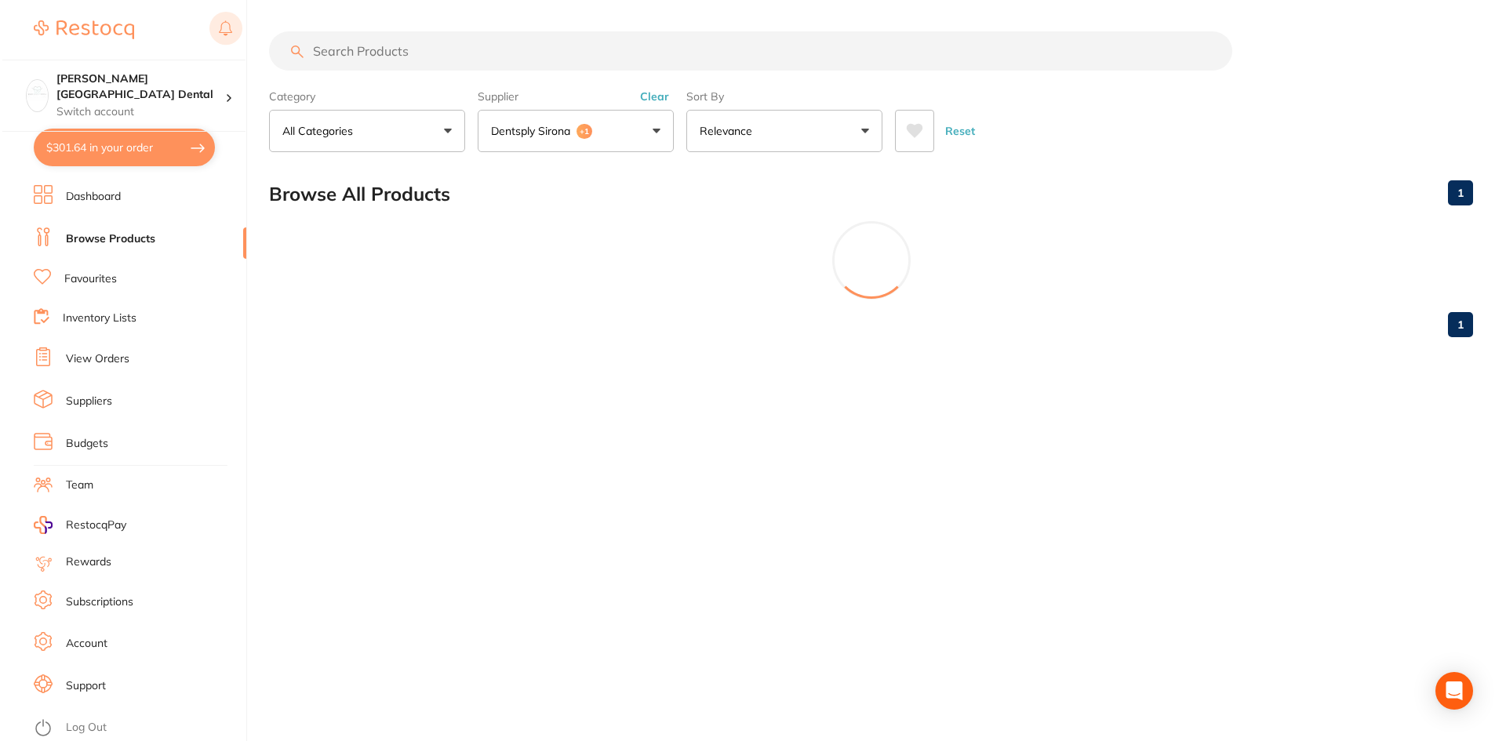
scroll to position [0, 0]
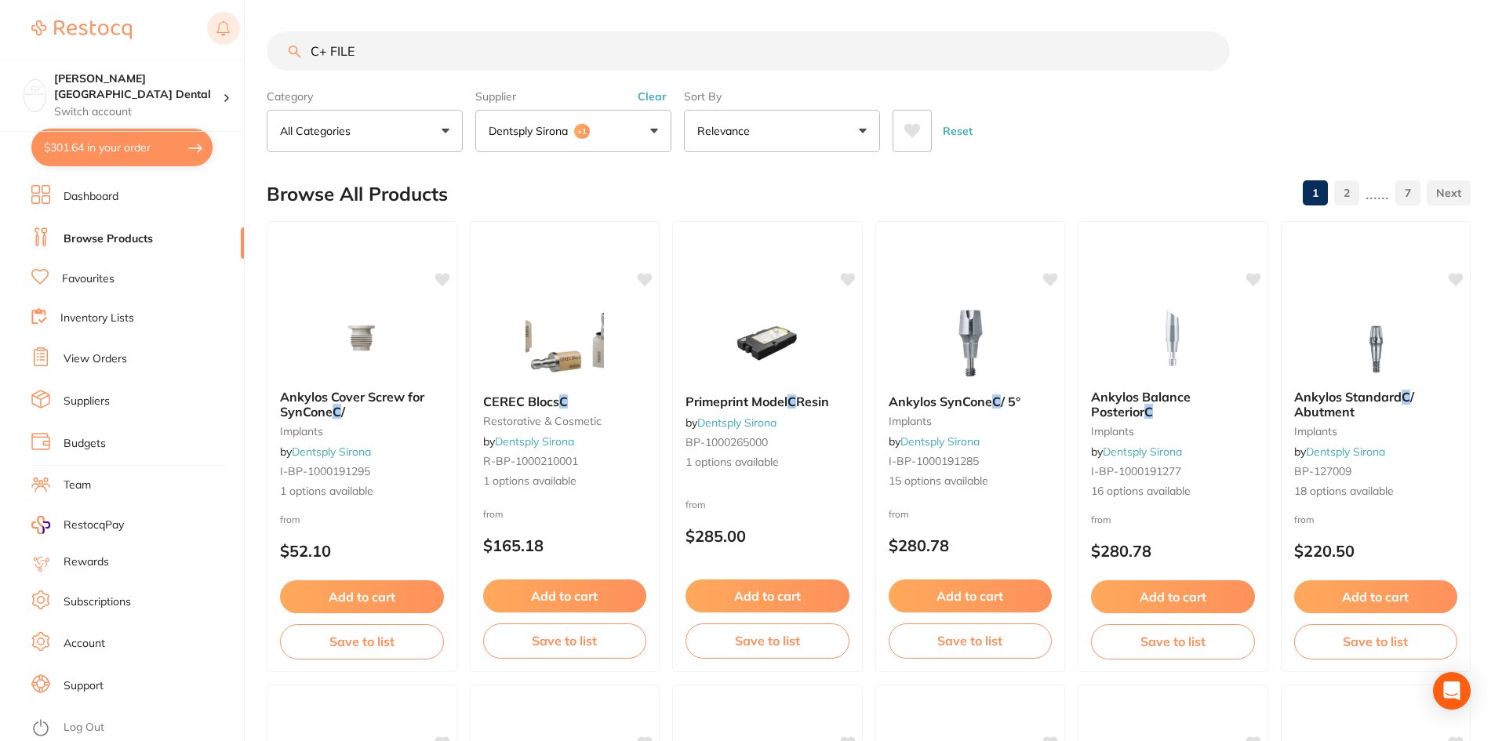
type input "C+ FILE"
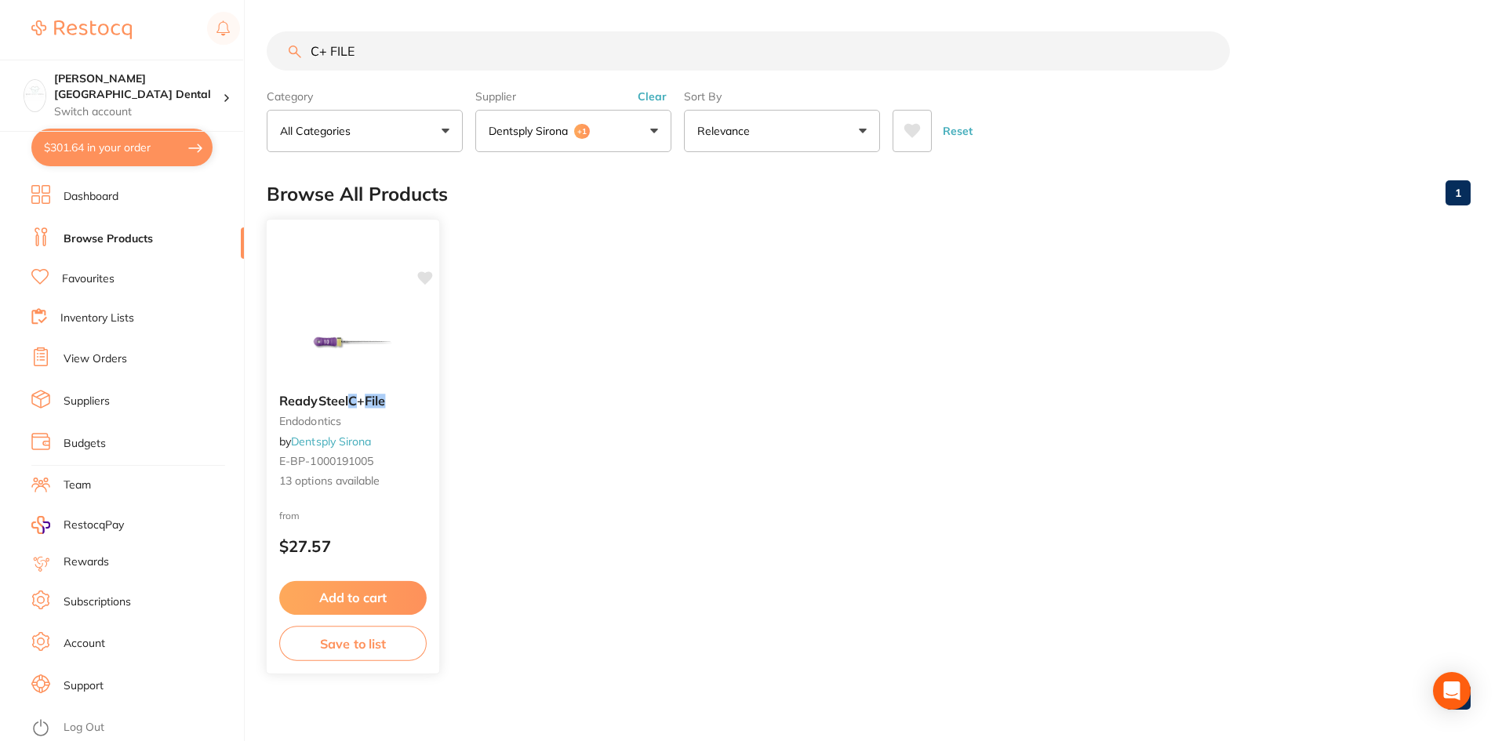
click at [332, 400] on span "ReadySteel" at bounding box center [313, 401] width 69 height 16
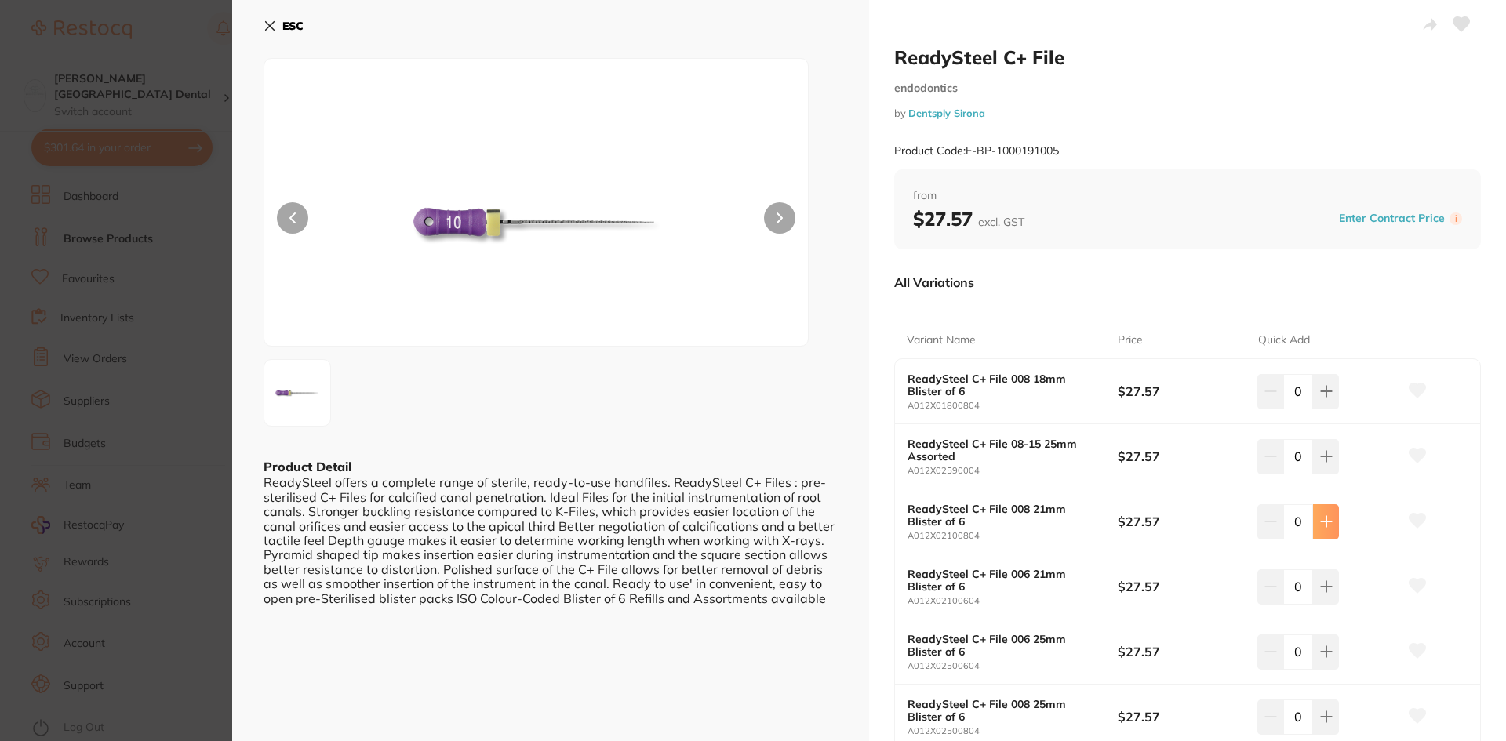
click at [1320, 398] on icon at bounding box center [1326, 391] width 13 height 13
type input "1"
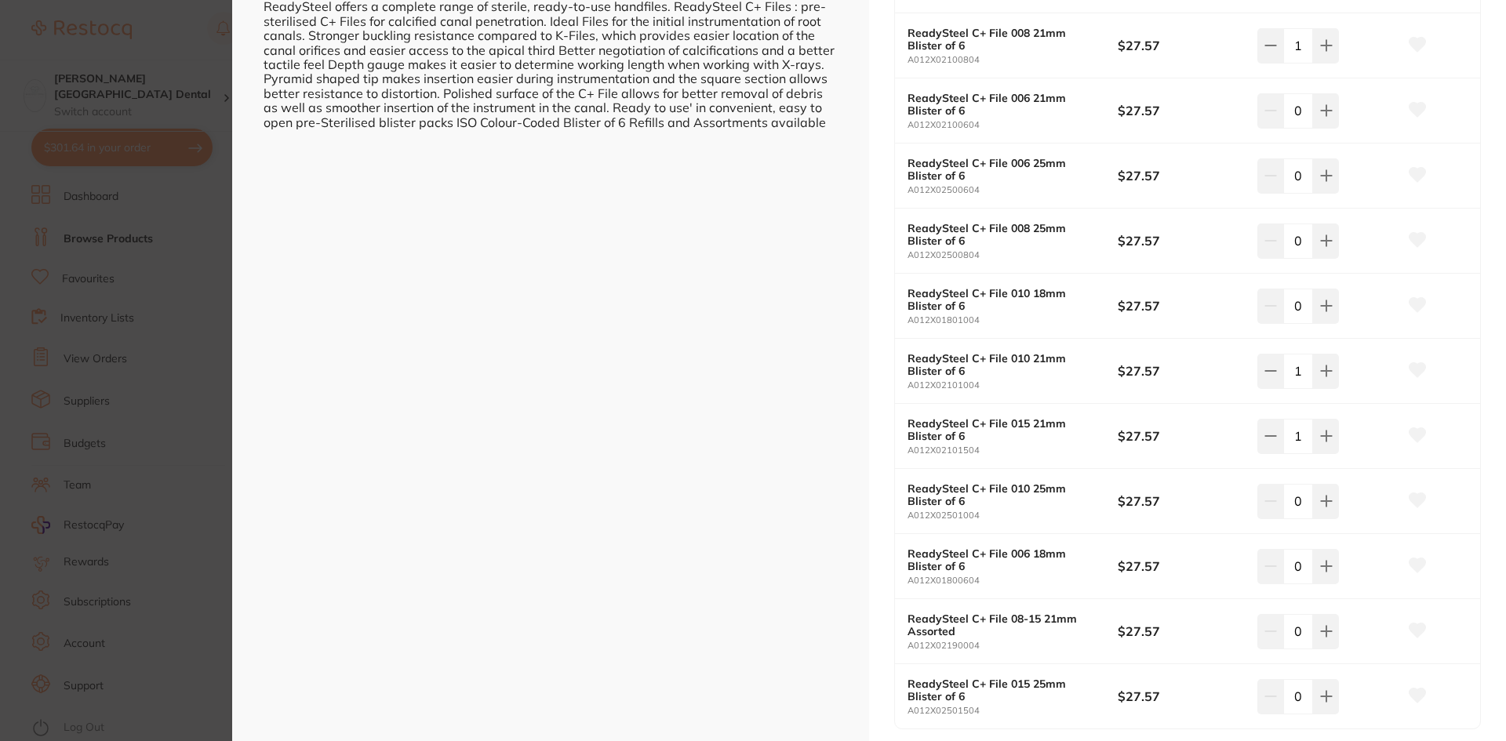
scroll to position [627, 0]
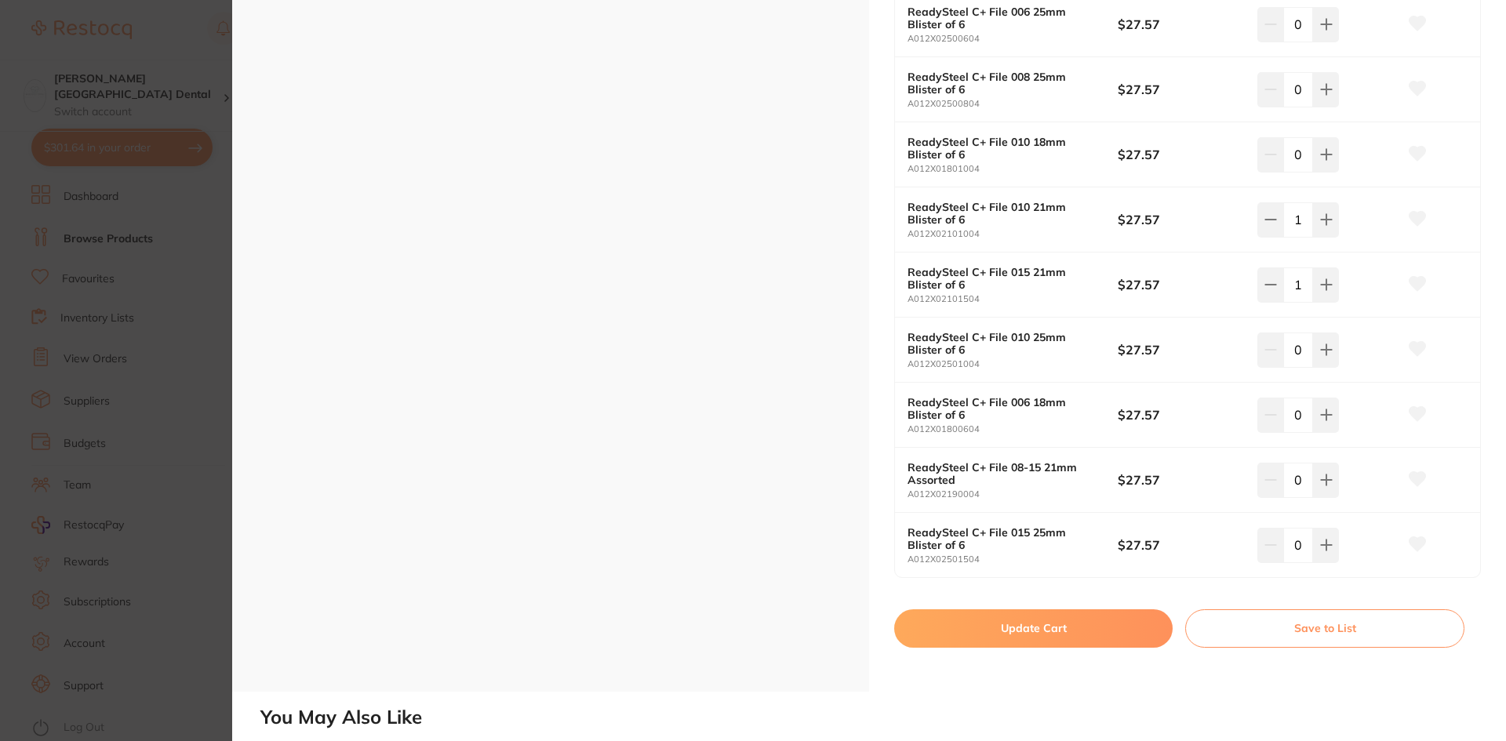
click at [1081, 625] on button "Update Cart" at bounding box center [1033, 628] width 278 height 38
checkbox input "false"
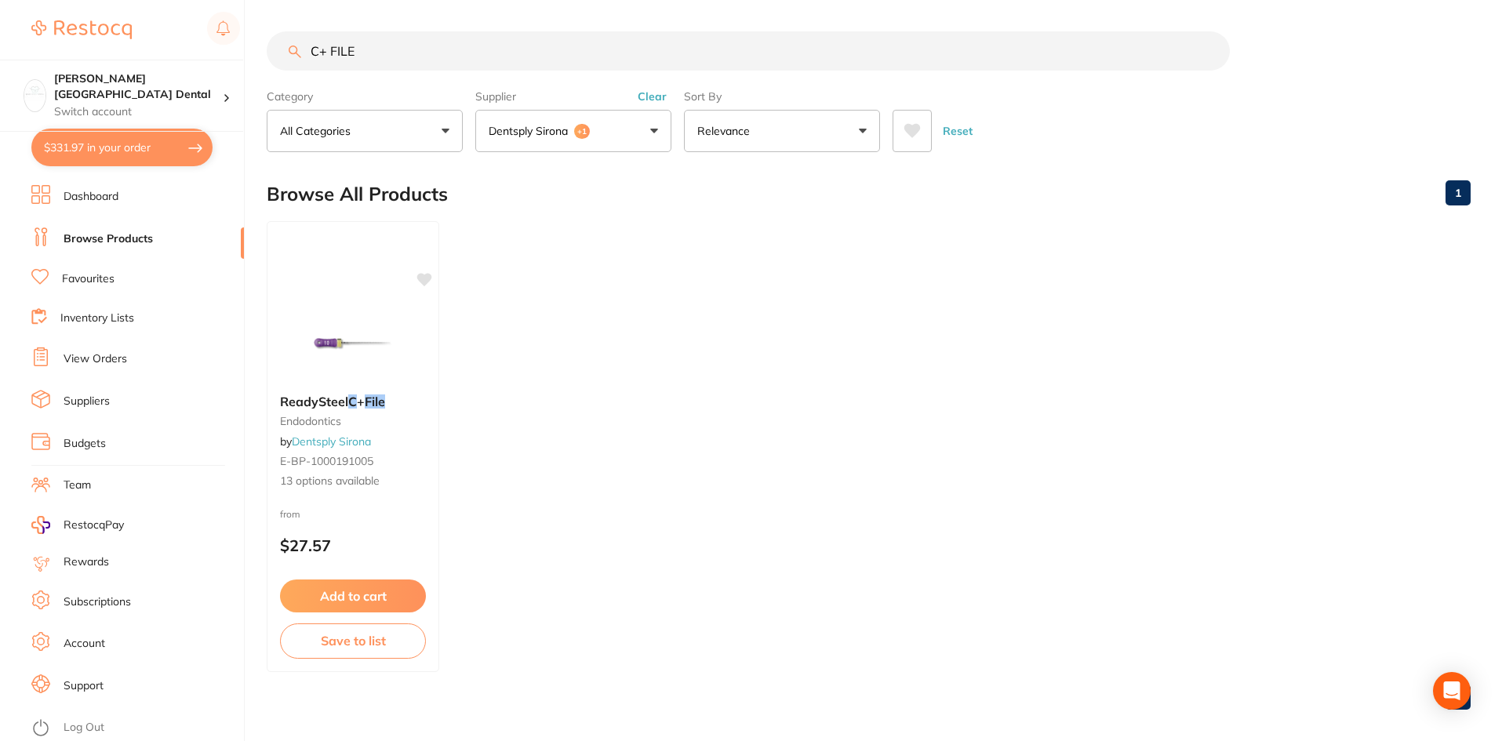
click at [113, 147] on button "$331.97 in your order" at bounding box center [121, 148] width 181 height 38
checkbox input "true"
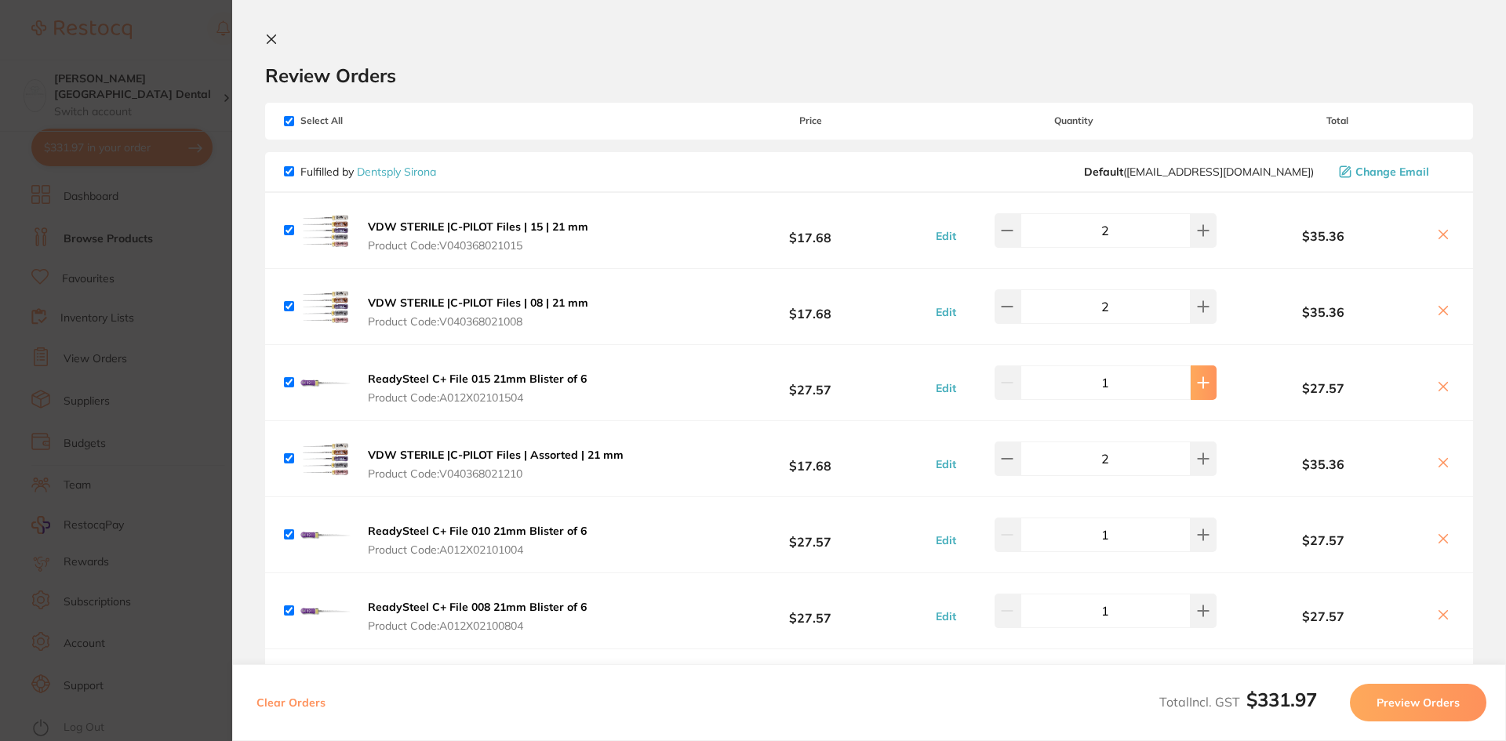
click at [1193, 248] on button at bounding box center [1203, 230] width 26 height 35
type input "2"
click at [1209, 539] on div "Edit 1" at bounding box center [1074, 535] width 292 height 35
click at [1202, 248] on button at bounding box center [1203, 230] width 26 height 35
type input "2"
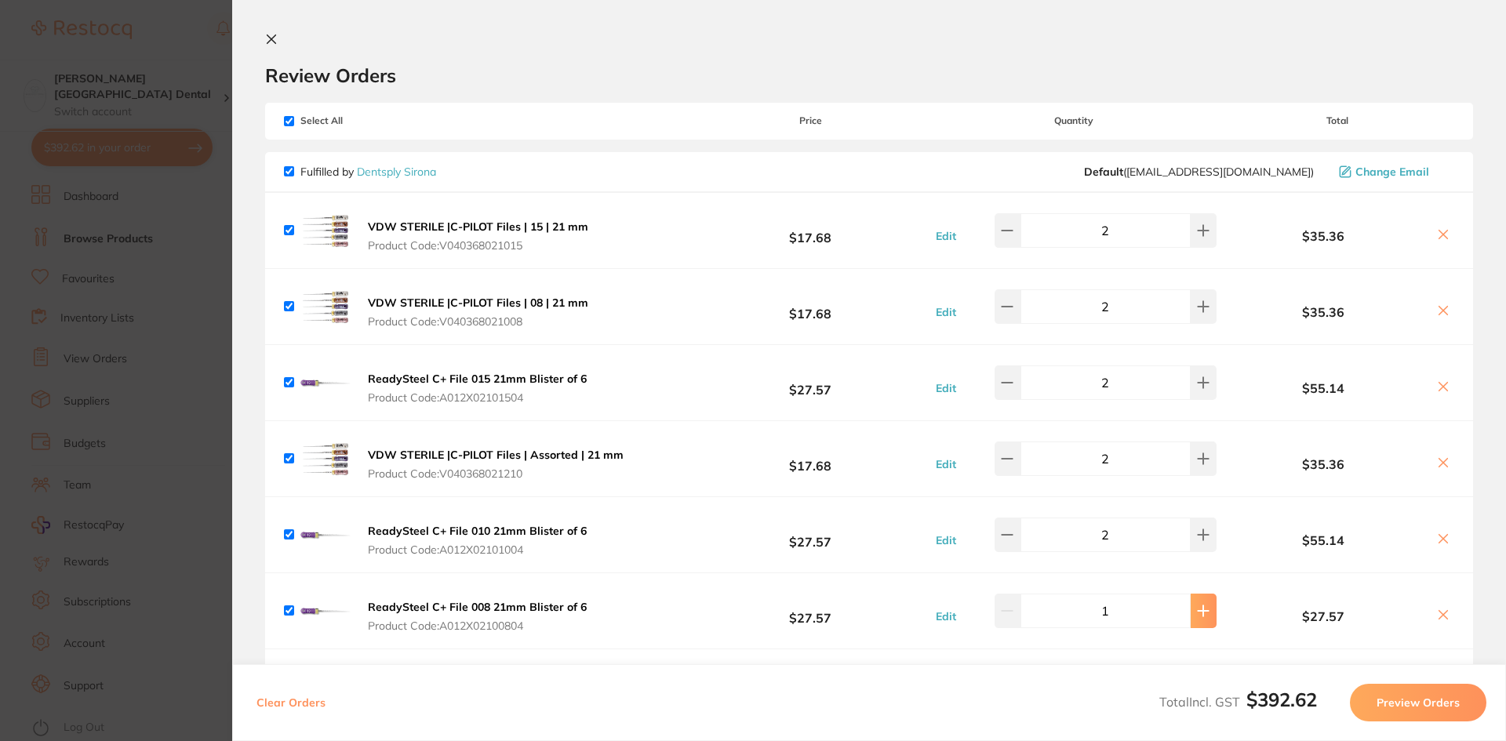
click at [1197, 237] on icon at bounding box center [1203, 230] width 13 height 13
type input "2"
type input "1"
type input "2"
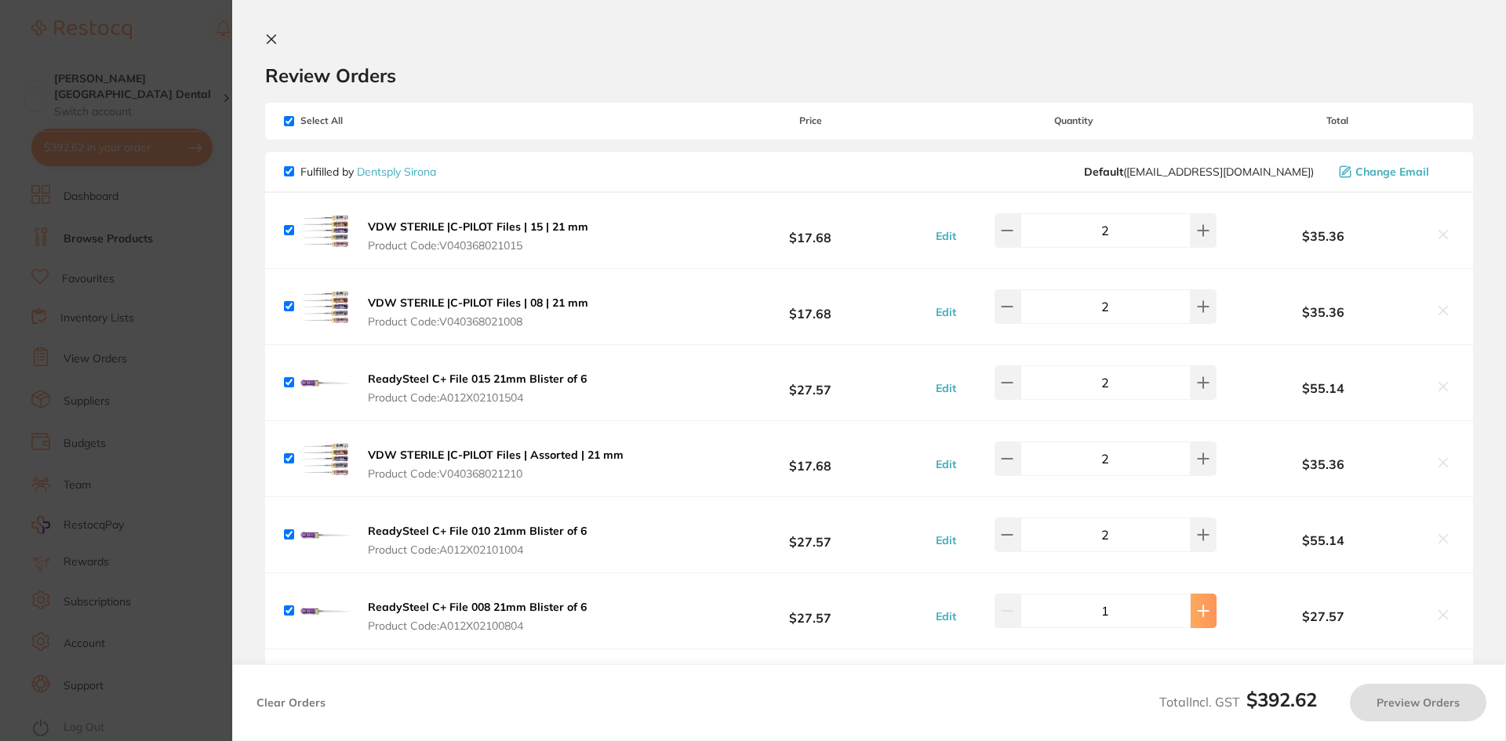
type input "2"
click at [266, 34] on icon at bounding box center [271, 39] width 13 height 13
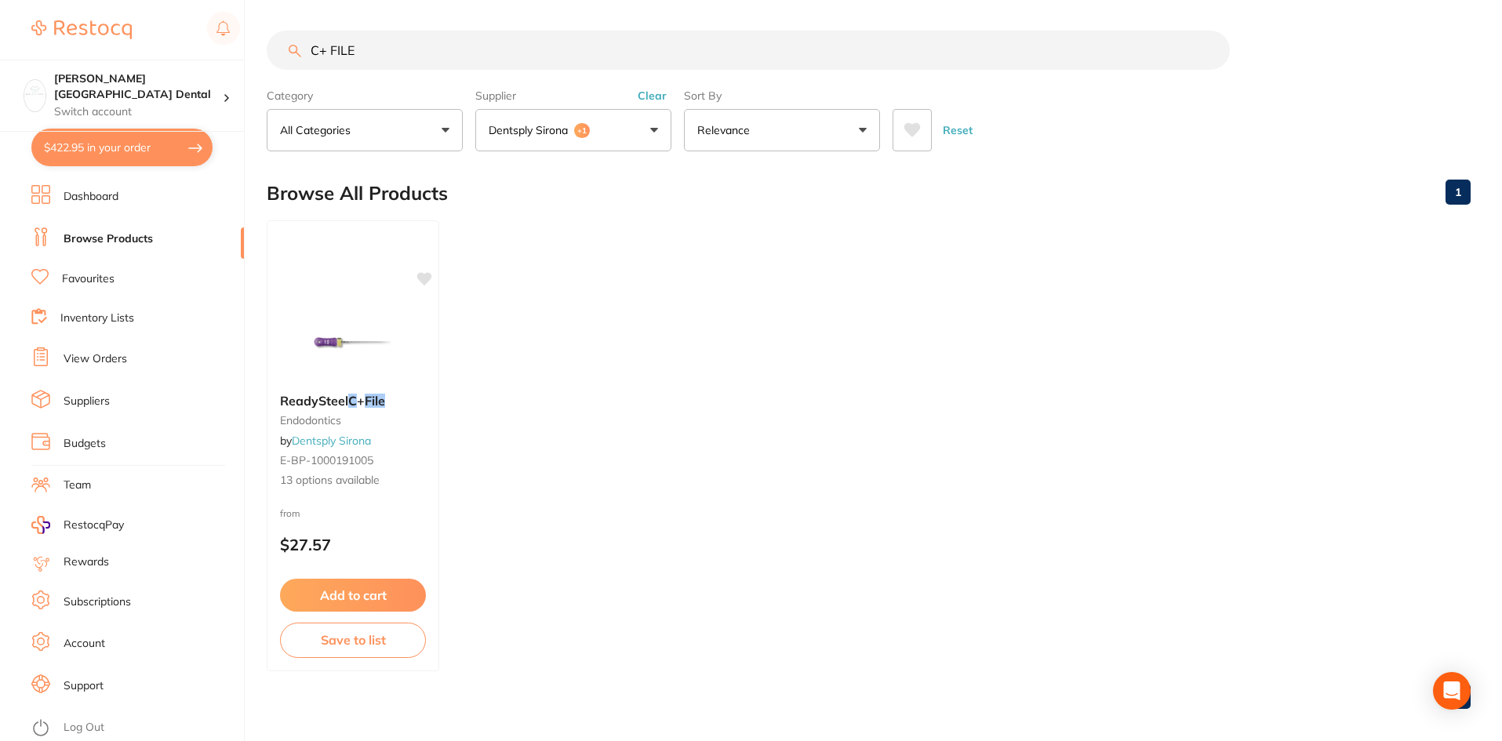
drag, startPoint x: 398, startPoint y: 50, endPoint x: 146, endPoint y: 26, distance: 253.7
click at [146, 26] on div "$422.95 Maude Street Dental Switch account Maude Street Dental $422.95 in your …" at bounding box center [751, 369] width 1502 height 741
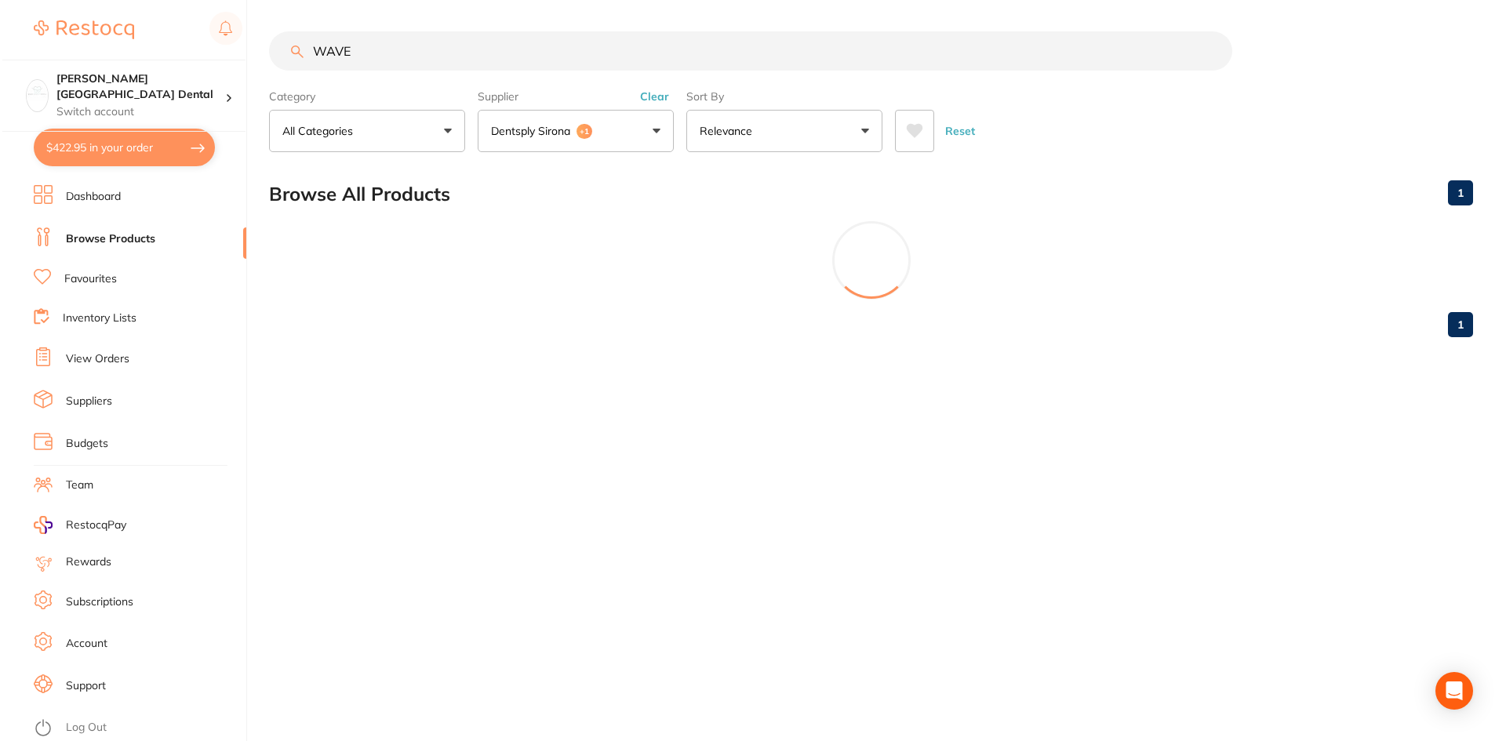
scroll to position [0, 0]
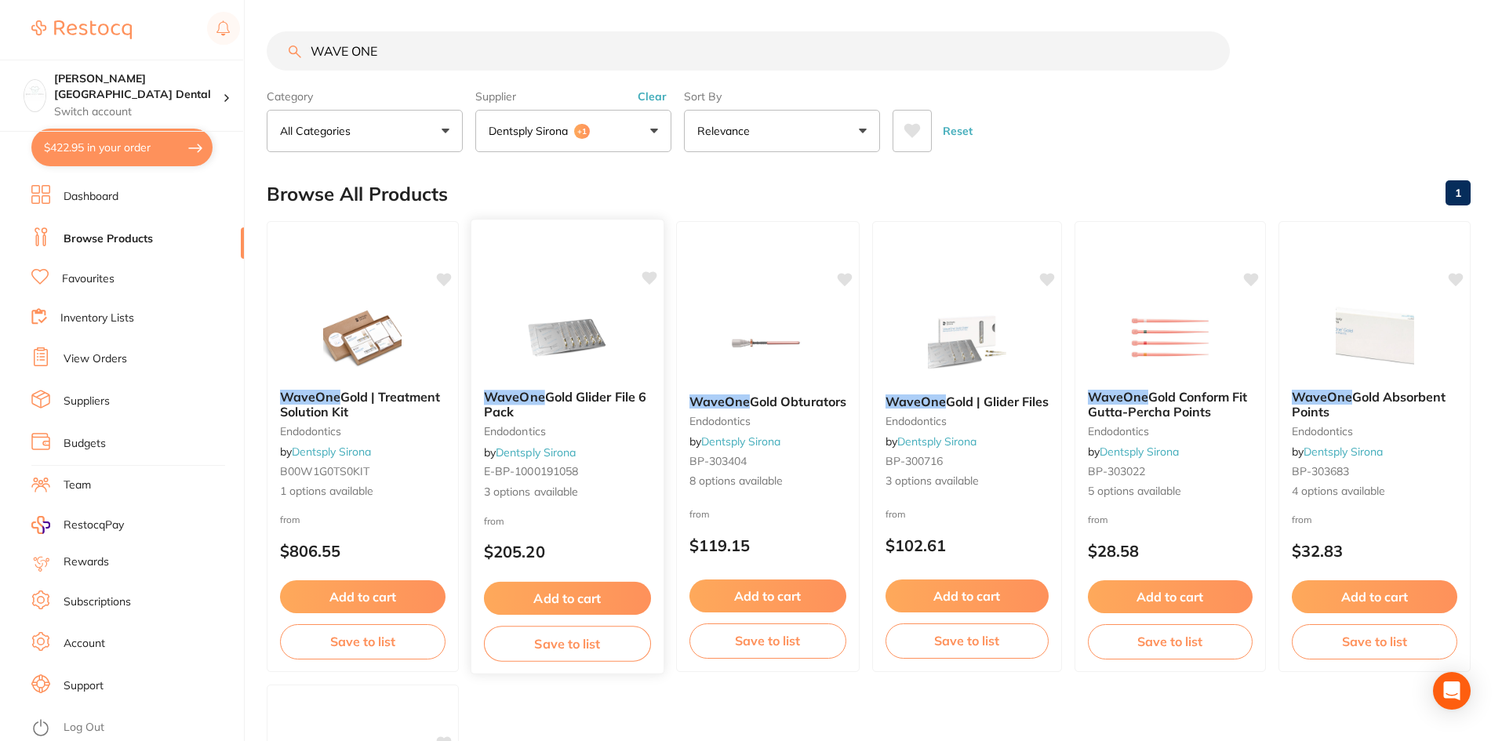
click at [615, 401] on span "Gold Glider File 6 Pack" at bounding box center [565, 404] width 162 height 31
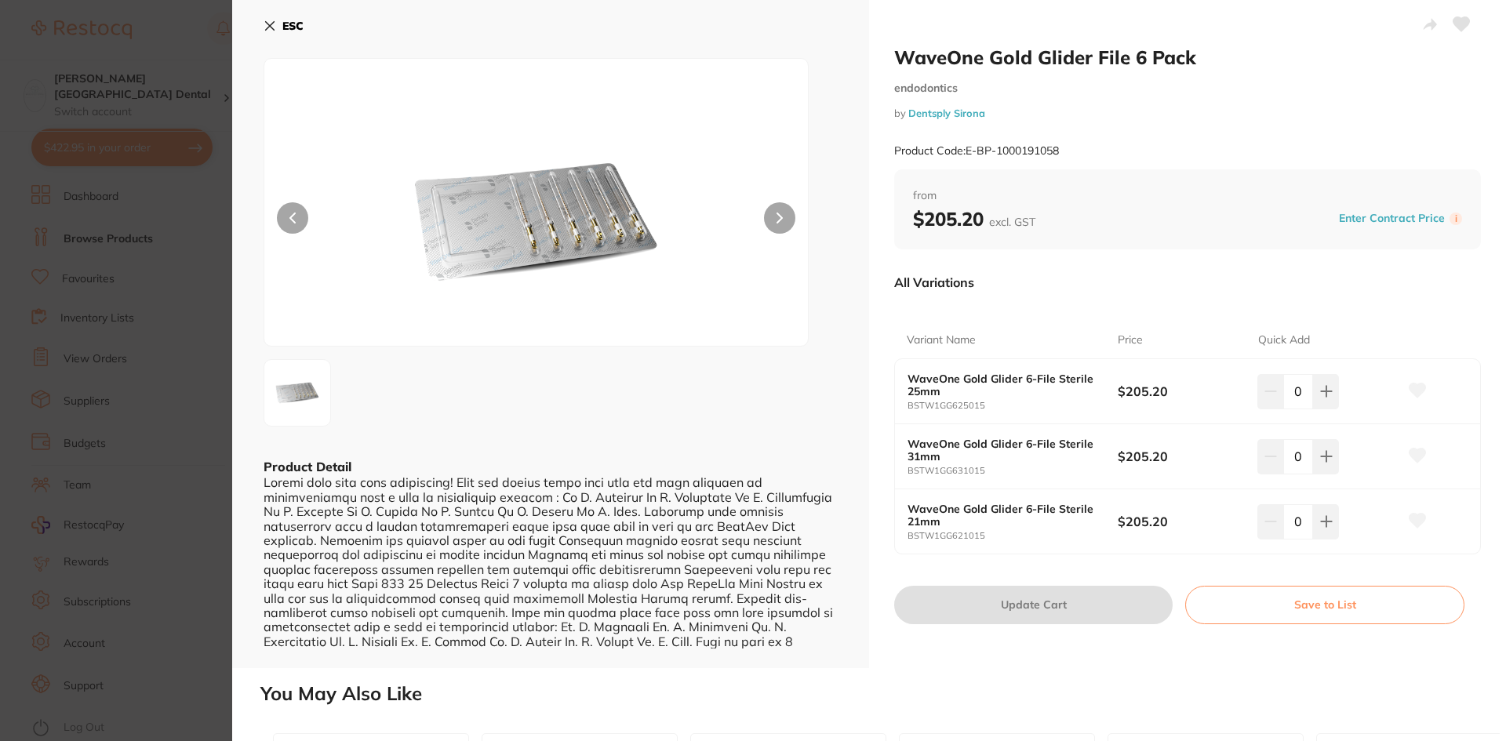
click at [778, 215] on icon at bounding box center [779, 217] width 5 height 9
click at [776, 222] on icon at bounding box center [779, 218] width 6 height 11
click at [277, 28] on button "ESC" at bounding box center [283, 26] width 40 height 27
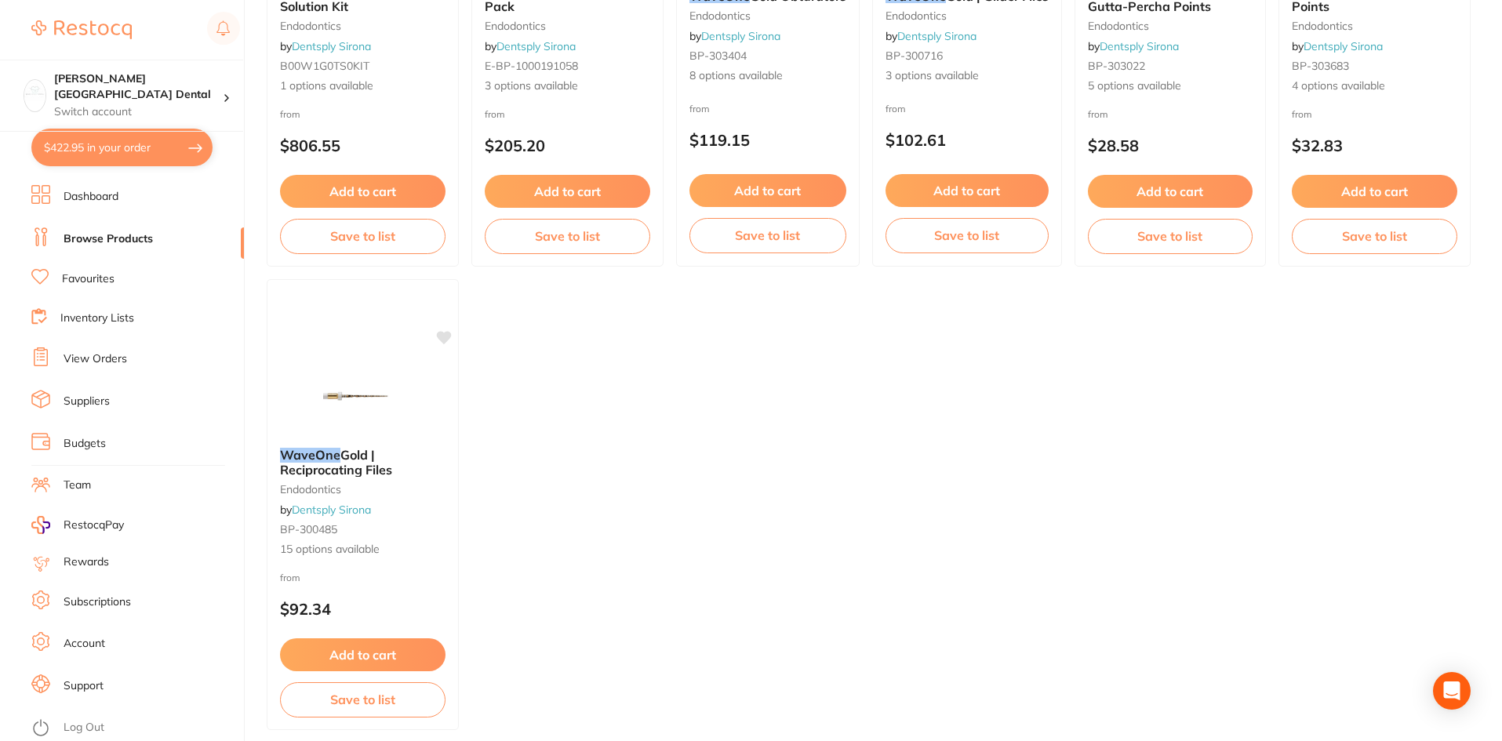
scroll to position [471, 0]
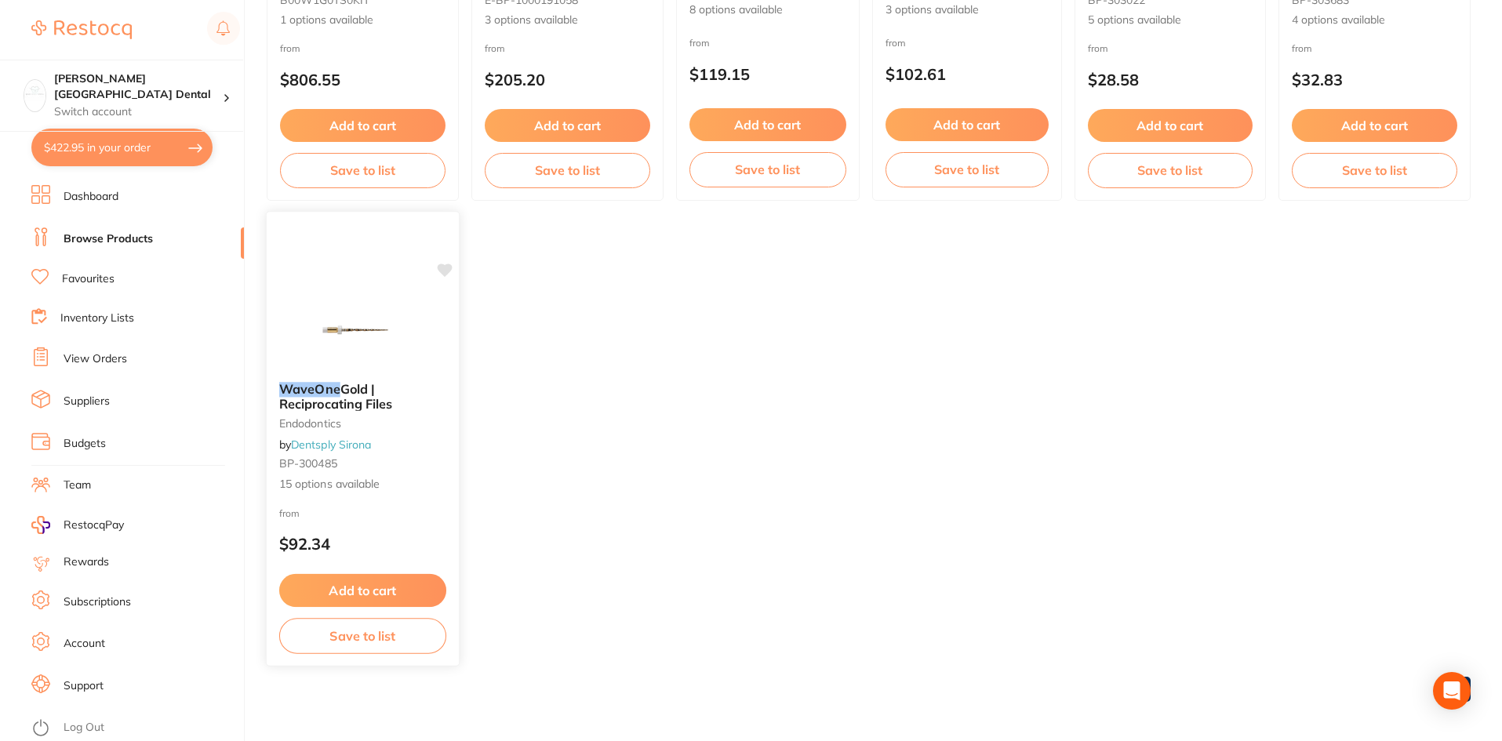
click at [323, 374] on div "WaveOne Gold | Reciprocating Files endodontics by Dentsply Sirona BP-300485 15 …" at bounding box center [363, 437] width 192 height 136
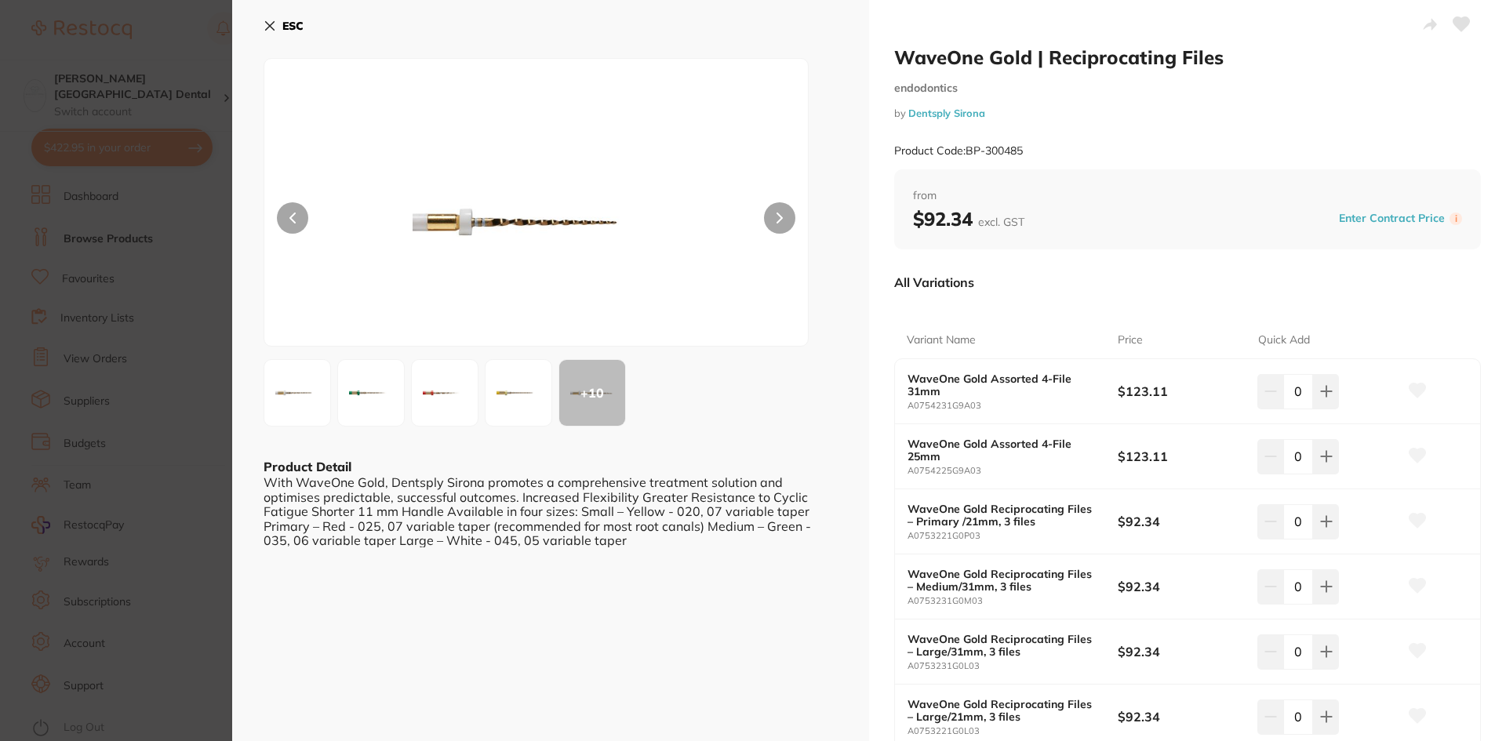
click at [268, 23] on icon at bounding box center [269, 26] width 13 height 13
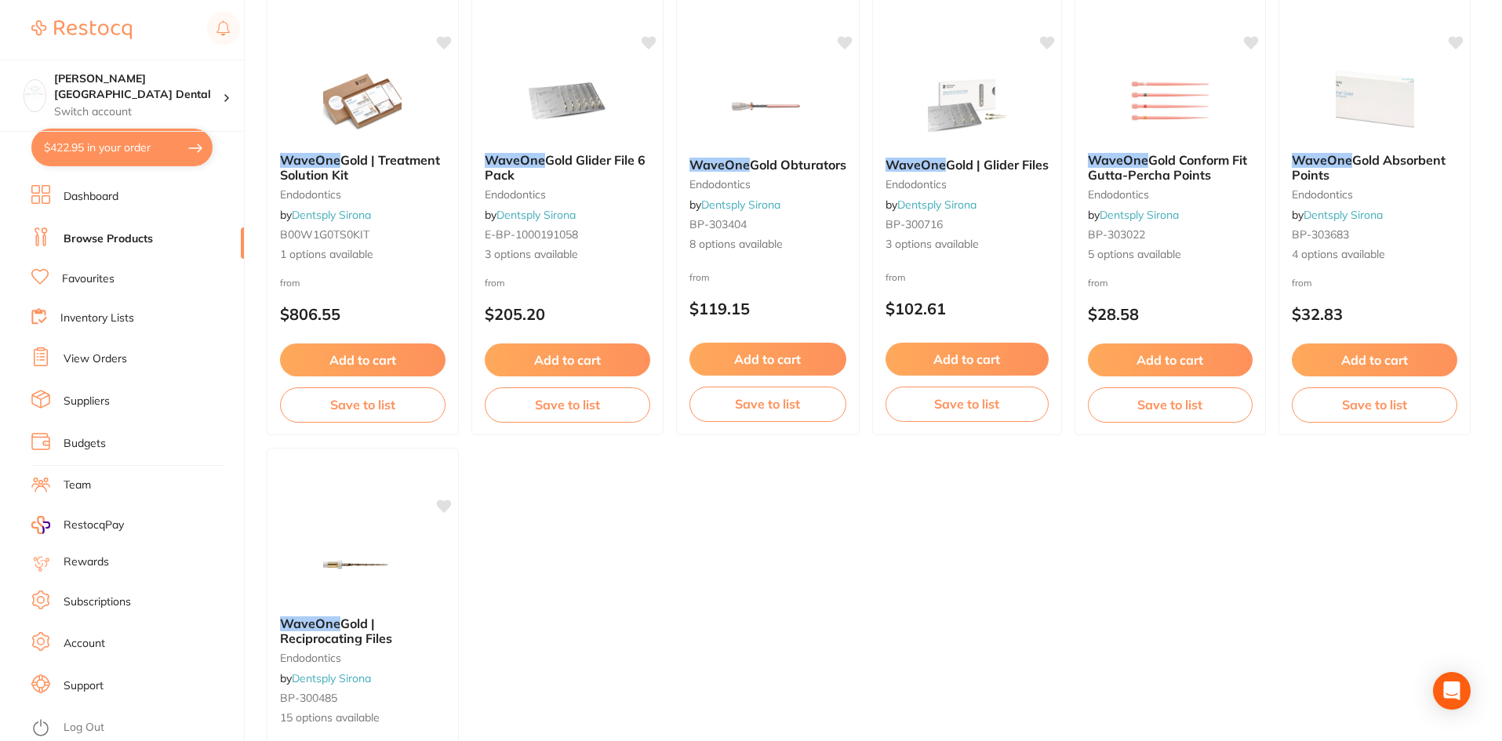
scroll to position [236, 0]
click at [577, 160] on span "Gold Glider File 6 Pack" at bounding box center [565, 168] width 162 height 31
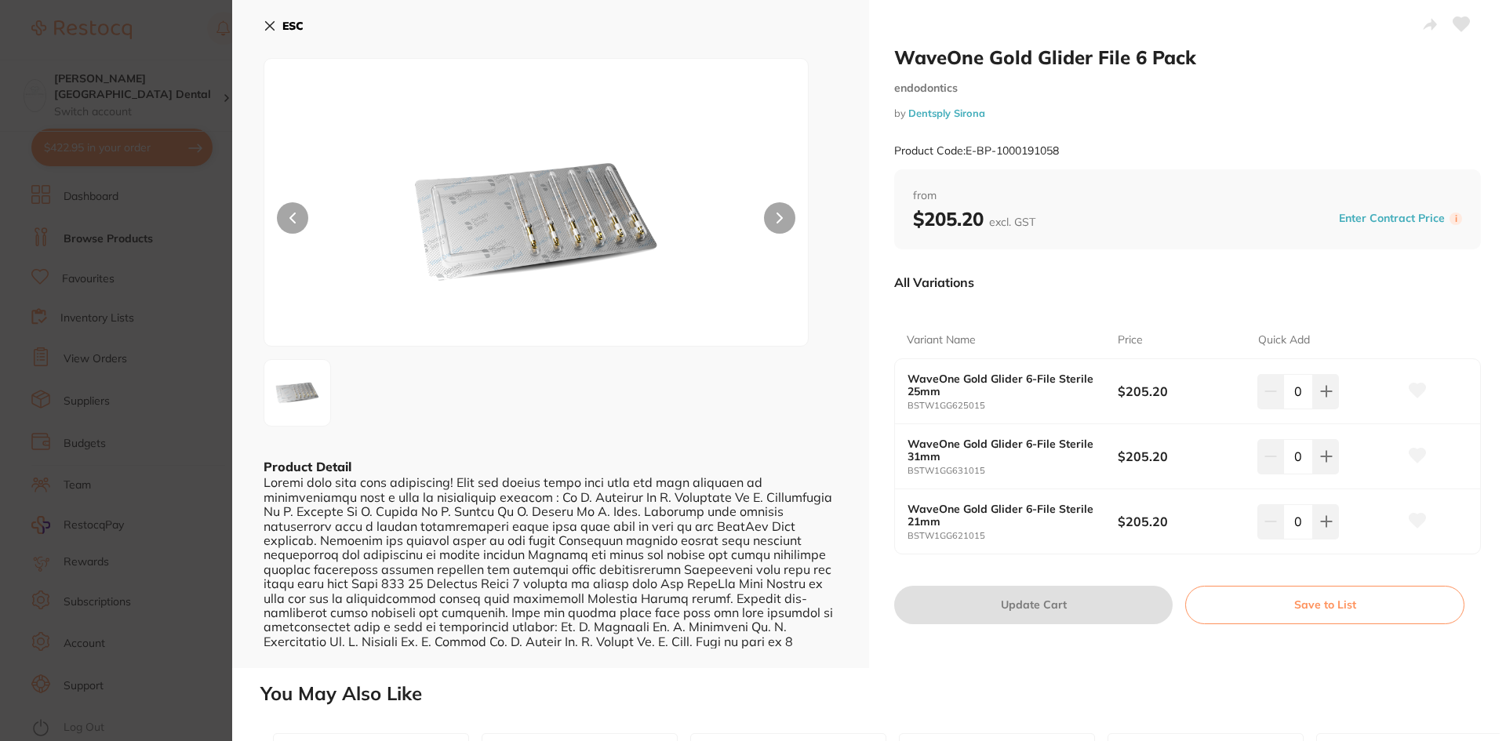
click at [274, 31] on icon at bounding box center [269, 26] width 13 height 13
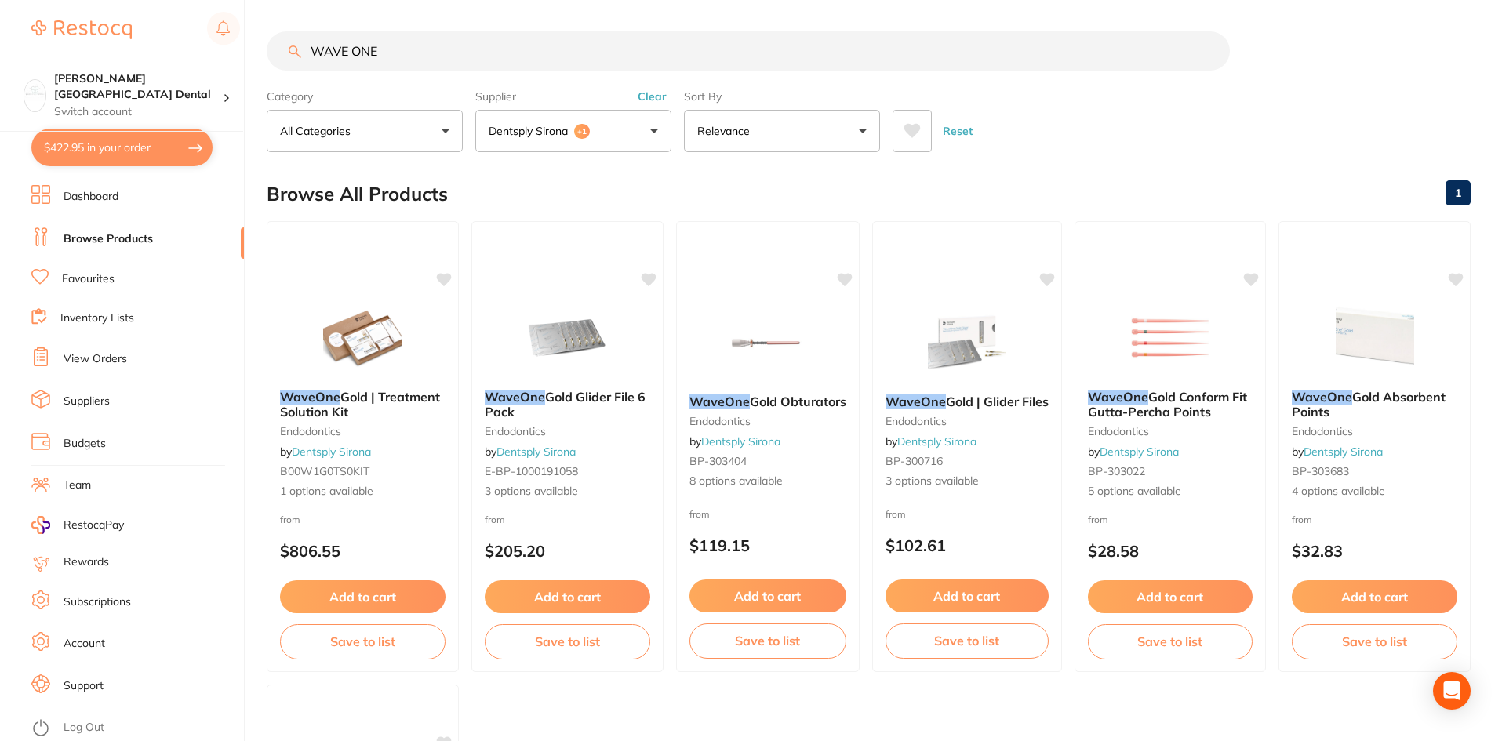
click at [423, 42] on input "WAVE ONE" at bounding box center [748, 50] width 963 height 39
type input "WAVE ONE RECIPICATING FILE"
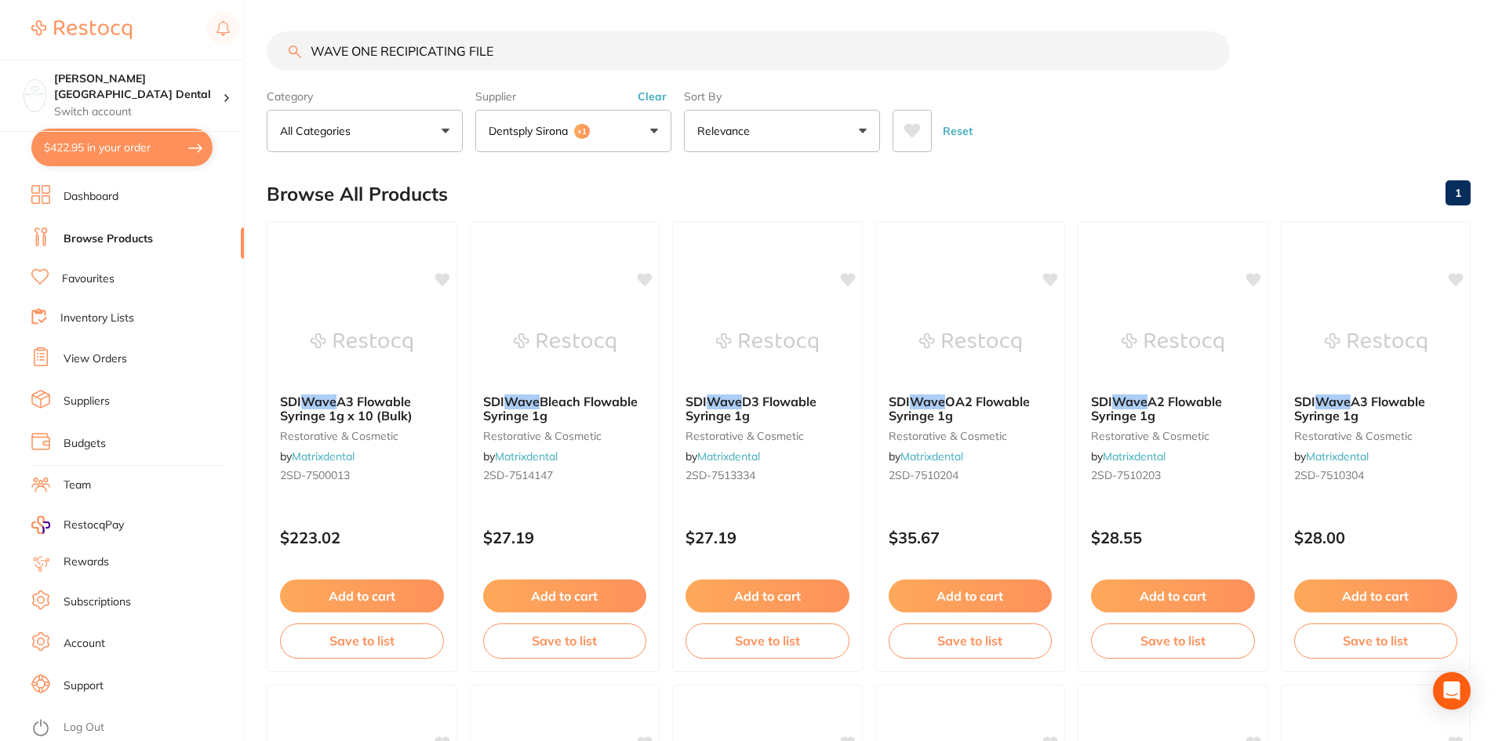
drag, startPoint x: 525, startPoint y: 49, endPoint x: 256, endPoint y: 61, distance: 270.0
click at [258, 59] on div "$422.95 Maude Street Dental Switch account Maude Street Dental $422.95 in your …" at bounding box center [751, 370] width 1502 height 741
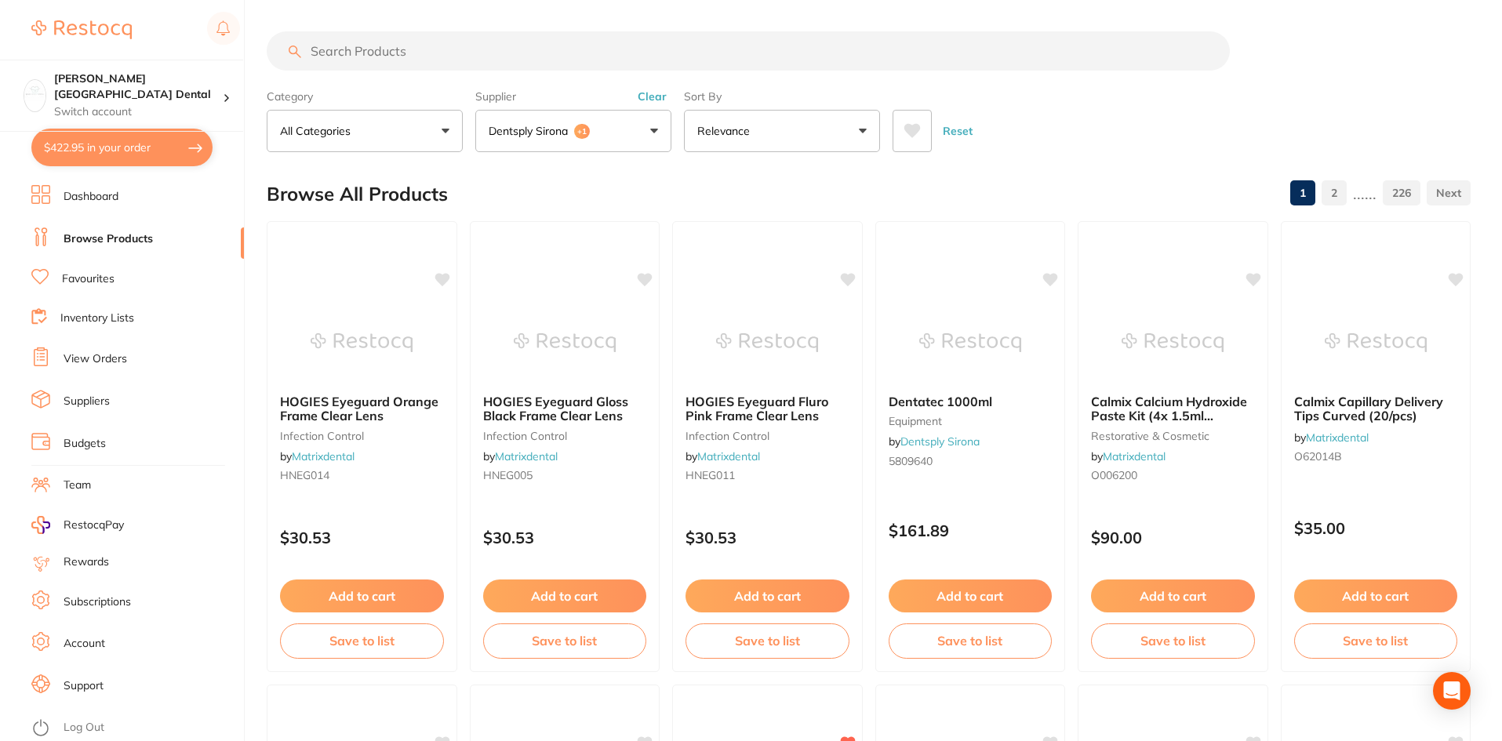
click at [422, 48] on input "search" at bounding box center [748, 50] width 963 height 39
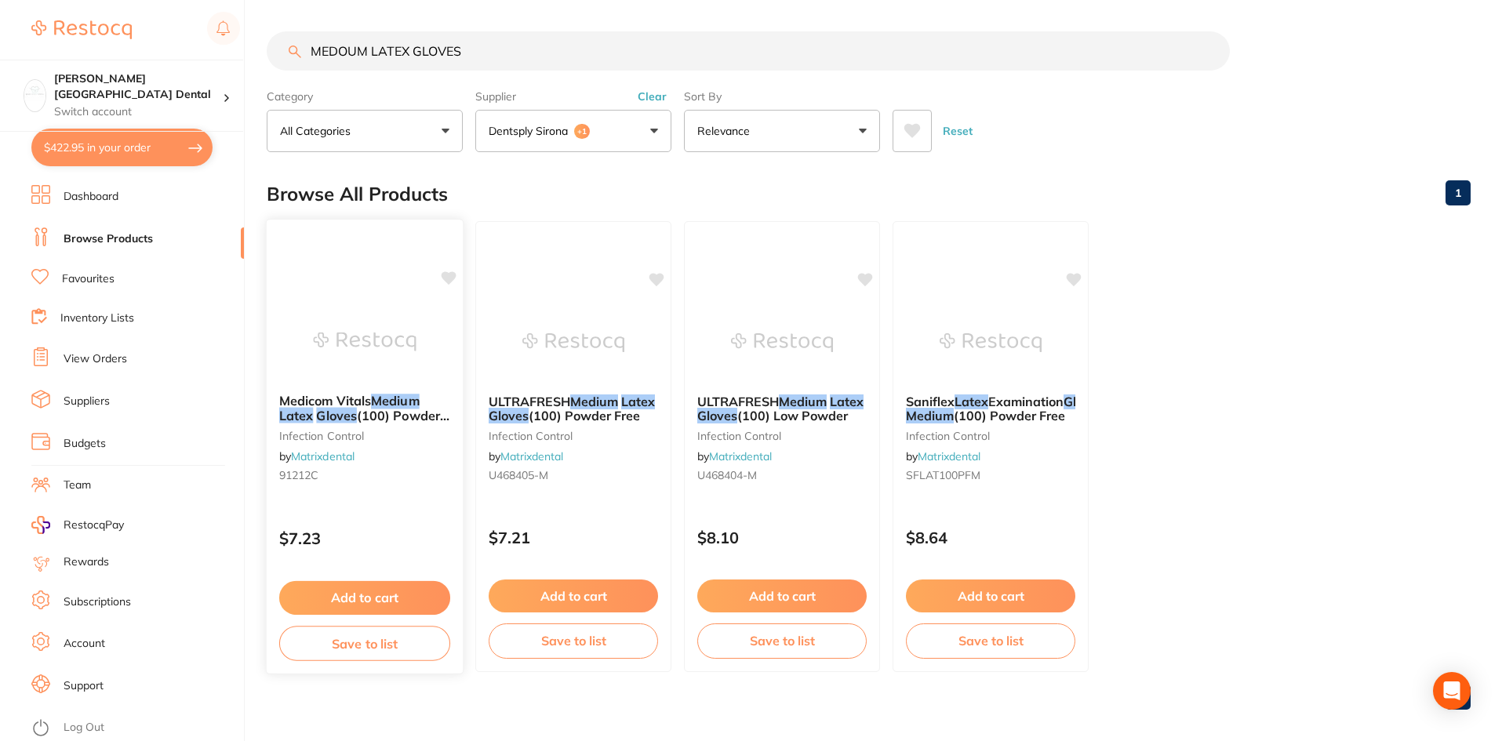
click at [408, 392] on div "Medicom Vitals Medium Latex Gloves (100) Powder Free infection control by Matri…" at bounding box center [365, 441] width 196 height 120
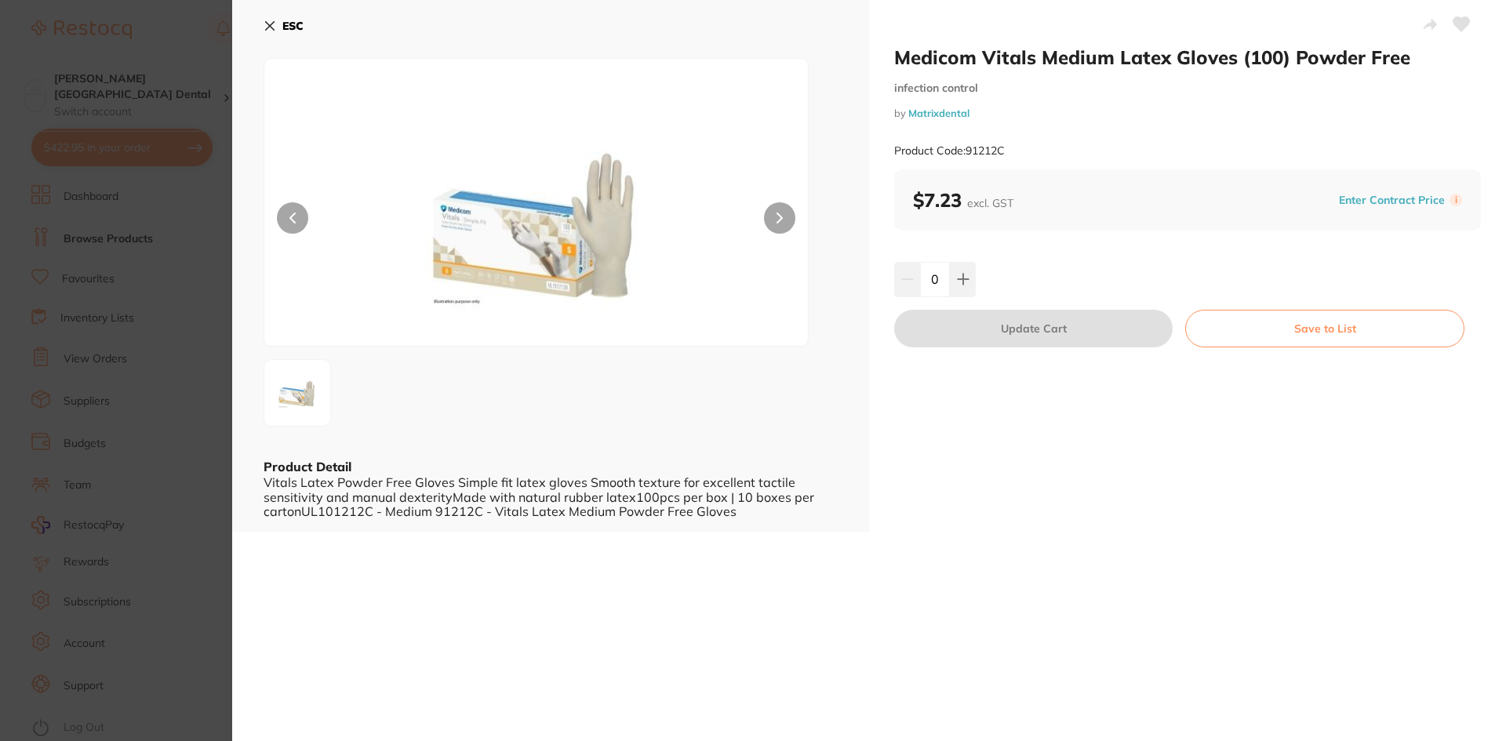
click at [271, 23] on icon at bounding box center [269, 26] width 13 height 13
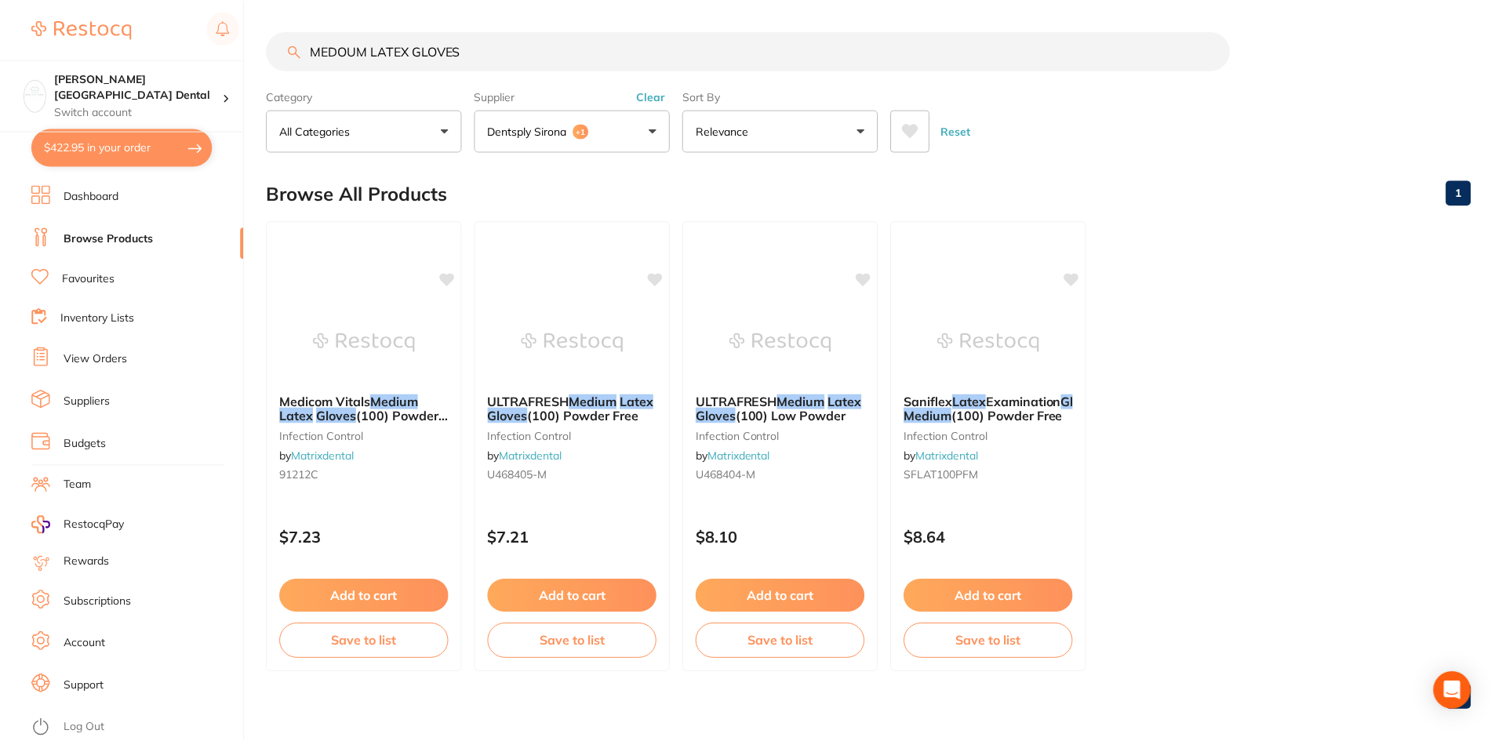
scroll to position [1, 0]
click at [629, 133] on button "Dentsply Sirona +1" at bounding box center [573, 130] width 196 height 42
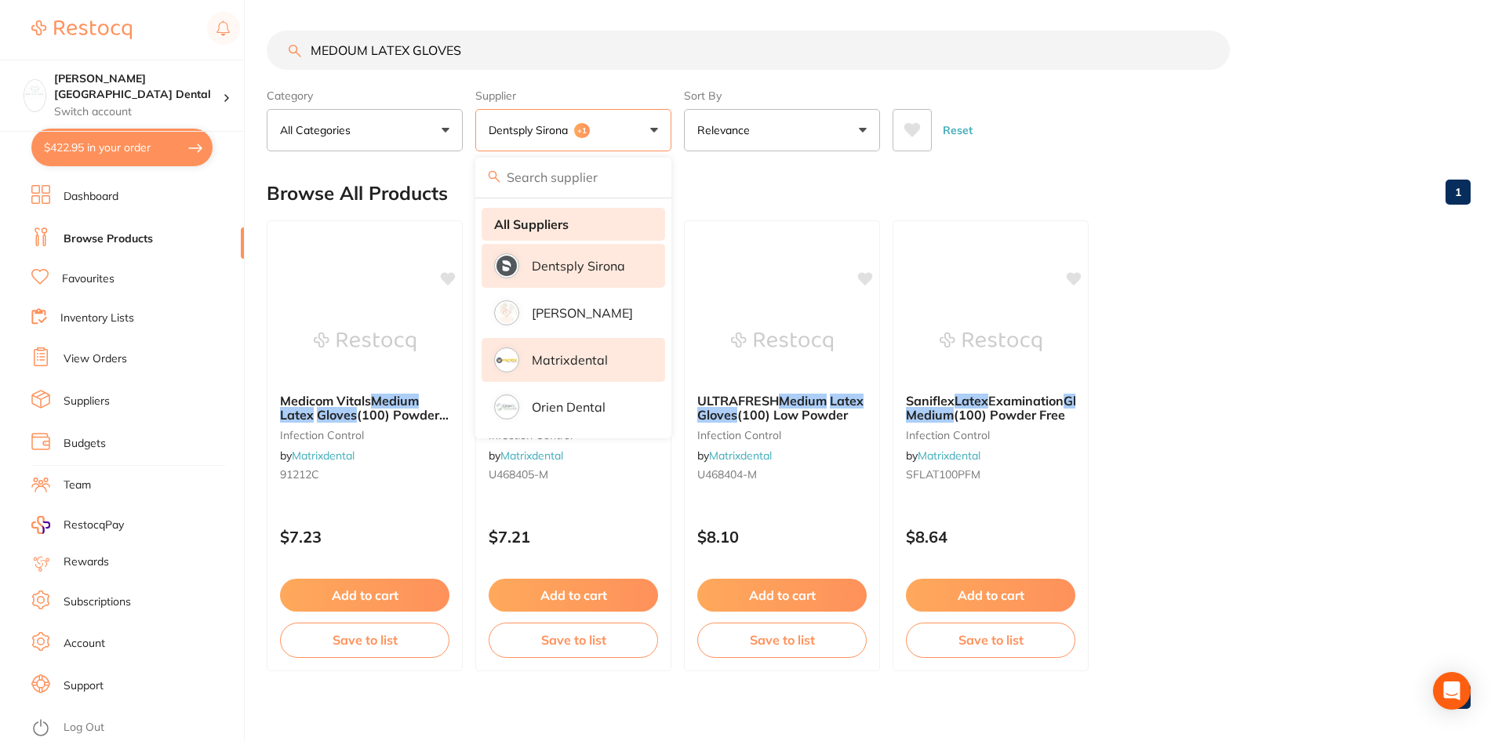
click at [549, 227] on strong "All Suppliers" at bounding box center [531, 224] width 74 height 14
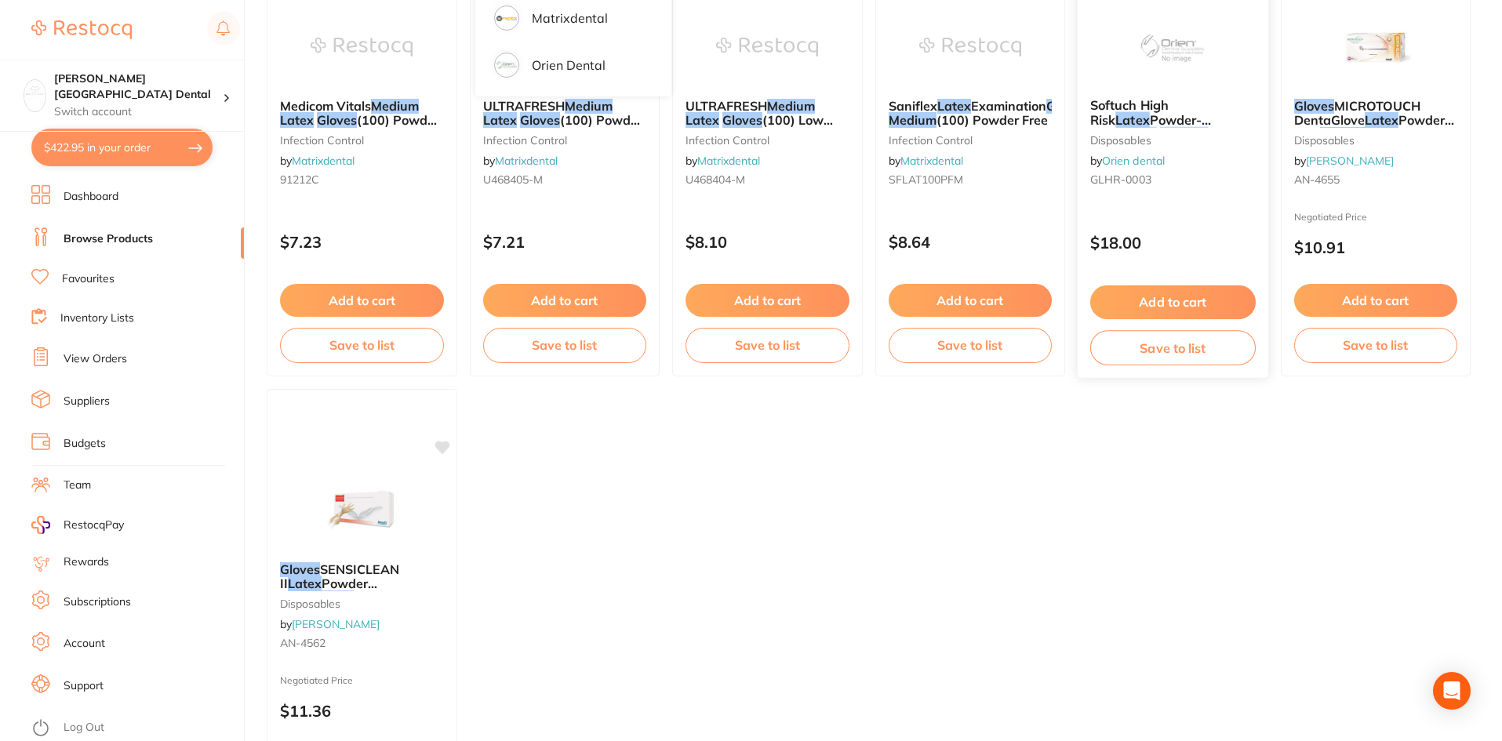
scroll to position [5, 0]
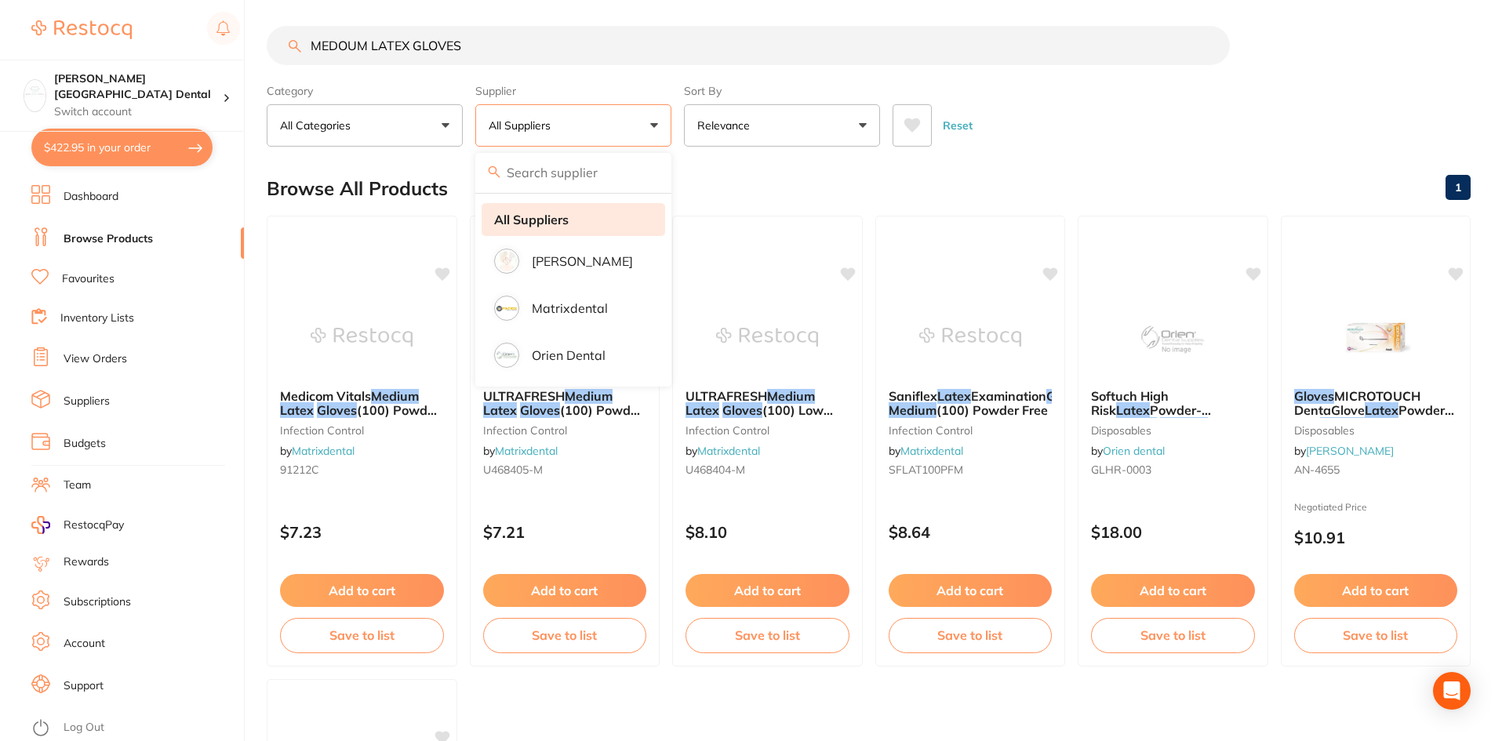
click at [560, 224] on strong "All Suppliers" at bounding box center [531, 220] width 74 height 14
click at [826, 176] on div "Browse All Products 1" at bounding box center [869, 188] width 1204 height 53
click at [345, 47] on input "MEDOUM LATEX GLOVES" at bounding box center [748, 45] width 963 height 39
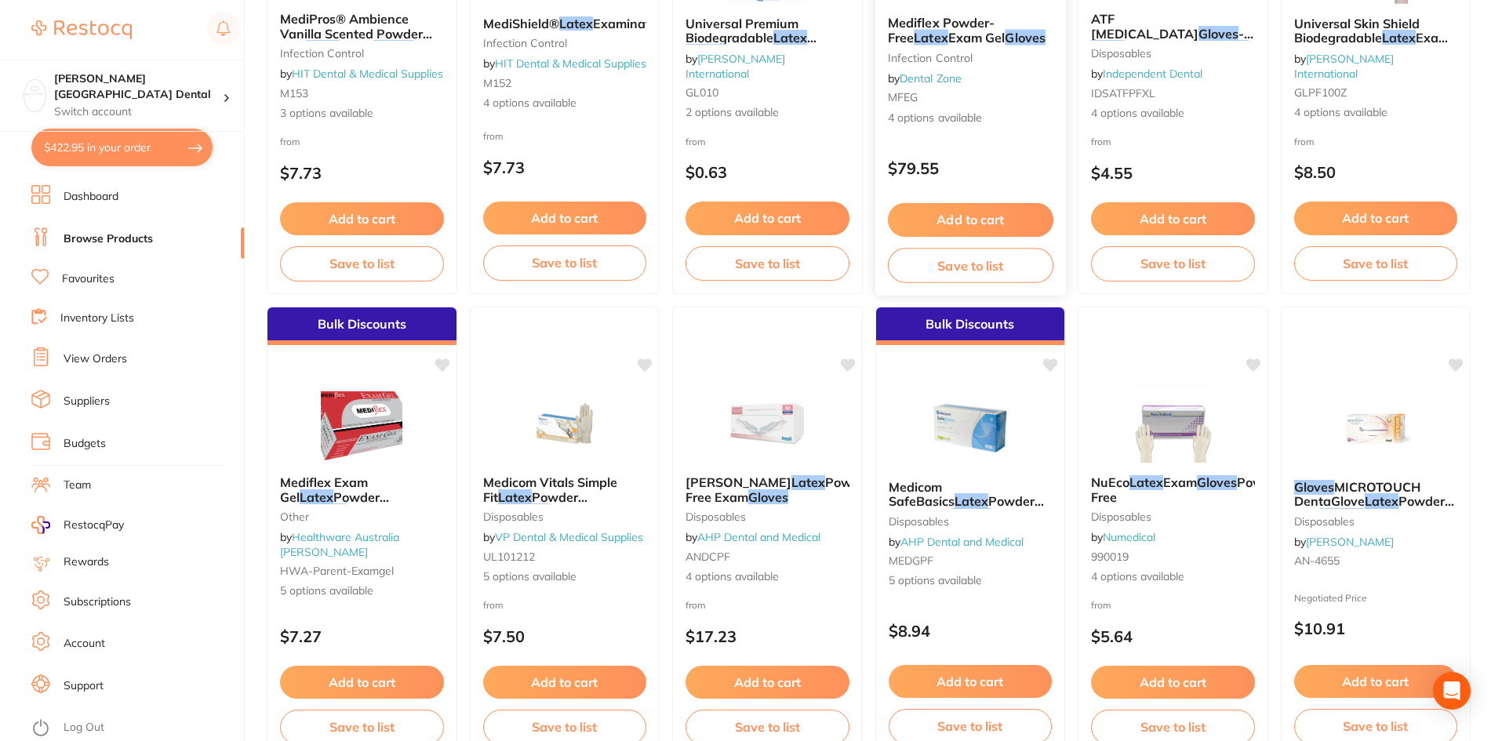
scroll to position [1333, 0]
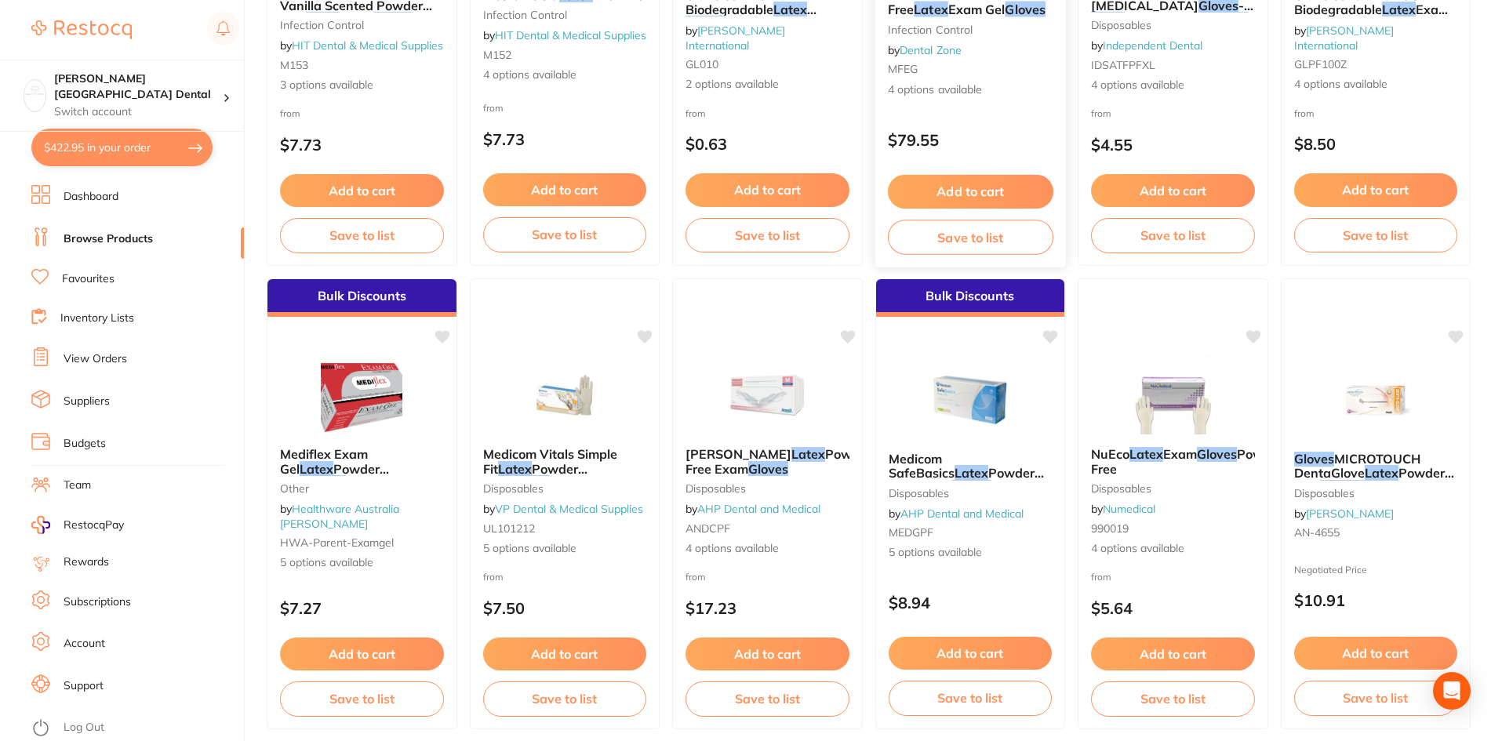
type input "MEDIUM LATEX GLOVES"
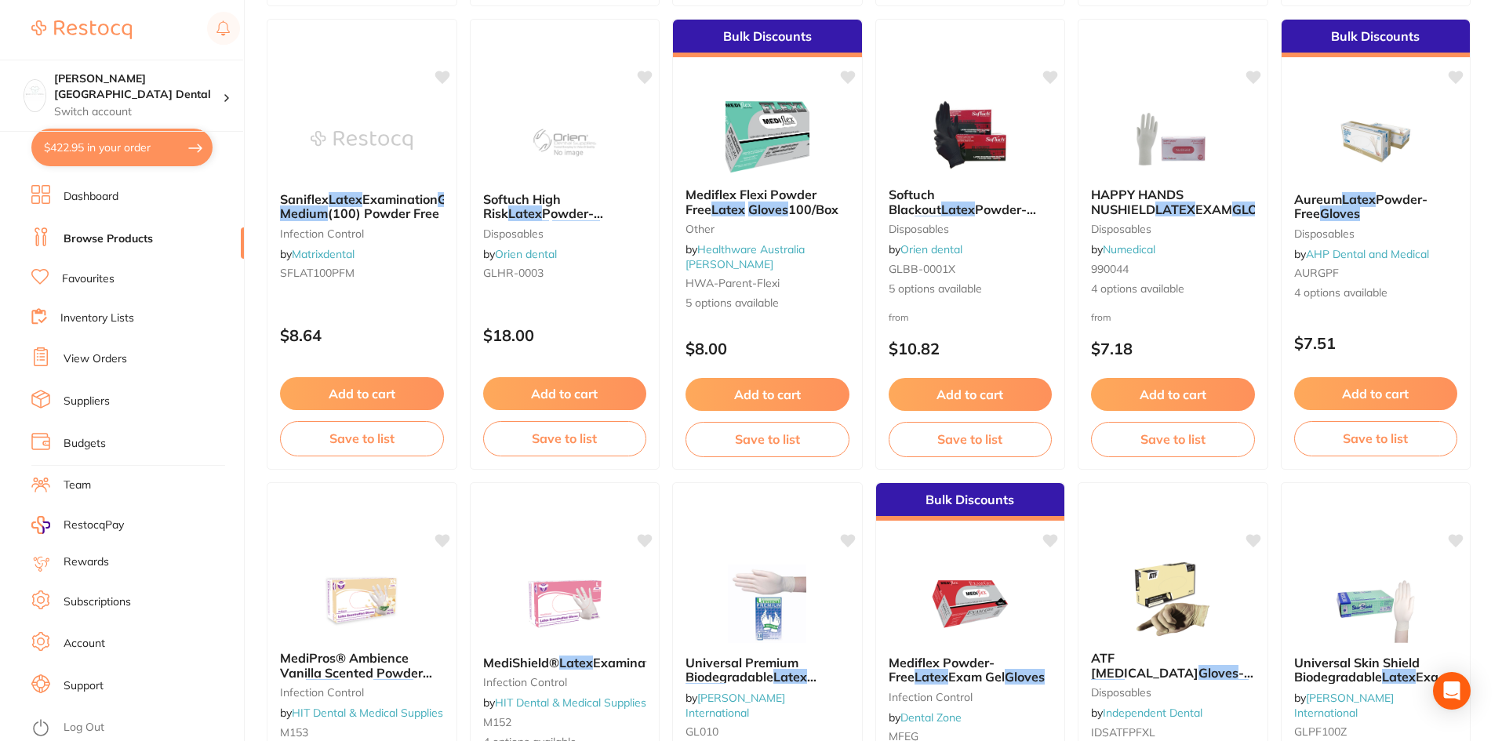
scroll to position [662, 0]
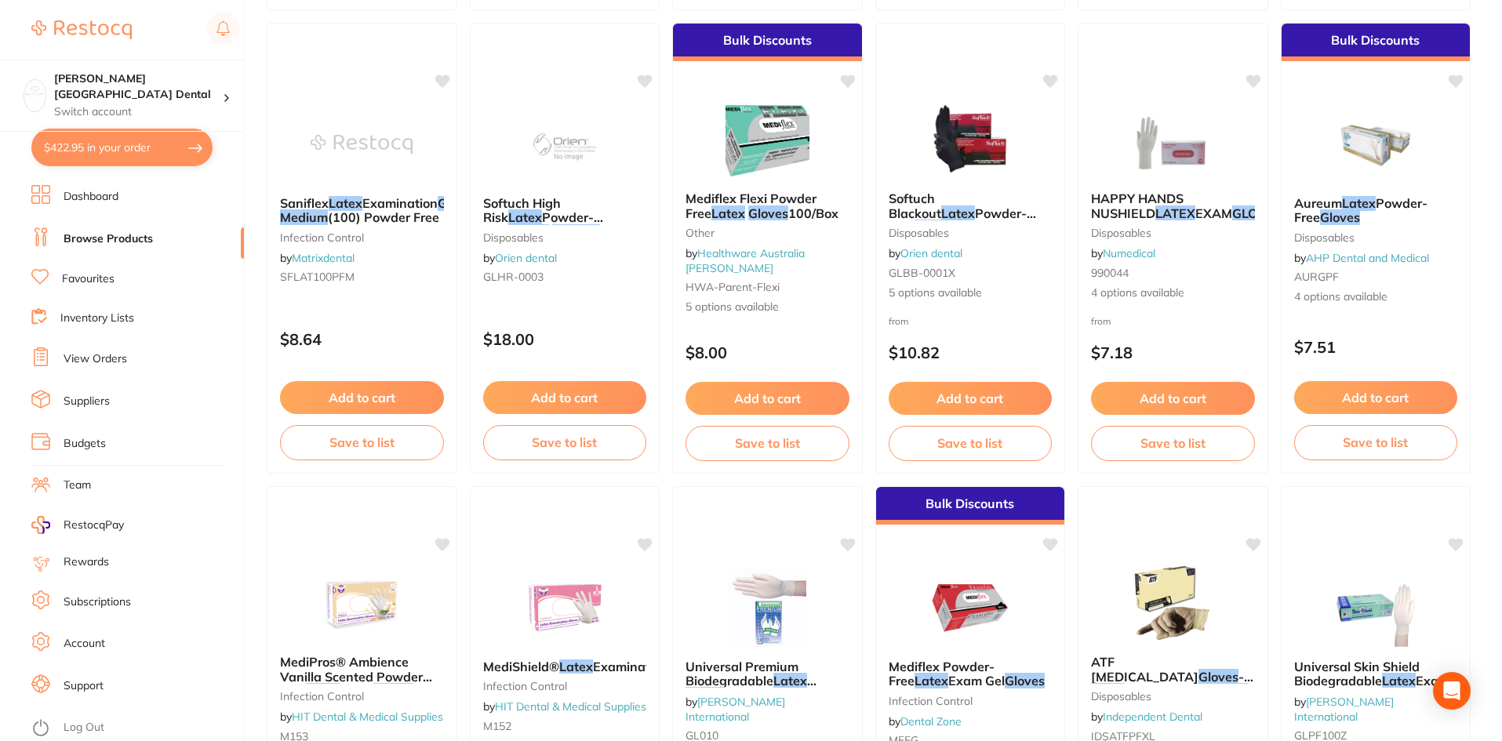
click at [412, 198] on span "Examination" at bounding box center [399, 203] width 75 height 16
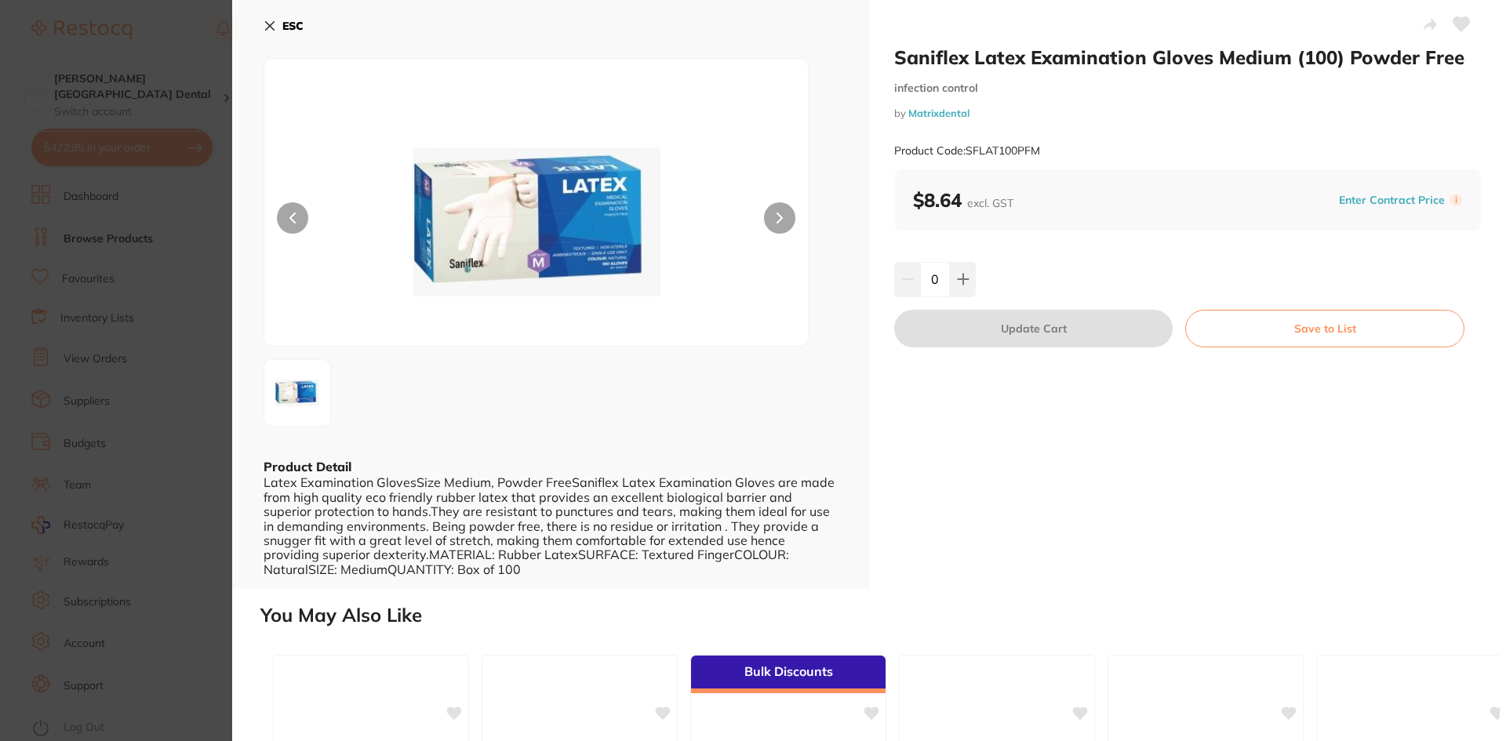
click at [782, 228] on button at bounding box center [779, 217] width 31 height 31
click at [972, 282] on button at bounding box center [963, 279] width 26 height 35
click at [970, 280] on button at bounding box center [963, 279] width 26 height 35
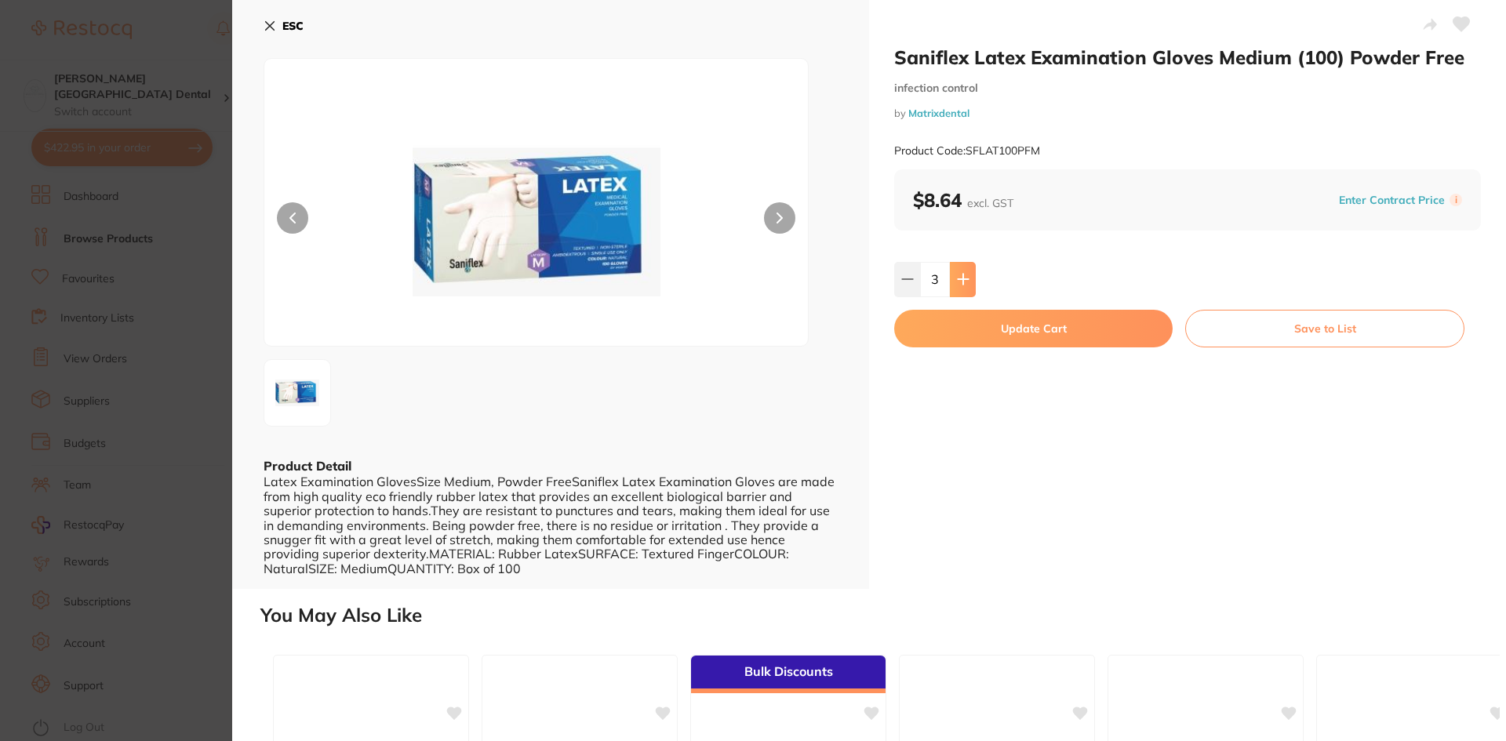
click at [969, 280] on button at bounding box center [963, 279] width 26 height 35
type input "5"
click at [1073, 332] on button "Update Cart" at bounding box center [1033, 329] width 278 height 38
checkbox input "false"
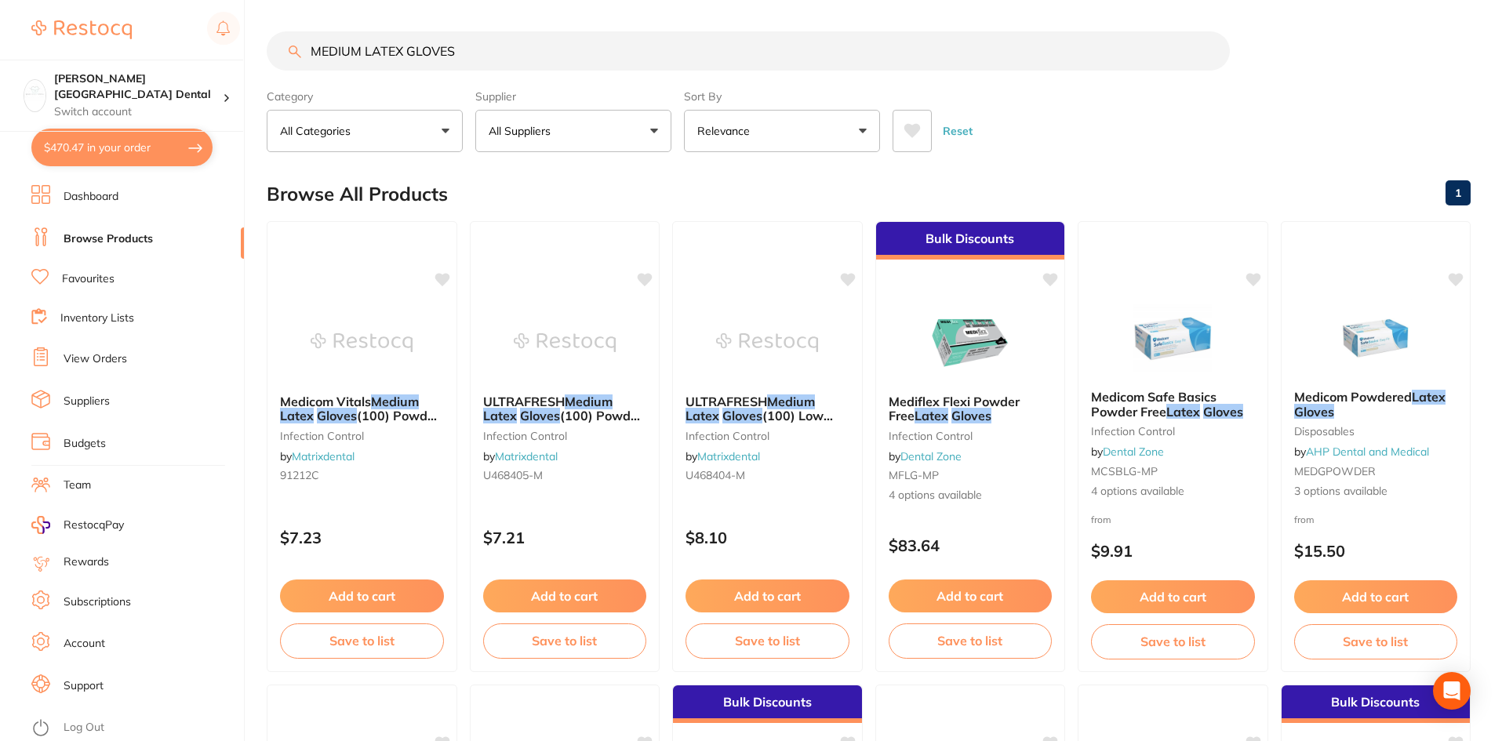
drag, startPoint x: 469, startPoint y: 50, endPoint x: 167, endPoint y: 40, distance: 302.1
click at [167, 40] on div "$470.47 Maude Street Dental Switch account Maude Street Dental $470.47 in your …" at bounding box center [751, 370] width 1502 height 741
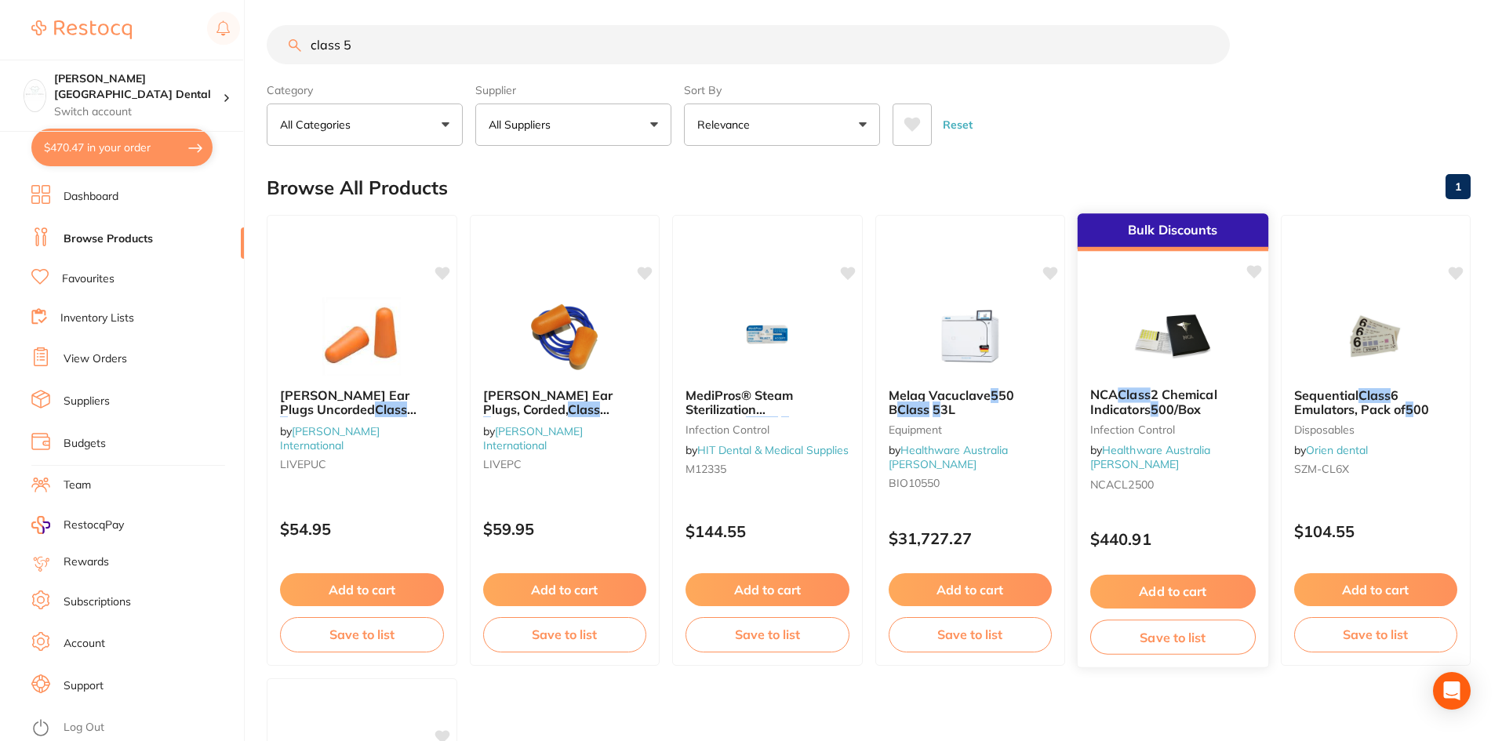
scroll to position [5, 0]
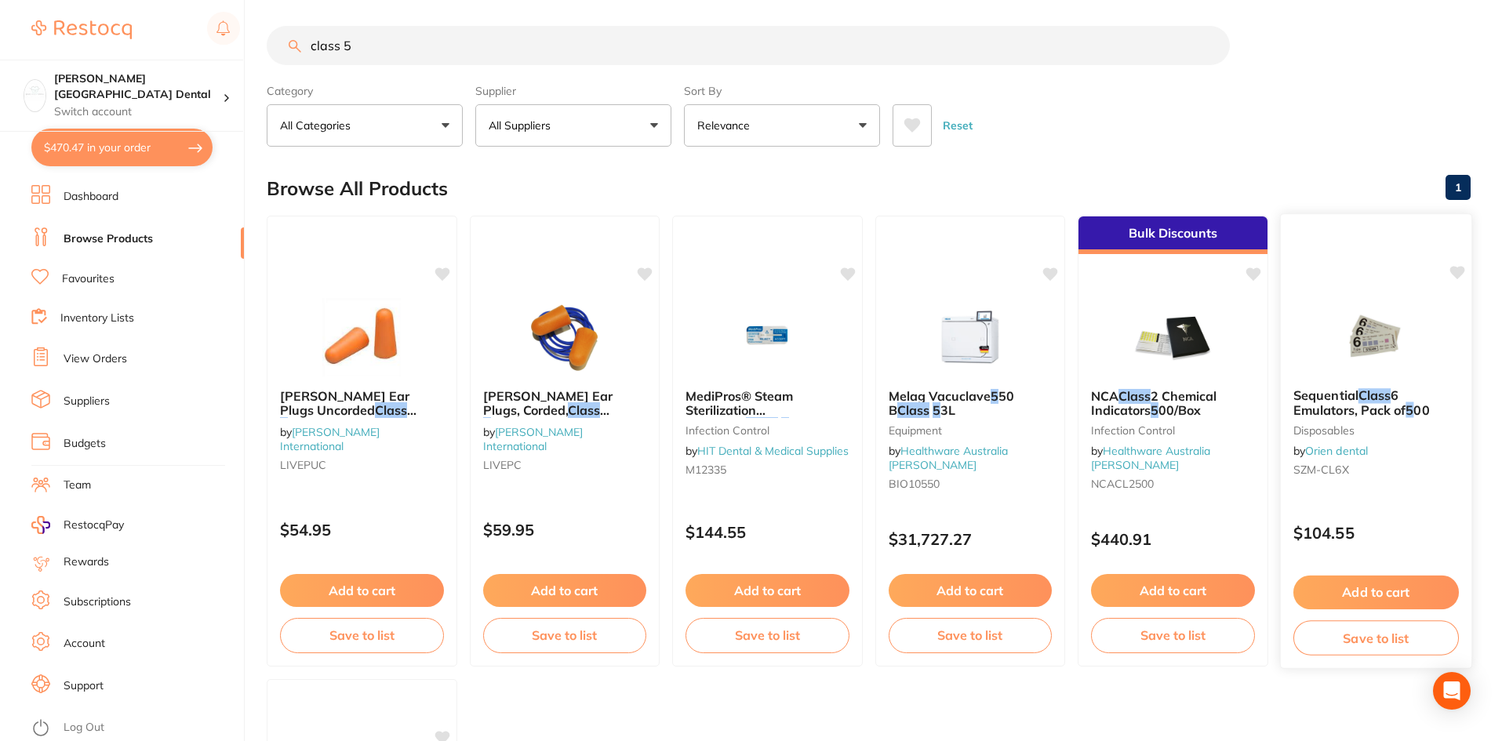
type input "class 5"
click at [1328, 401] on span "Sequential" at bounding box center [1324, 395] width 65 height 16
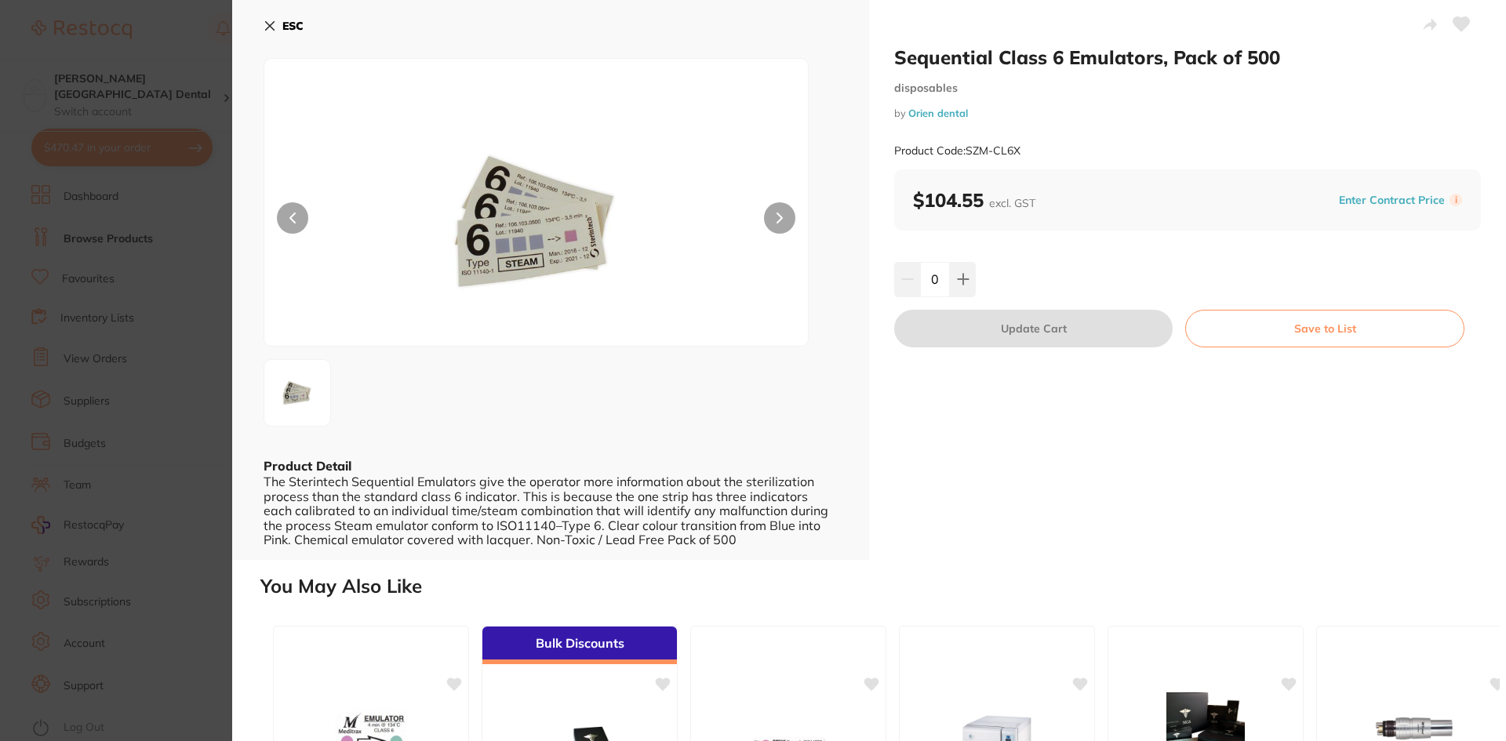
click at [271, 22] on icon at bounding box center [269, 26] width 13 height 13
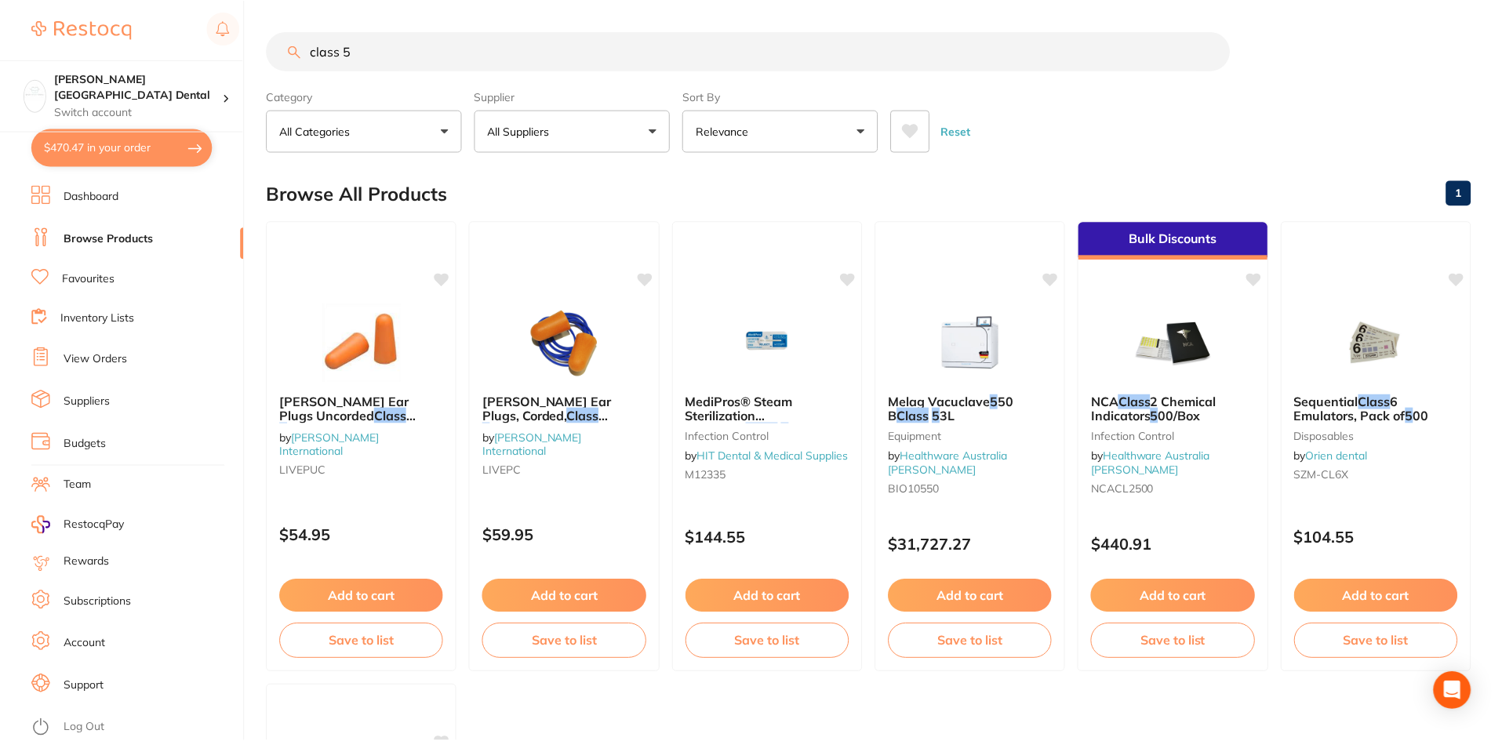
scroll to position [5, 0]
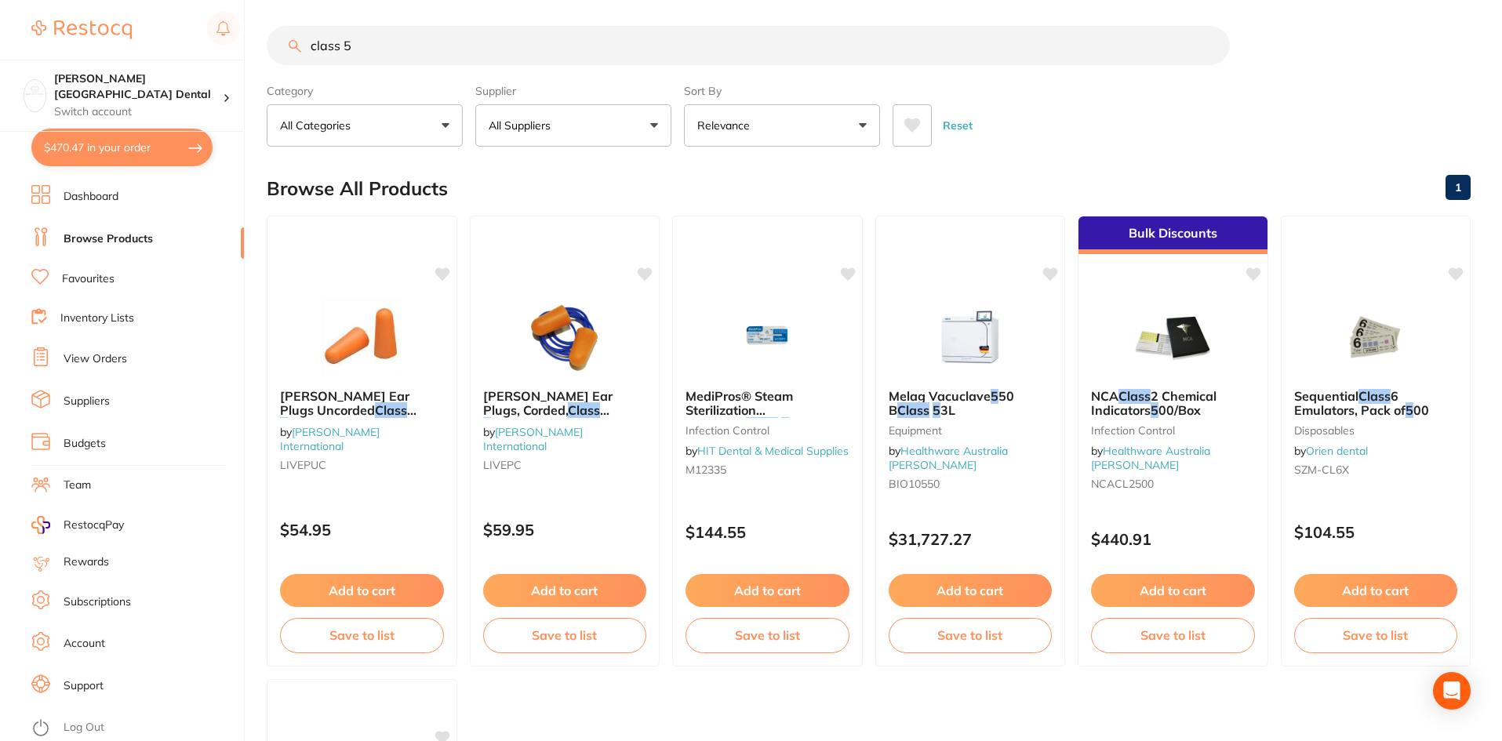
click at [104, 140] on button "$470.47 in your order" at bounding box center [121, 148] width 181 height 38
checkbox input "true"
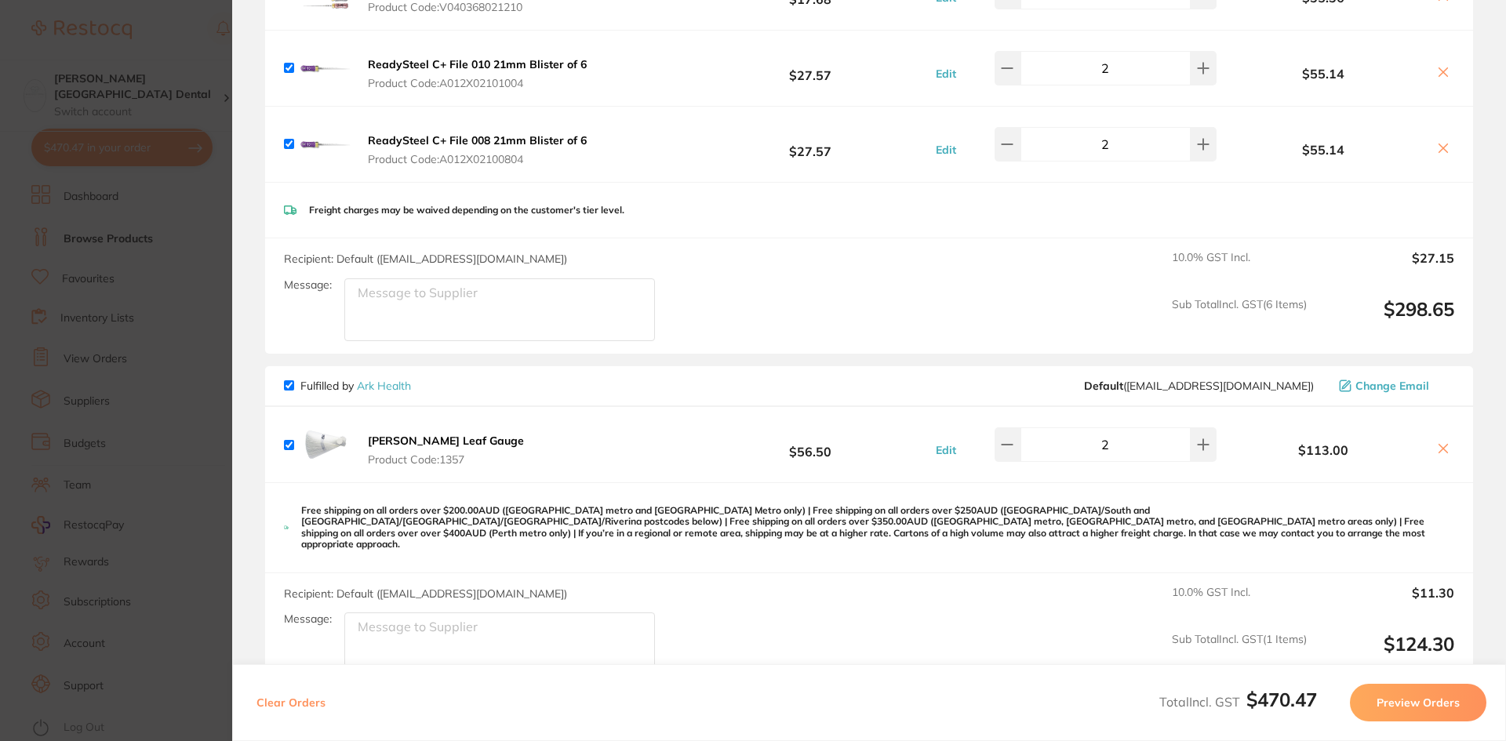
scroll to position [470, 0]
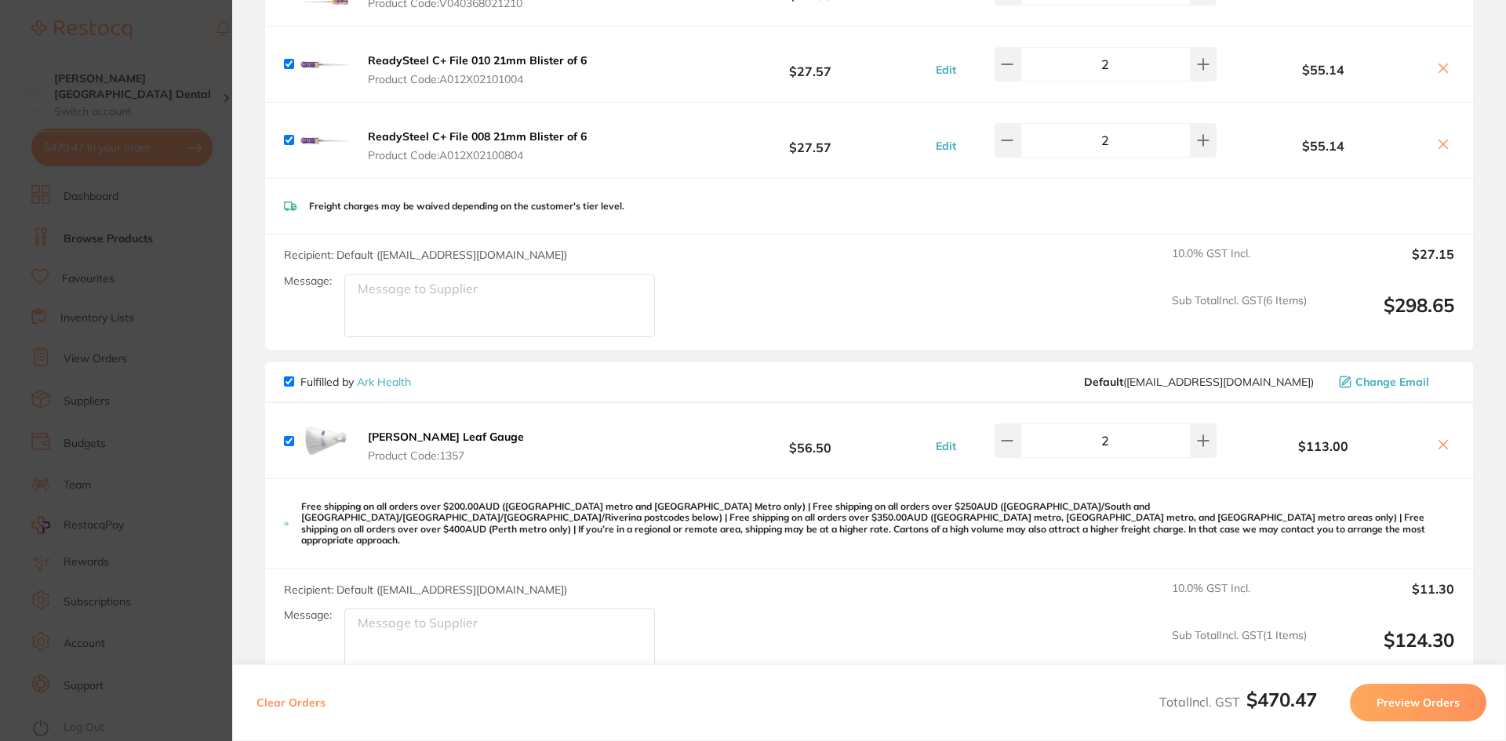
click at [1426, 700] on button "Preview Orders" at bounding box center [1418, 703] width 136 height 38
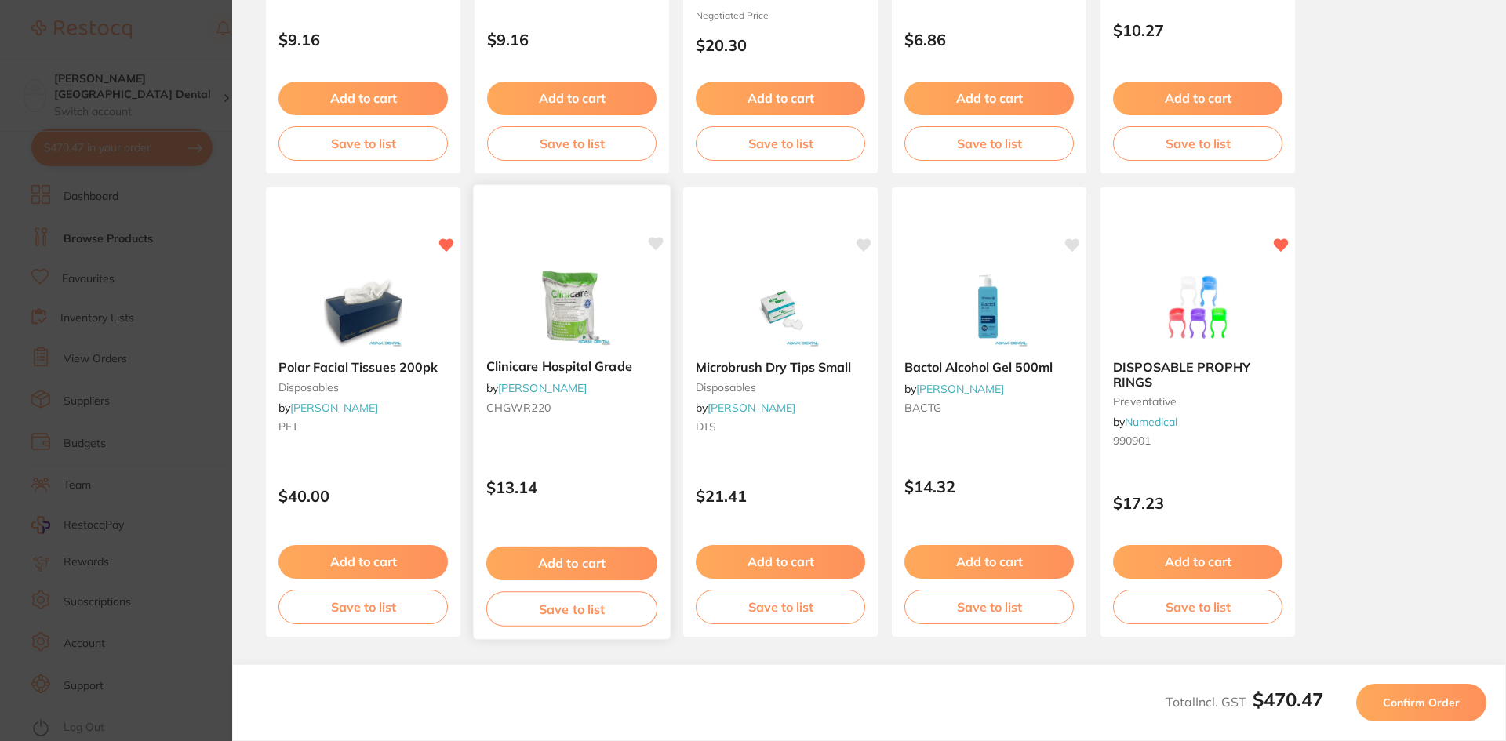
scroll to position [418, 0]
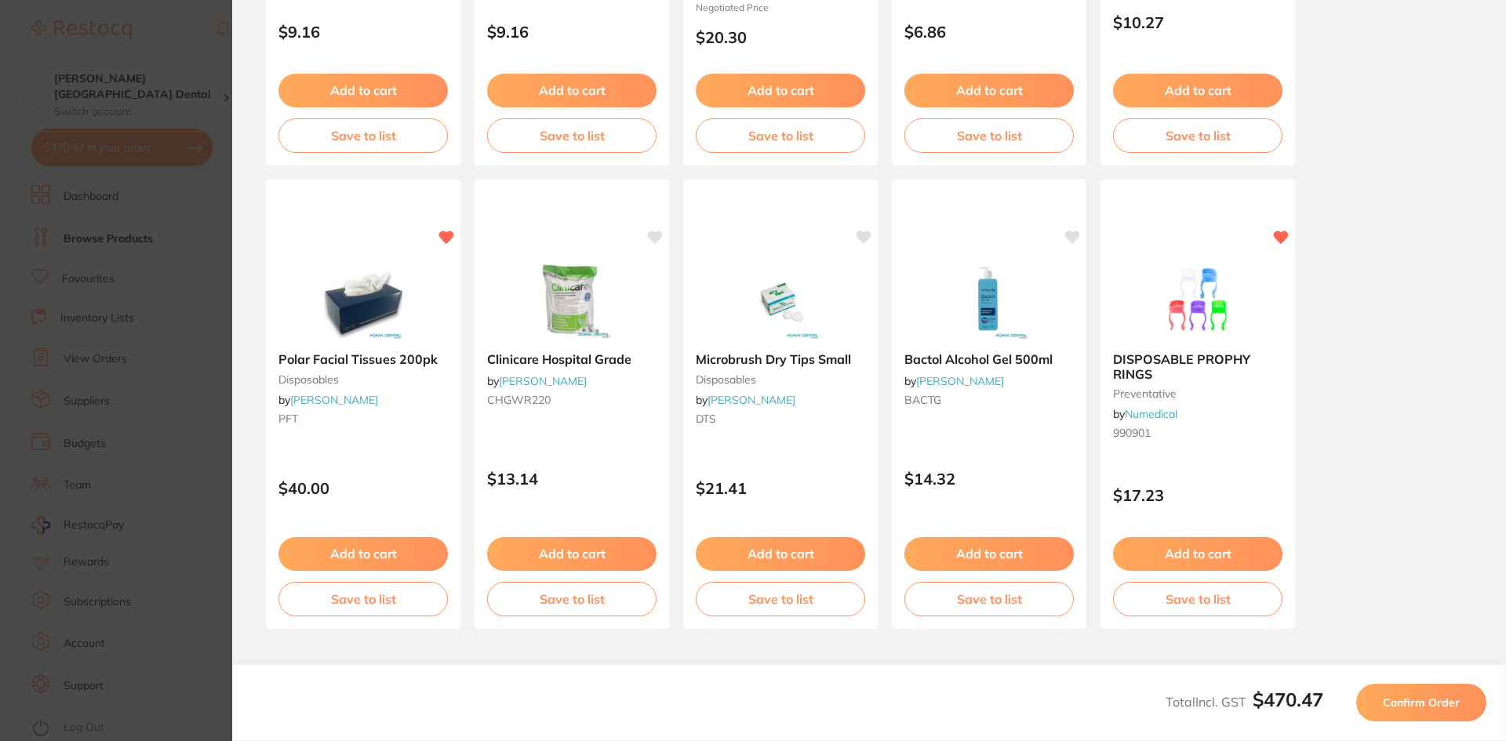
click at [1442, 703] on span "Confirm Order" at bounding box center [1420, 703] width 77 height 14
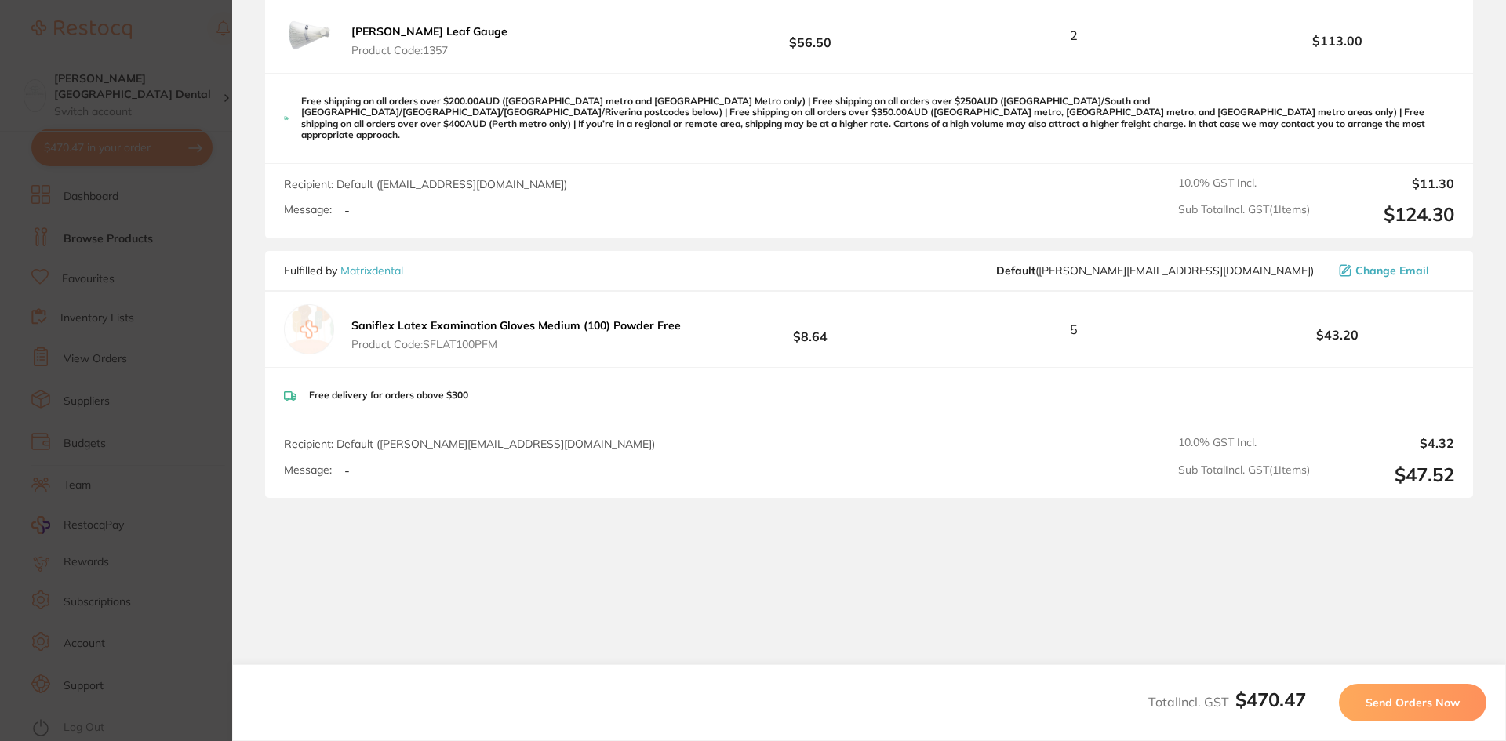
scroll to position [968, 0]
click at [1422, 704] on span "Send Orders Now" at bounding box center [1412, 703] width 94 height 14
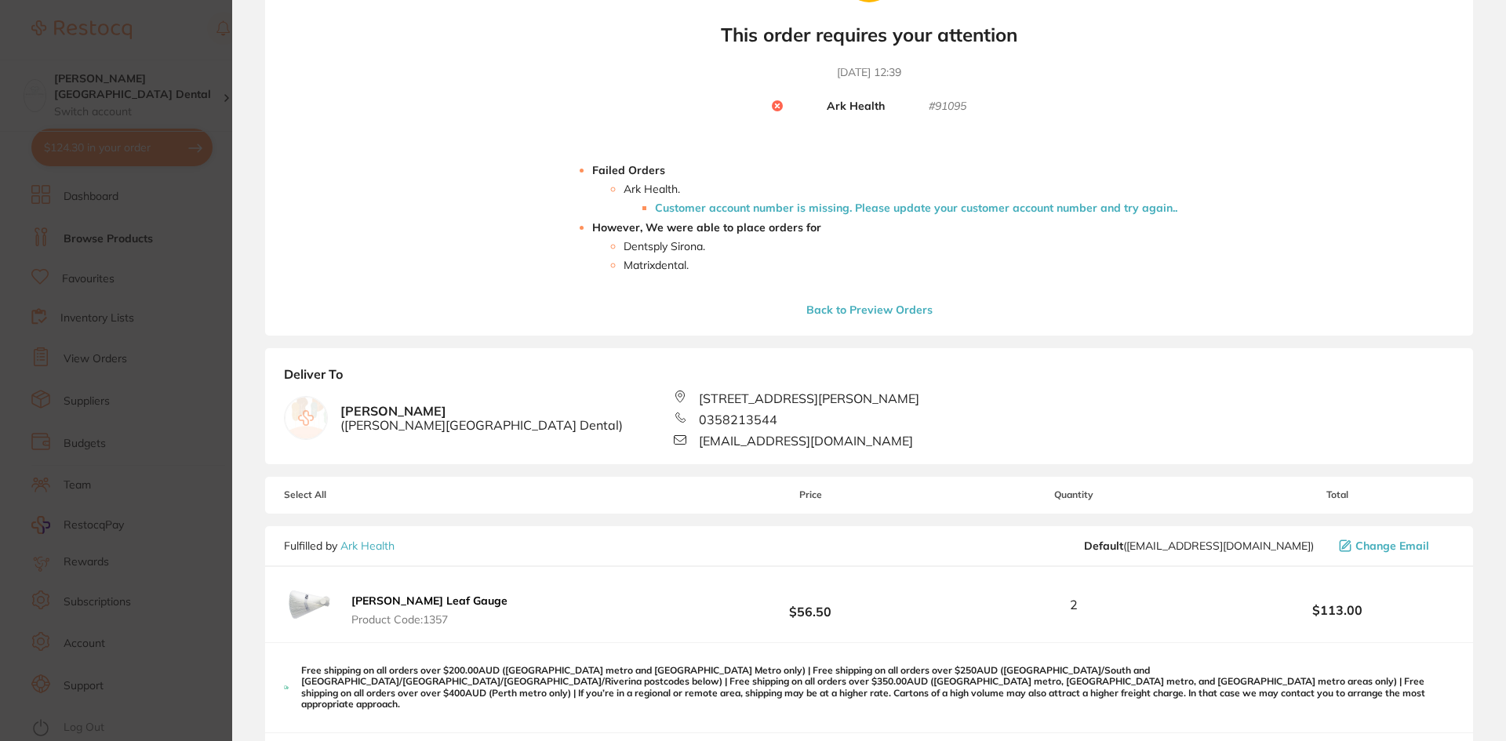
scroll to position [157, 0]
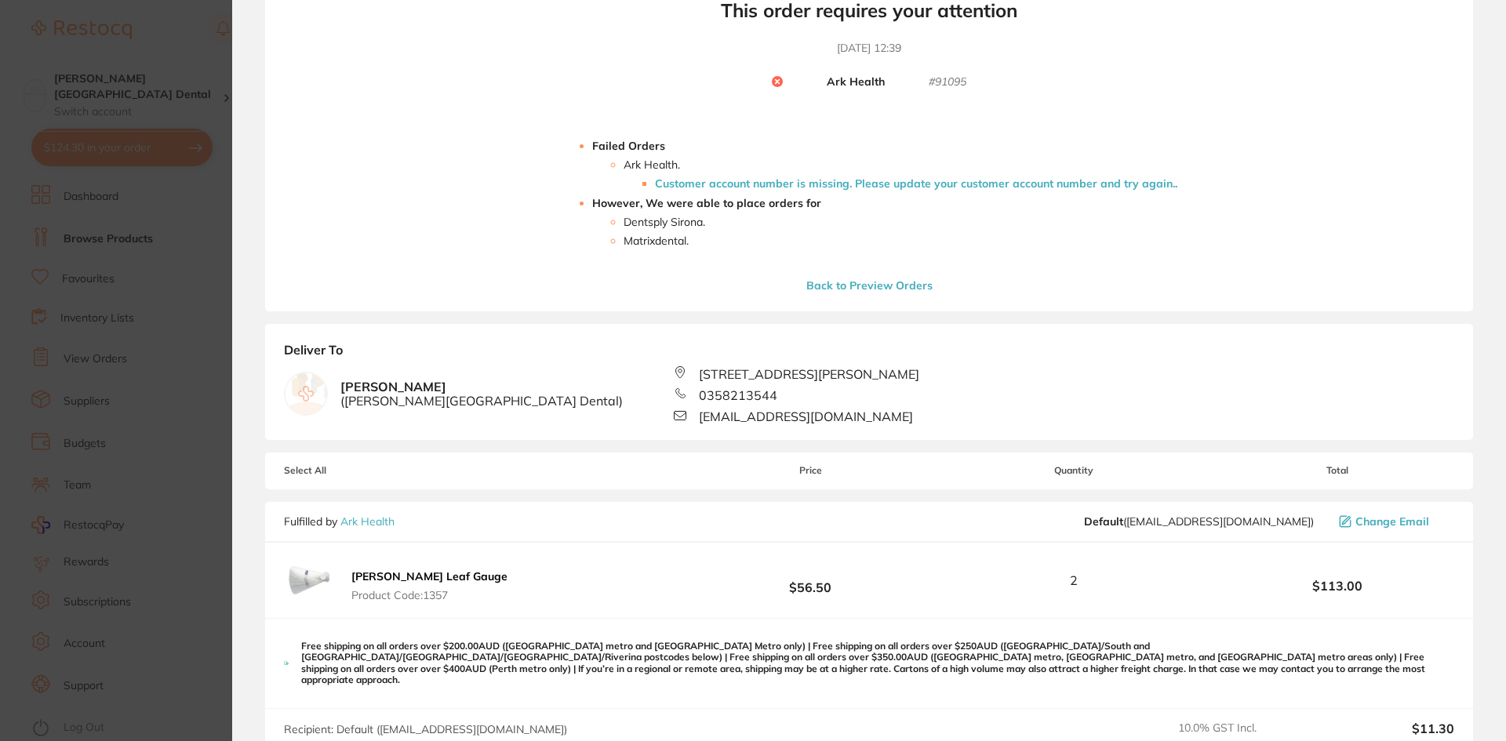
scroll to position [180, 0]
click at [660, 267] on div "Failed Orders Ark Health . Customer account number is missing. Please update yo…" at bounding box center [869, 206] width 616 height 172
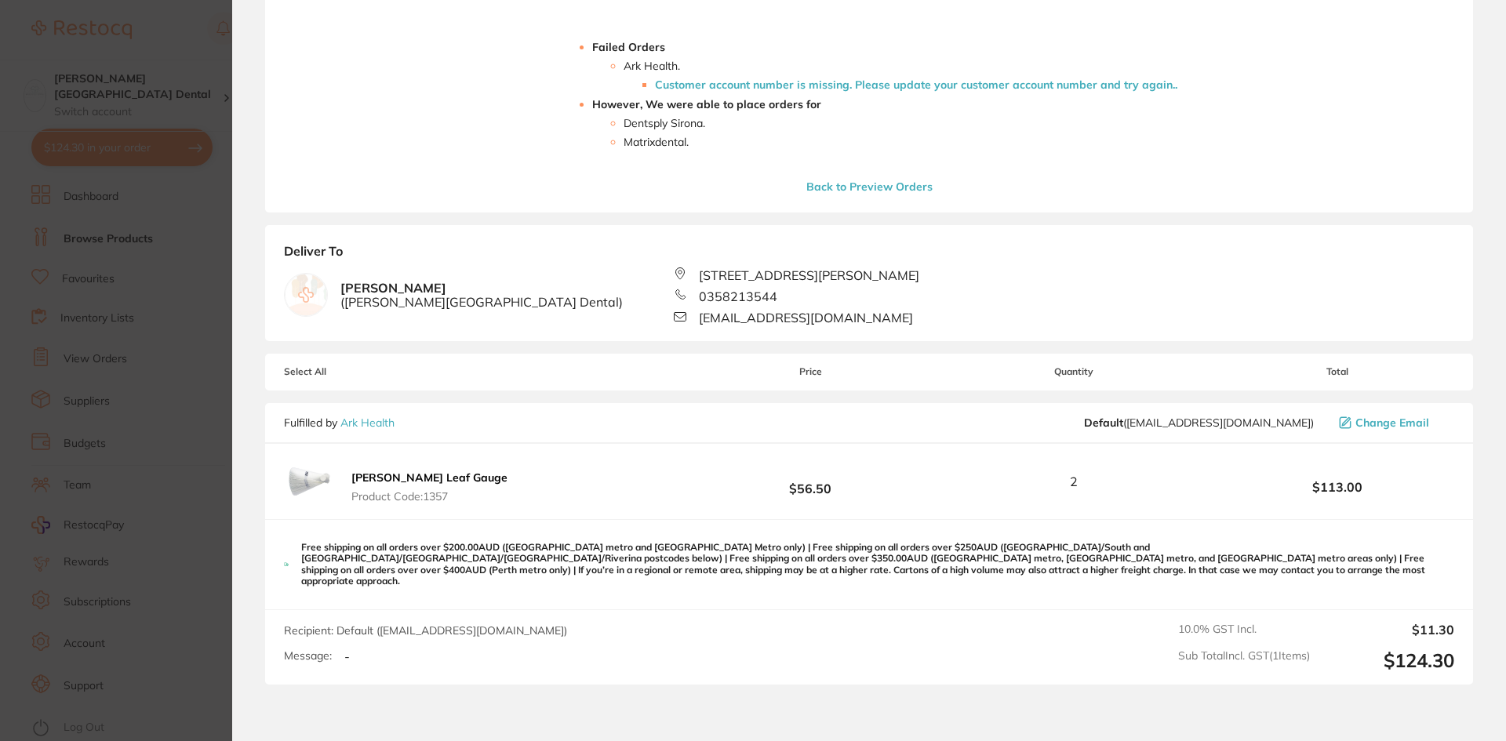
scroll to position [0, 0]
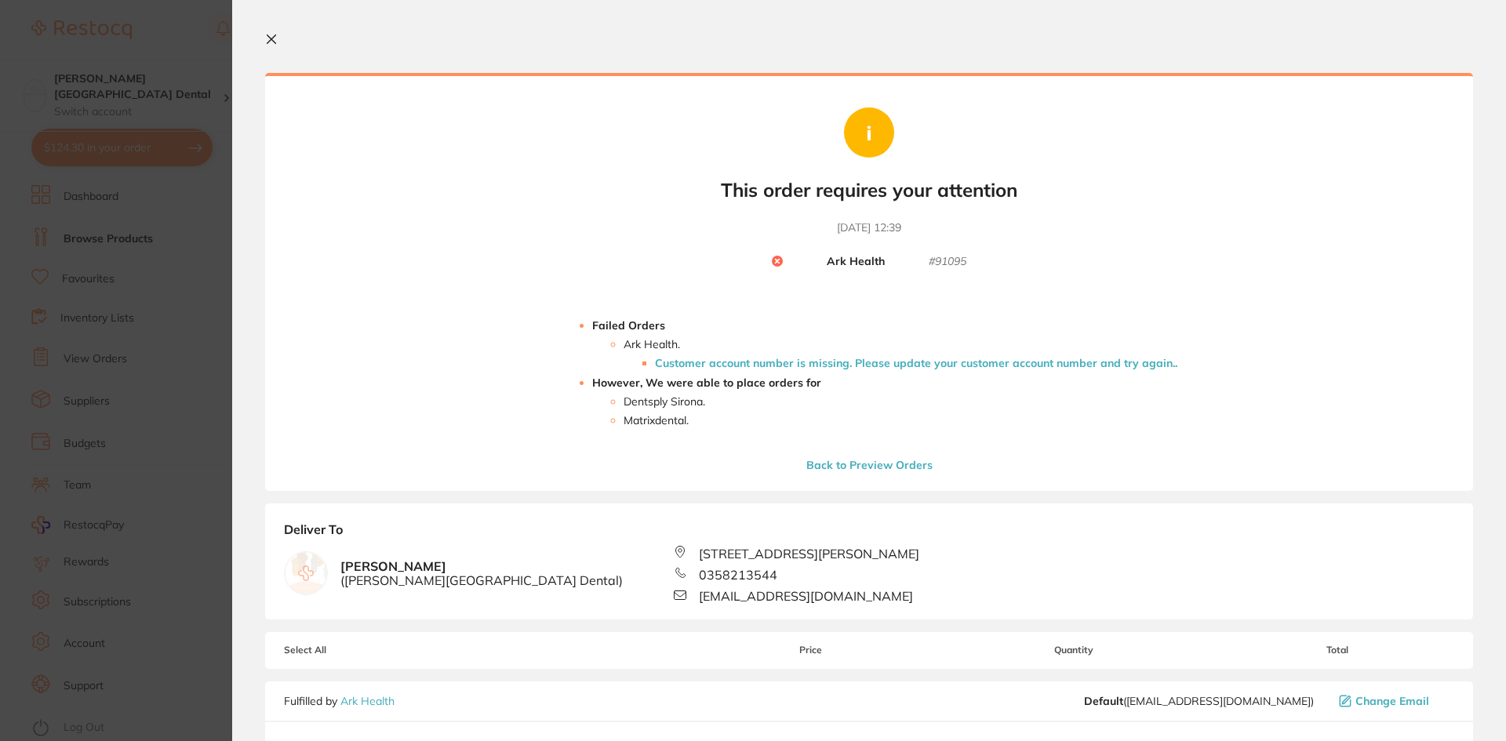
click at [269, 45] on icon at bounding box center [271, 39] width 13 height 13
